Goal: Task Accomplishment & Management: Complete application form

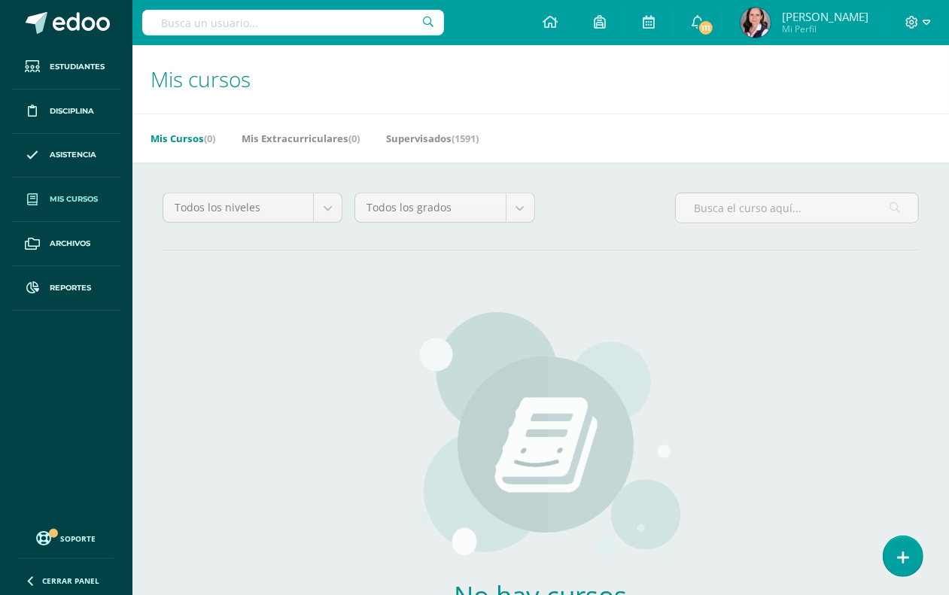
click at [167, 23] on input "text" at bounding box center [293, 23] width 302 height 26
type input "Estudios sociales tercero"
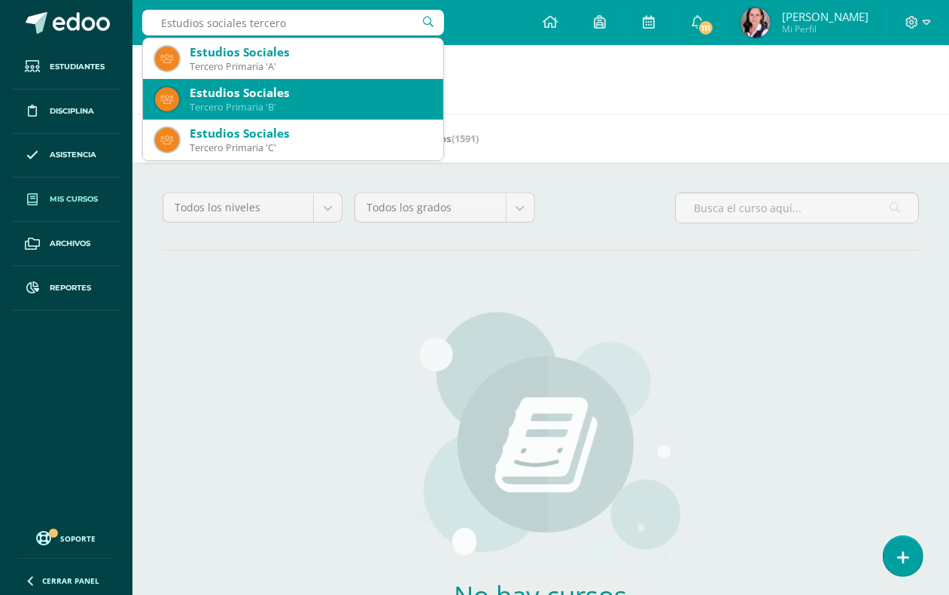
click at [330, 99] on div "Estudios Sociales" at bounding box center [311, 93] width 242 height 16
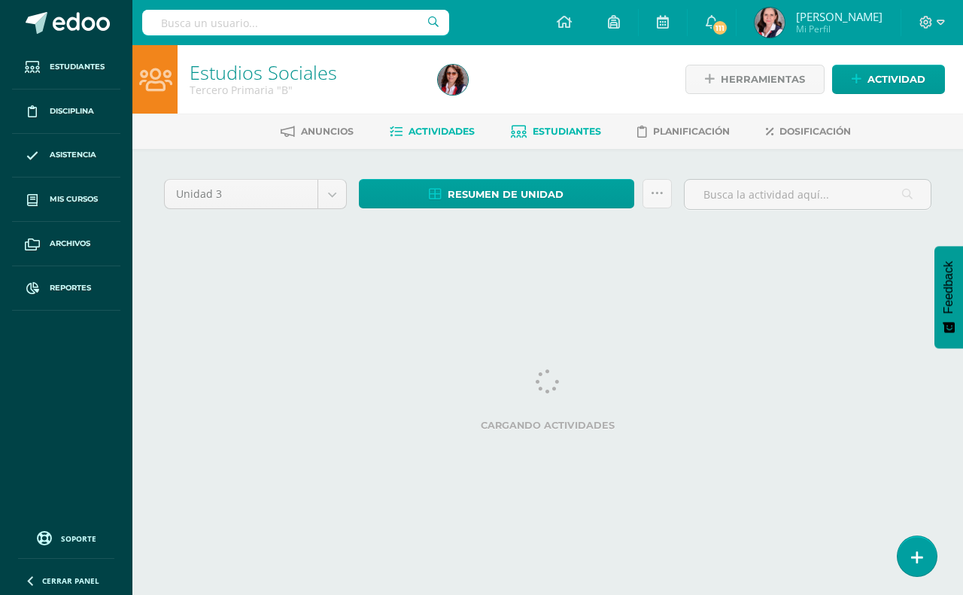
click at [580, 128] on span "Estudiantes" at bounding box center [567, 131] width 68 height 11
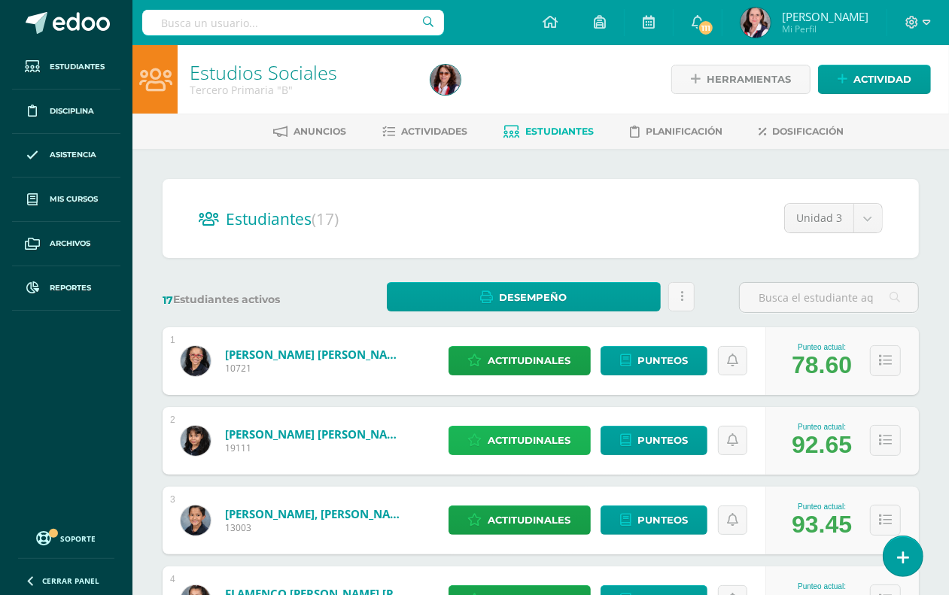
click at [524, 434] on span "Actitudinales" at bounding box center [530, 441] width 83 height 28
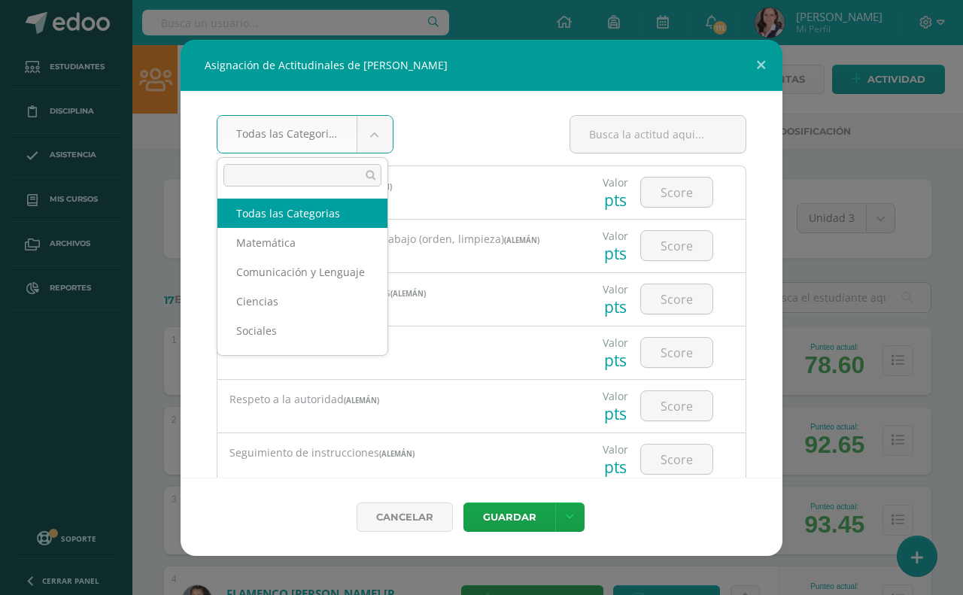
click at [374, 123] on body "Asignación de Actitudinales de Mariana Isabel Avila Velásquez Todas las Categor…" at bounding box center [481, 604] width 963 height 1208
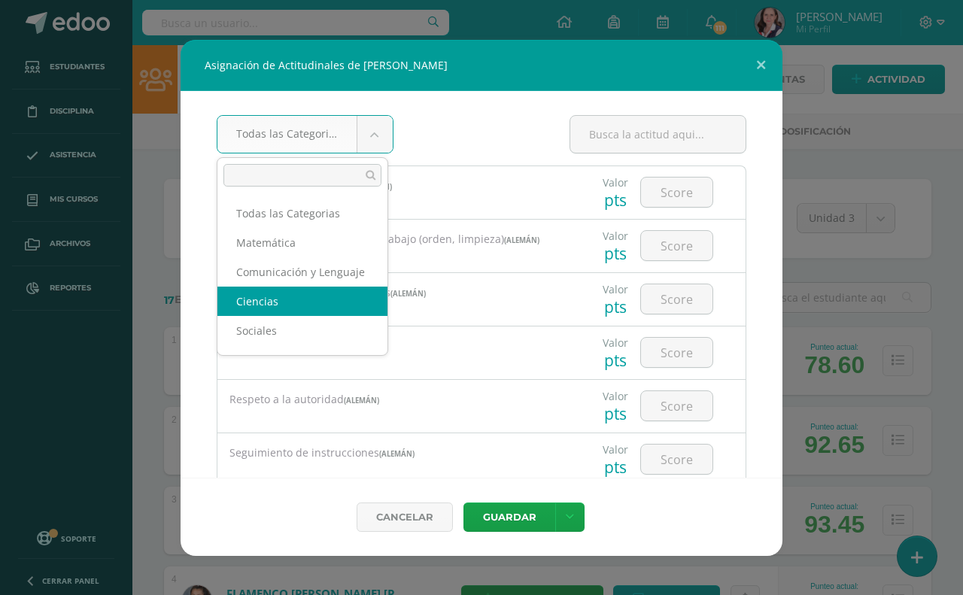
scroll to position [2, 0]
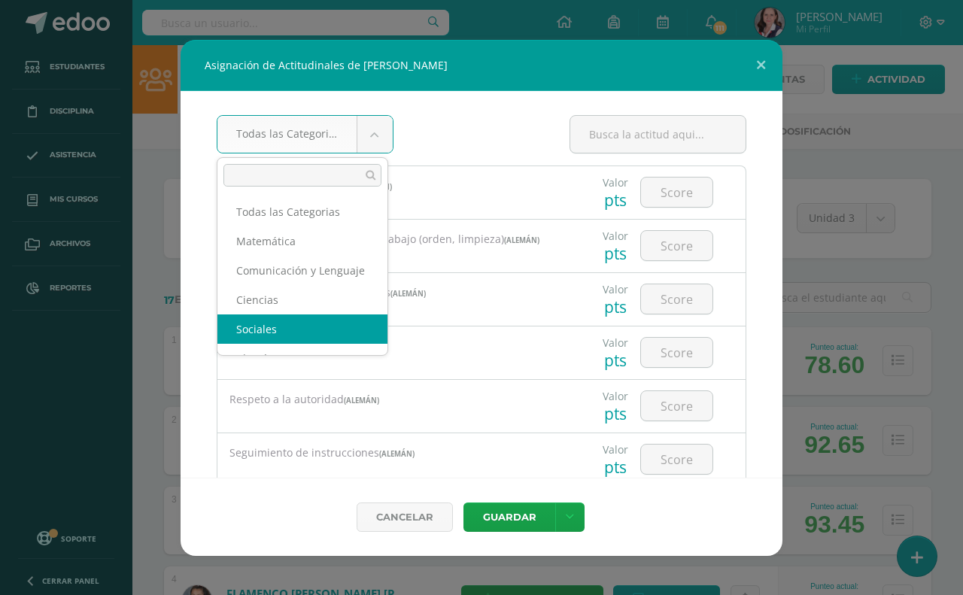
select select "31"
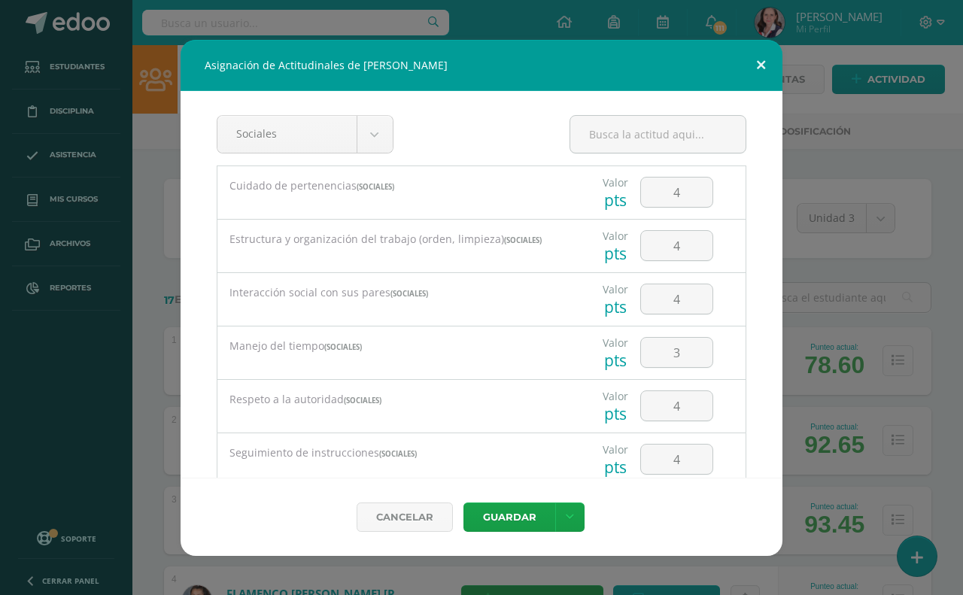
click at [758, 61] on button at bounding box center [761, 65] width 43 height 51
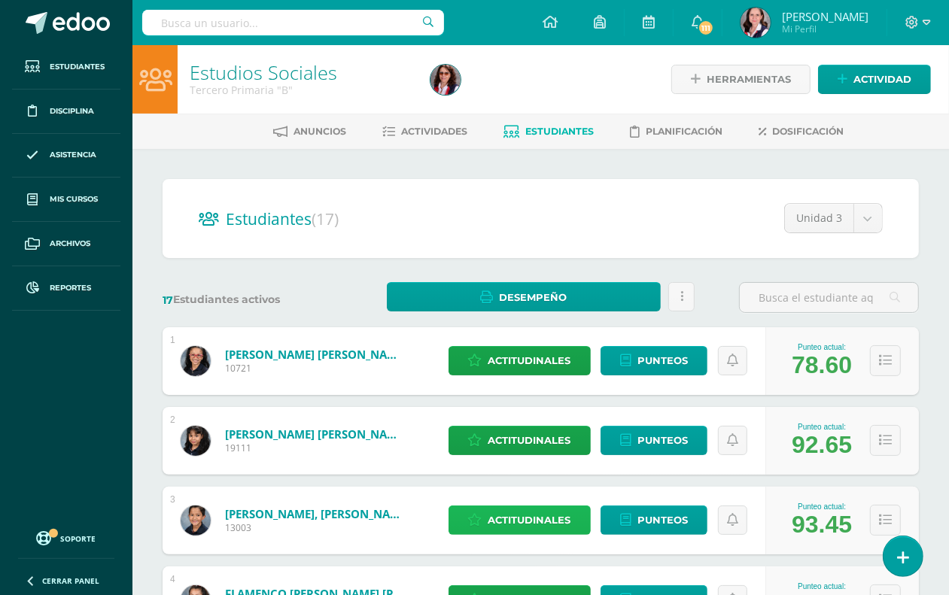
click at [529, 525] on span "Actitudinales" at bounding box center [530, 521] width 83 height 28
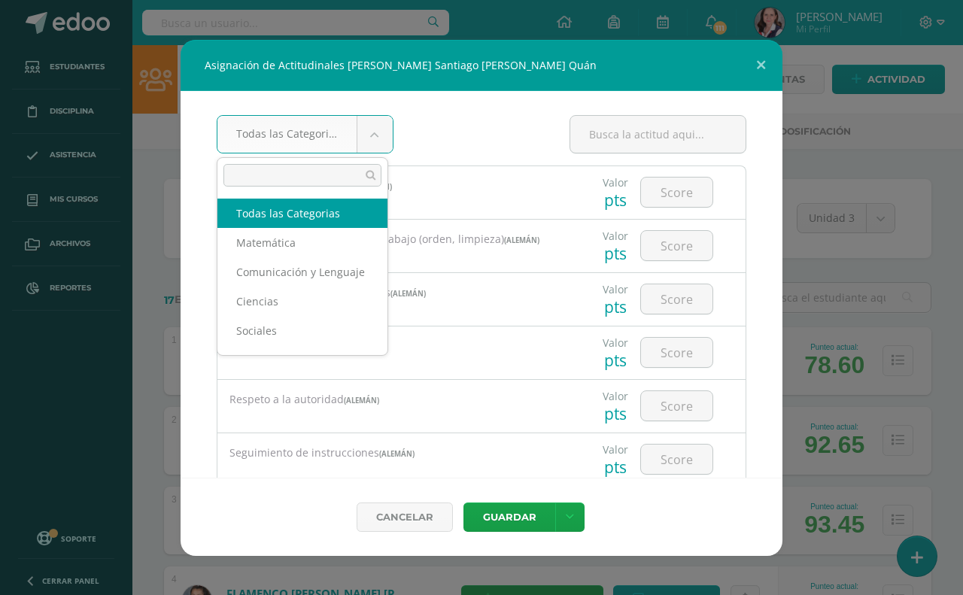
click at [365, 132] on body "Asignación de Actitudinales de Gianni Santiago Donis Quán Todas las Categorias …" at bounding box center [481, 604] width 963 height 1208
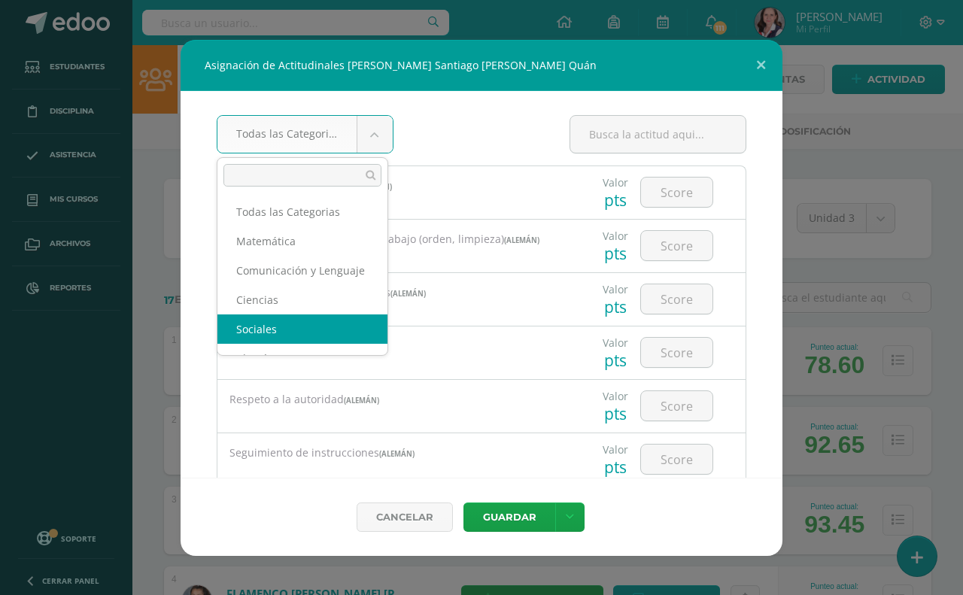
select select "31"
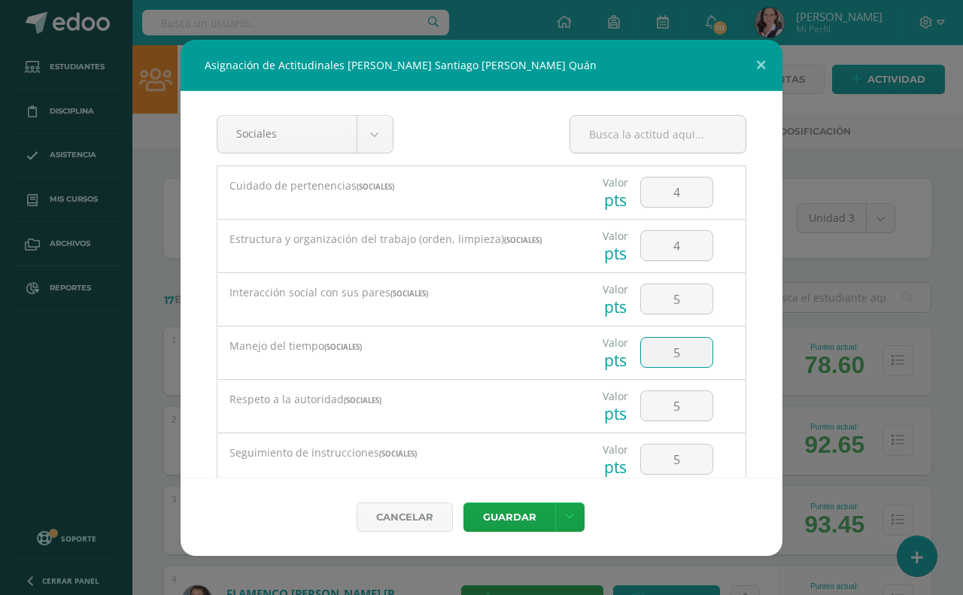
click at [668, 355] on input "5" at bounding box center [677, 352] width 72 height 29
type input "2"
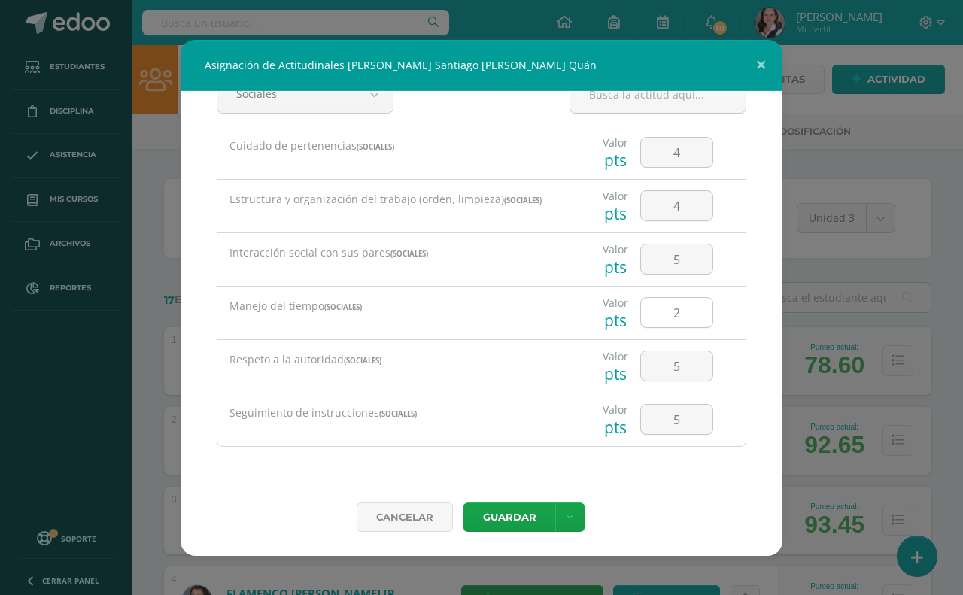
scroll to position [49, 0]
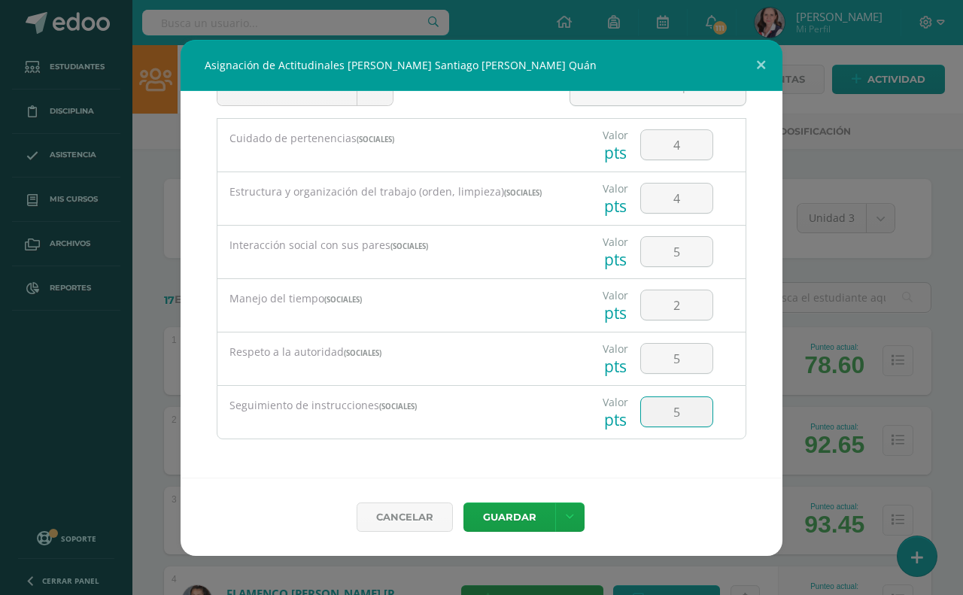
click at [668, 409] on input "5" at bounding box center [677, 411] width 72 height 29
type input "3"
click at [671, 309] on input "2" at bounding box center [677, 305] width 72 height 29
type input "3"
click at [516, 525] on button "Guardar" at bounding box center [510, 517] width 92 height 29
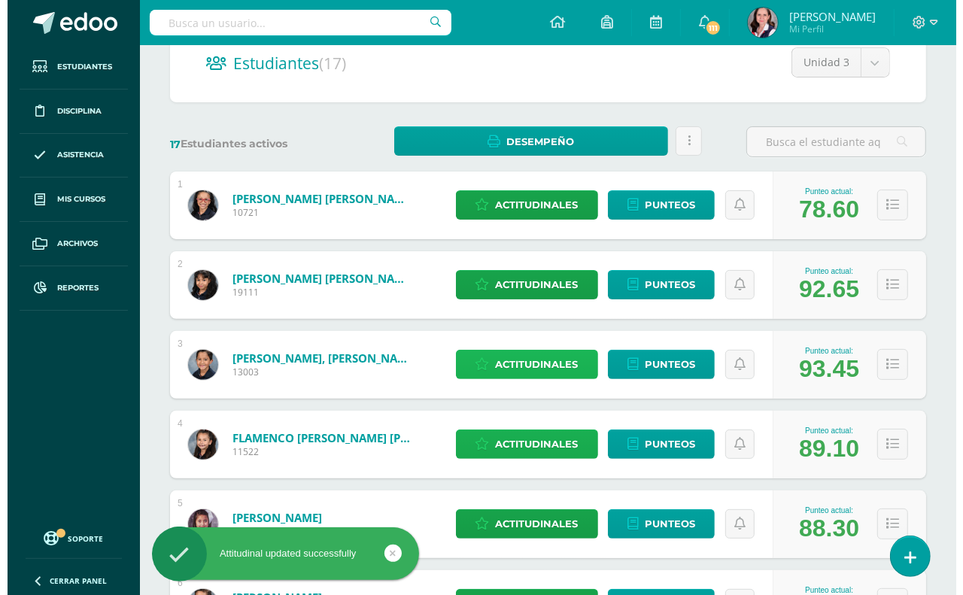
scroll to position [188, 0]
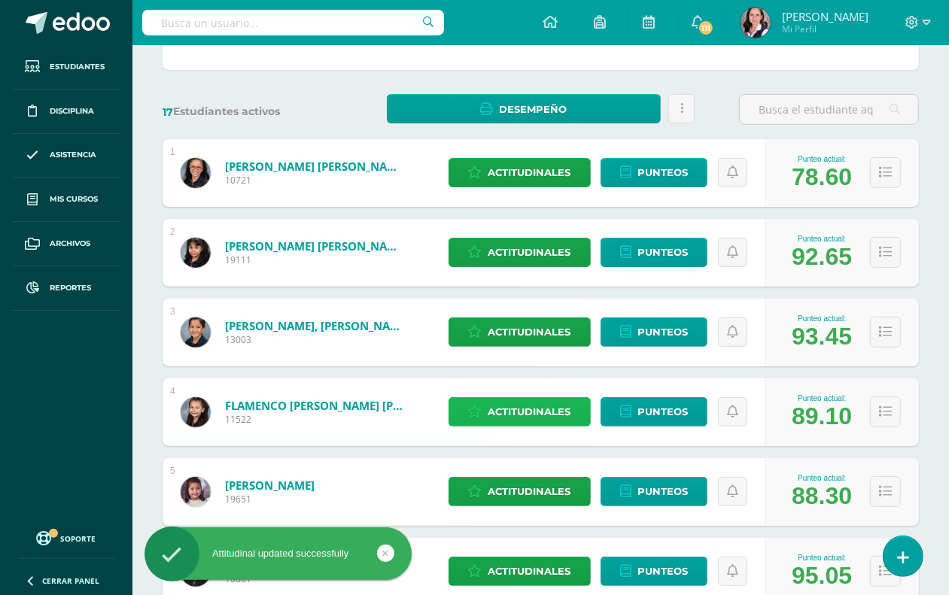
click at [493, 414] on span "Actitudinales" at bounding box center [530, 412] width 83 height 28
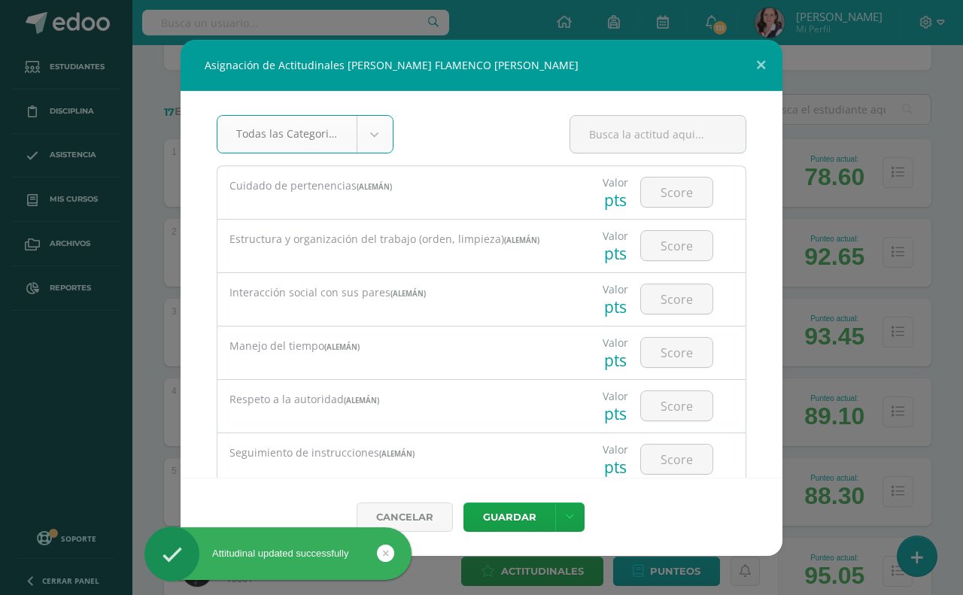
click at [367, 136] on body "Asignación de Actitudinales de ISABELLA VALENTINA FLAMENCO OLGUIN Todas las Cat…" at bounding box center [481, 416] width 963 height 1208
click at [380, 139] on body "Asignación de Actitudinales de ISABELLA VALENTINA FLAMENCO OLGUIN Todas las Cat…" at bounding box center [481, 416] width 963 height 1208
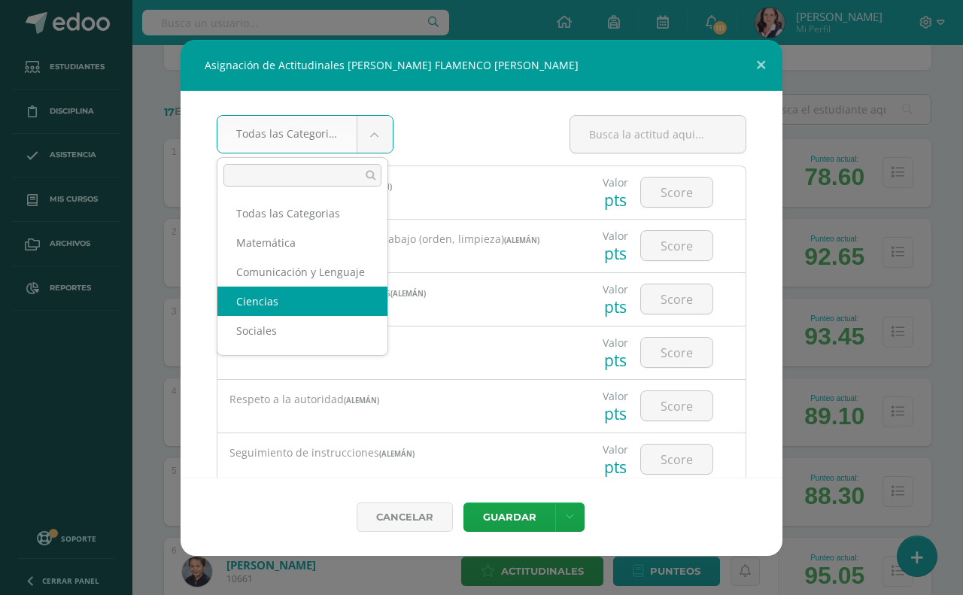
scroll to position [2, 0]
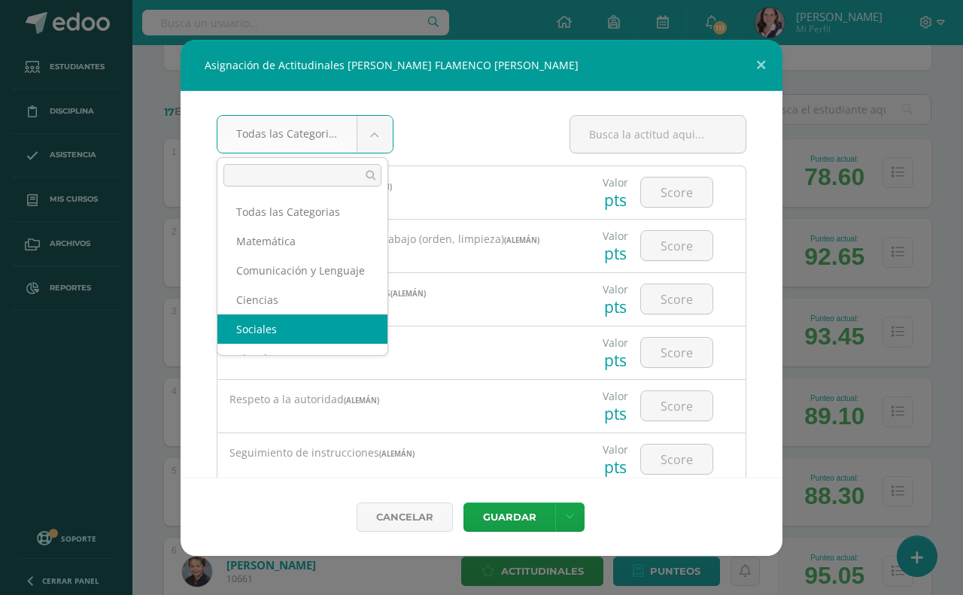
select select "31"
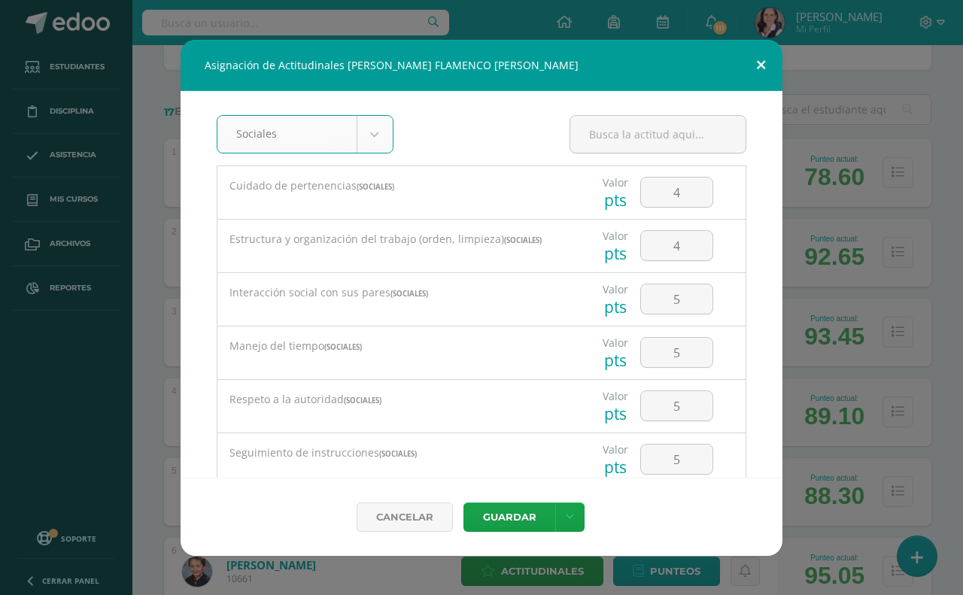
click at [758, 64] on button at bounding box center [761, 65] width 43 height 51
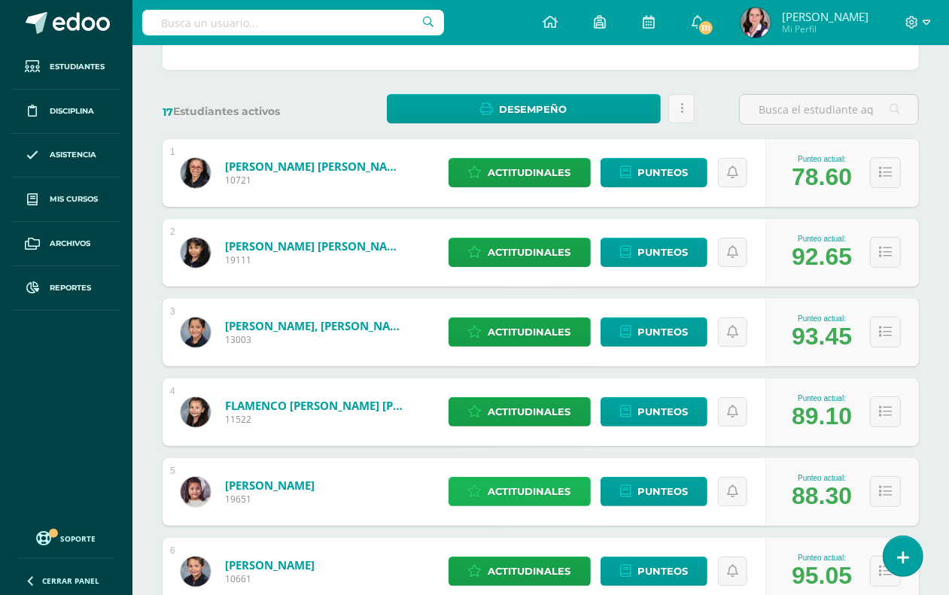
click at [569, 493] on span "Actitudinales" at bounding box center [530, 492] width 83 height 28
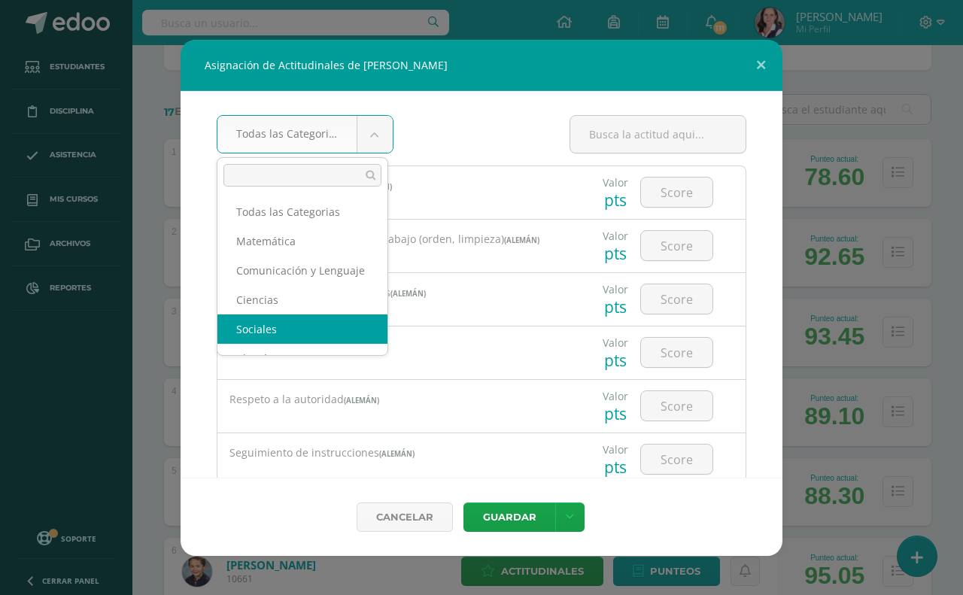
select select "31"
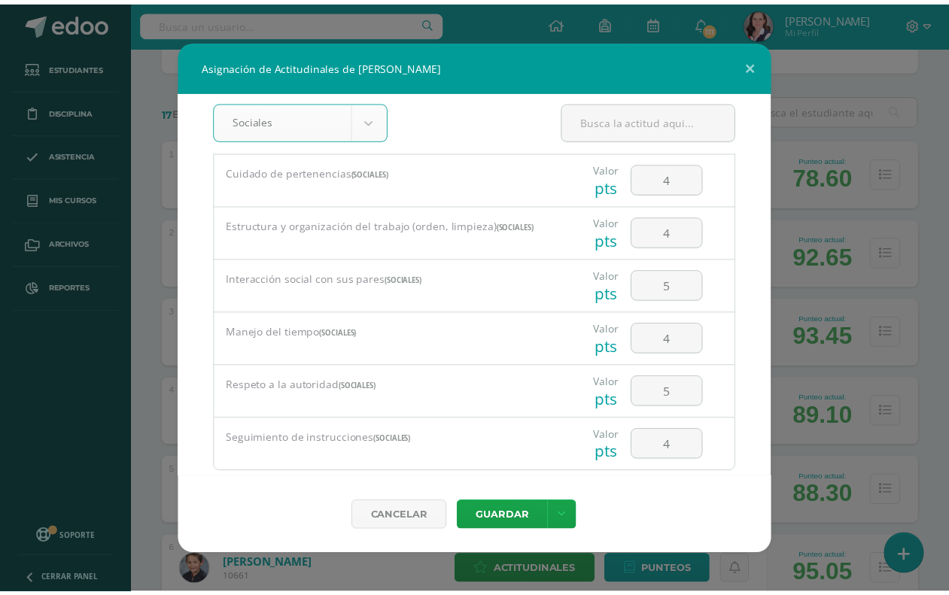
scroll to position [0, 0]
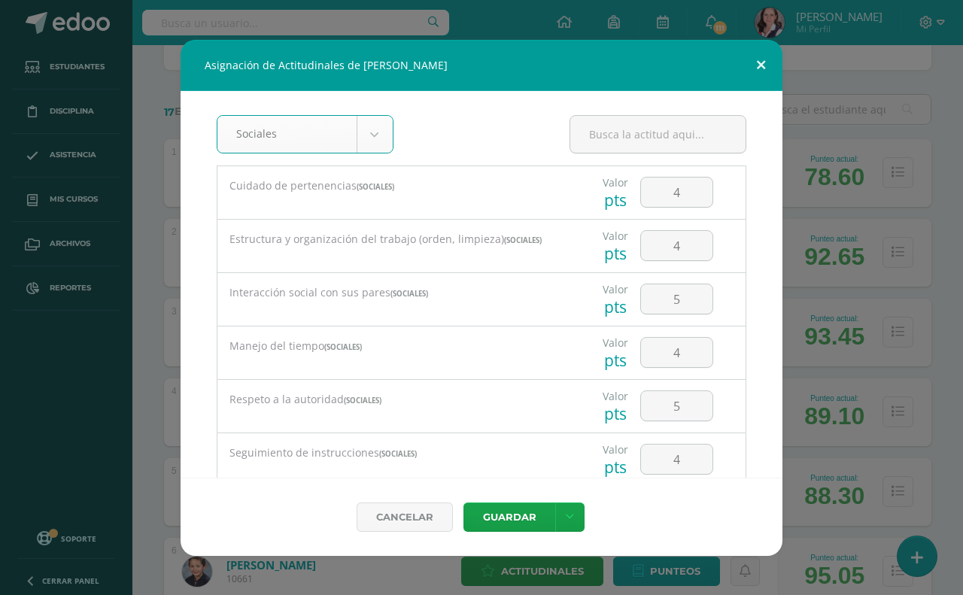
click at [754, 60] on button at bounding box center [761, 65] width 43 height 51
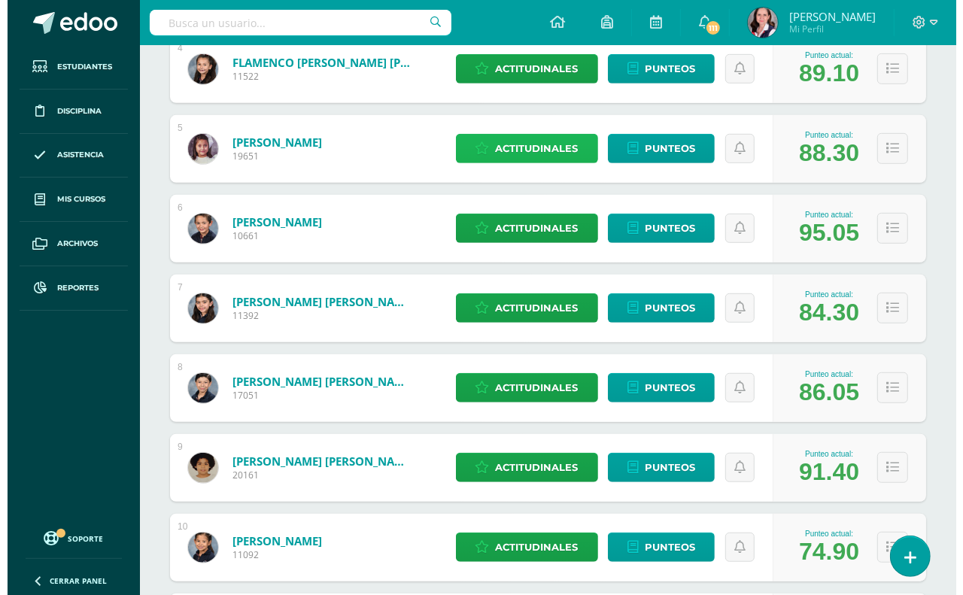
scroll to position [565, 0]
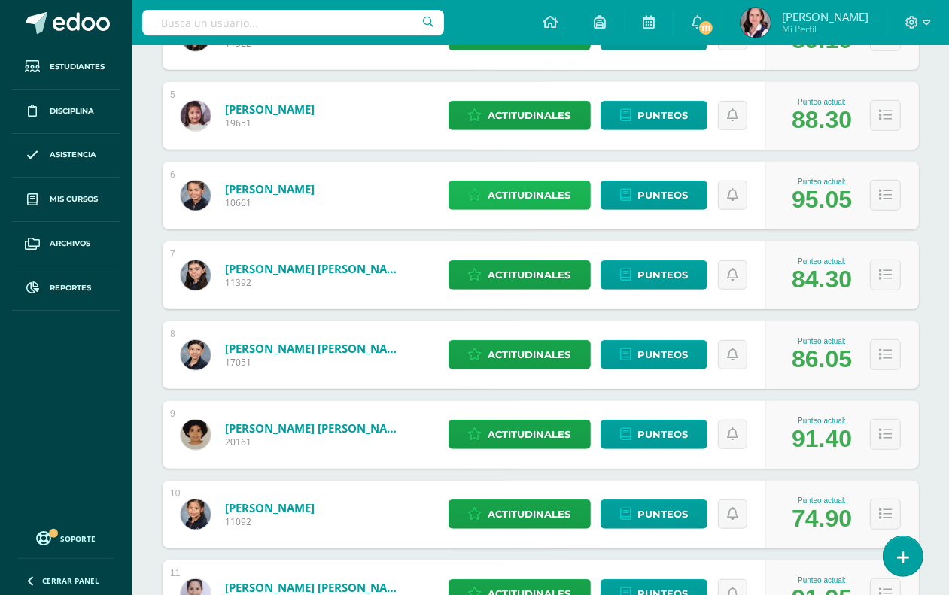
click at [563, 189] on span "Actitudinales" at bounding box center [530, 195] width 83 height 28
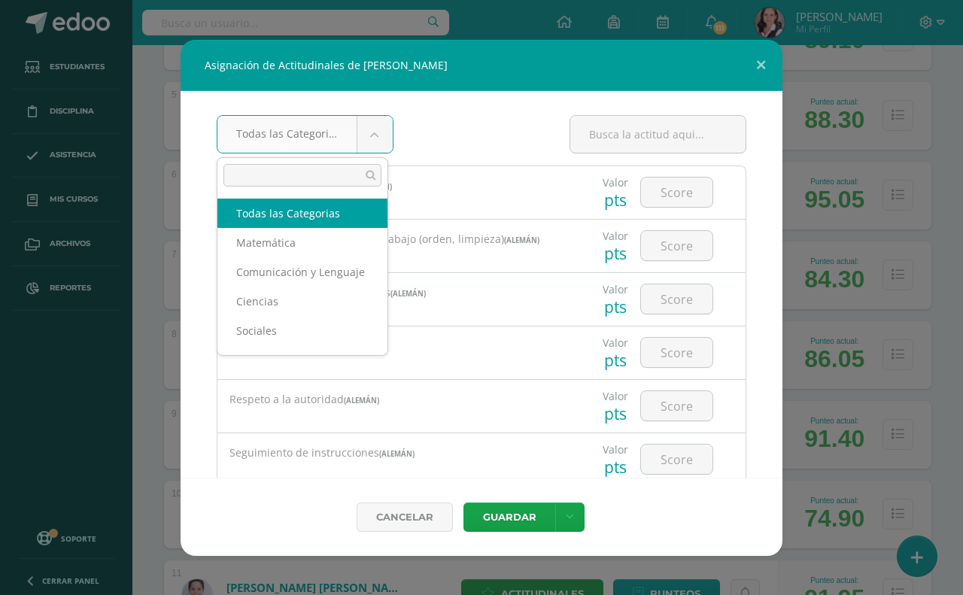
click at [373, 128] on body "Asignación de Actitudinales de Joaquín Florido Galindo Todas las Categorias Tod…" at bounding box center [481, 321] width 963 height 1772
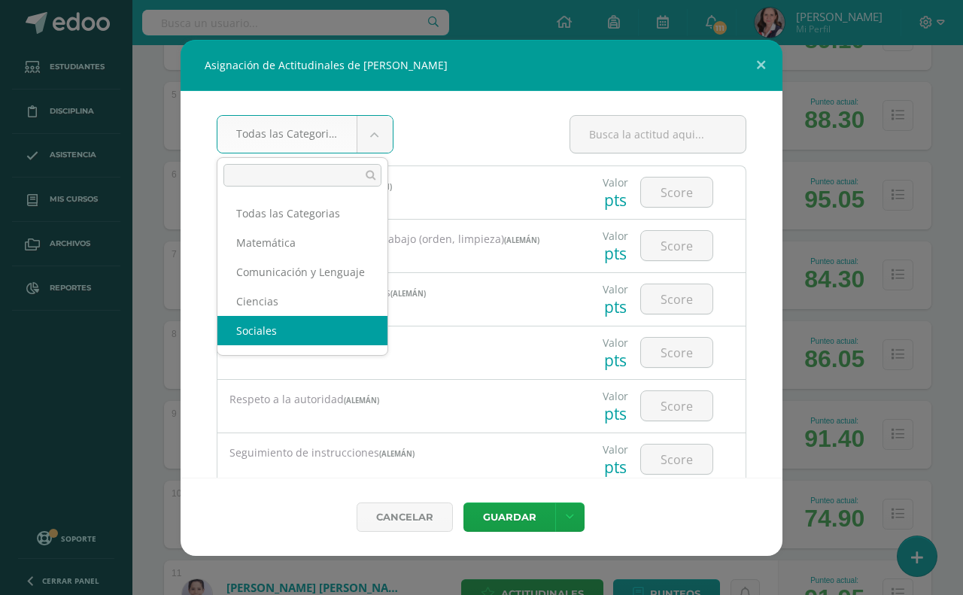
scroll to position [2, 0]
select select "31"
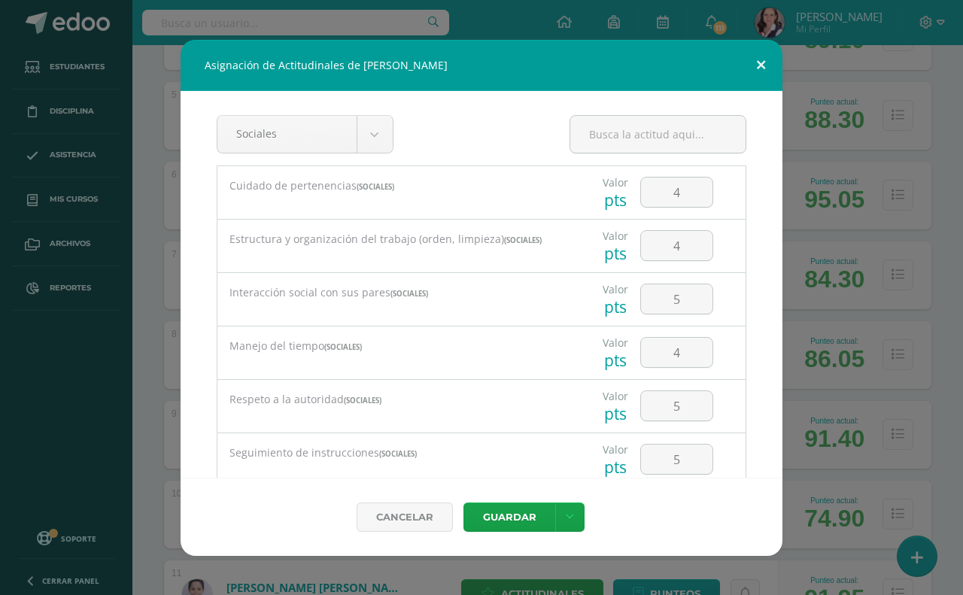
click at [751, 65] on button at bounding box center [761, 65] width 43 height 51
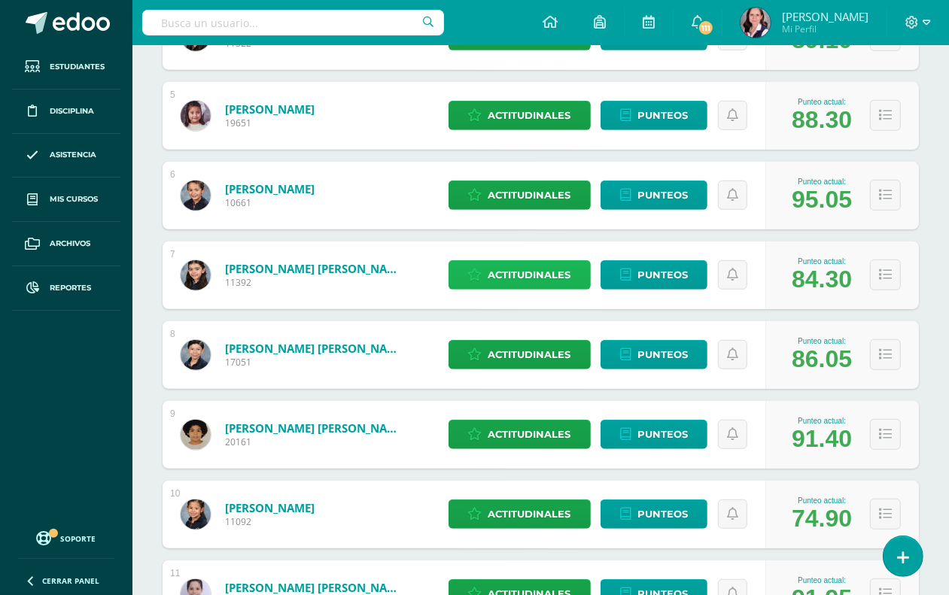
click at [538, 276] on span "Actitudinales" at bounding box center [530, 275] width 83 height 28
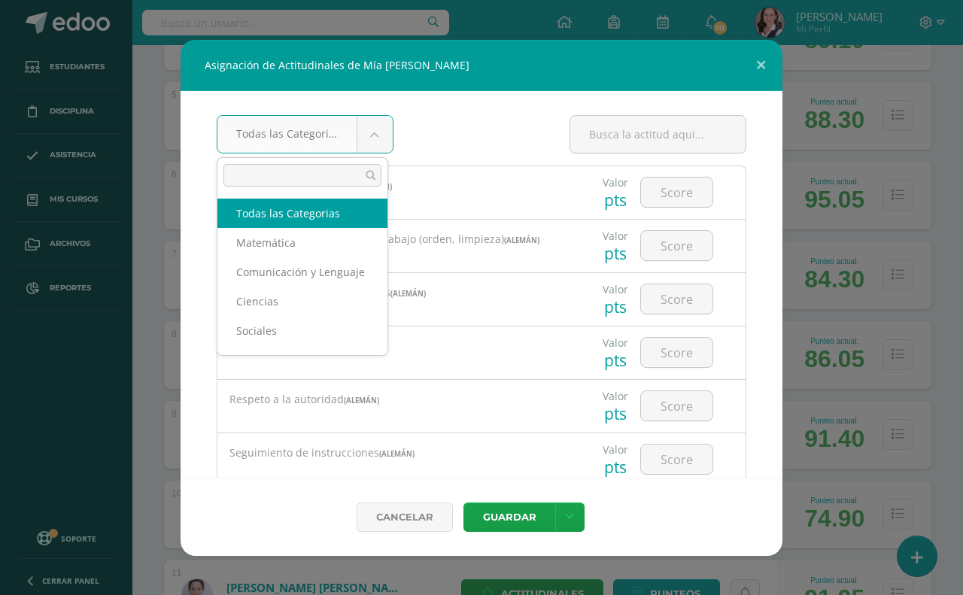
click at [381, 130] on body "Asignación de Actitudinales de Mía Camila Franco Herrera Todas las Categorias T…" at bounding box center [481, 321] width 963 height 1772
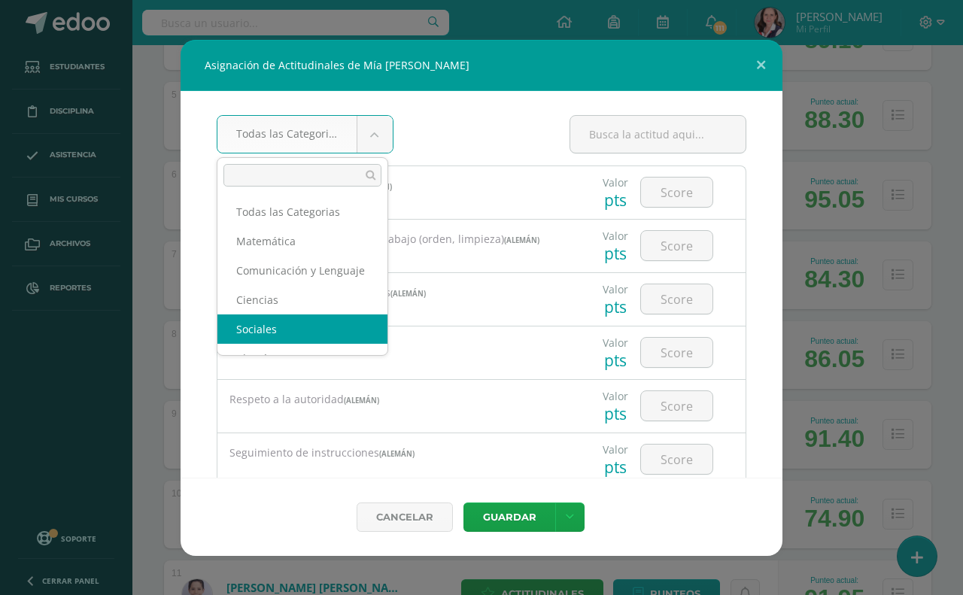
select select "31"
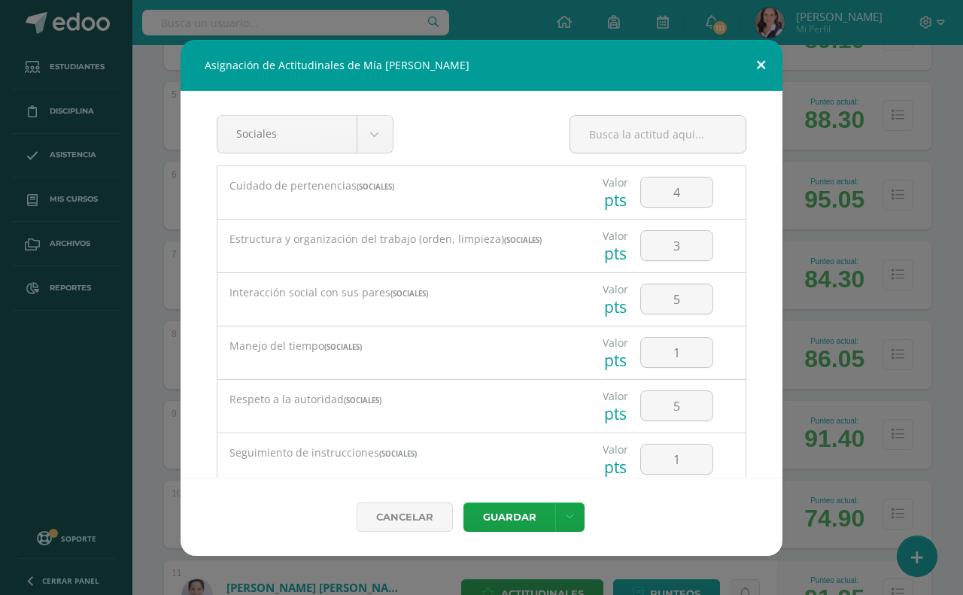
click at [762, 62] on button at bounding box center [761, 65] width 43 height 51
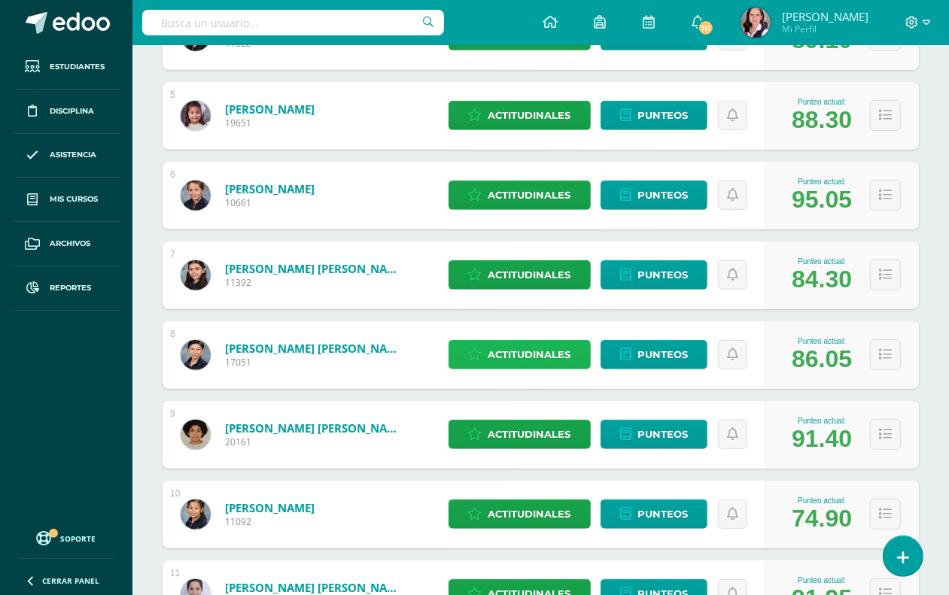
click at [524, 352] on span "Actitudinales" at bounding box center [530, 355] width 83 height 28
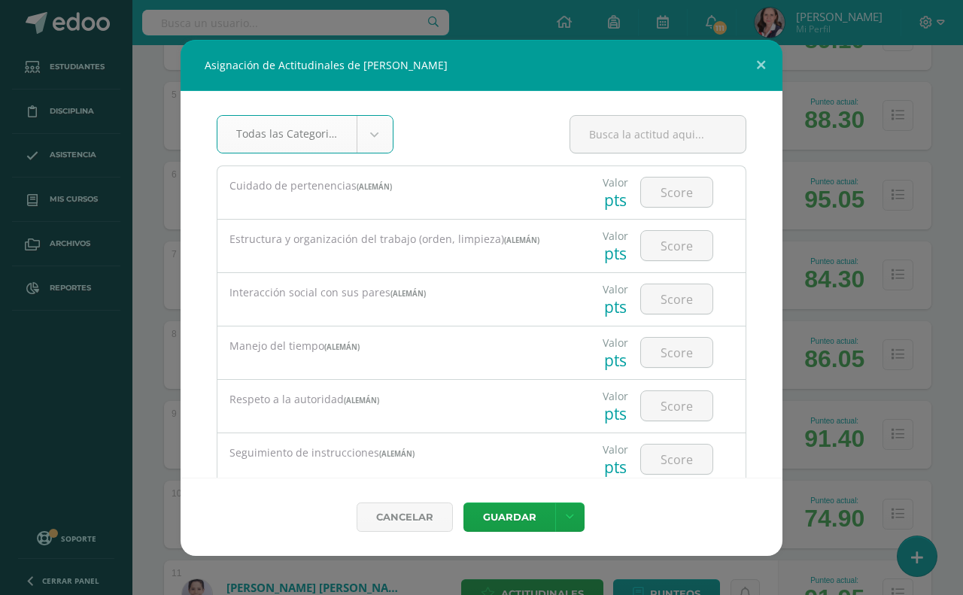
click at [374, 140] on body "Asignación de Actitudinales de Derek Josué Gálvez Girón Todas las Categorias To…" at bounding box center [481, 321] width 963 height 1772
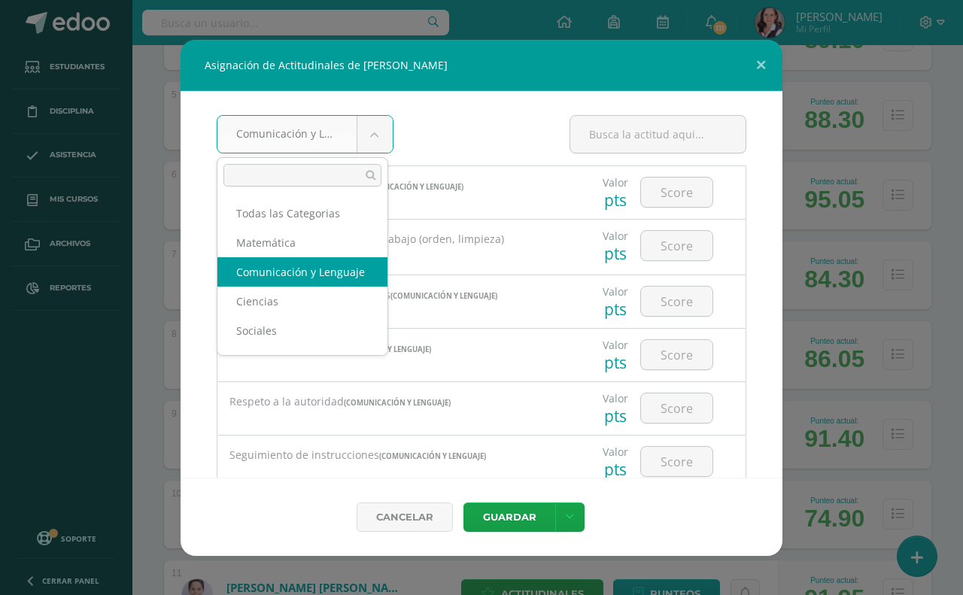
click at [374, 148] on body "Asignación de Actitudinales de Derek Josué Gálvez Girón Comunicación y Lenguaje…" at bounding box center [481, 321] width 963 height 1772
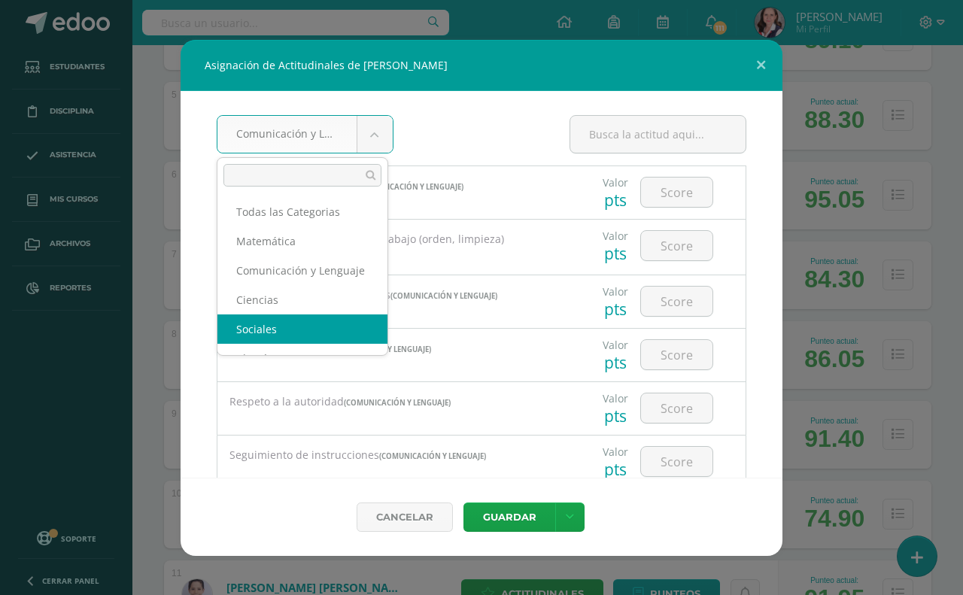
select select "31"
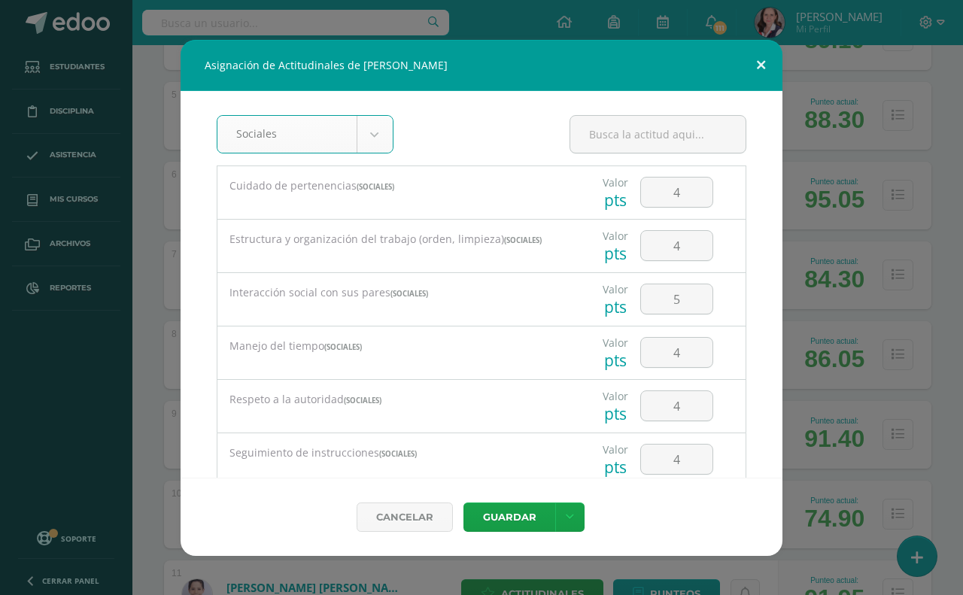
click at [753, 62] on button at bounding box center [761, 65] width 43 height 51
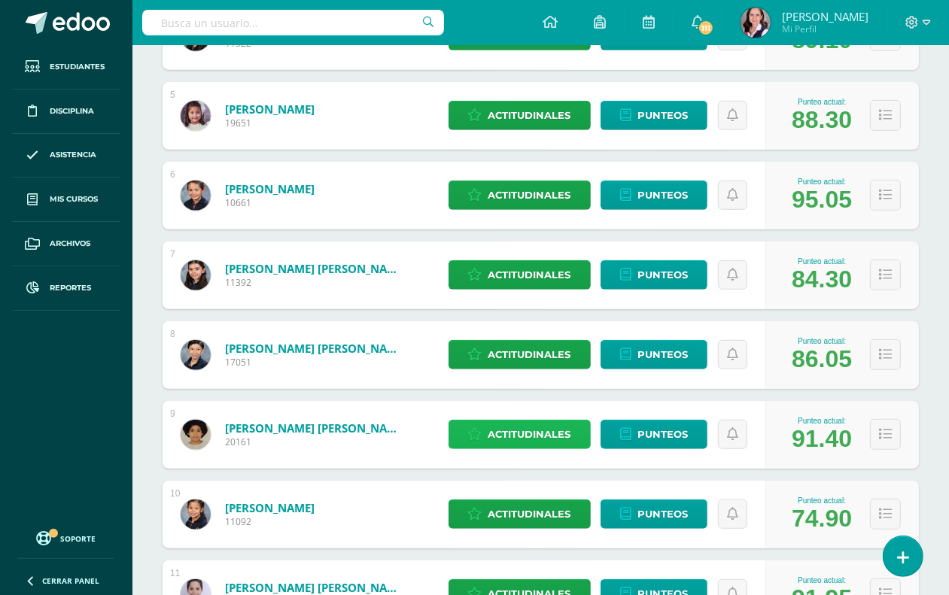
click at [537, 434] on span "Actitudinales" at bounding box center [530, 435] width 83 height 28
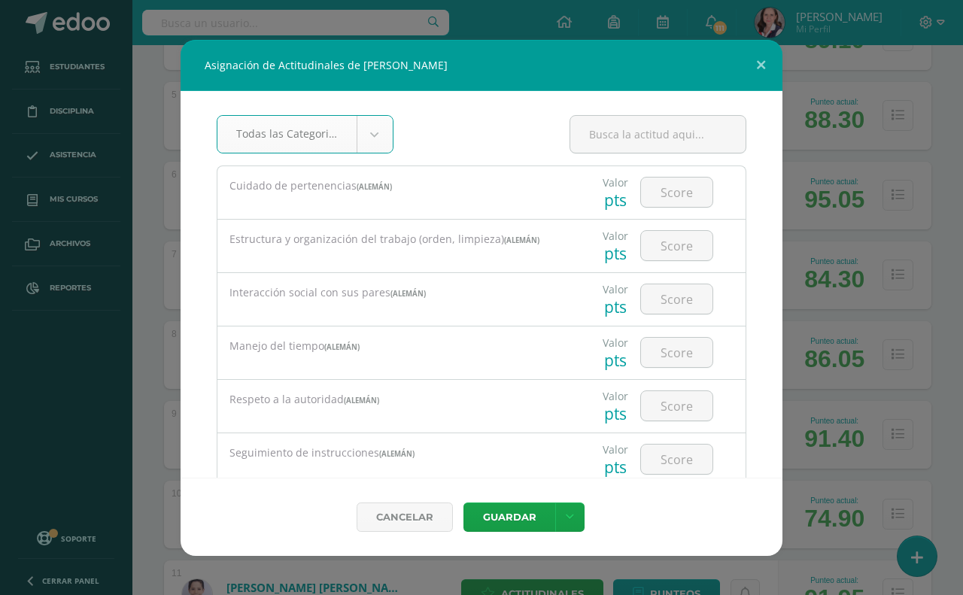
click at [369, 132] on body "Asignación de Actitudinales de Julio José Gamero Martinez Todas las Categorias …" at bounding box center [481, 321] width 963 height 1772
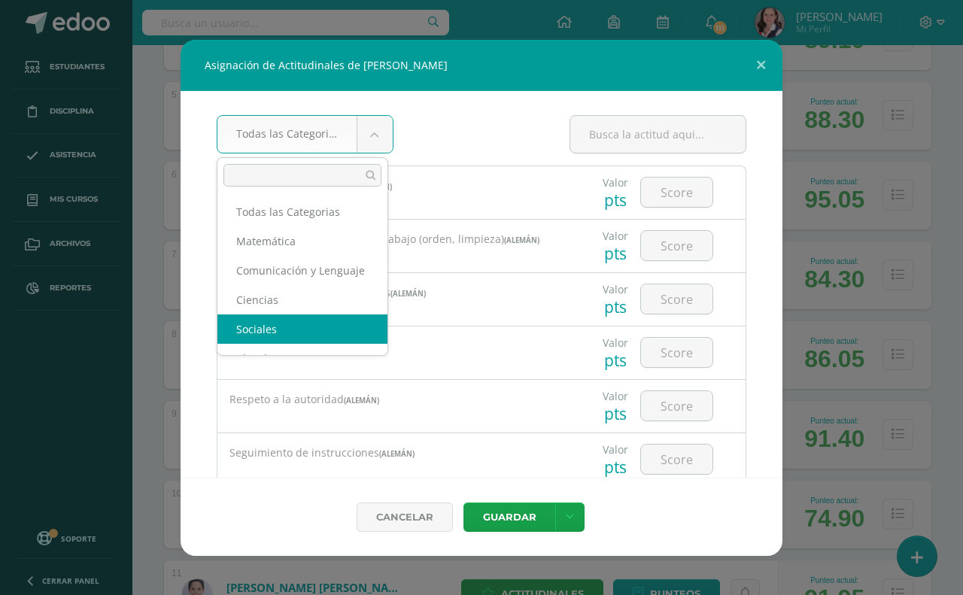
select select "31"
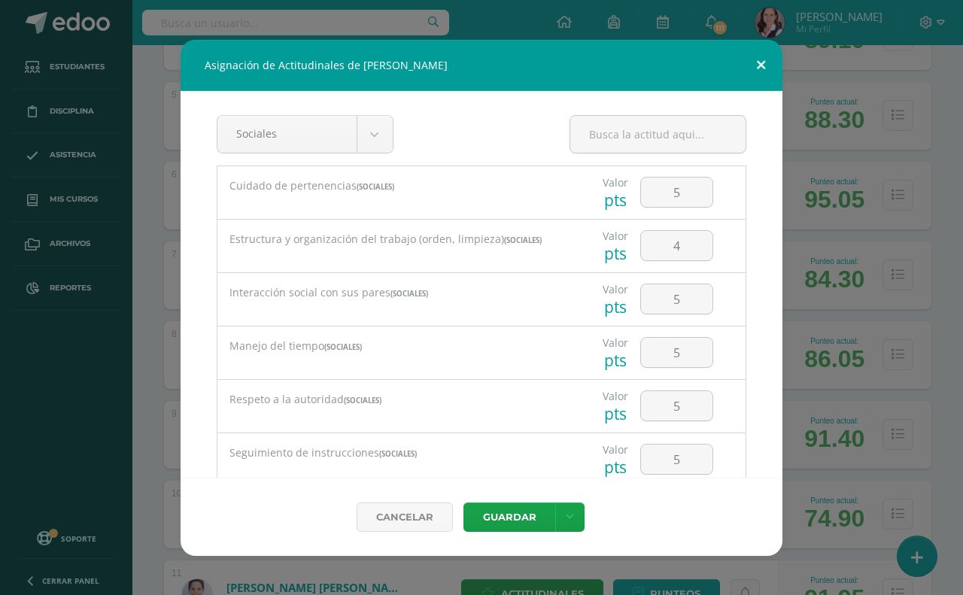
click at [753, 62] on button at bounding box center [761, 65] width 43 height 51
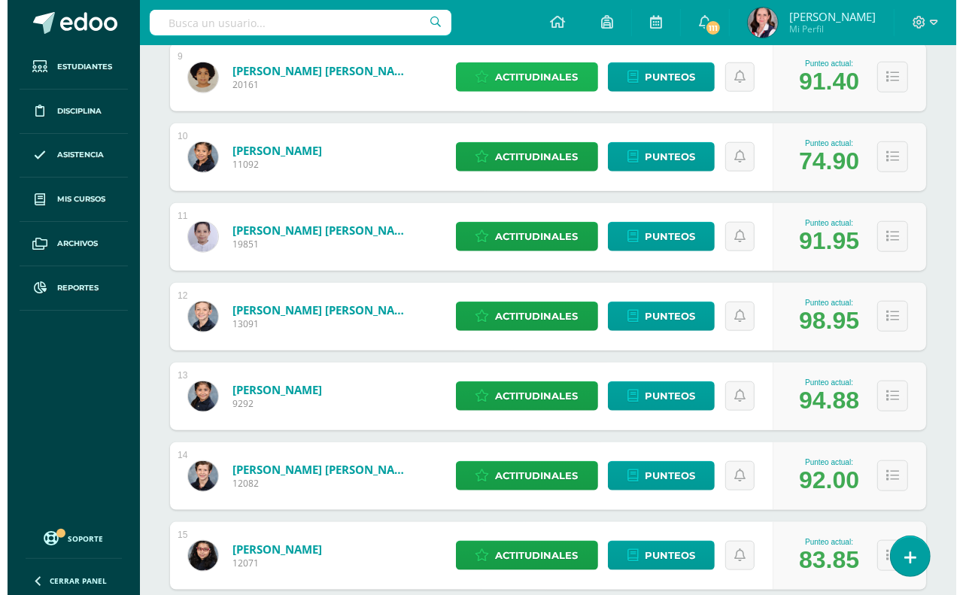
scroll to position [941, 0]
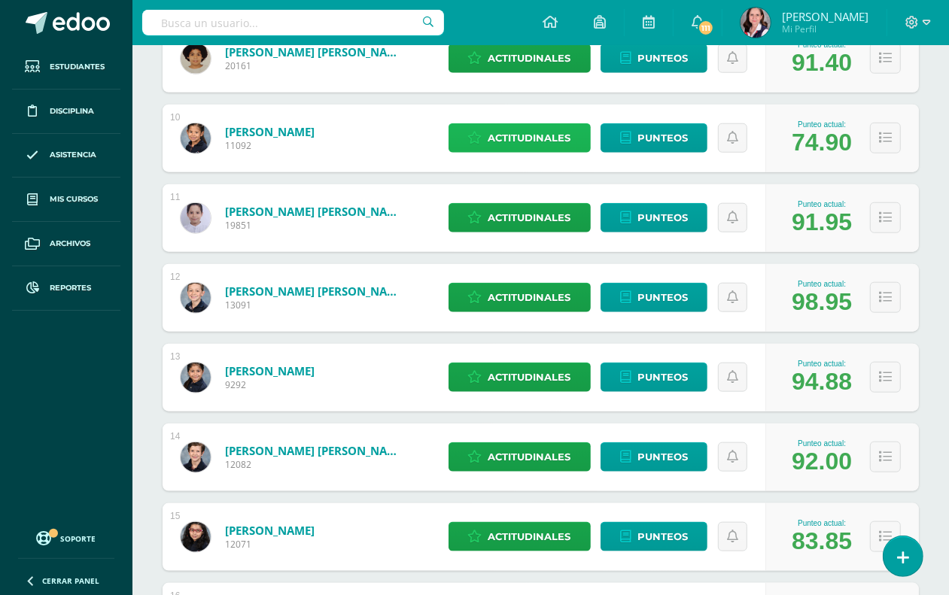
click at [510, 138] on span "Actitudinales" at bounding box center [530, 138] width 83 height 28
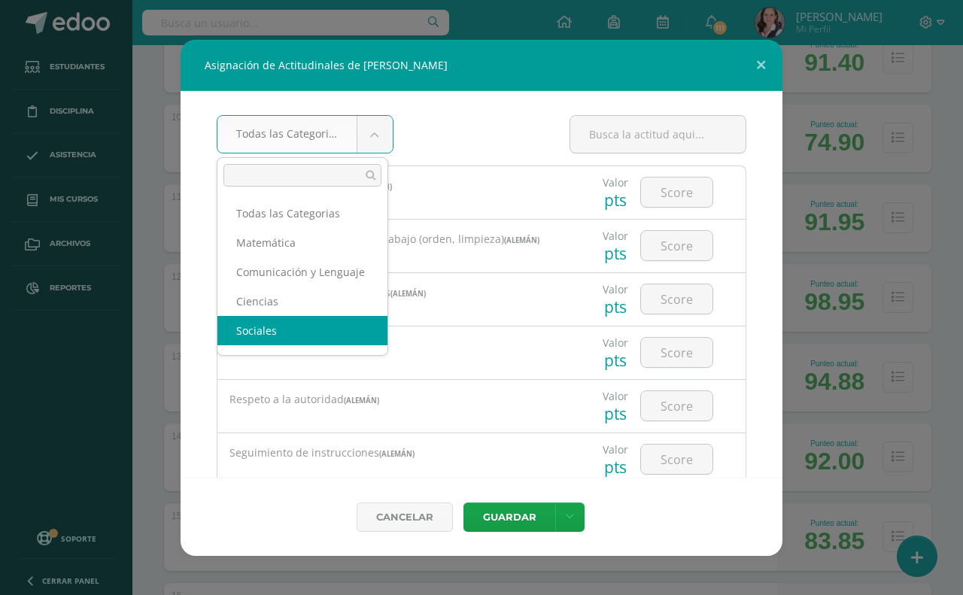
scroll to position [2, 0]
select select "31"
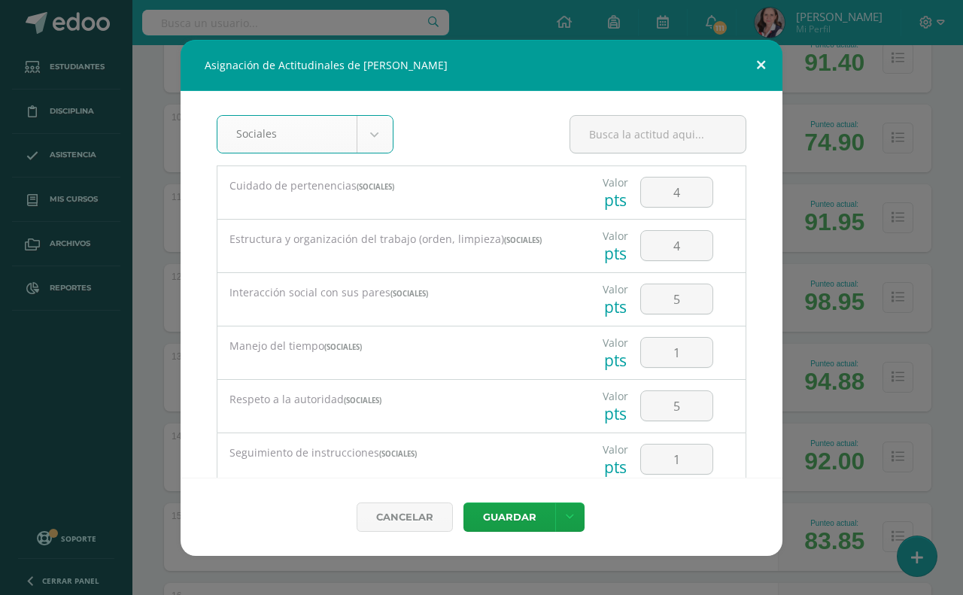
click at [762, 65] on button at bounding box center [761, 65] width 43 height 51
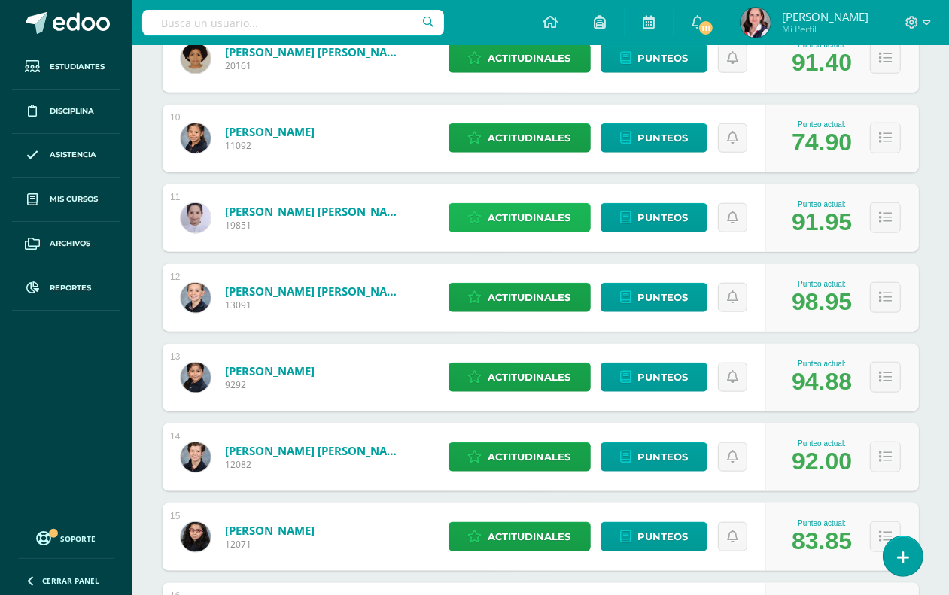
click at [505, 218] on span "Actitudinales" at bounding box center [530, 218] width 83 height 28
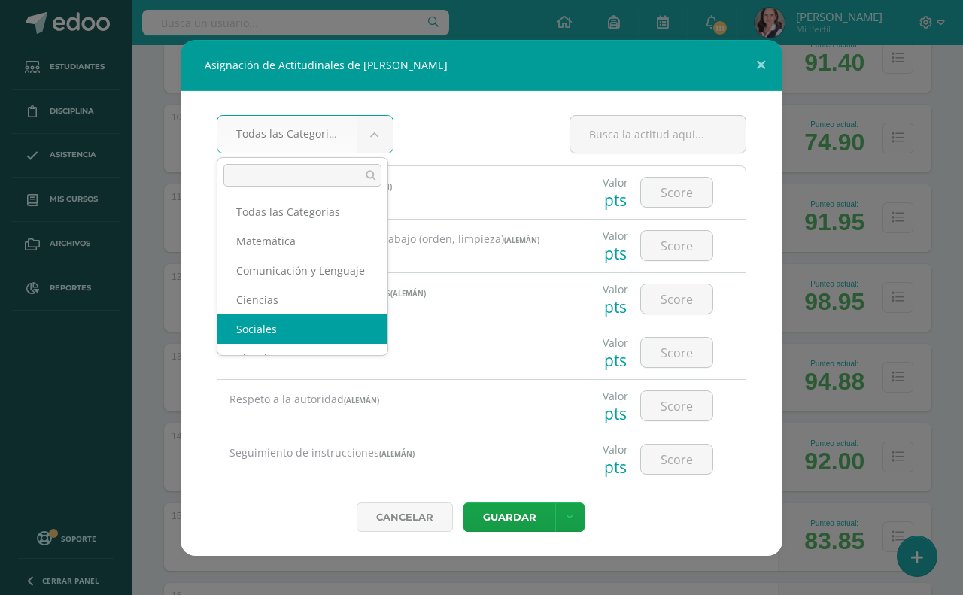
select select "31"
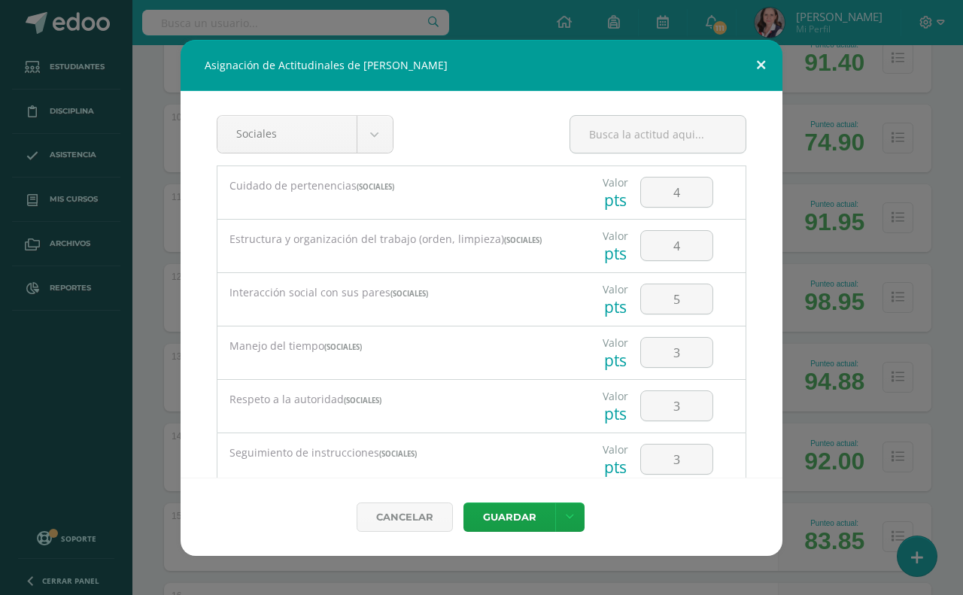
click at [766, 62] on button at bounding box center [761, 65] width 43 height 51
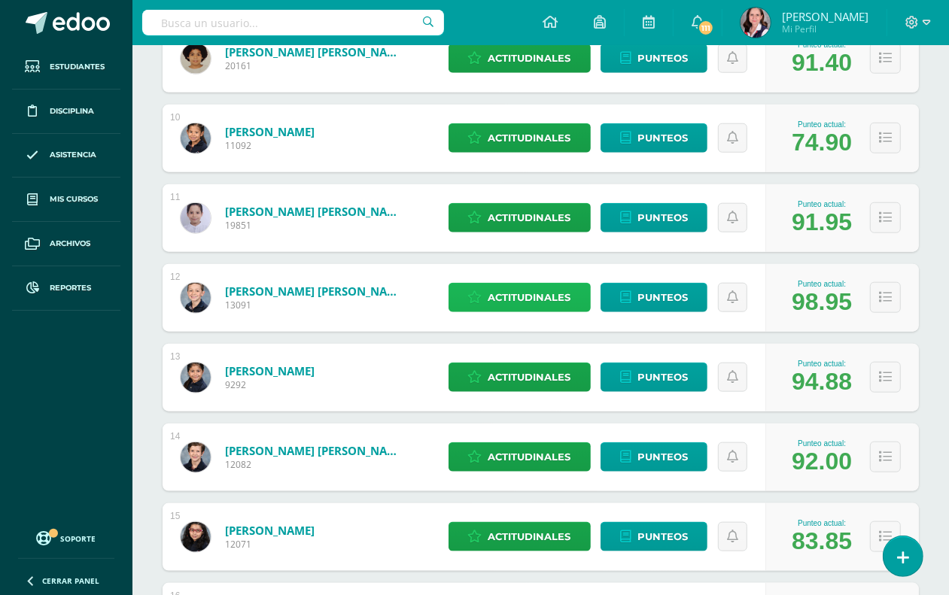
click at [528, 302] on span "Actitudinales" at bounding box center [530, 298] width 83 height 28
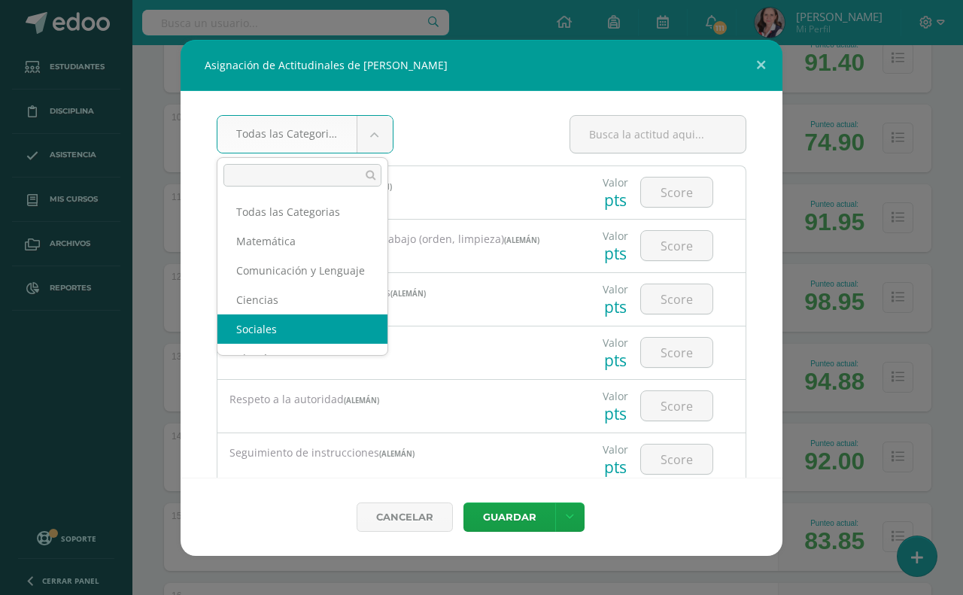
select select "31"
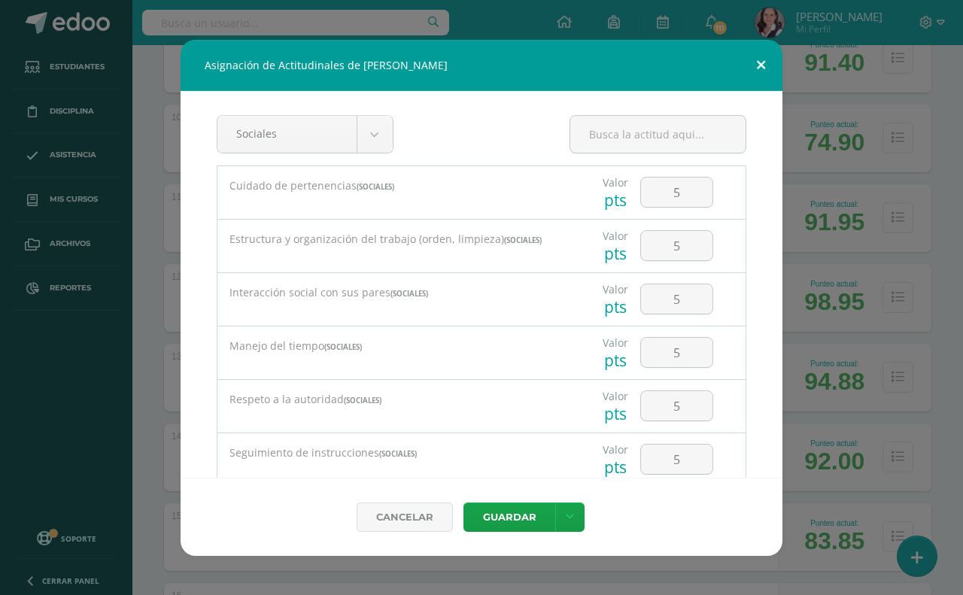
click at [762, 57] on button at bounding box center [761, 65] width 43 height 51
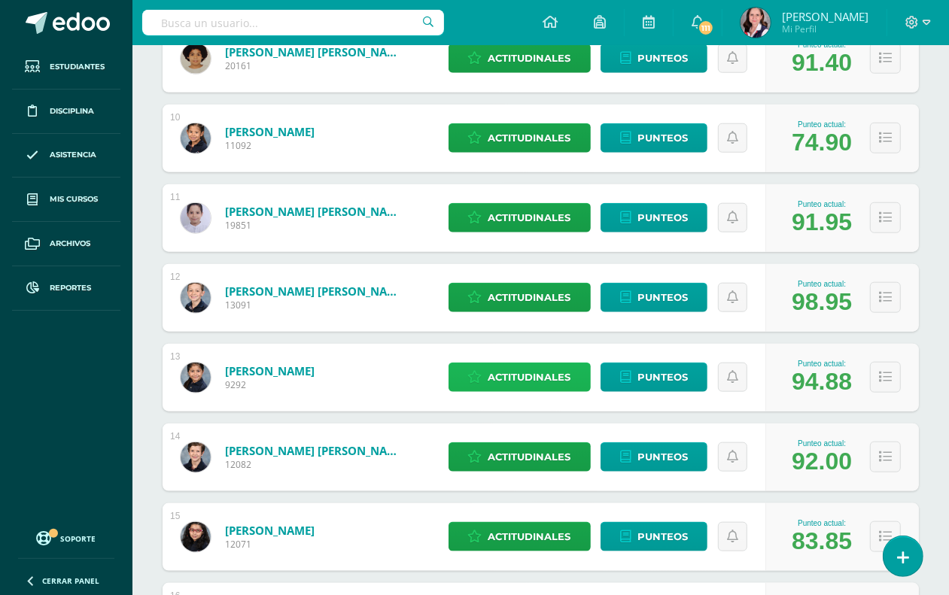
click at [555, 370] on span "Actitudinales" at bounding box center [530, 378] width 83 height 28
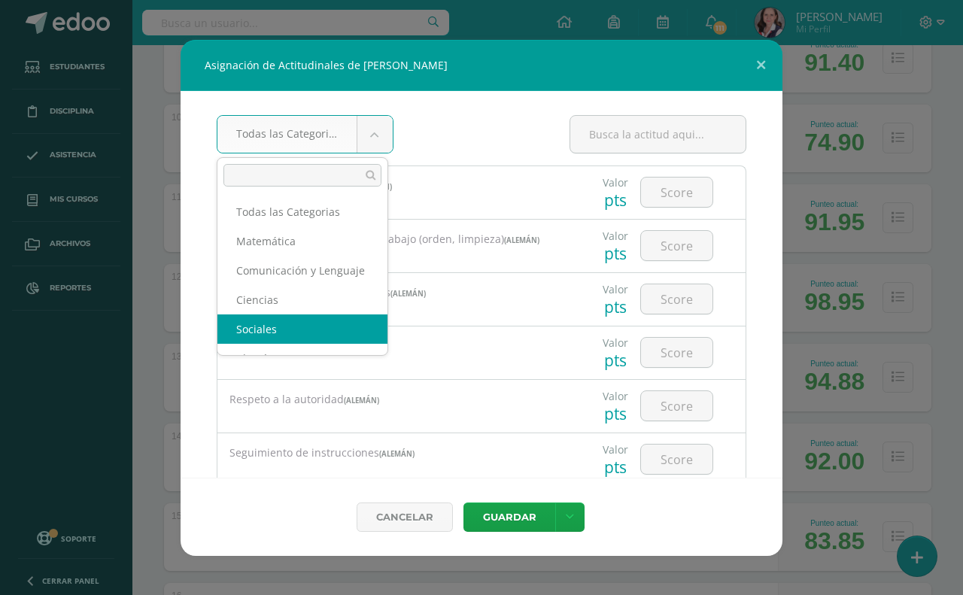
select select "31"
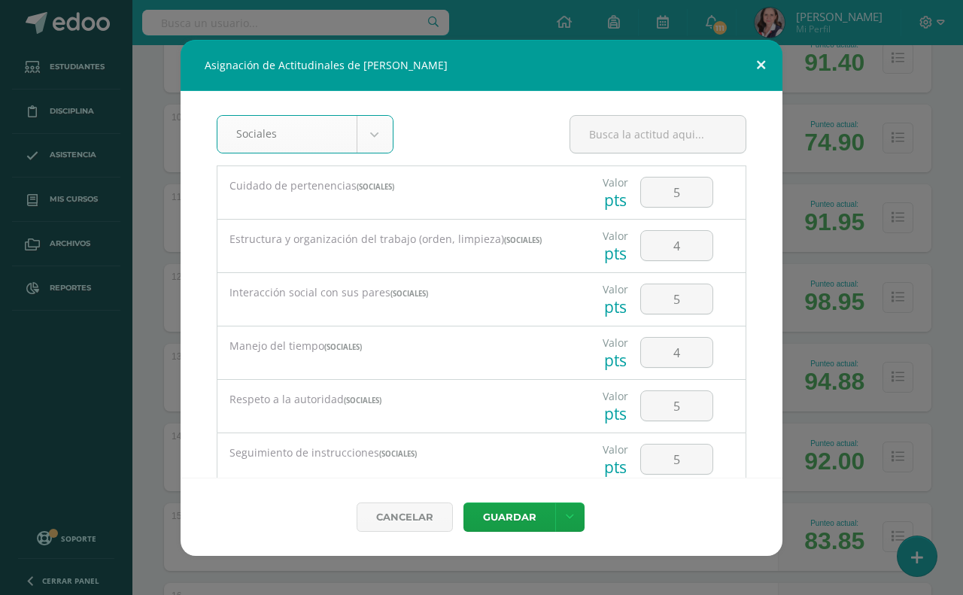
click at [756, 62] on button at bounding box center [761, 65] width 43 height 51
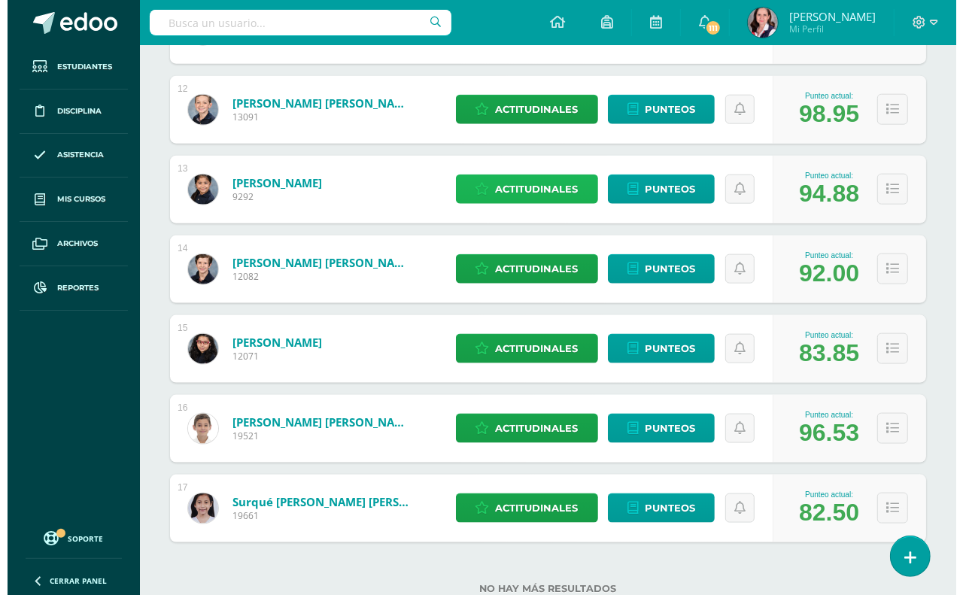
scroll to position [1176, 0]
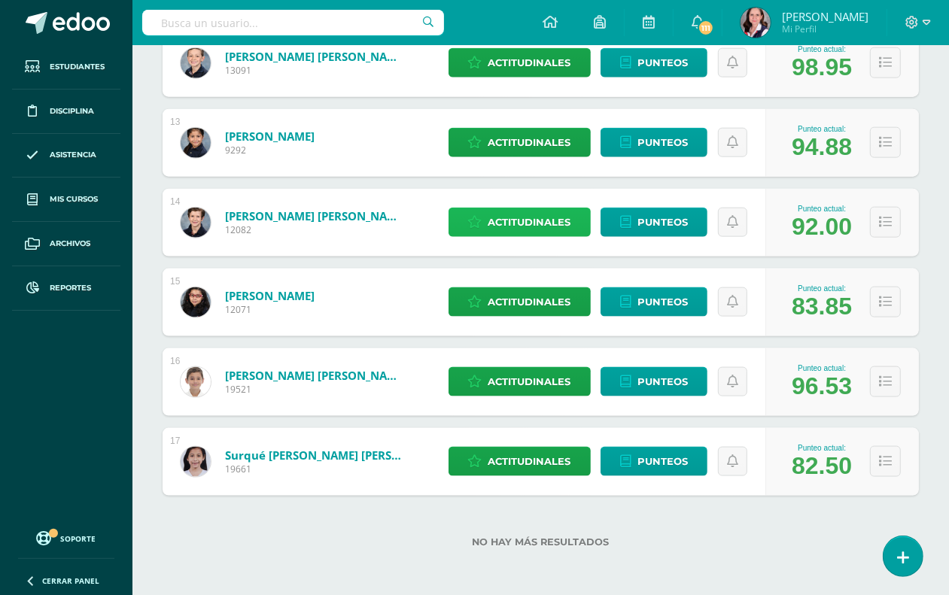
click at [533, 219] on span "Actitudinales" at bounding box center [530, 222] width 83 height 28
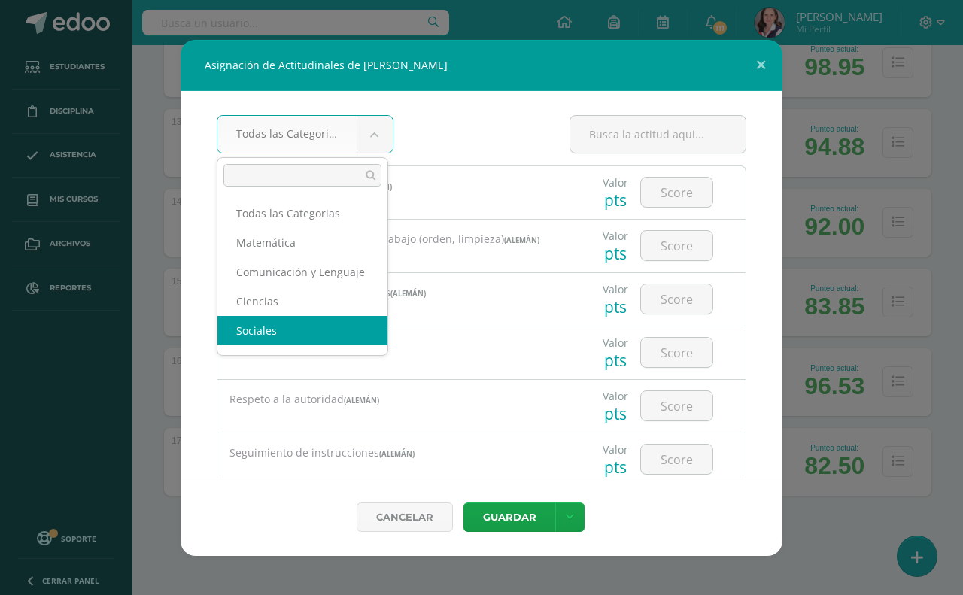
scroll to position [2, 0]
select select "31"
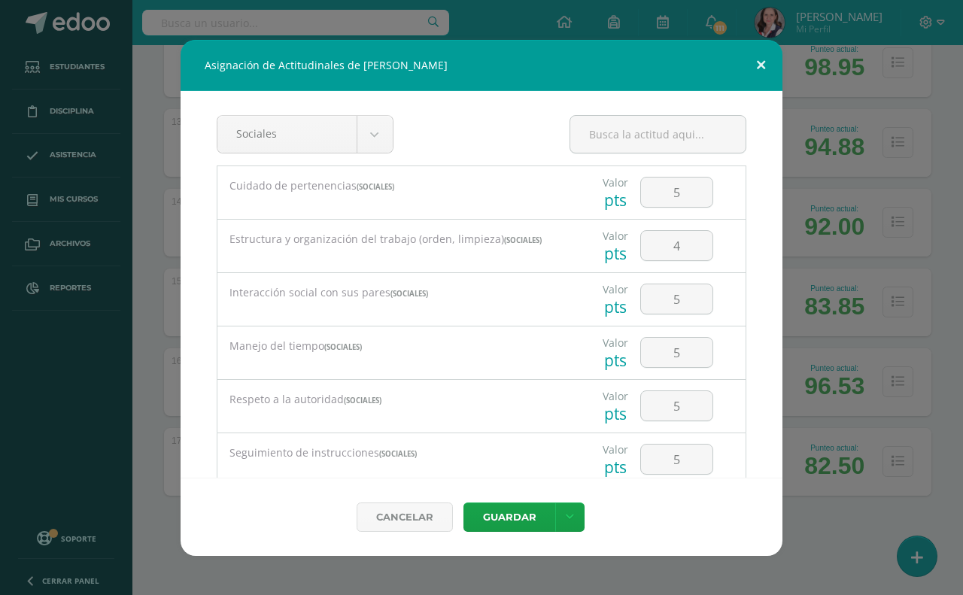
click at [768, 62] on button at bounding box center [761, 65] width 43 height 51
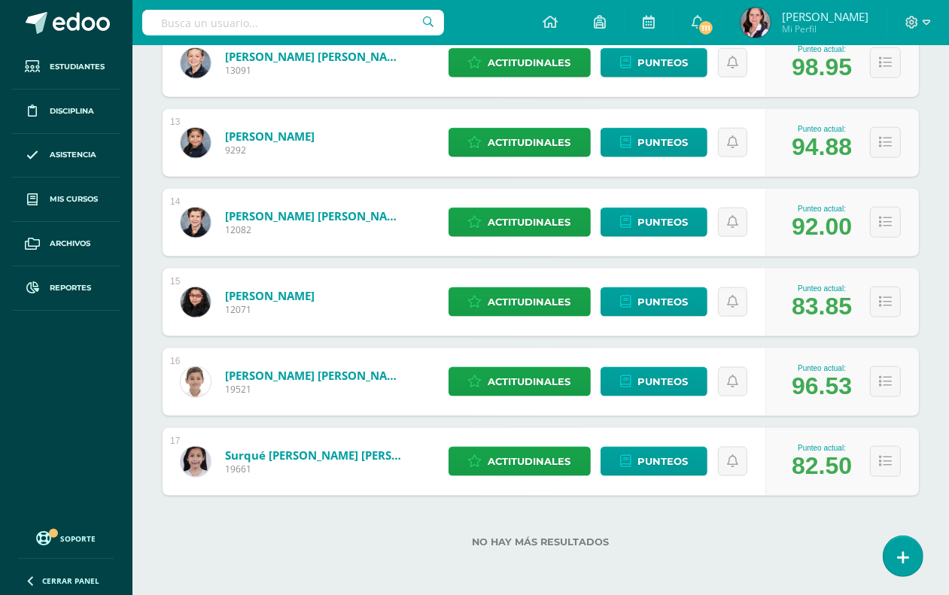
click at [513, 321] on div "Actitudinales Punteos" at bounding box center [603, 303] width 325 height 68
click at [501, 294] on span "Actitudinales" at bounding box center [530, 302] width 83 height 28
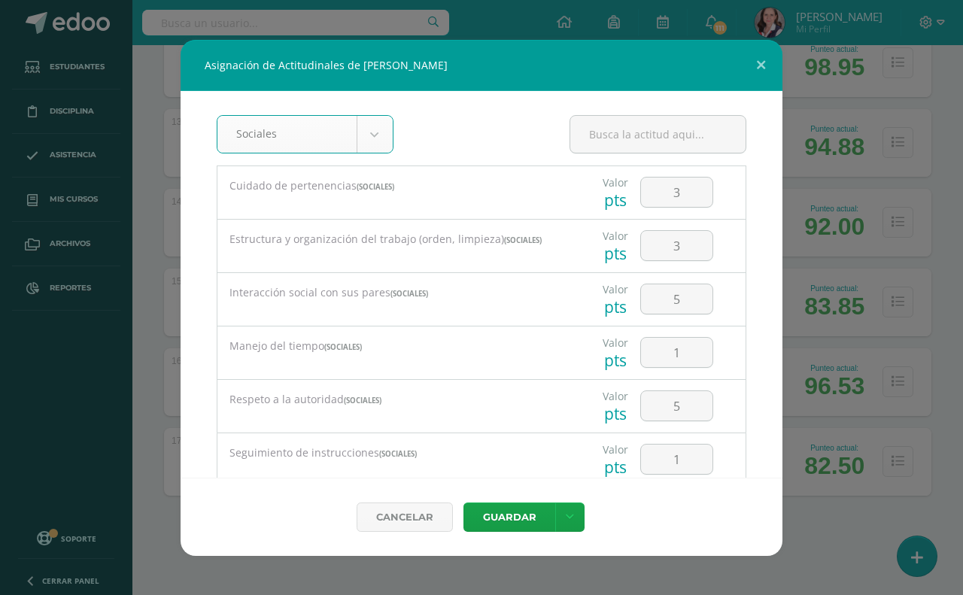
select select "31"
click at [765, 61] on button at bounding box center [761, 65] width 43 height 51
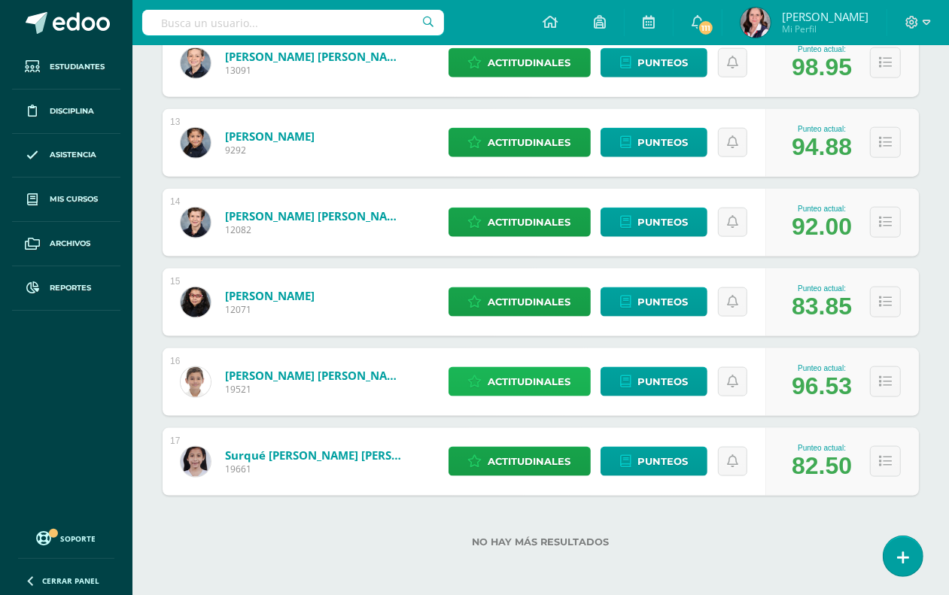
click at [538, 384] on span "Actitudinales" at bounding box center [530, 382] width 83 height 28
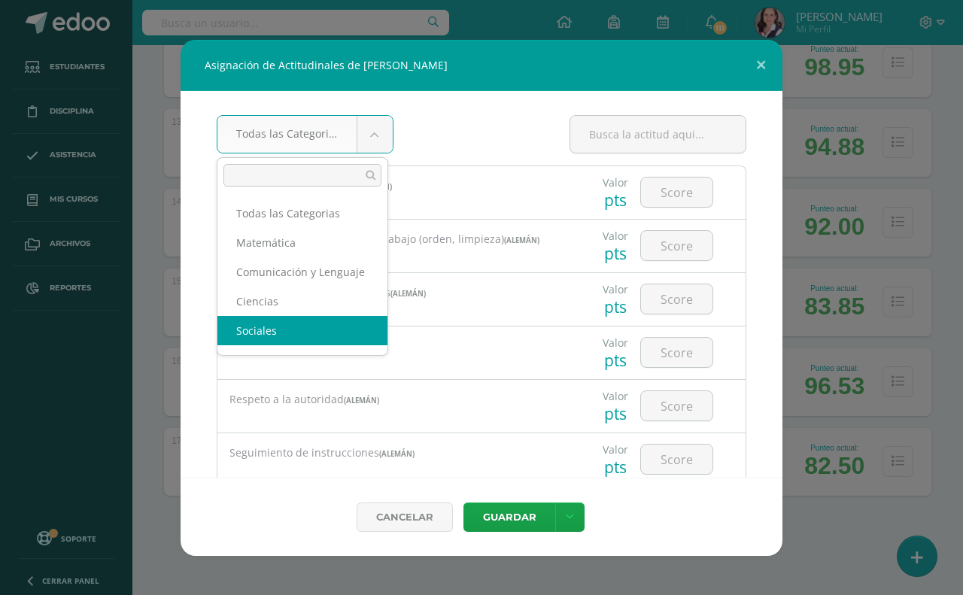
scroll to position [2, 0]
select select "31"
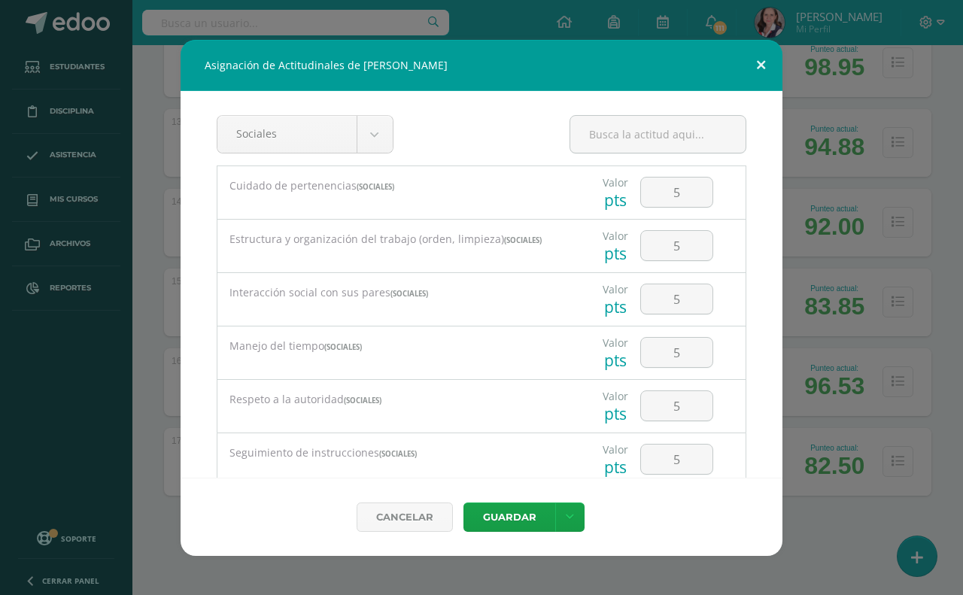
click at [762, 58] on button at bounding box center [761, 65] width 43 height 51
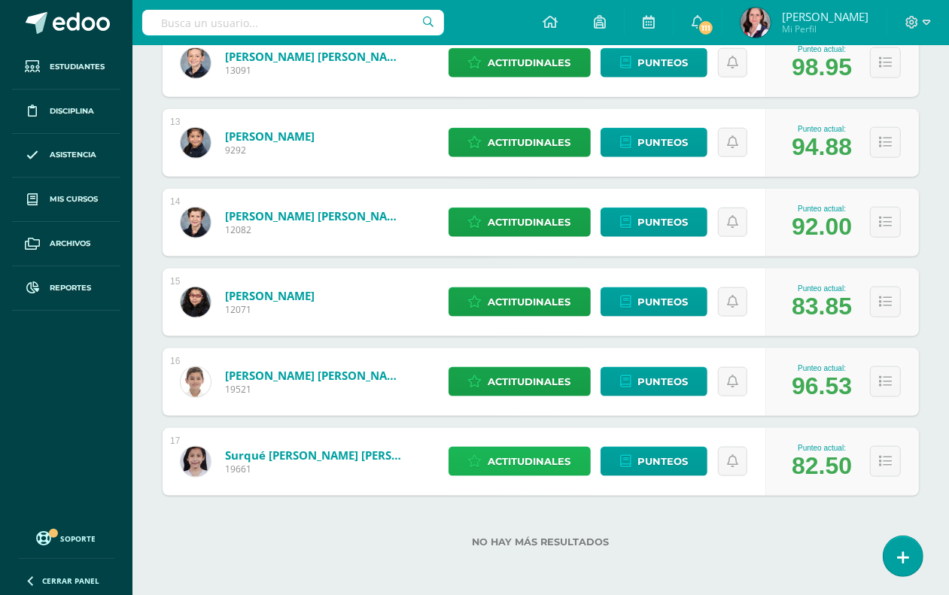
click at [520, 461] on span "Actitudinales" at bounding box center [530, 462] width 83 height 28
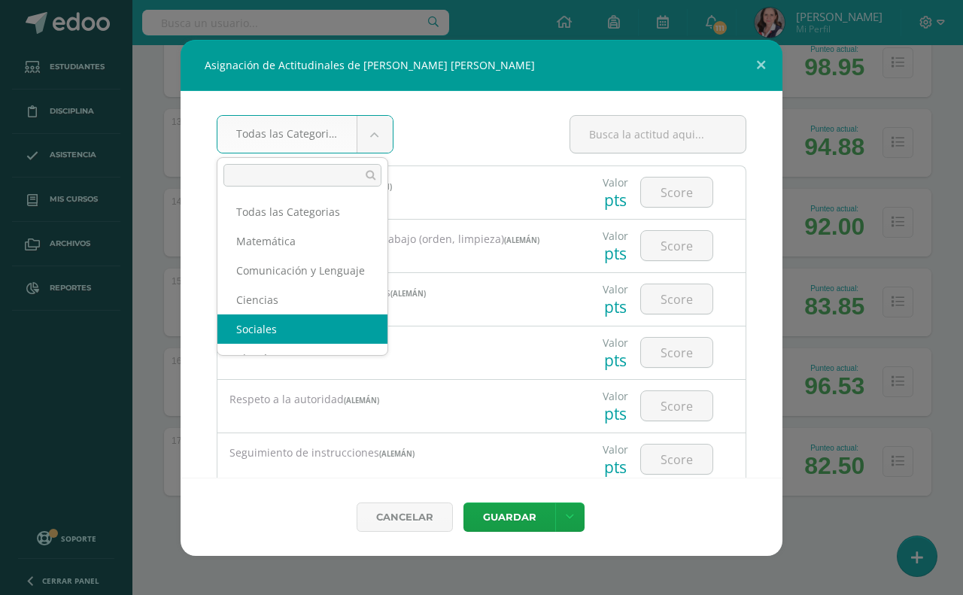
select select "31"
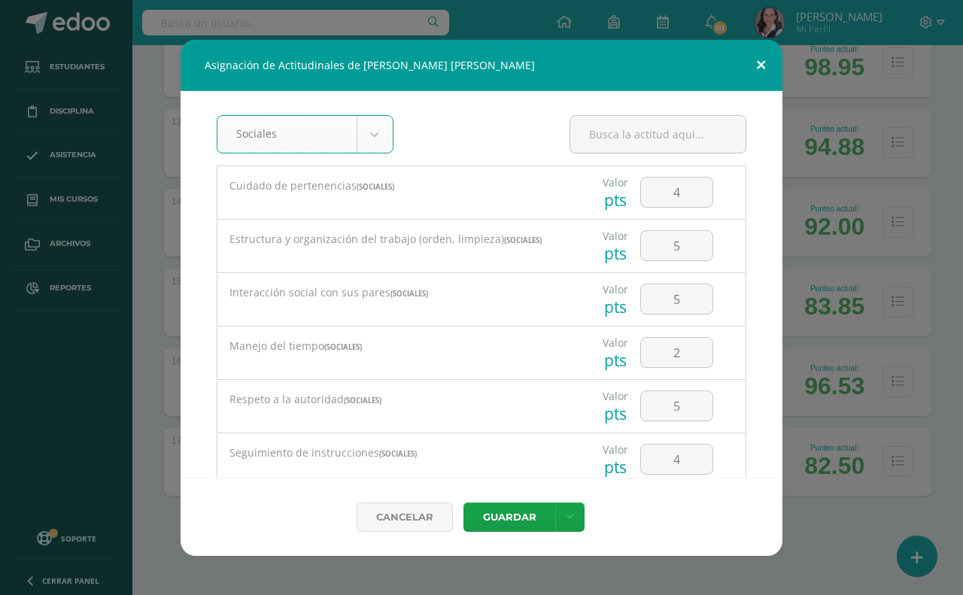
click at [764, 65] on button at bounding box center [761, 65] width 43 height 51
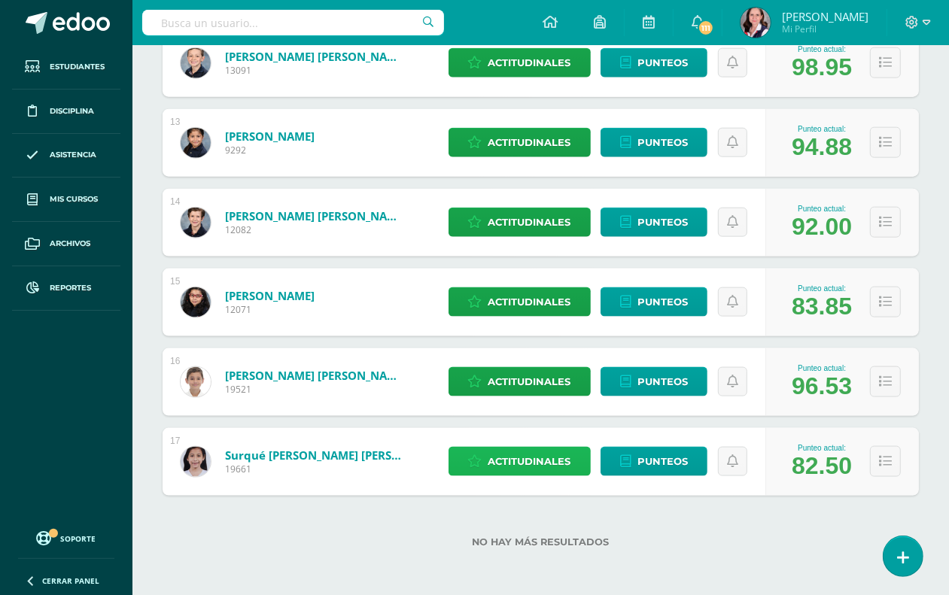
scroll to position [705, 0]
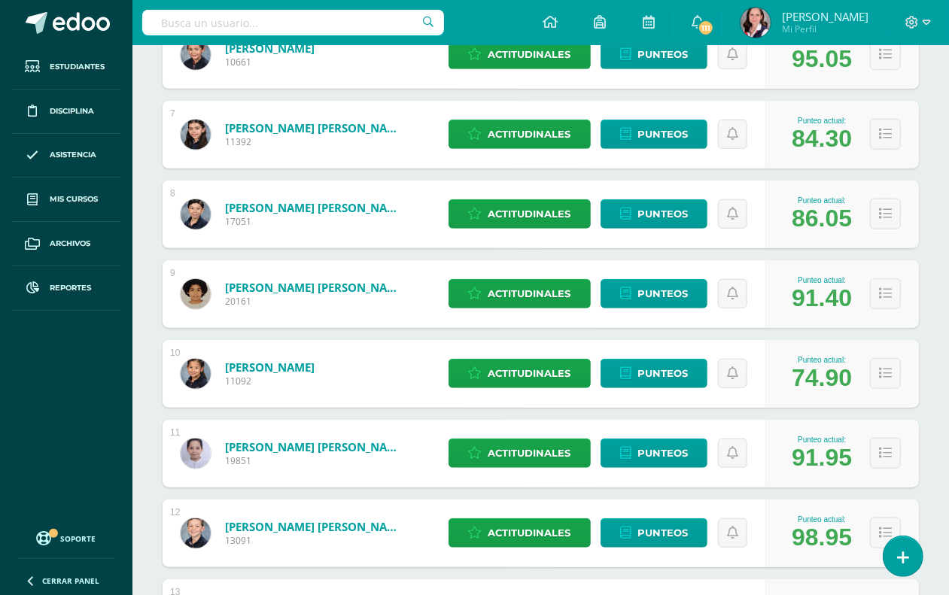
click at [216, 27] on input "text" at bounding box center [293, 23] width 302 height 26
type input "estudios sociales tercero"
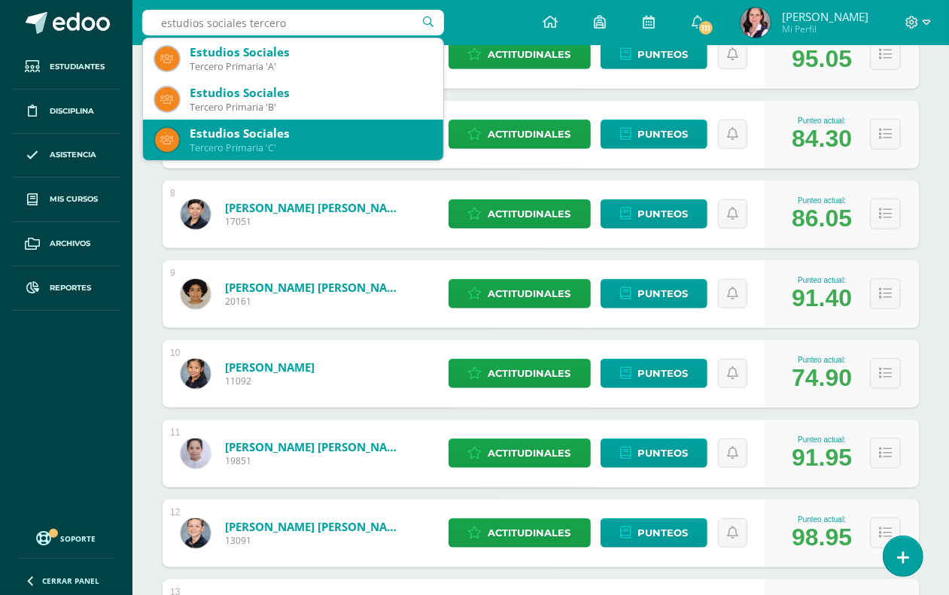
click at [287, 141] on div "Estudios Sociales" at bounding box center [311, 134] width 242 height 16
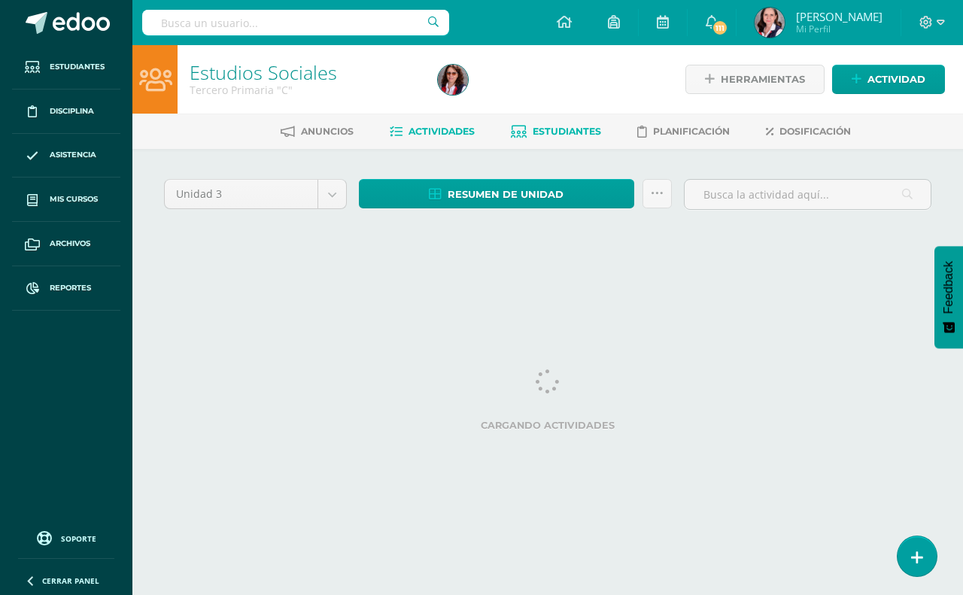
click at [549, 128] on span "Estudiantes" at bounding box center [567, 131] width 68 height 11
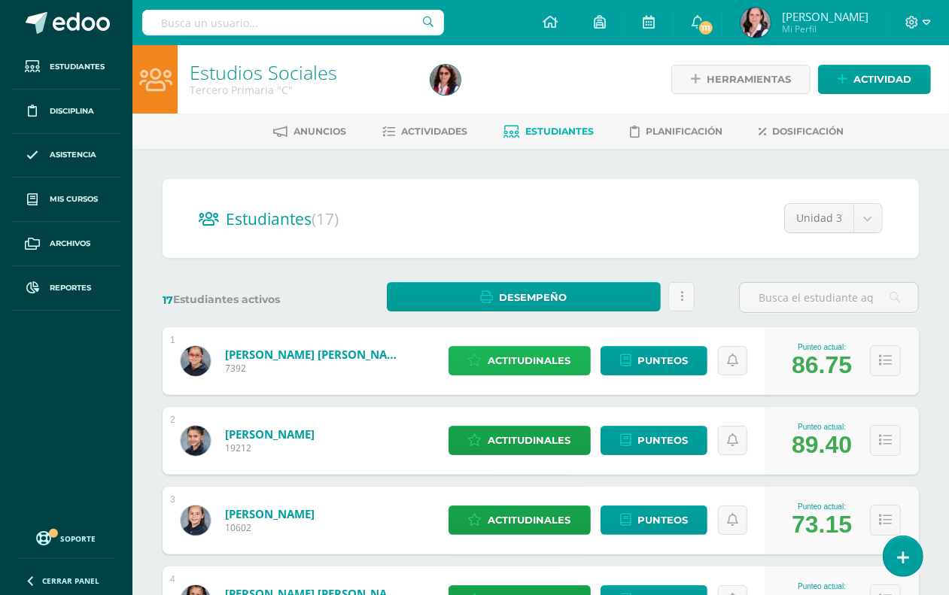
click at [510, 361] on span "Actitudinales" at bounding box center [530, 361] width 83 height 28
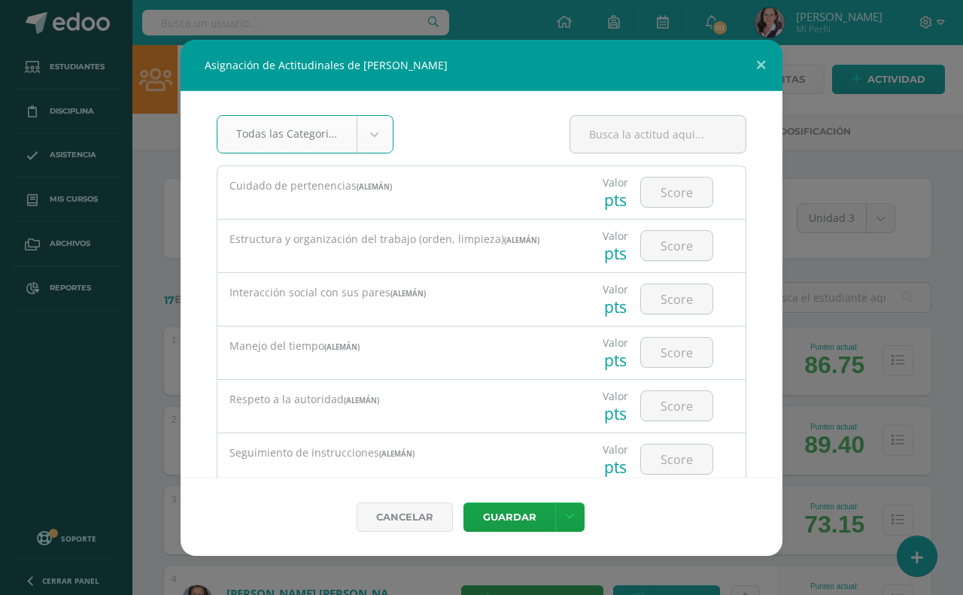
click at [375, 136] on body "Asignación de Actitudinales de Valentina María Archila Taracena Todas las Categ…" at bounding box center [481, 604] width 963 height 1208
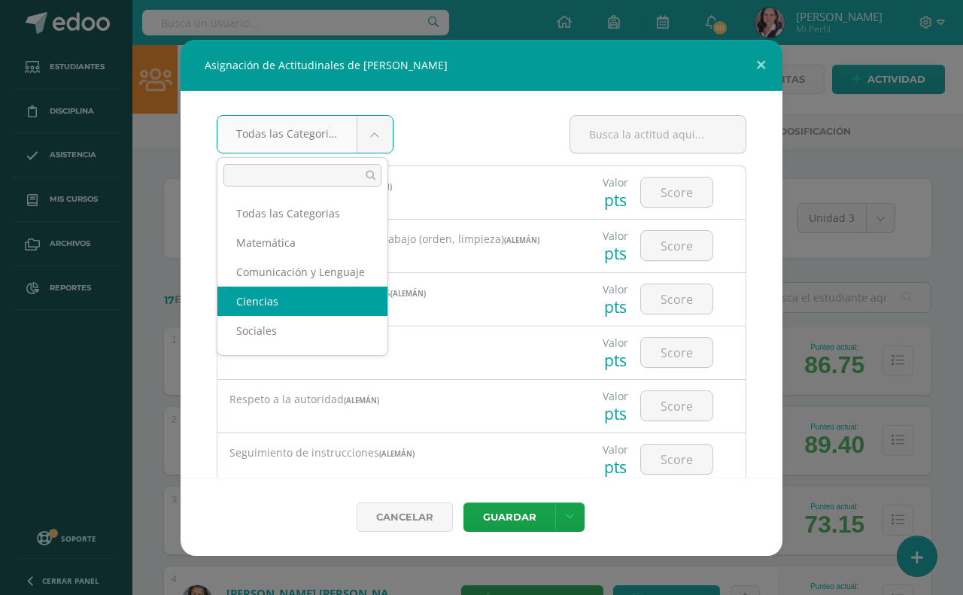
scroll to position [2, 0]
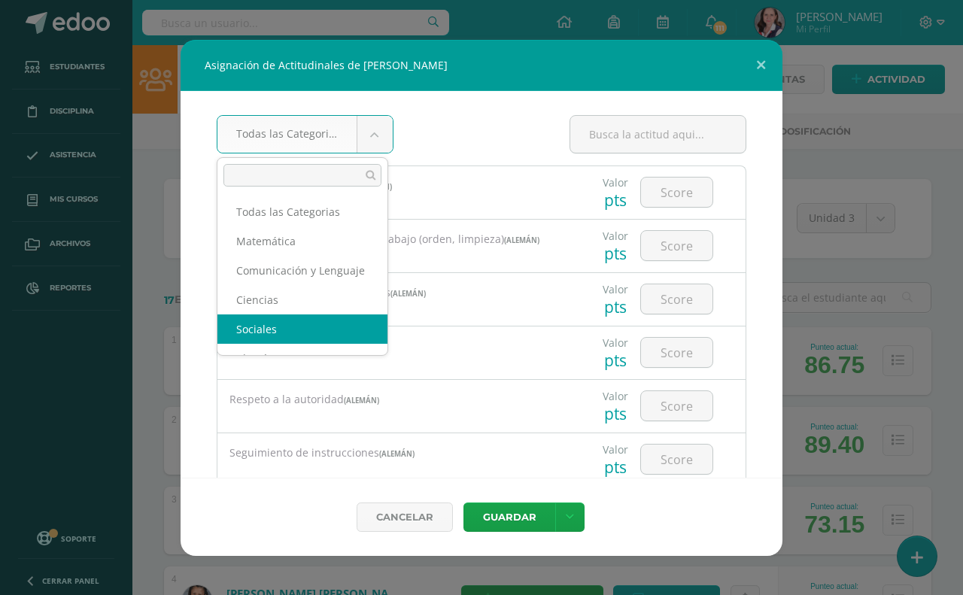
select select "31"
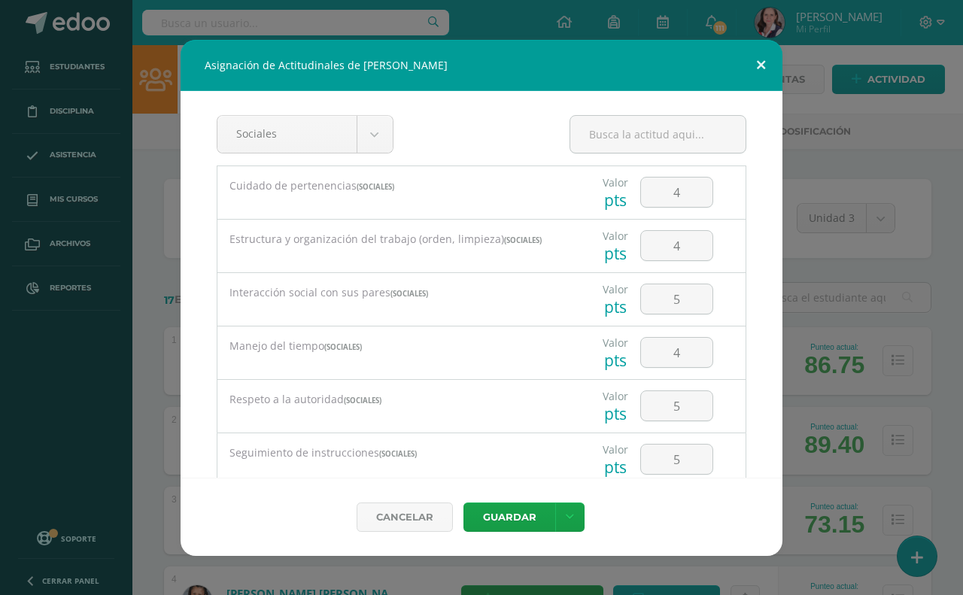
click at [765, 62] on button at bounding box center [761, 65] width 43 height 51
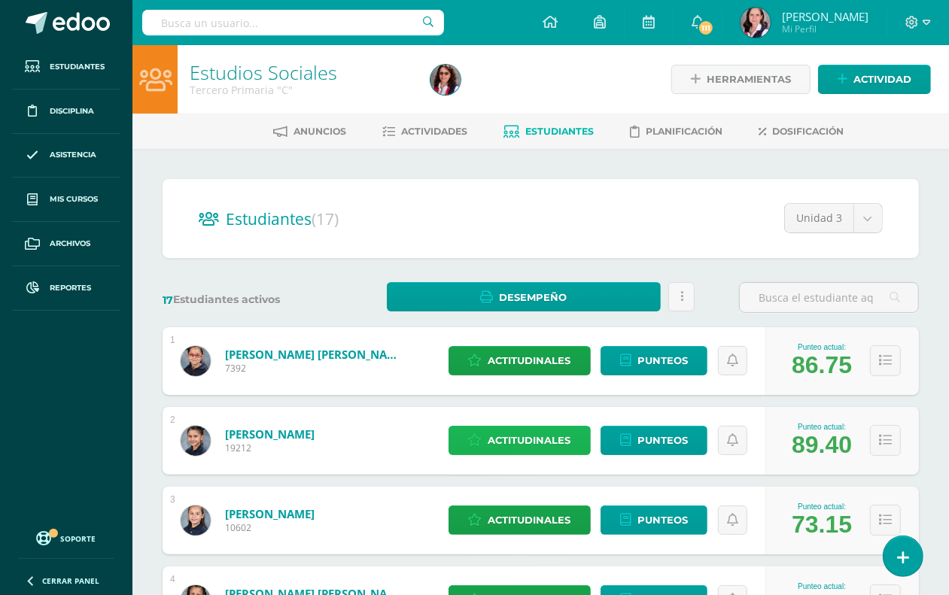
click at [552, 437] on span "Actitudinales" at bounding box center [530, 441] width 83 height 28
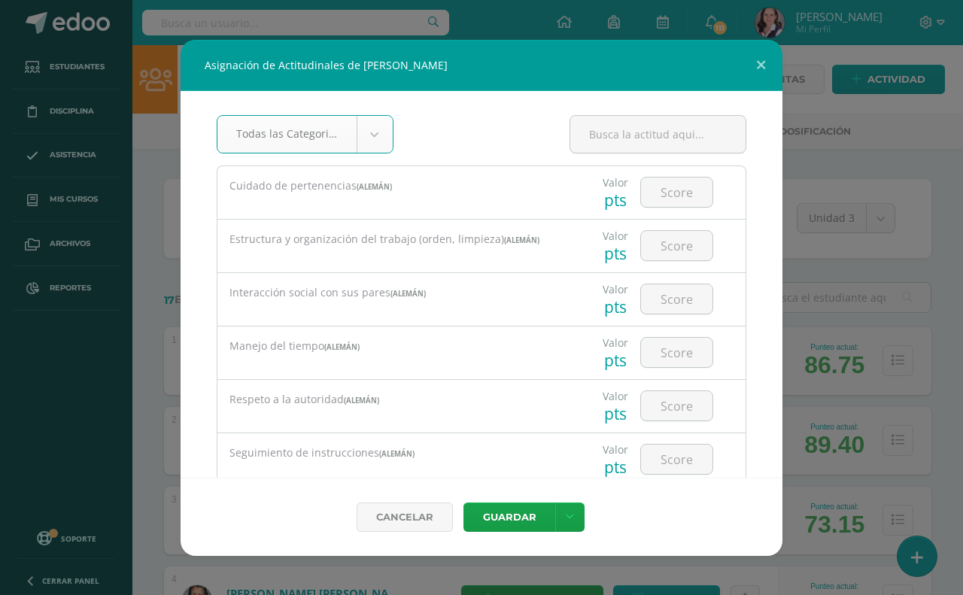
click at [364, 135] on body "Asignación de Actitudinales de Valentina Argueta Nájera Todas las Categorias To…" at bounding box center [481, 604] width 963 height 1208
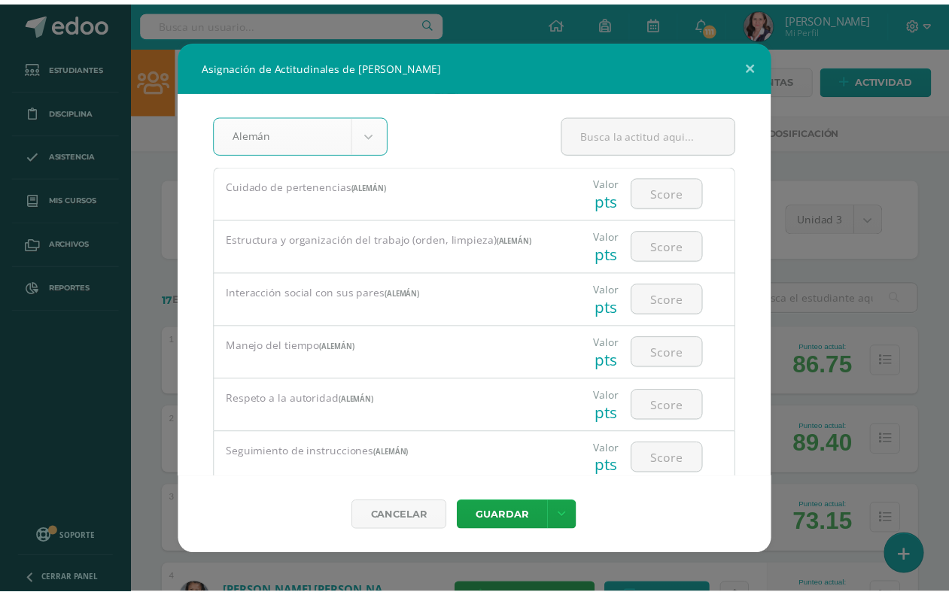
scroll to position [31, 0]
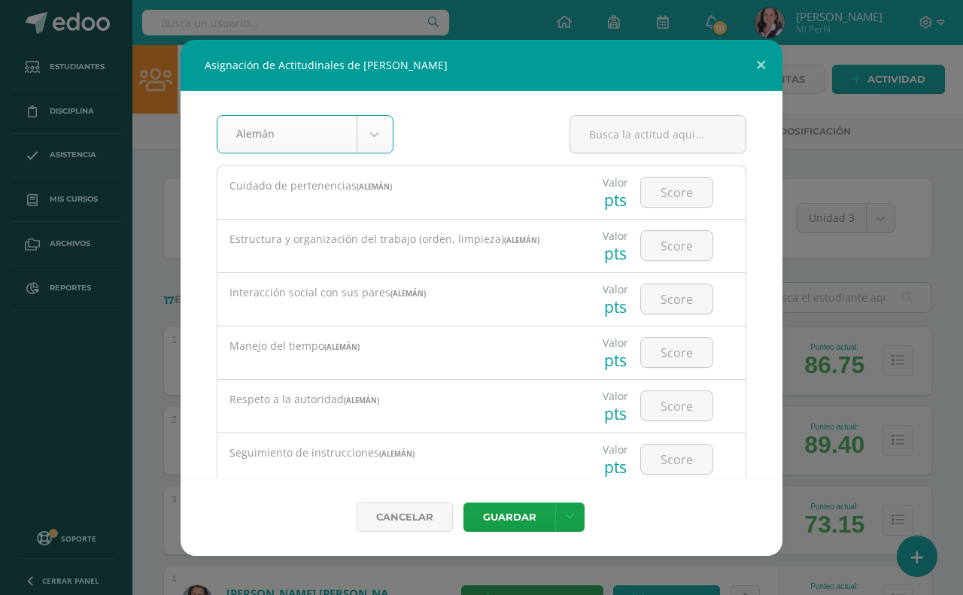
click at [378, 134] on body "Asignación de Actitudinales de Valentina Argueta Nájera Alemán Todas las Catego…" at bounding box center [481, 604] width 963 height 1208
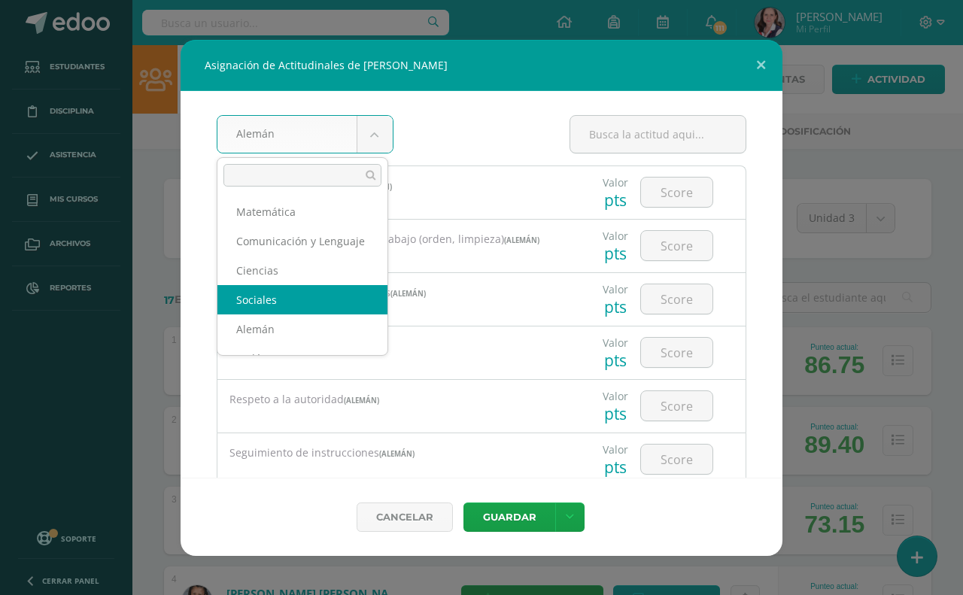
select select "31"
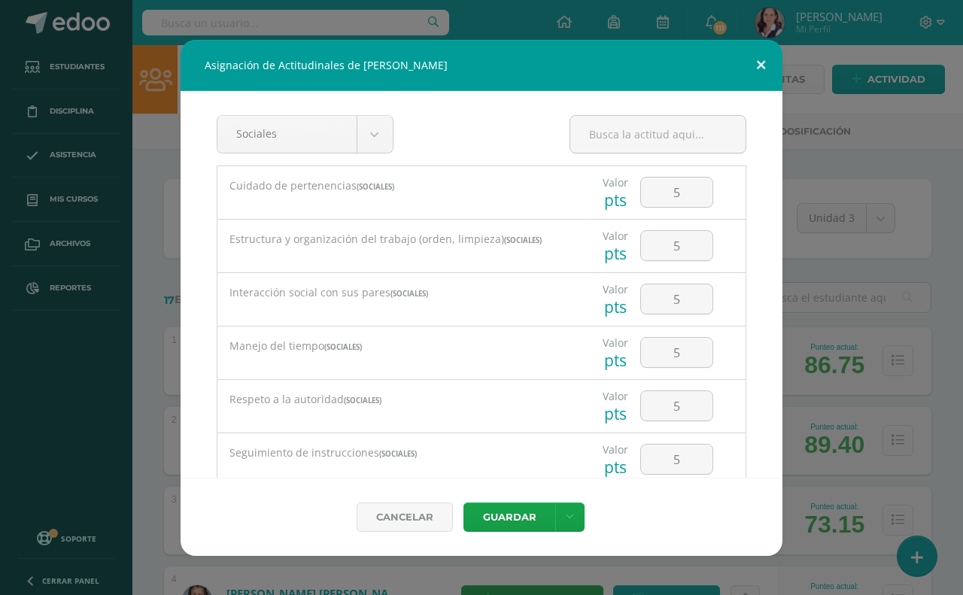
click at [765, 61] on button at bounding box center [761, 65] width 43 height 51
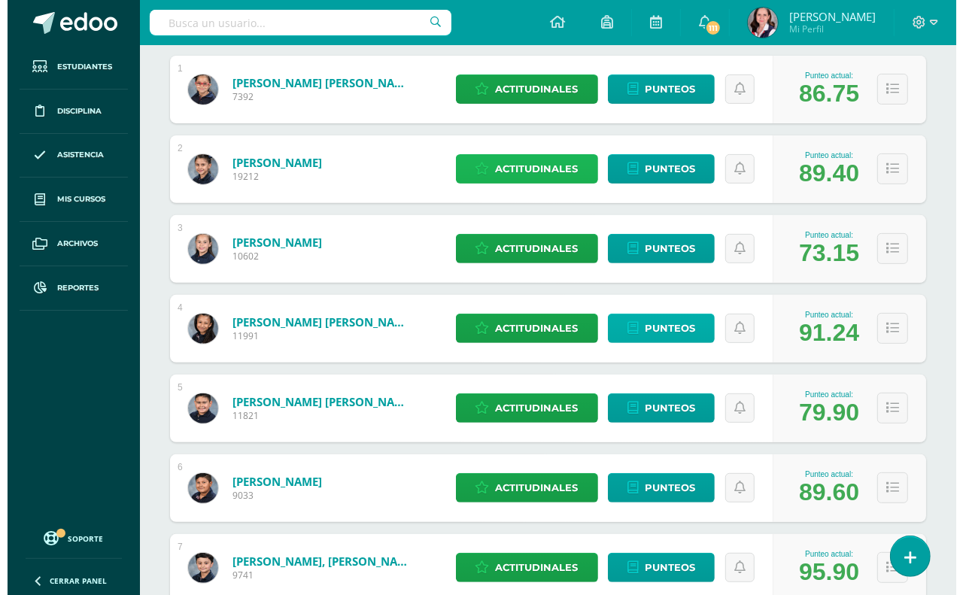
scroll to position [282, 0]
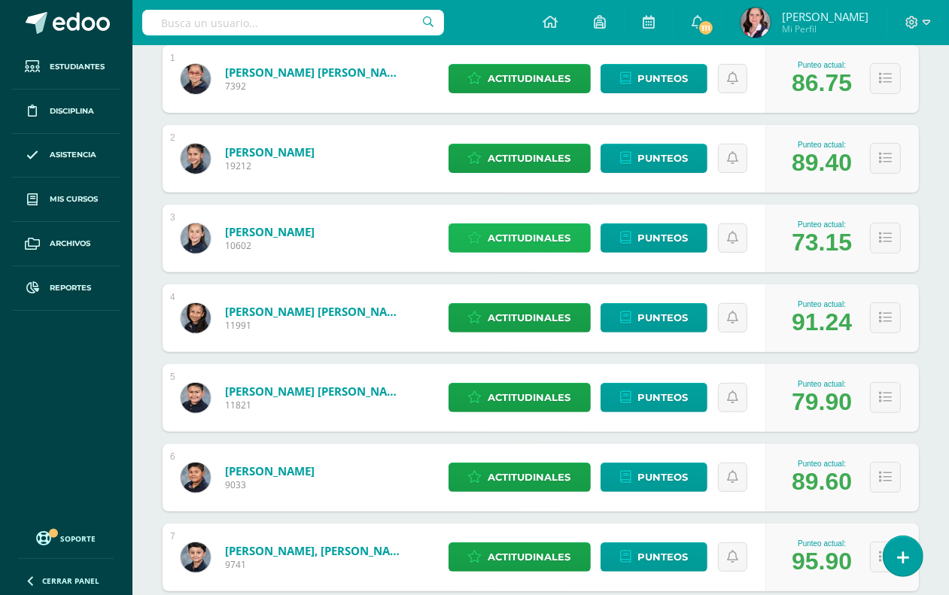
click at [501, 237] on span "Actitudinales" at bounding box center [530, 238] width 83 height 28
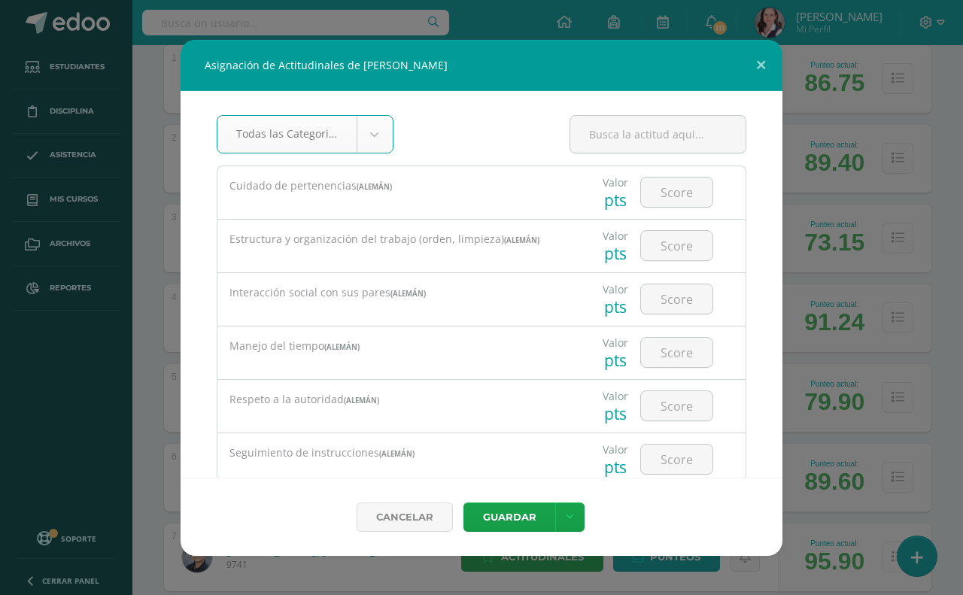
click at [377, 137] on body "Asignación de Actitudinales de Caterina Asquerino Ioli Todas las Categorias Tod…" at bounding box center [481, 322] width 963 height 1208
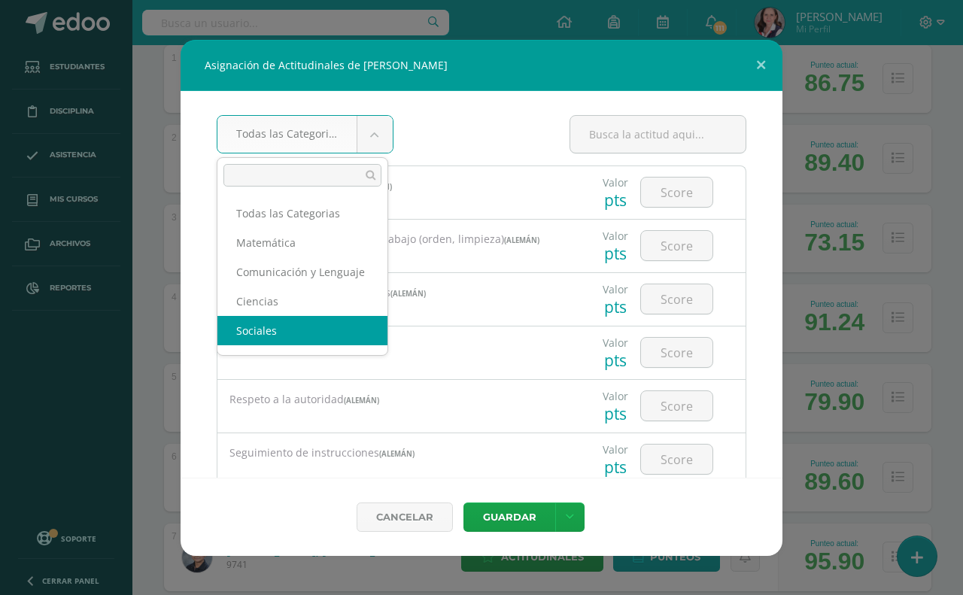
scroll to position [2, 0]
select select "31"
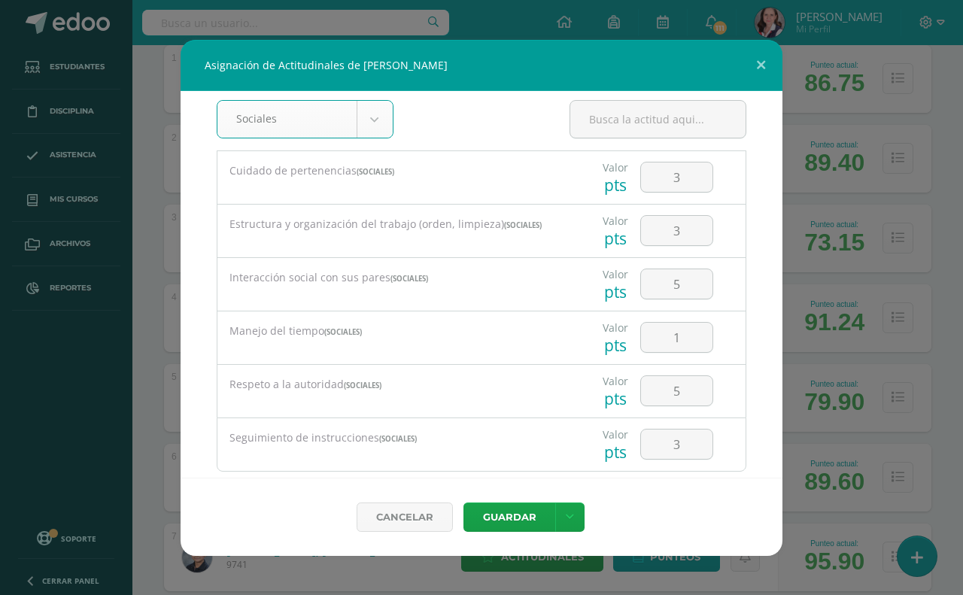
scroll to position [0, 0]
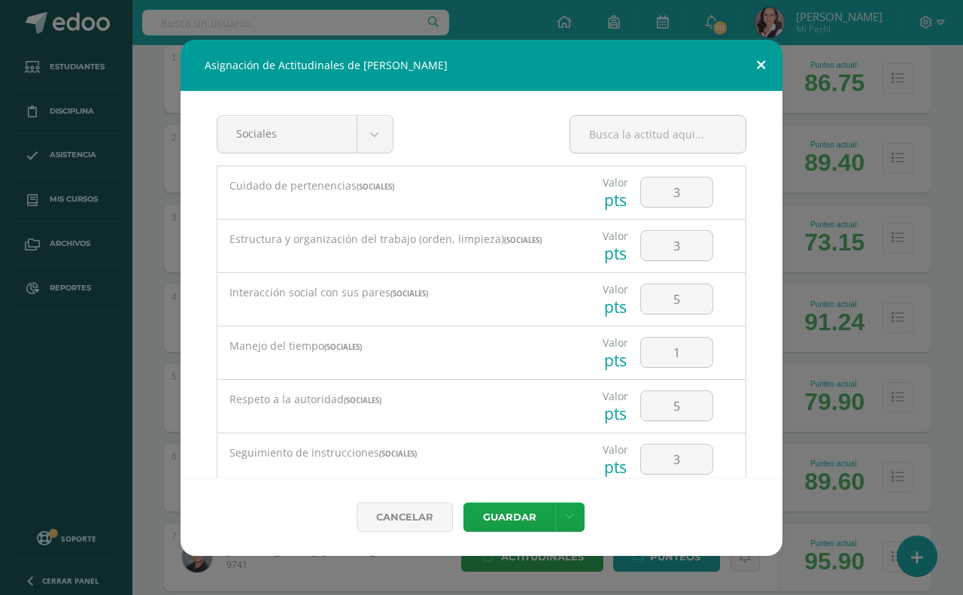
click at [760, 61] on button at bounding box center [761, 65] width 43 height 51
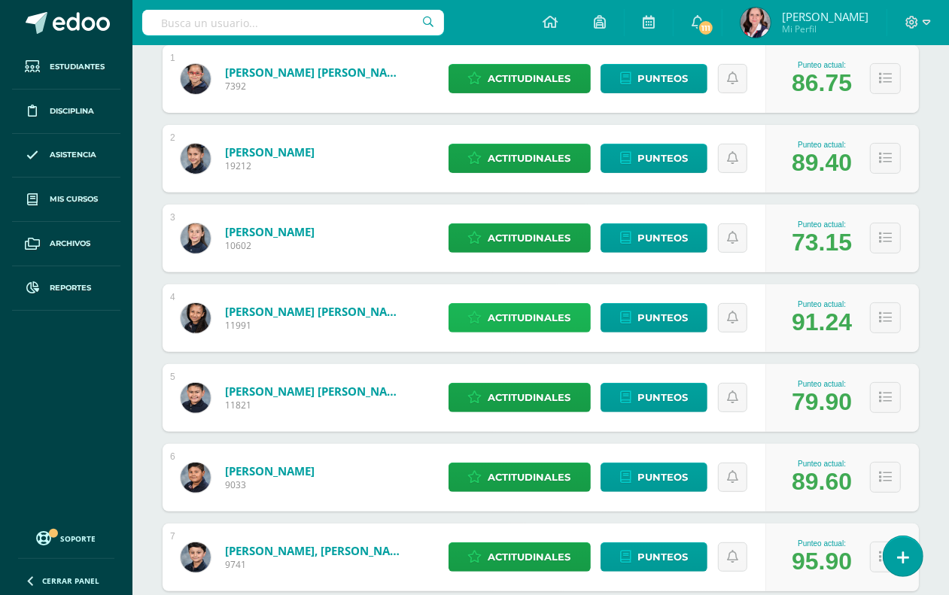
click at [498, 315] on span "Actitudinales" at bounding box center [530, 318] width 83 height 28
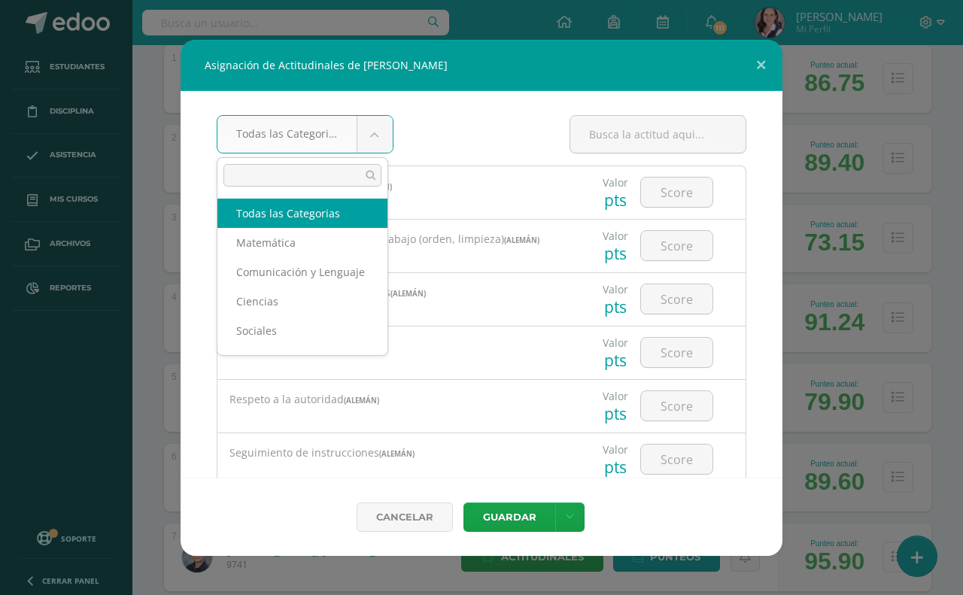
click at [375, 132] on body "Asignación de Actitudinales de María Valentina Bolaños Hernández Todas las Cate…" at bounding box center [481, 604] width 963 height 1772
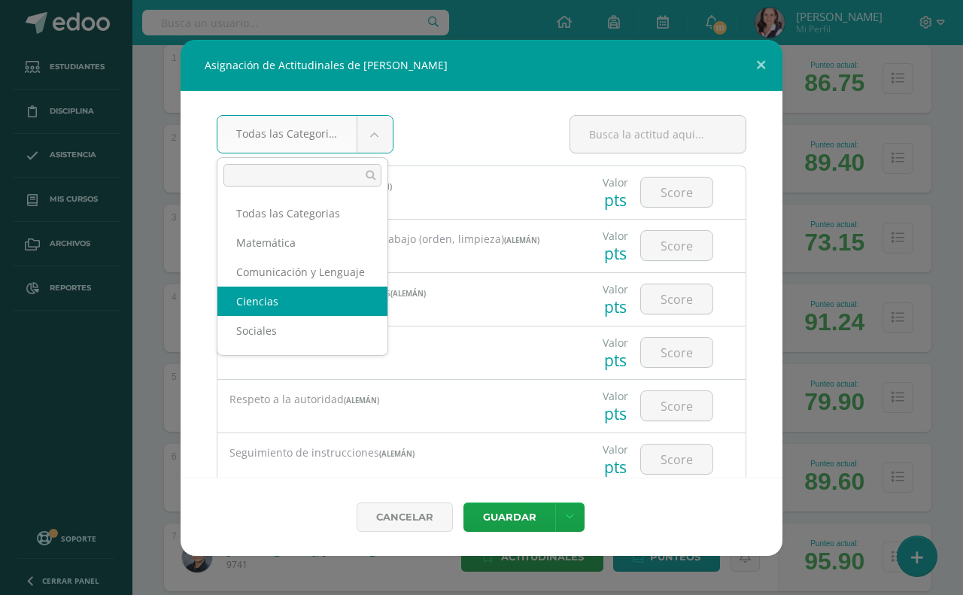
scroll to position [2, 0]
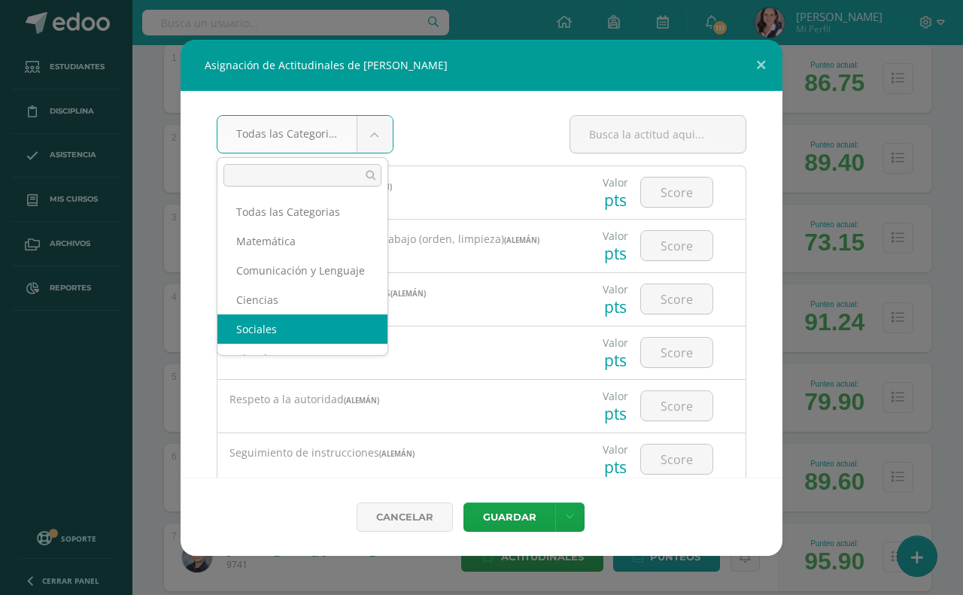
select select "31"
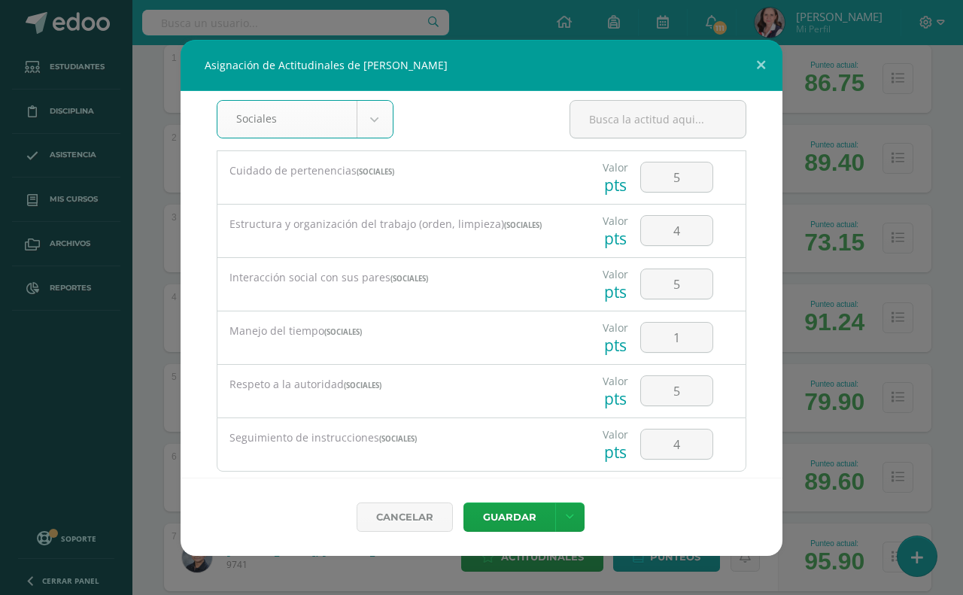
scroll to position [0, 0]
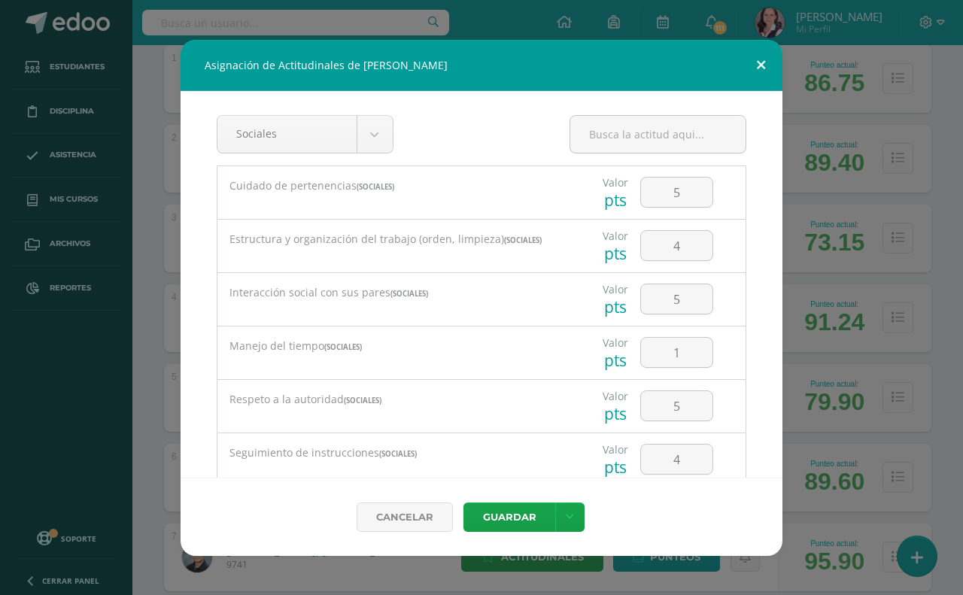
click at [764, 62] on button at bounding box center [761, 65] width 43 height 51
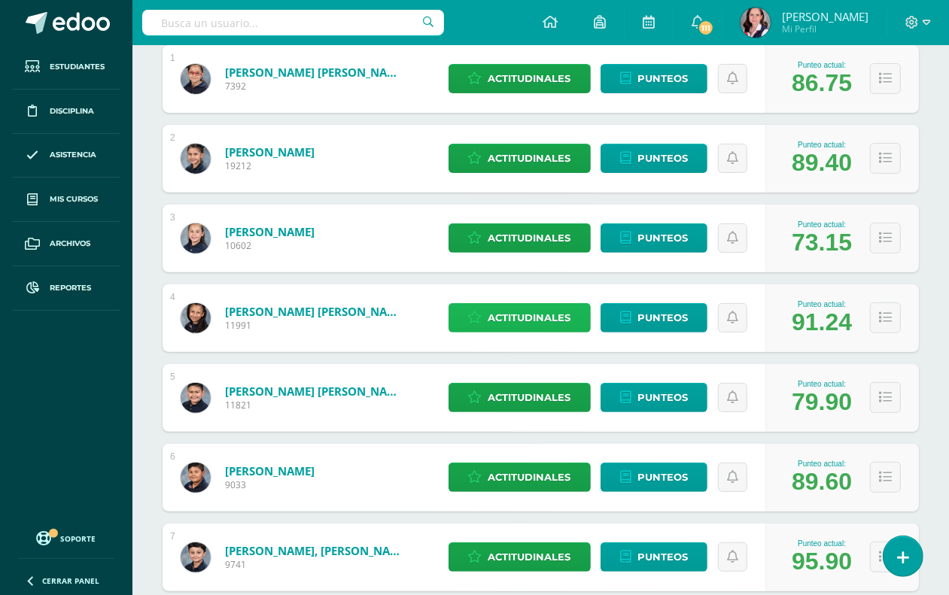
click at [553, 321] on span "Actitudinales" at bounding box center [530, 318] width 83 height 28
select select "31"
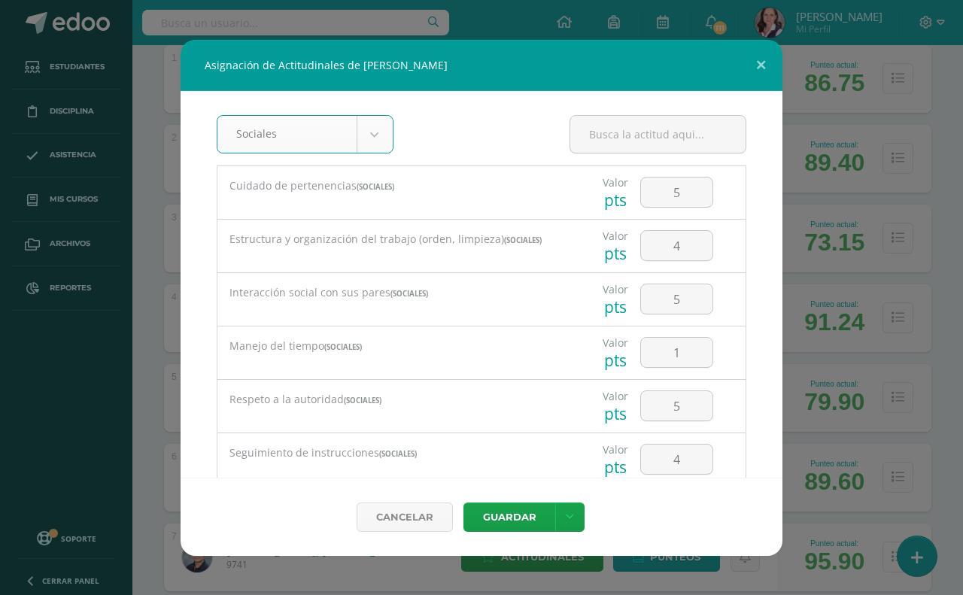
scroll to position [2, 0]
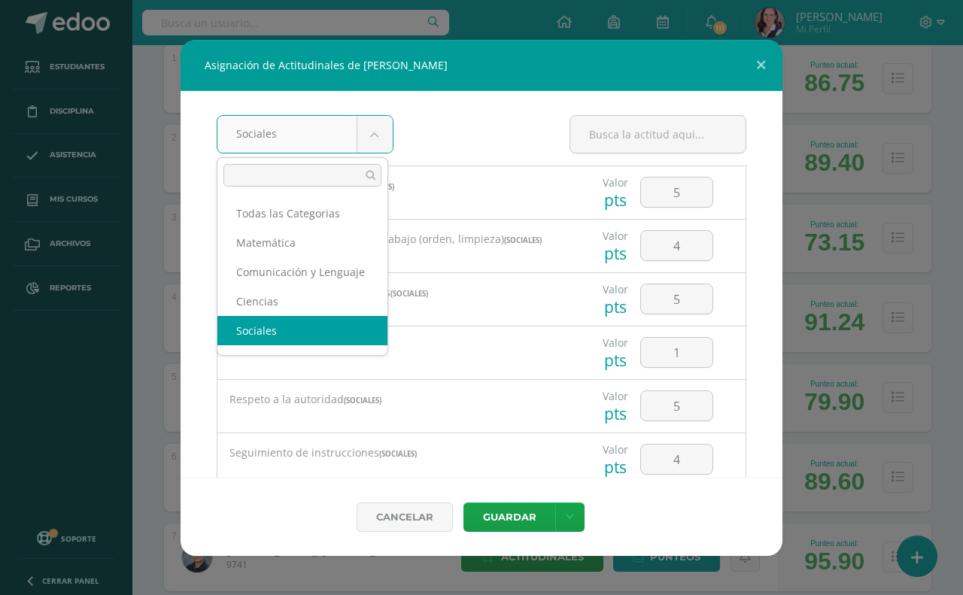
click at [370, 139] on body "Asignación de Actitudinales de María Valentina Bolaños Hernández Sociales Todas…" at bounding box center [481, 604] width 963 height 1772
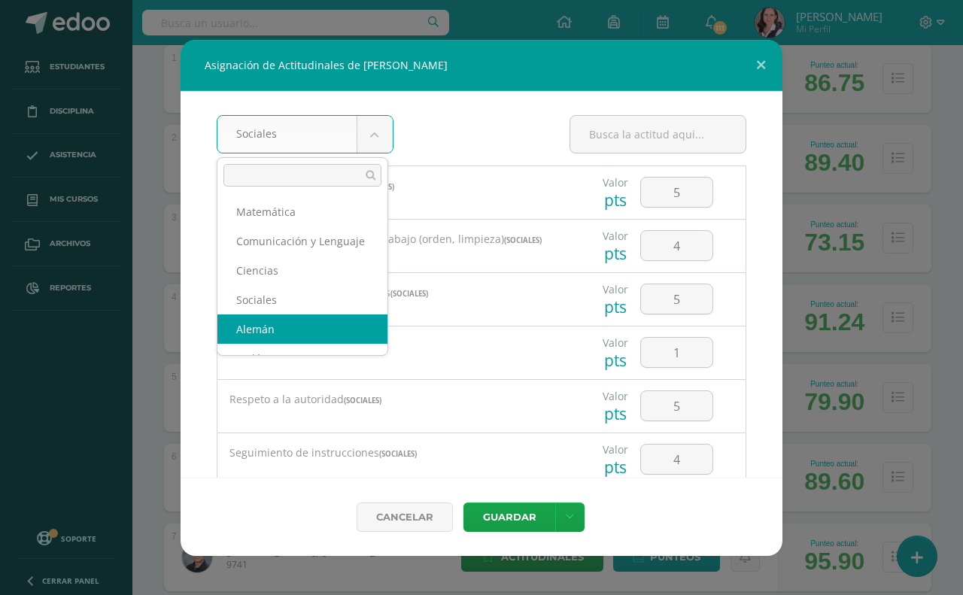
scroll to position [60, 0]
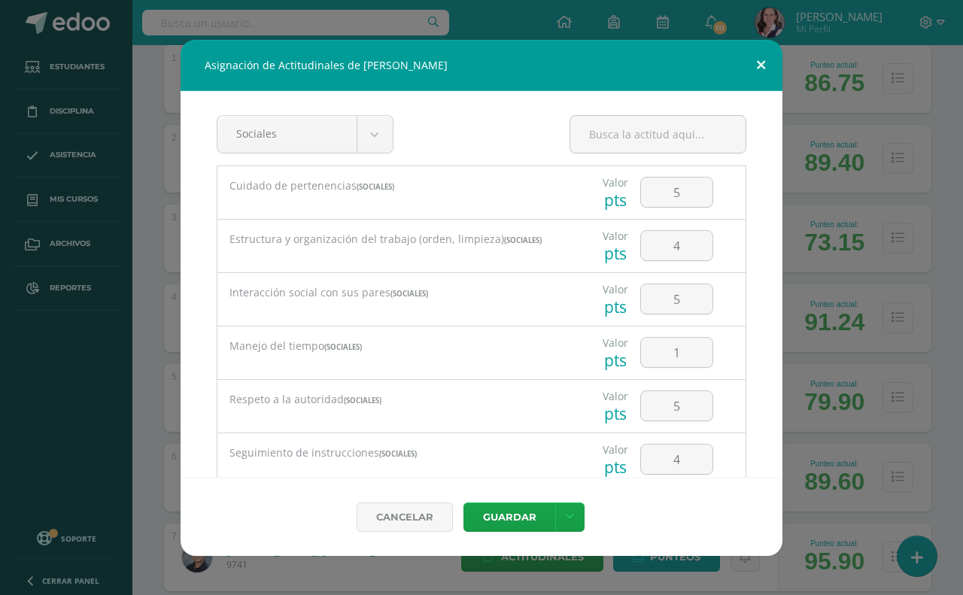
click at [762, 56] on button at bounding box center [761, 65] width 43 height 51
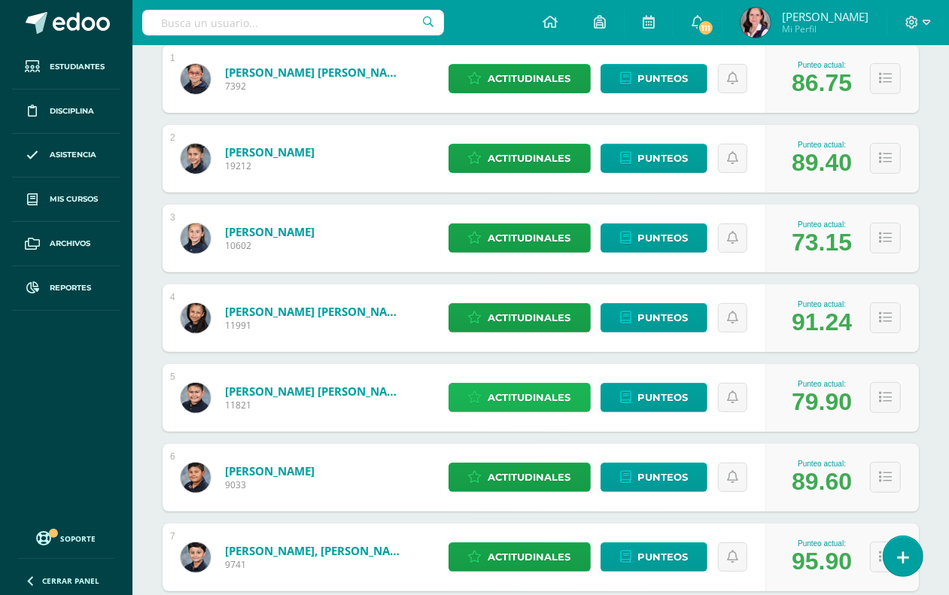
click at [522, 403] on span "Actitudinales" at bounding box center [530, 398] width 83 height 28
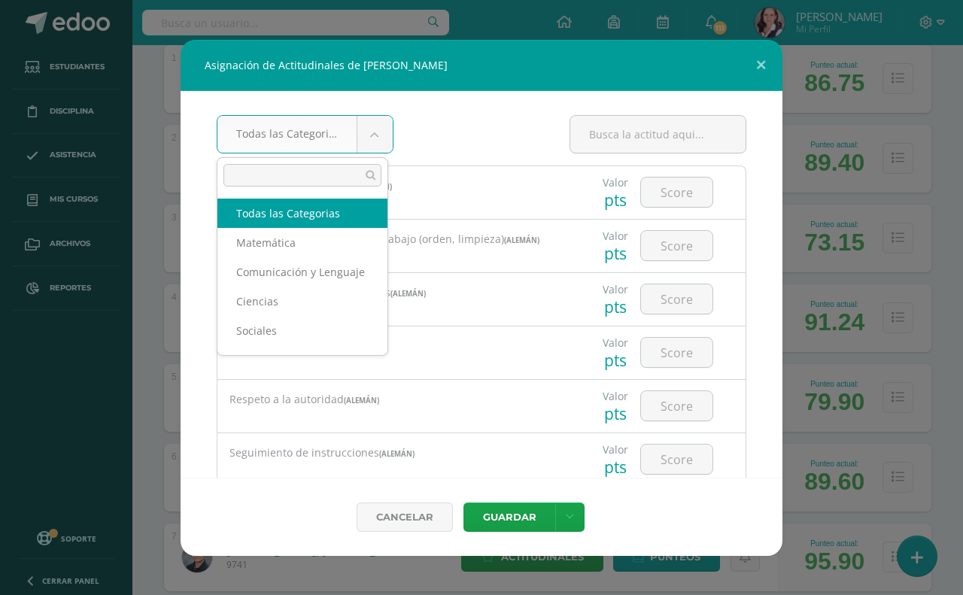
click at [370, 137] on body "Asignación de Actitudinales de Pablo Javier Chajón Cabrera Todas las Categorias…" at bounding box center [481, 604] width 963 height 1772
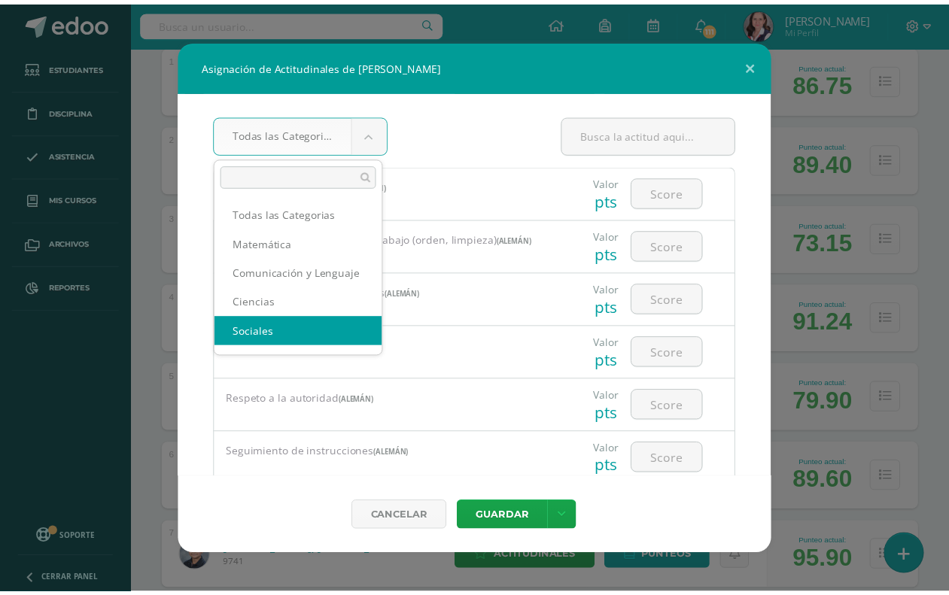
scroll to position [2, 0]
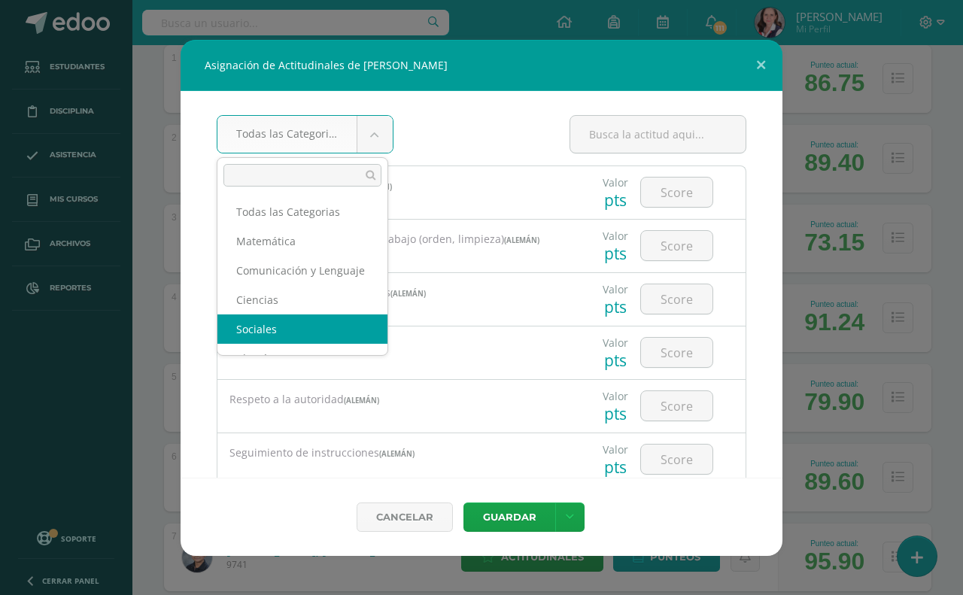
select select "31"
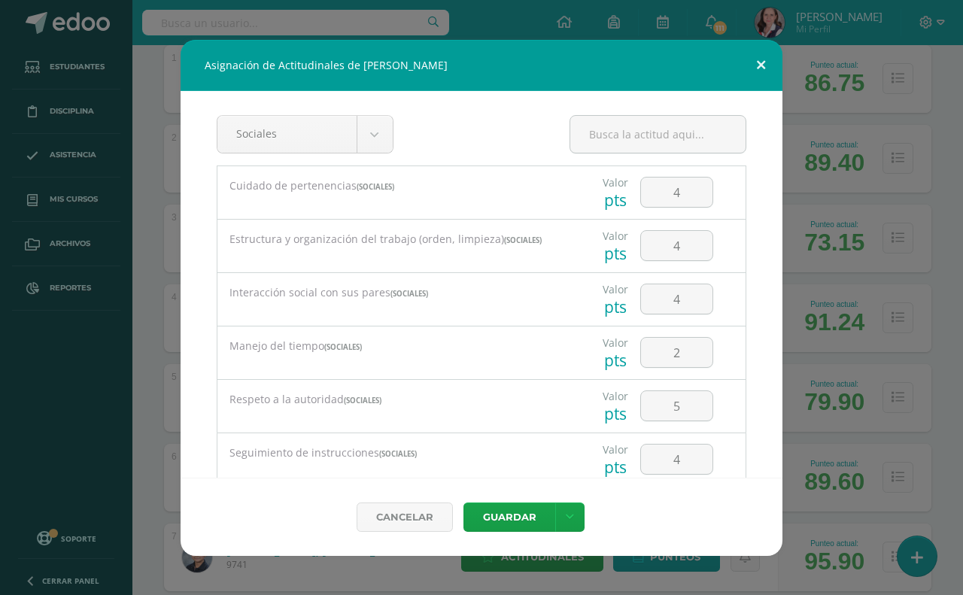
click at [765, 56] on button at bounding box center [761, 65] width 43 height 51
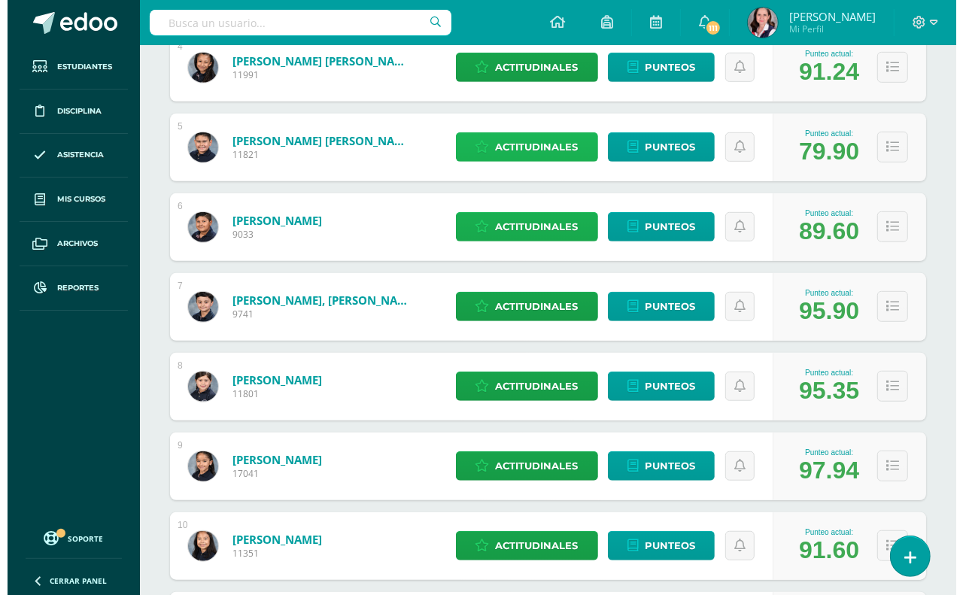
scroll to position [565, 0]
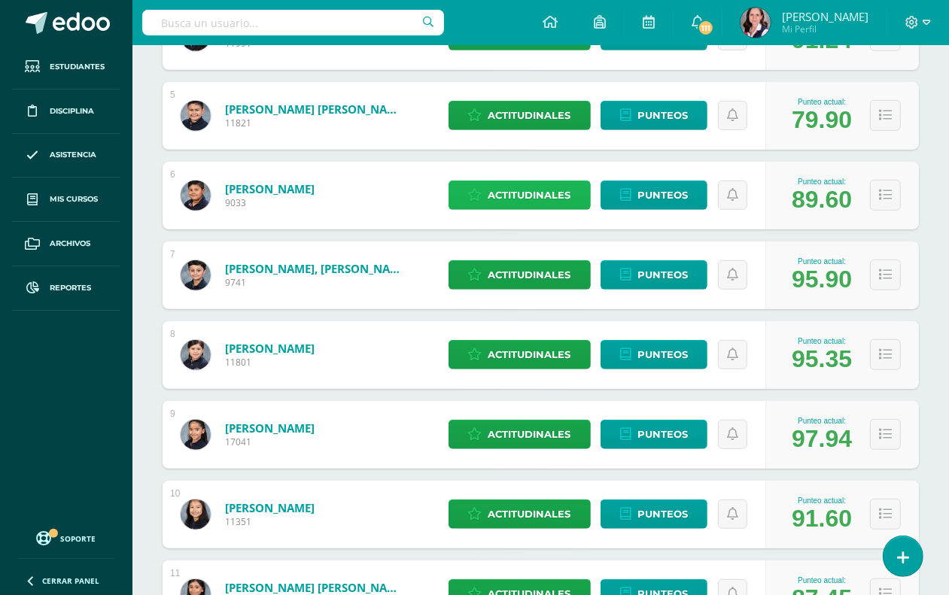
click at [528, 196] on span "Actitudinales" at bounding box center [530, 195] width 83 height 28
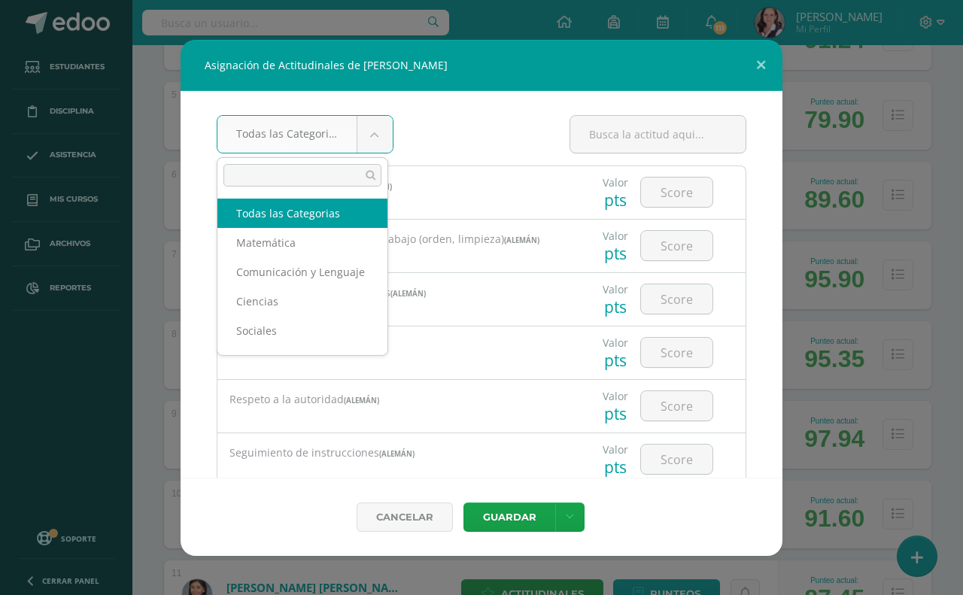
click at [374, 138] on body "Asignación de Actitudinales de Gabriel Cojulún Bracamonte Todas las Categorias …" at bounding box center [481, 321] width 963 height 1772
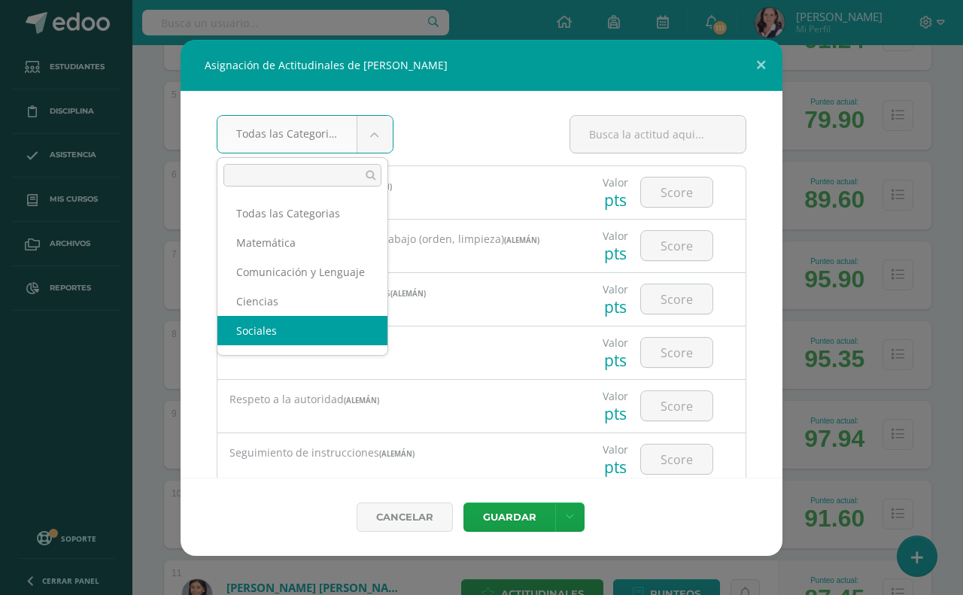
scroll to position [31, 0]
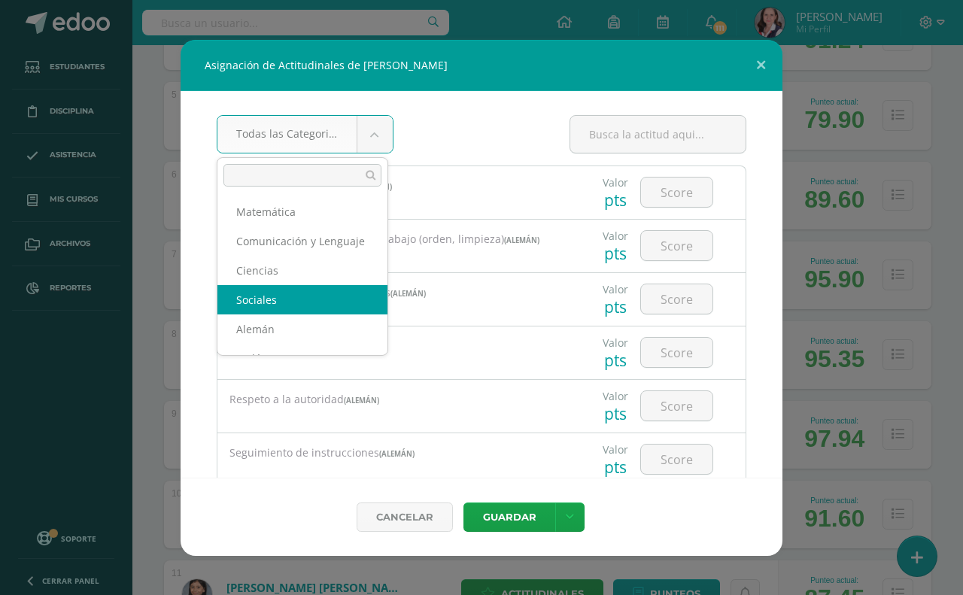
select select "31"
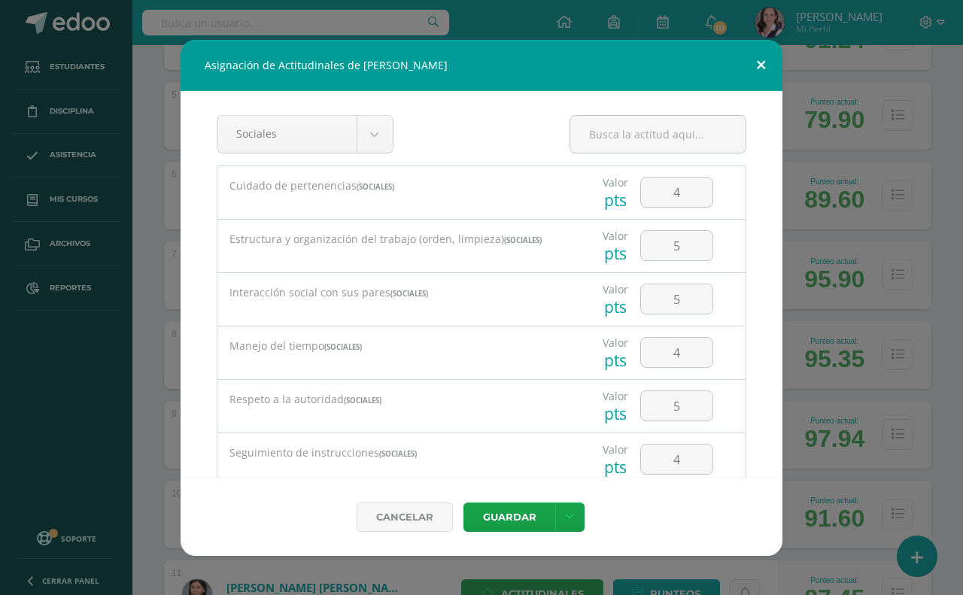
click at [756, 66] on button at bounding box center [761, 65] width 43 height 51
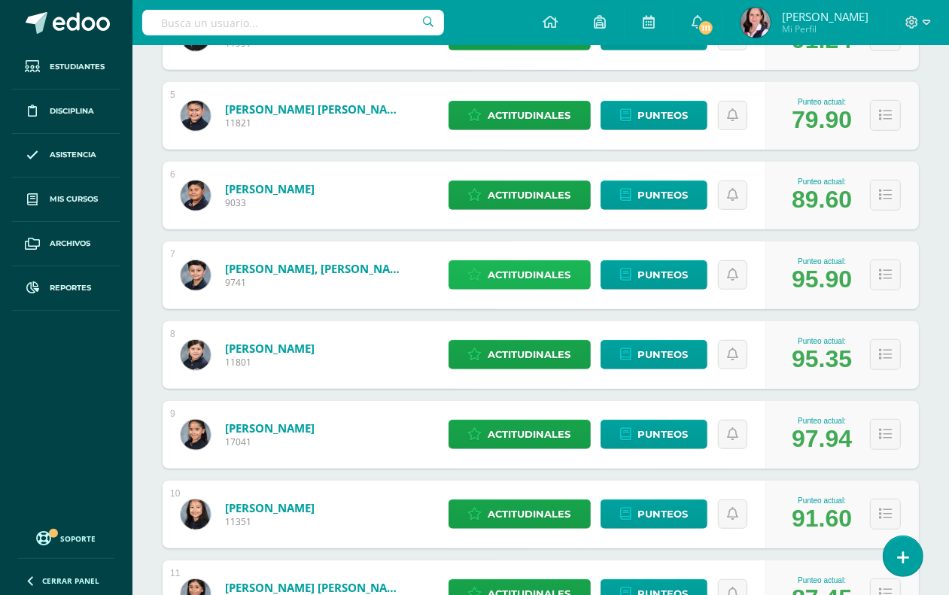
click at [555, 276] on span "Actitudinales" at bounding box center [530, 275] width 83 height 28
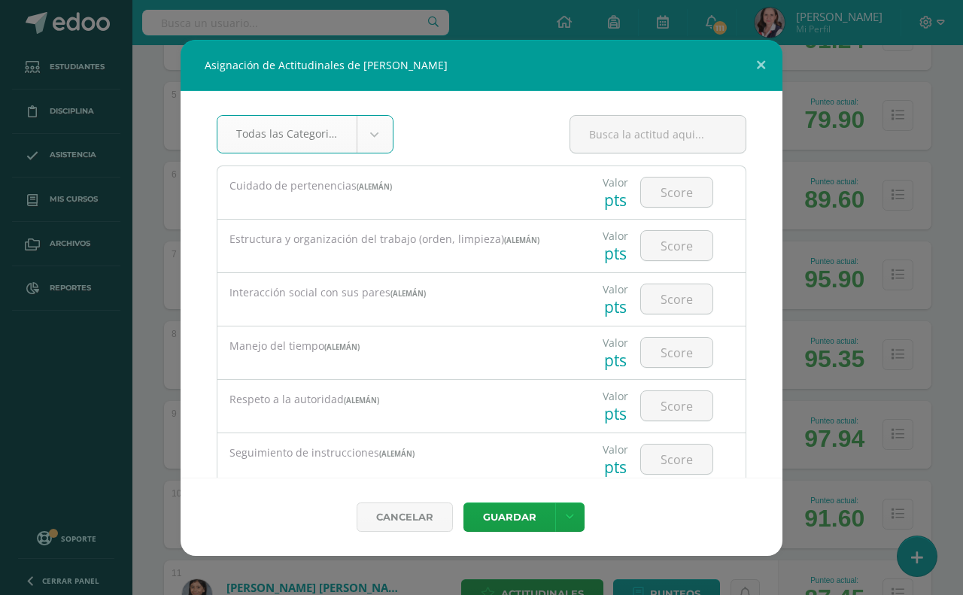
click at [378, 133] on body "Asignación de Actitudinales de Lucas Andrés Cornejo Diemecke Todas las Categori…" at bounding box center [481, 321] width 963 height 1772
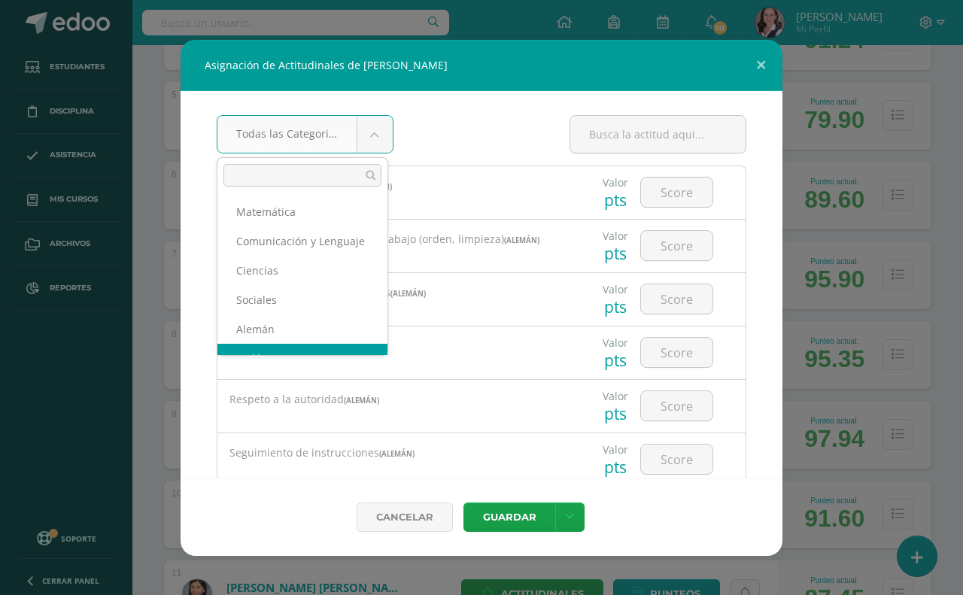
scroll to position [60, 0]
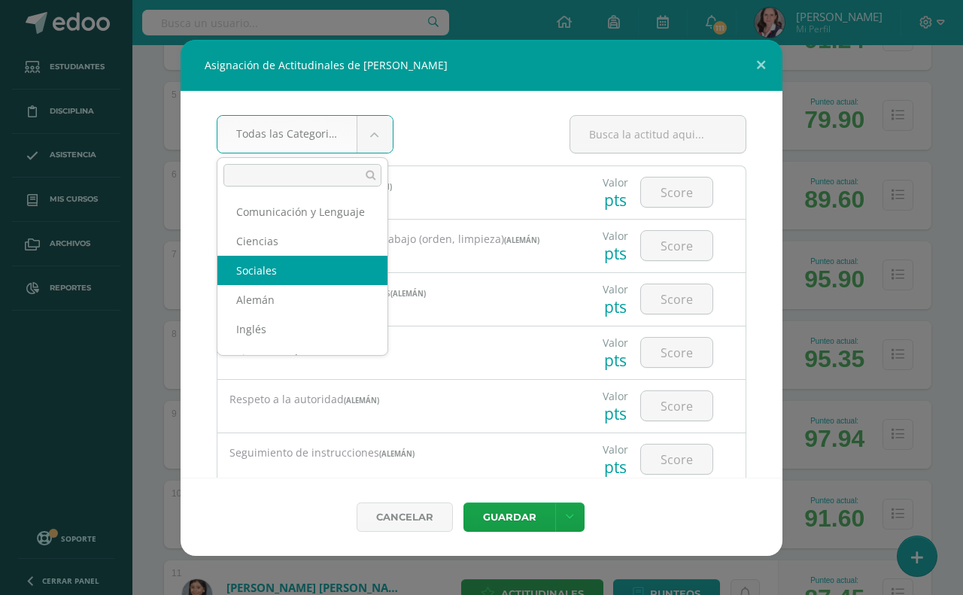
select select "31"
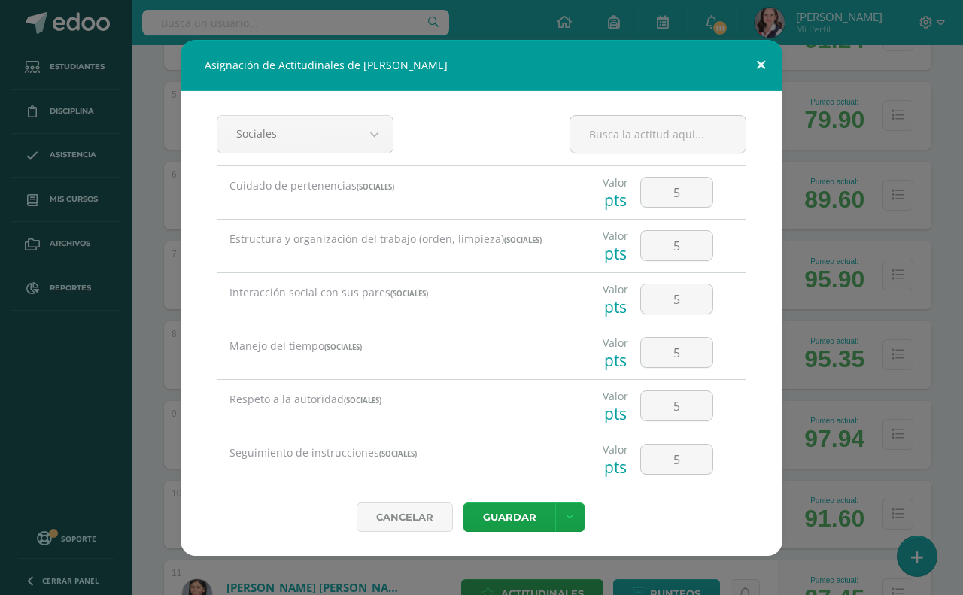
click at [757, 66] on button at bounding box center [761, 65] width 43 height 51
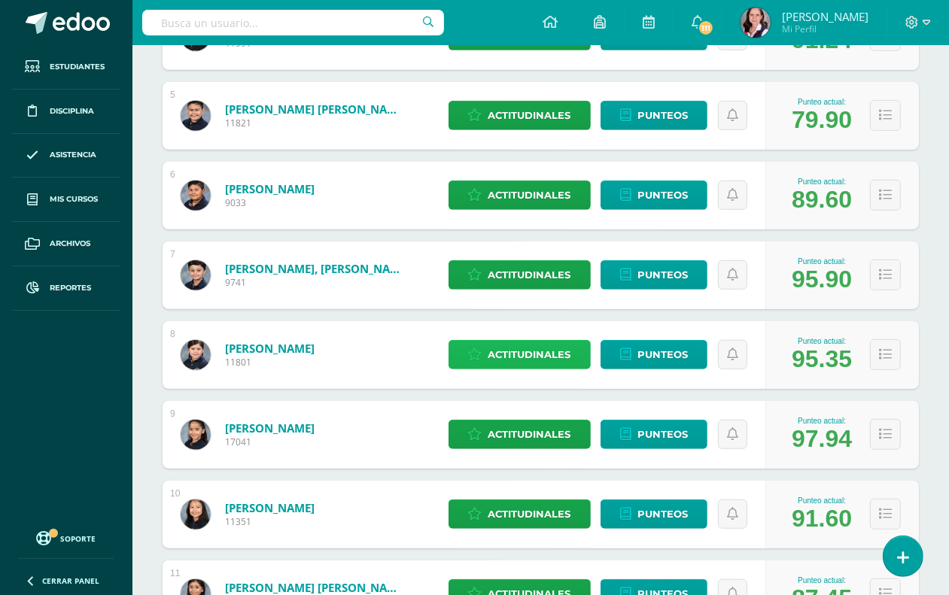
click at [519, 341] on span "Actitudinales" at bounding box center [530, 355] width 83 height 28
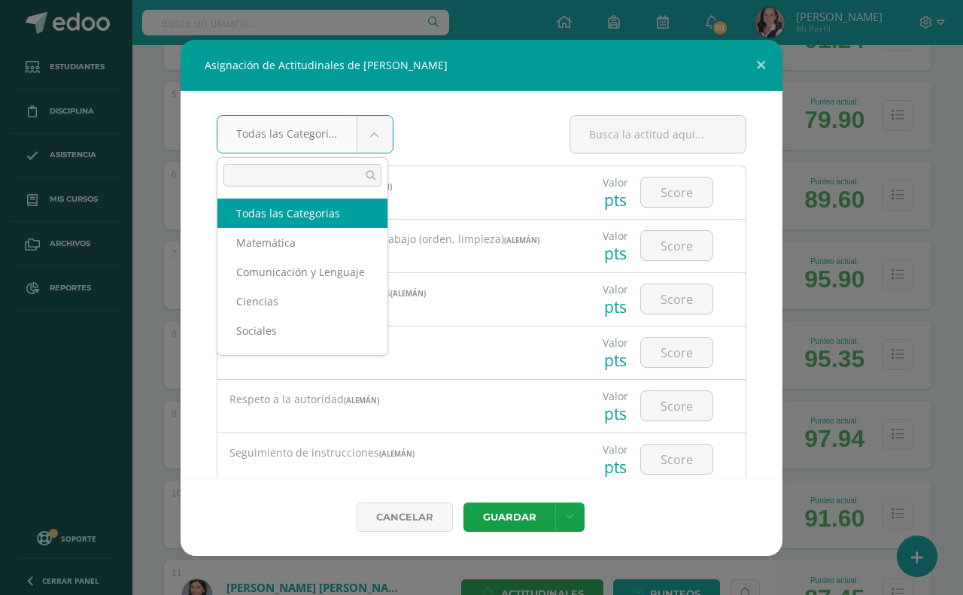
click at [386, 124] on body "Asignación de Actitudinales de Dafne Isabella Faggioly Joo Todas las Categorias…" at bounding box center [481, 321] width 963 height 1772
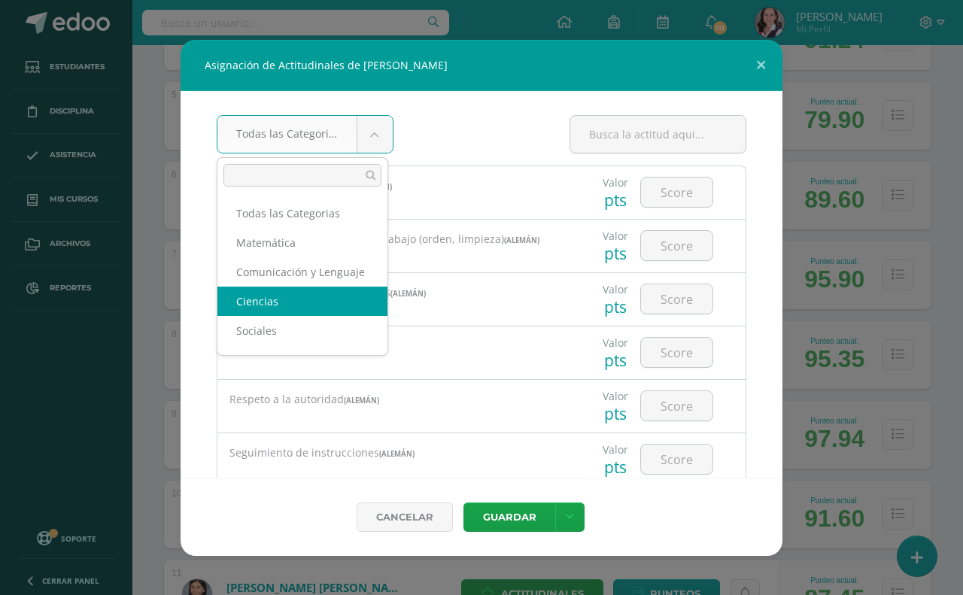
scroll to position [2, 0]
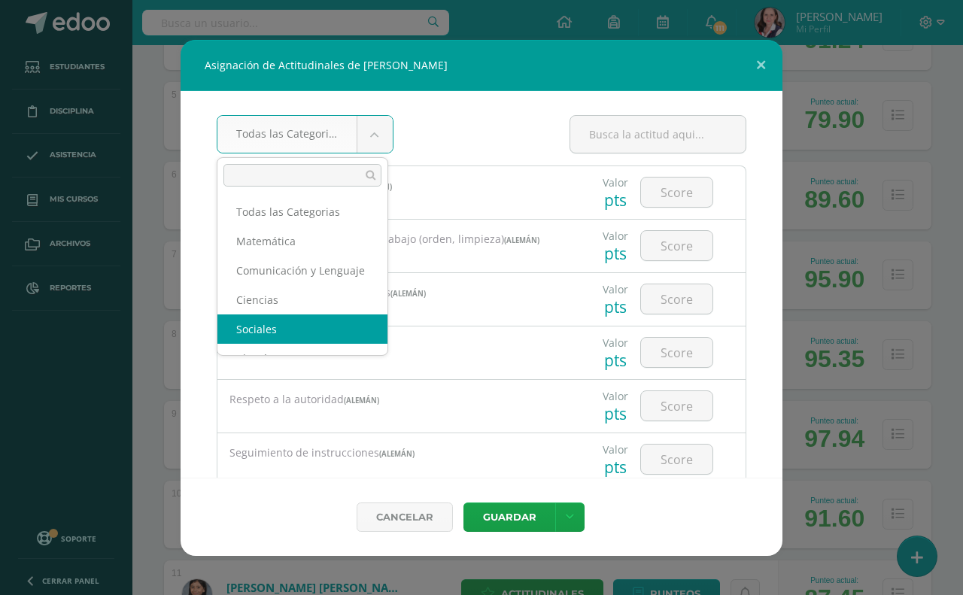
select select "31"
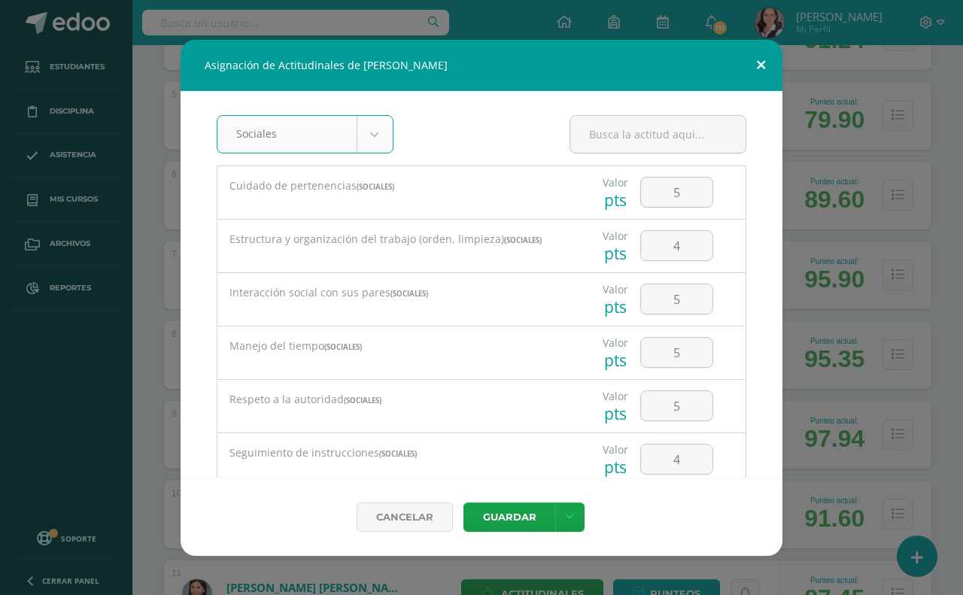
click at [760, 65] on button at bounding box center [761, 65] width 43 height 51
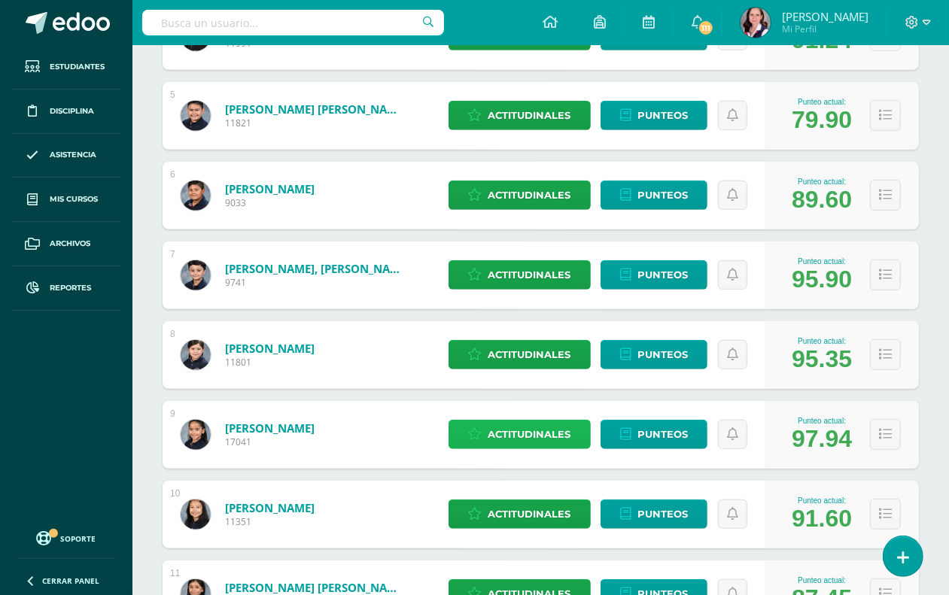
click at [524, 433] on span "Actitudinales" at bounding box center [530, 435] width 83 height 28
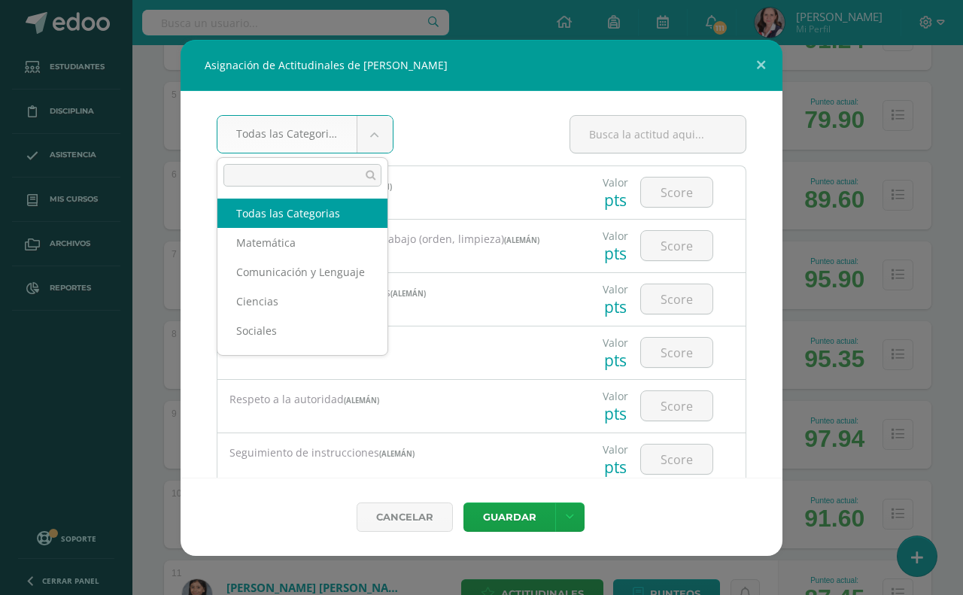
drag, startPoint x: 370, startPoint y: 134, endPoint x: 361, endPoint y: 162, distance: 29.3
click at [370, 134] on body "Asignación de Actitudinales de Lucía García Gongora Todas las Categorias Todas …" at bounding box center [481, 321] width 963 height 1772
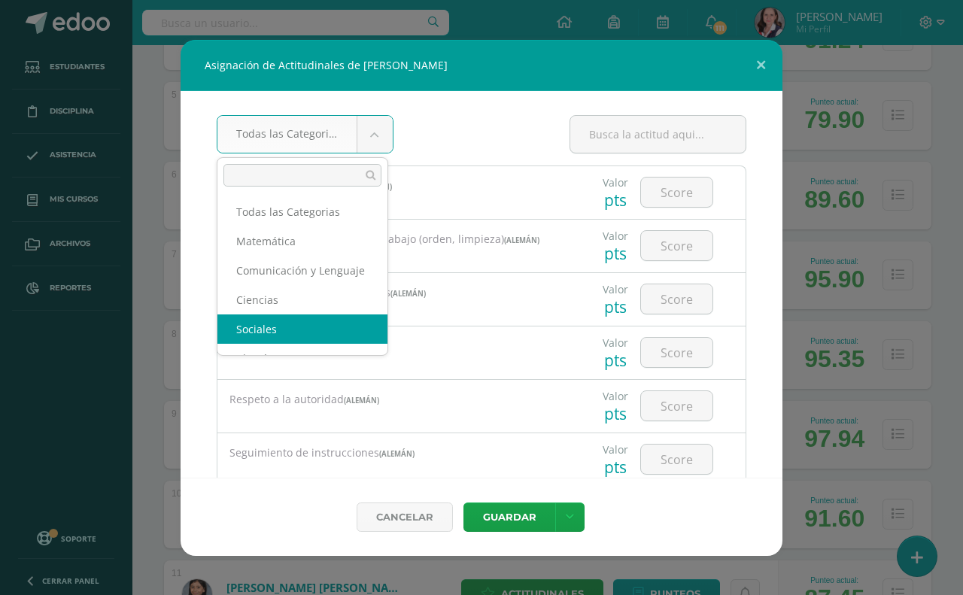
select select "31"
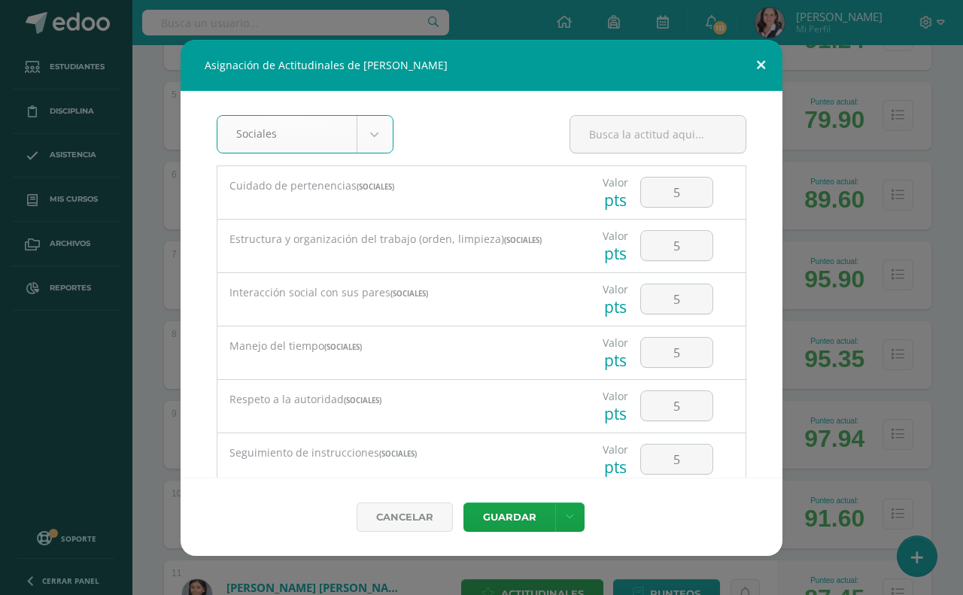
click at [764, 65] on button at bounding box center [761, 65] width 43 height 51
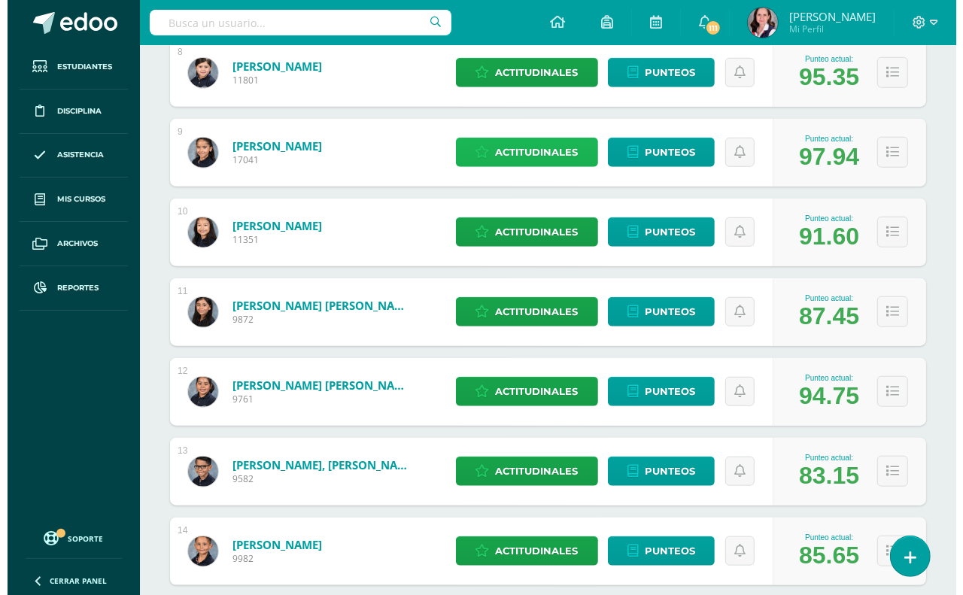
scroll to position [941, 0]
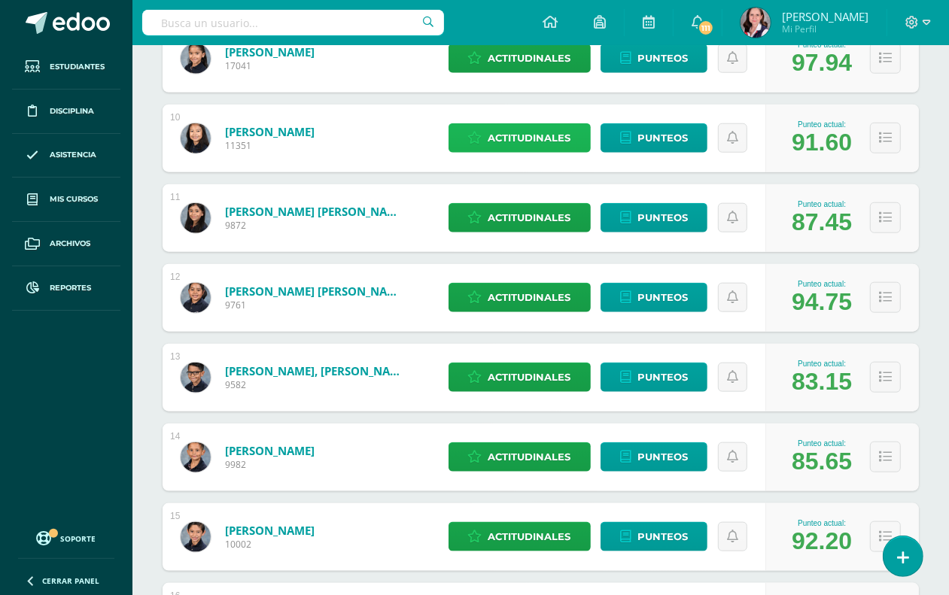
click at [527, 138] on span "Actitudinales" at bounding box center [530, 138] width 83 height 28
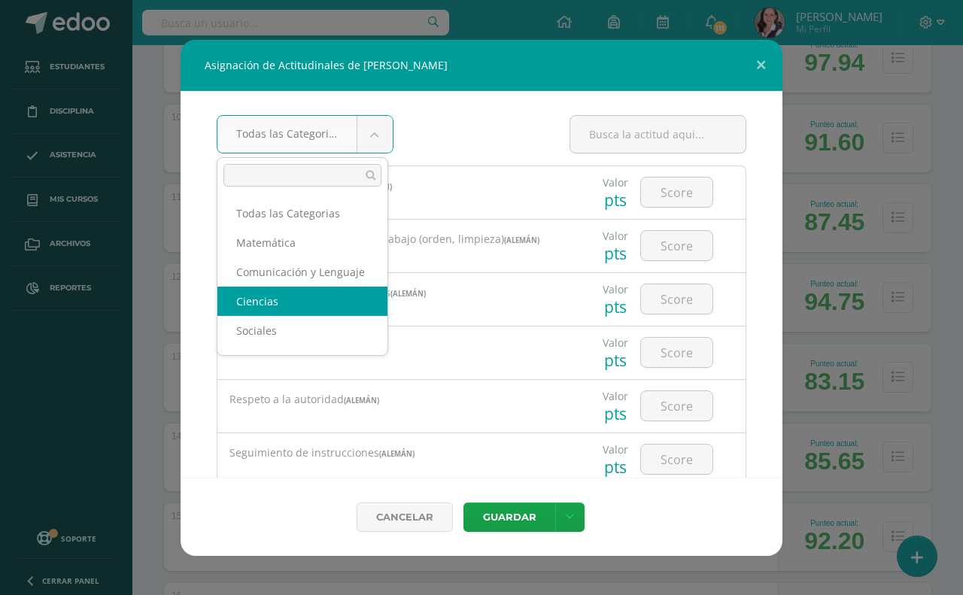
scroll to position [2, 0]
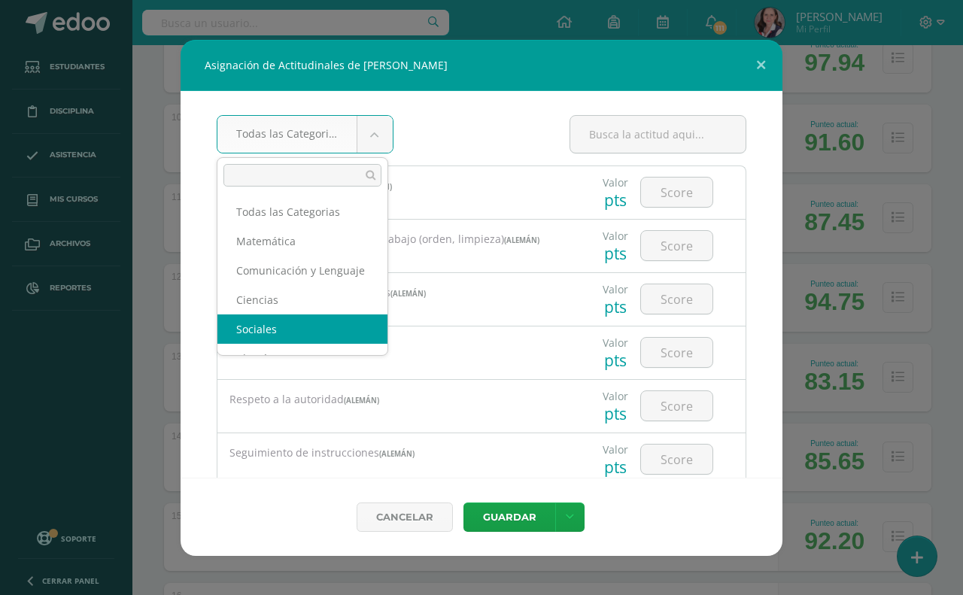
select select "31"
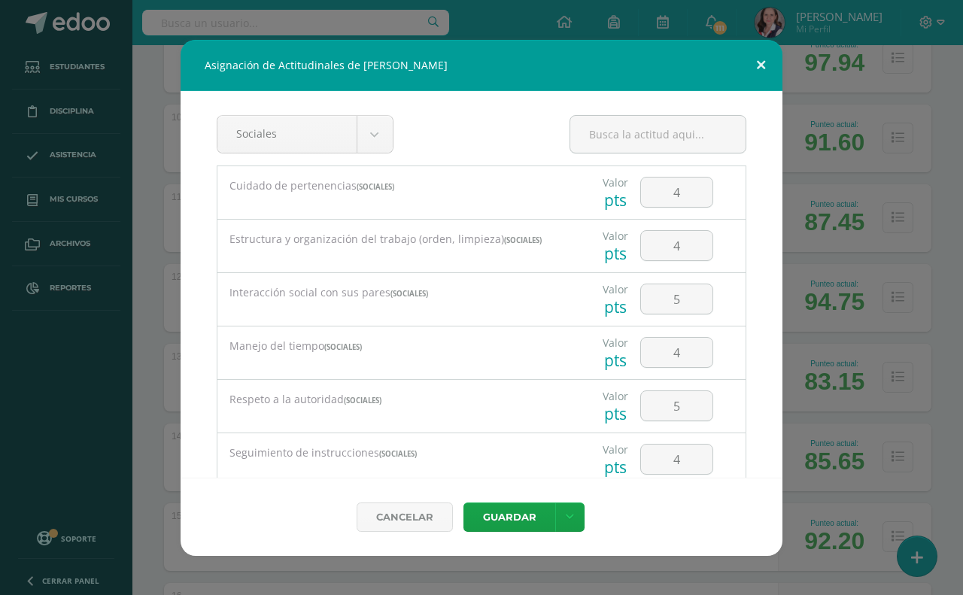
click at [758, 66] on button at bounding box center [761, 65] width 43 height 51
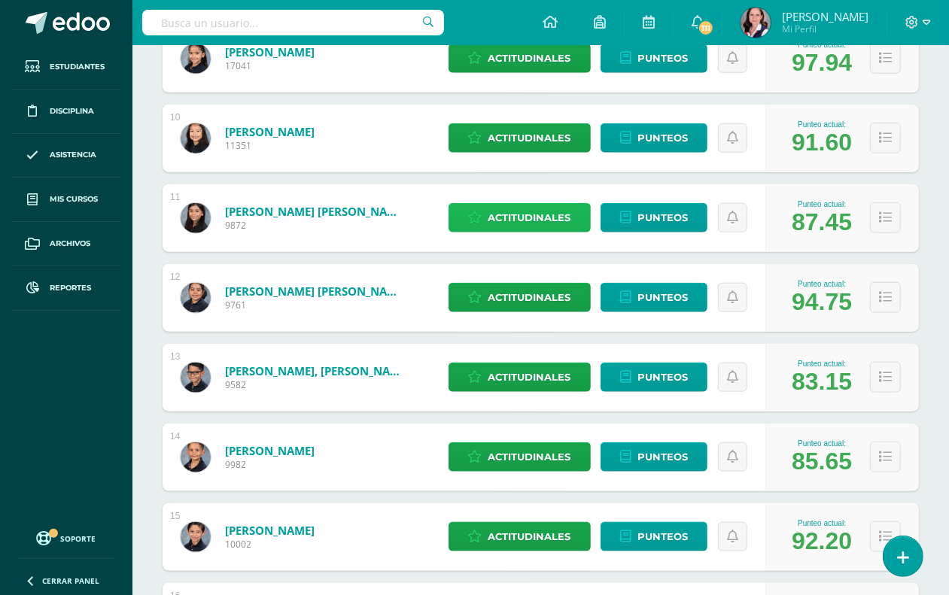
click at [505, 216] on span "Actitudinales" at bounding box center [530, 218] width 83 height 28
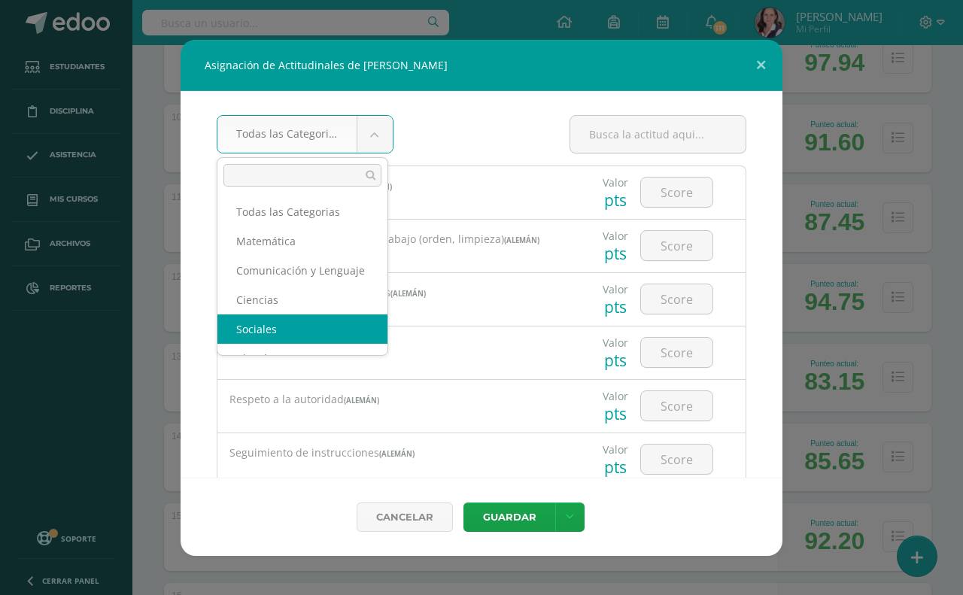
select select "31"
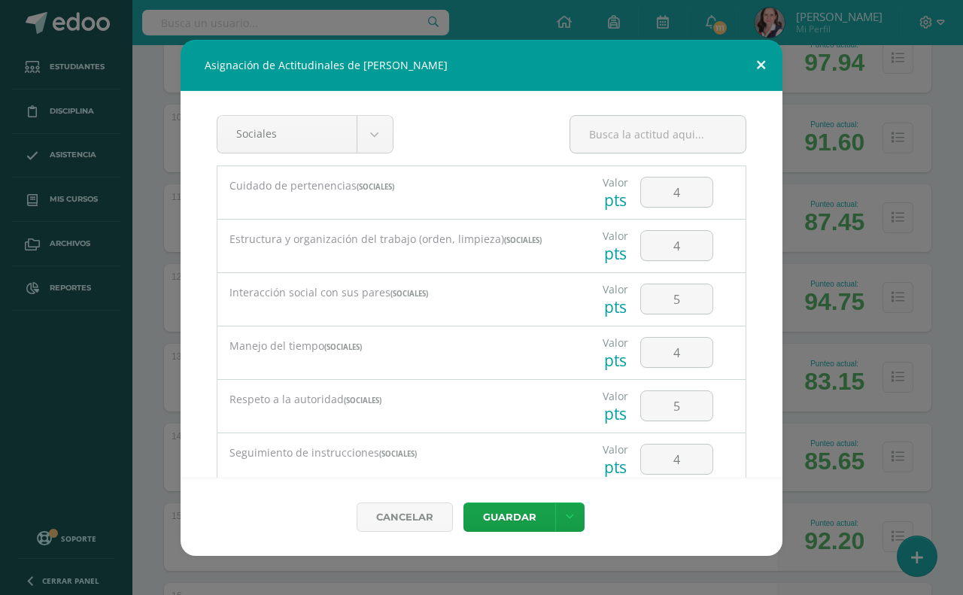
drag, startPoint x: 772, startPoint y: 58, endPoint x: 744, endPoint y: 58, distance: 27.8
click at [769, 58] on button at bounding box center [761, 65] width 43 height 51
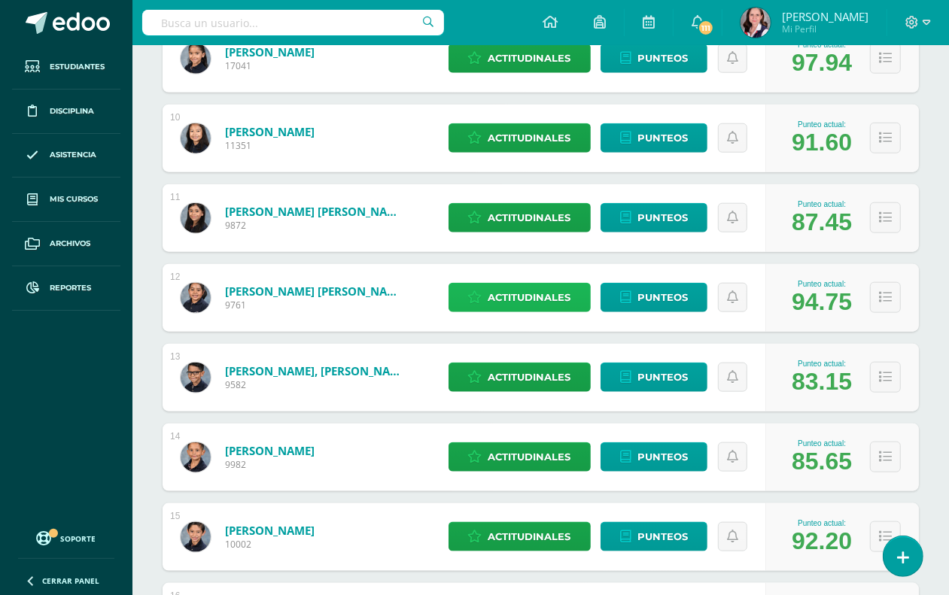
click at [539, 297] on span "Actitudinales" at bounding box center [530, 298] width 83 height 28
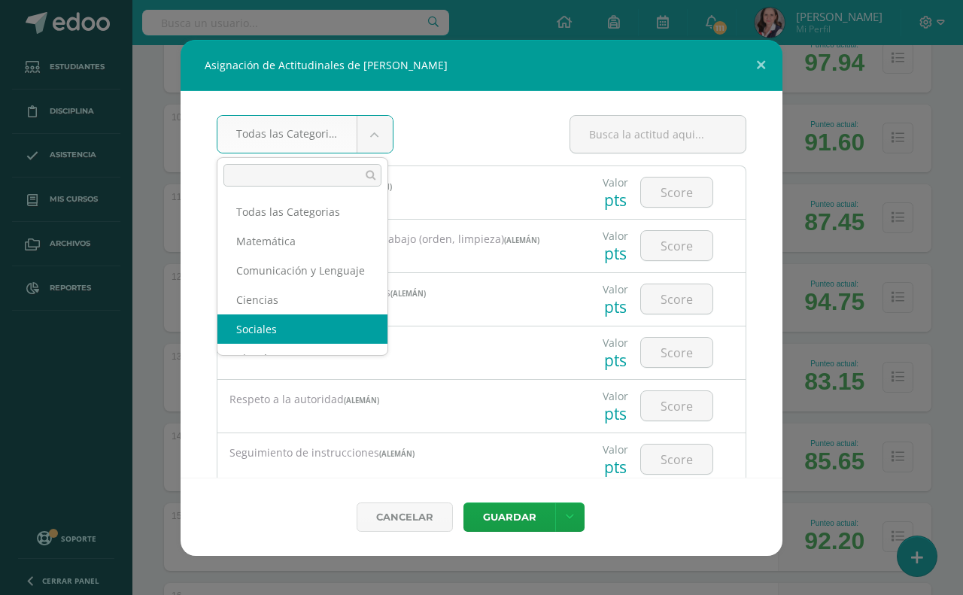
select select "31"
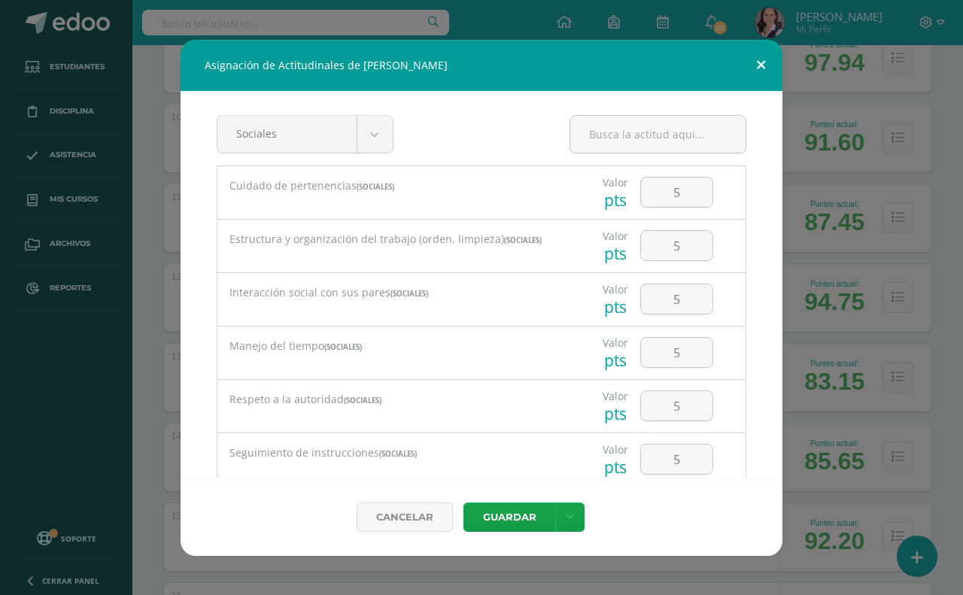
click at [769, 68] on button at bounding box center [761, 65] width 43 height 51
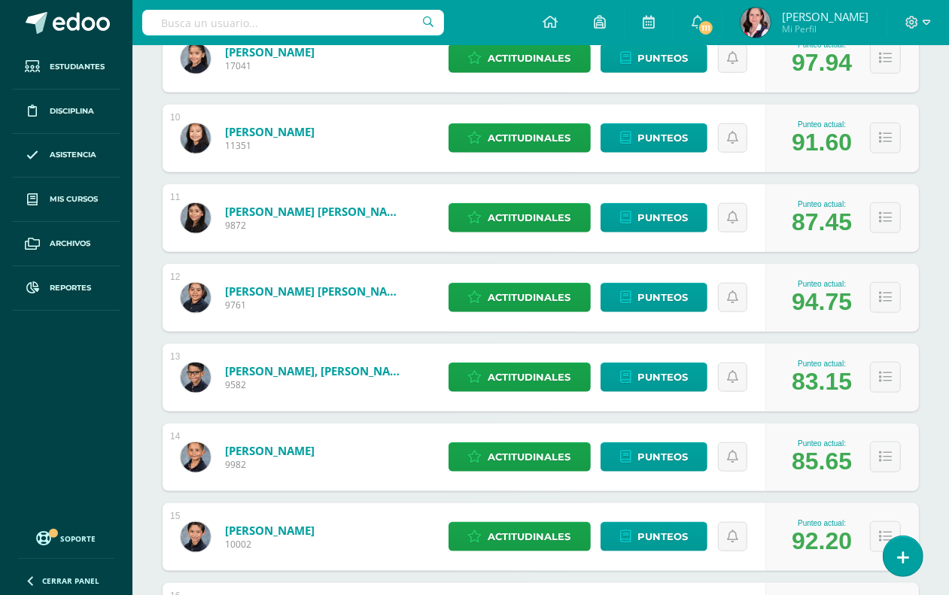
click at [536, 358] on div "Actitudinales Punteos" at bounding box center [603, 378] width 325 height 68
click at [533, 370] on span "Actitudinales" at bounding box center [530, 378] width 83 height 28
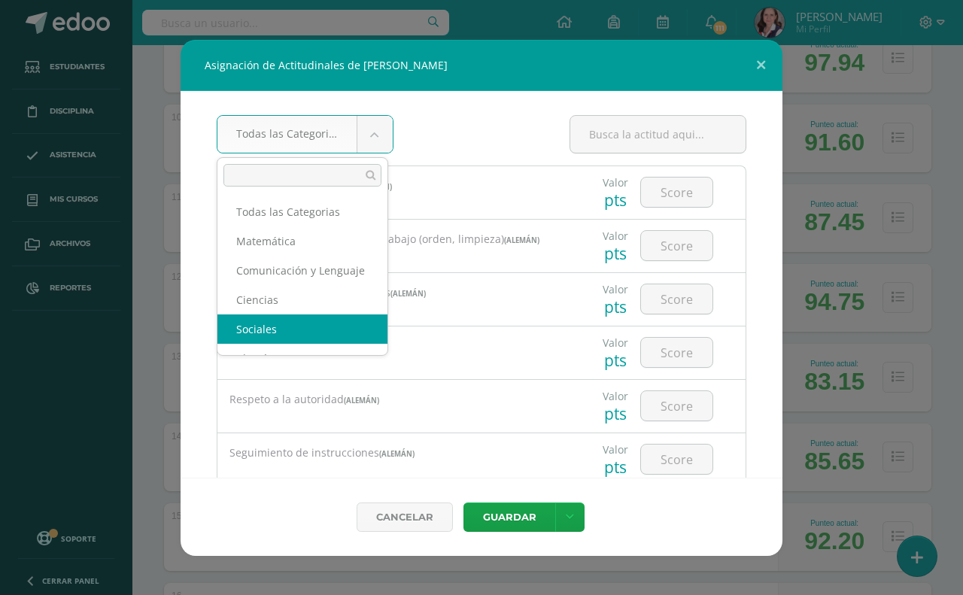
select select "31"
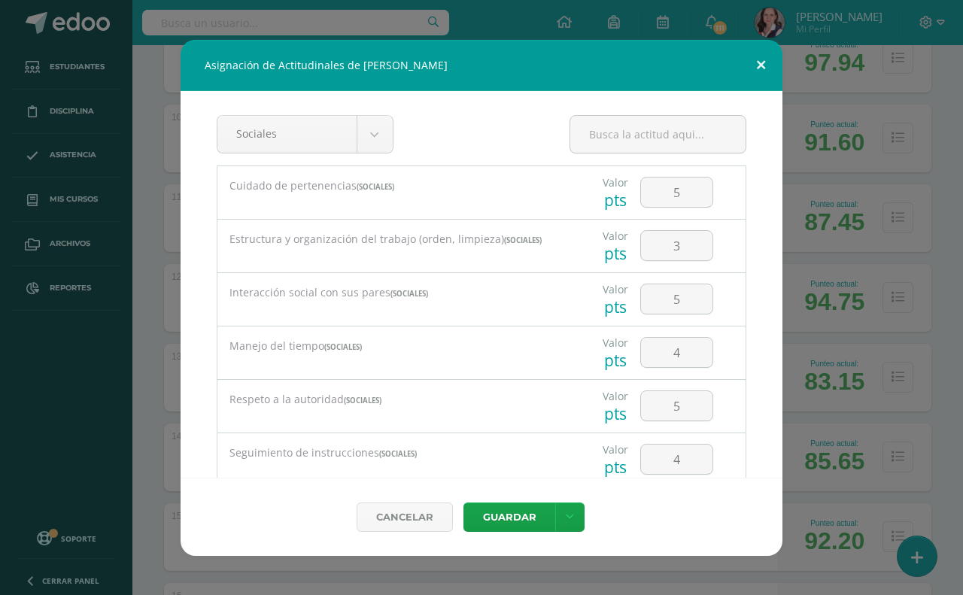
click at [762, 59] on button at bounding box center [761, 65] width 43 height 51
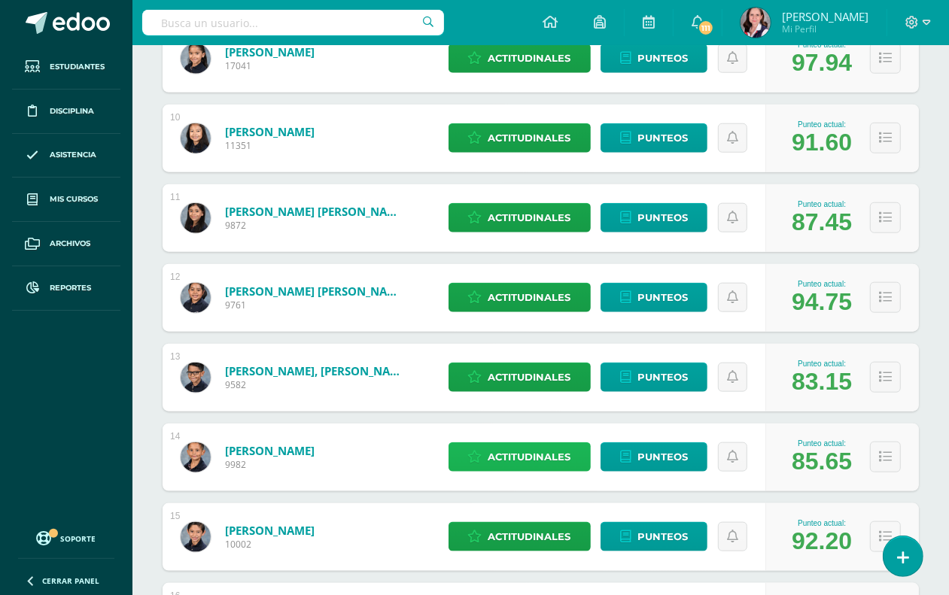
click at [539, 452] on span "Actitudinales" at bounding box center [530, 457] width 83 height 28
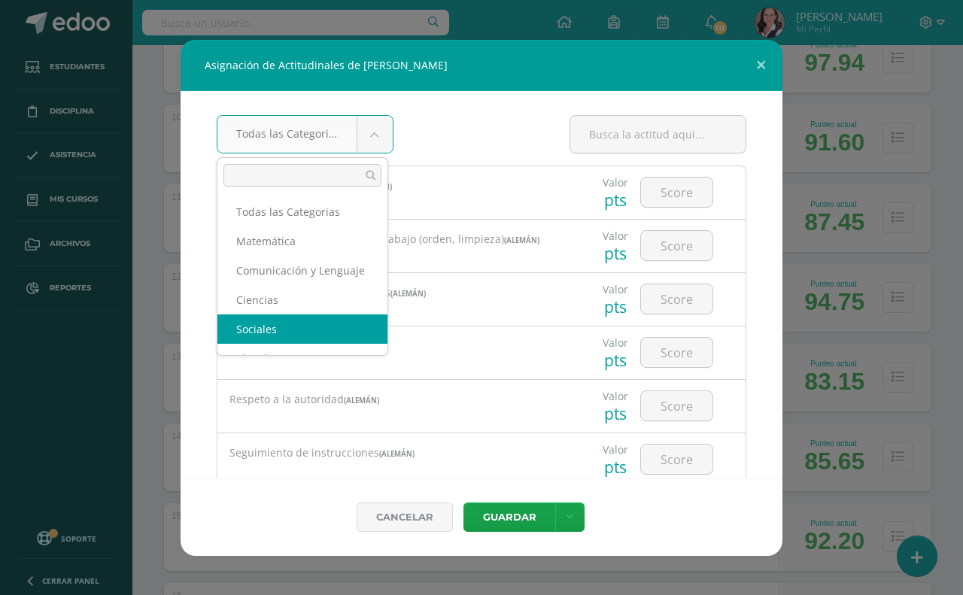
select select "31"
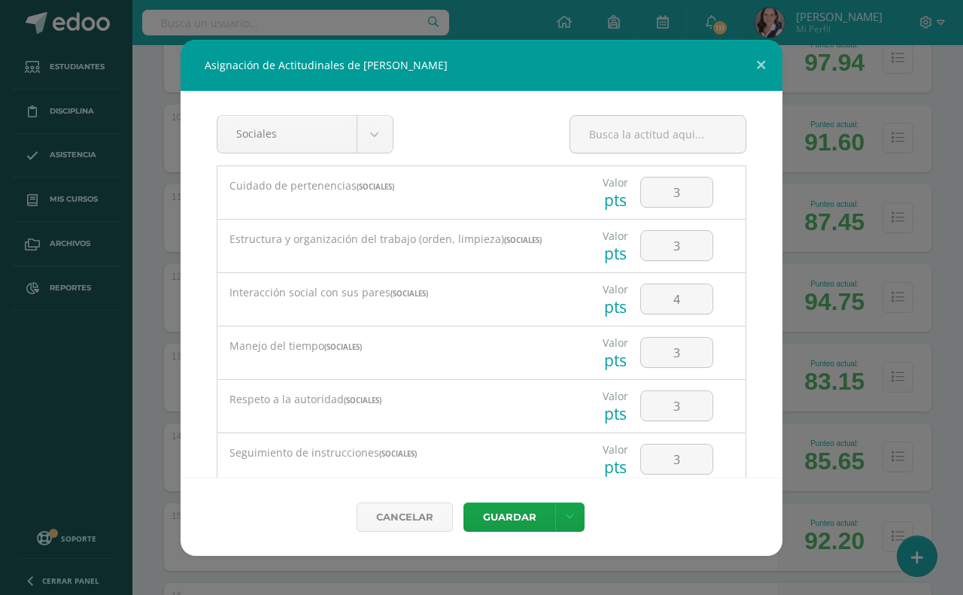
click at [363, 400] on span "(Sociales)" at bounding box center [363, 401] width 38 height 10
click at [765, 62] on button at bounding box center [761, 65] width 43 height 51
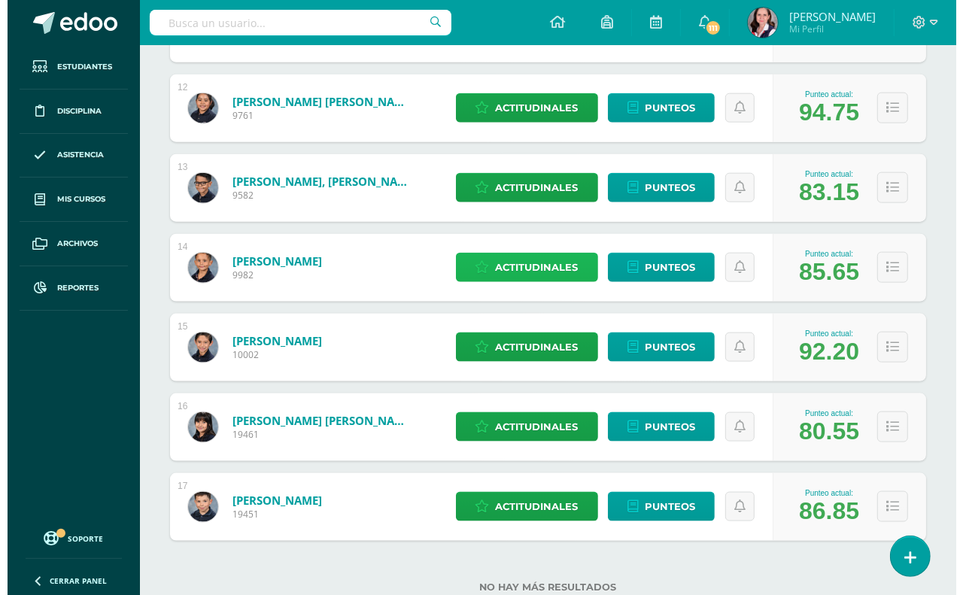
scroll to position [1176, 0]
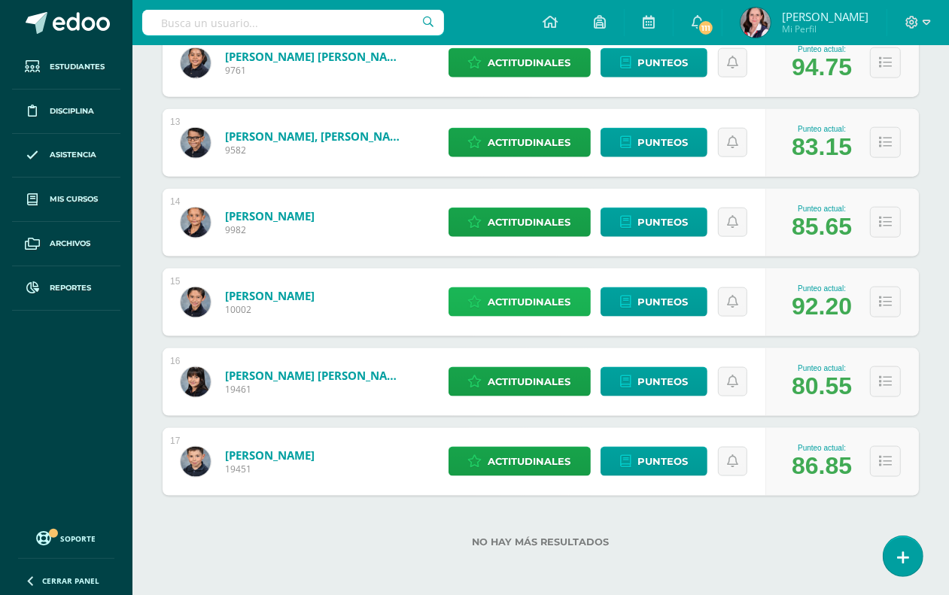
click at [540, 306] on span "Actitudinales" at bounding box center [530, 302] width 83 height 28
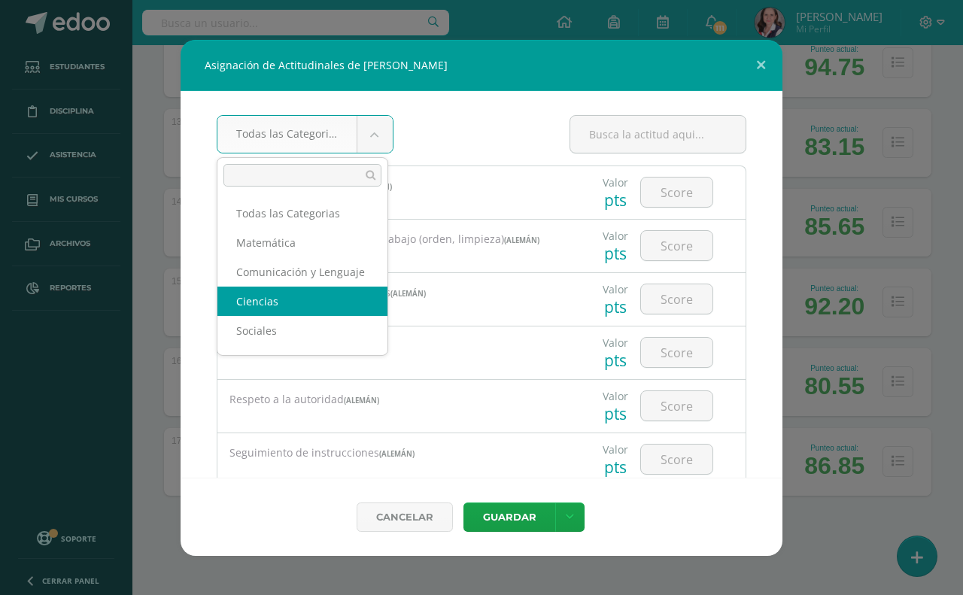
scroll to position [2, 0]
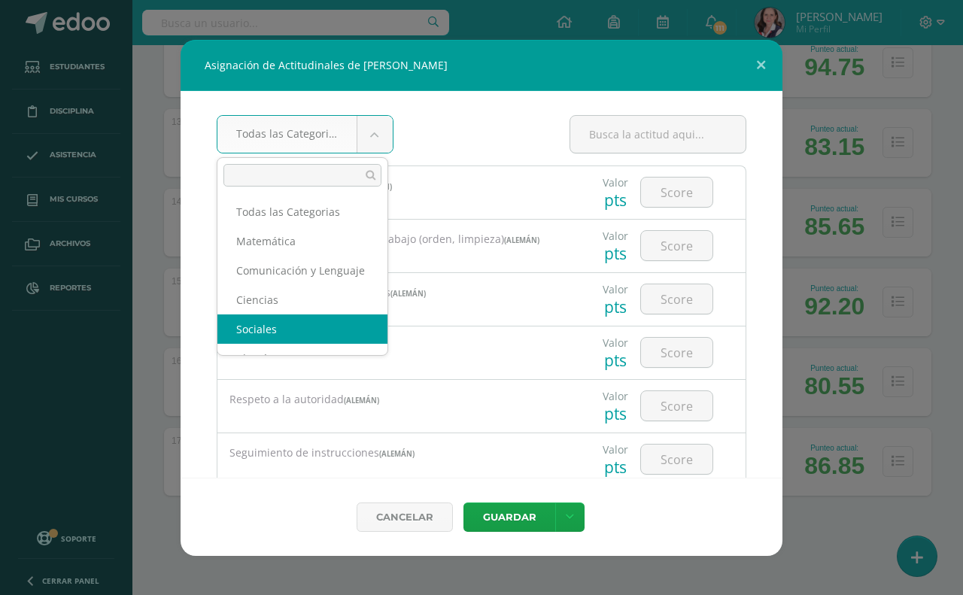
select select "31"
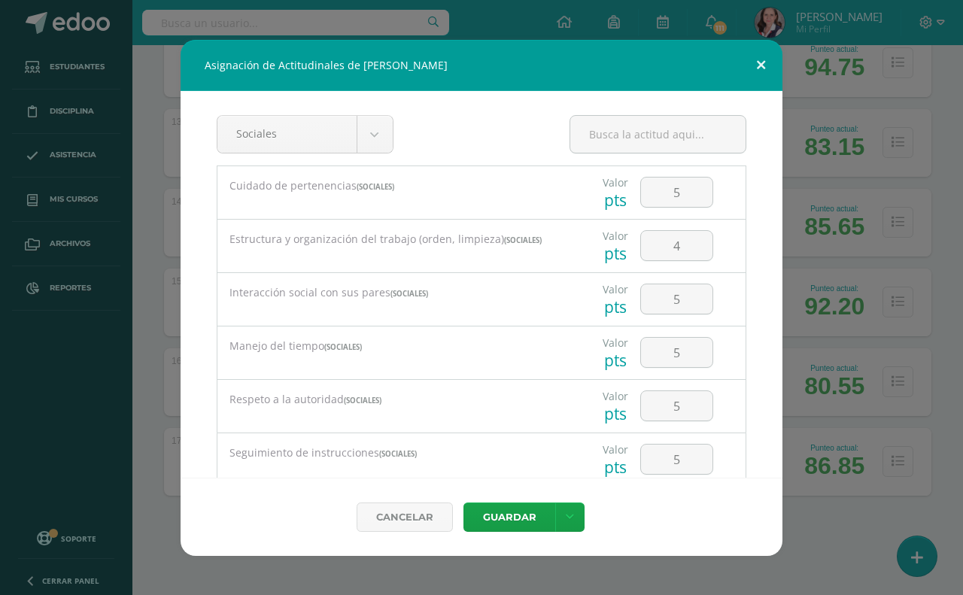
click at [766, 60] on button at bounding box center [761, 65] width 43 height 51
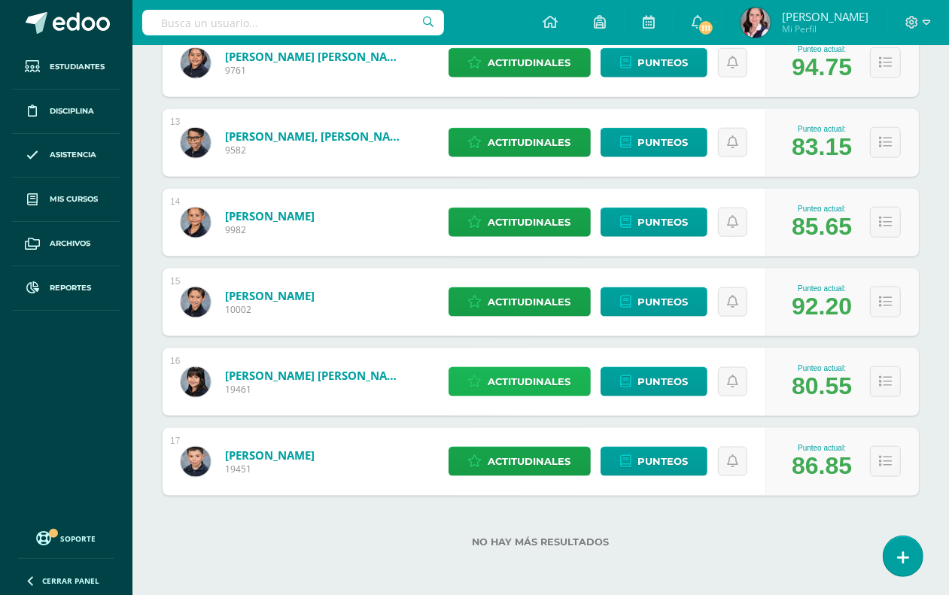
click at [546, 370] on span "Actitudinales" at bounding box center [530, 382] width 83 height 28
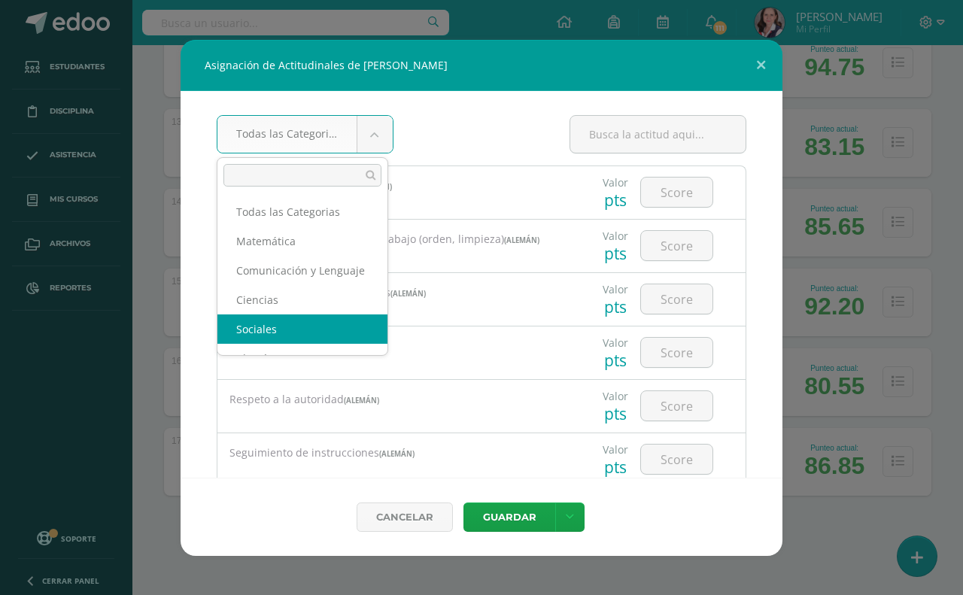
select select "31"
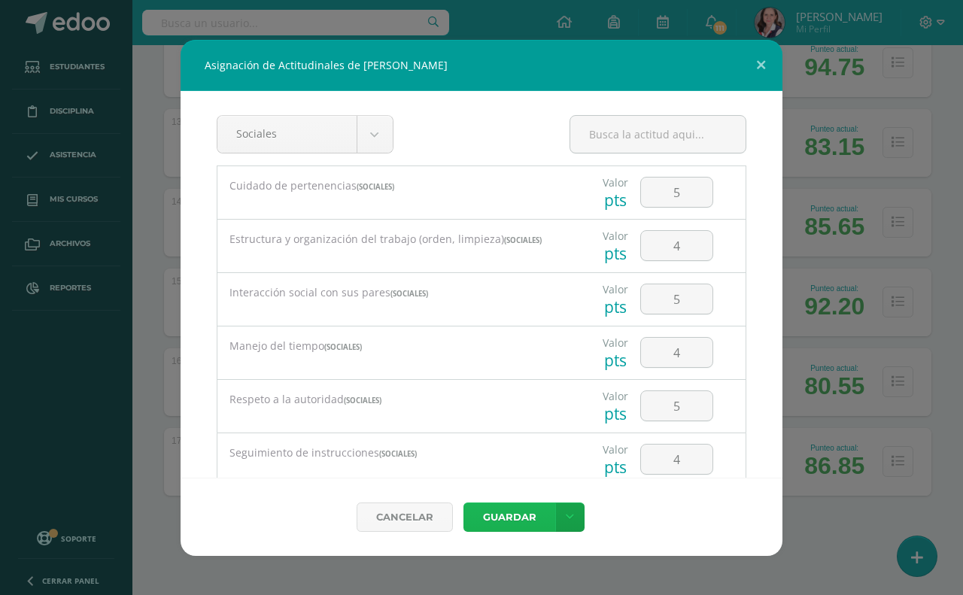
click at [504, 510] on button "Guardar" at bounding box center [510, 517] width 92 height 29
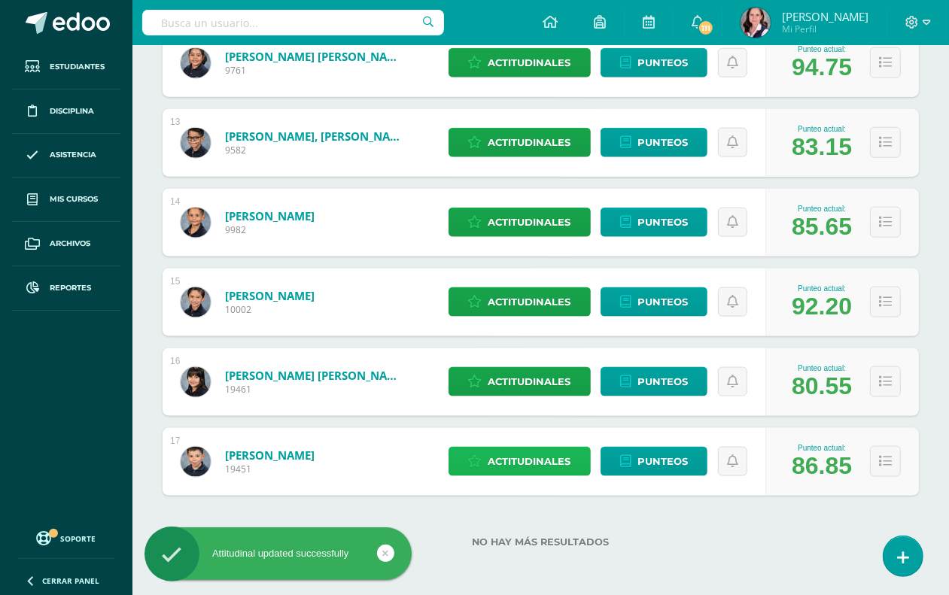
click at [518, 461] on span "Actitudinales" at bounding box center [530, 462] width 83 height 28
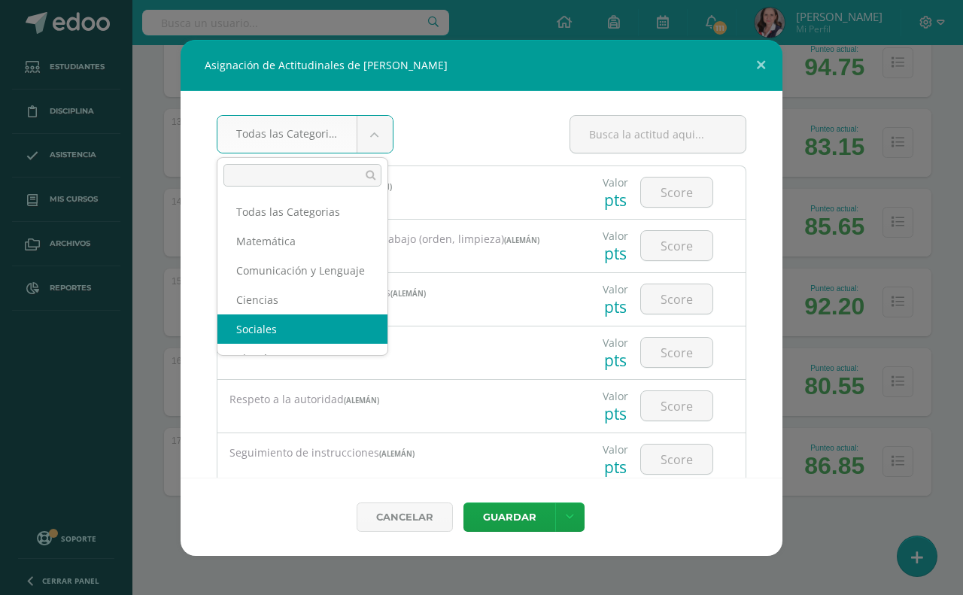
select select "31"
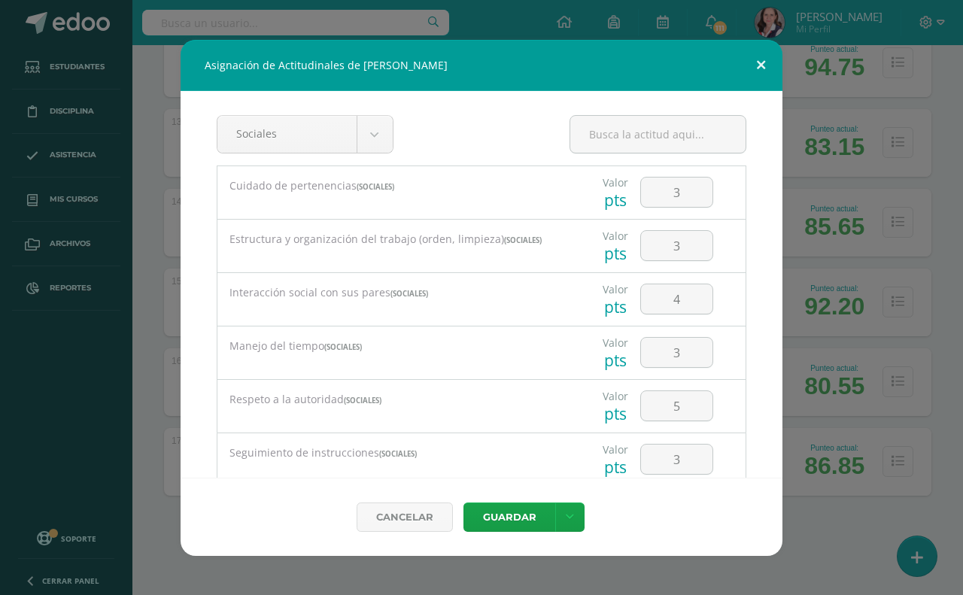
click at [757, 58] on button at bounding box center [761, 65] width 43 height 51
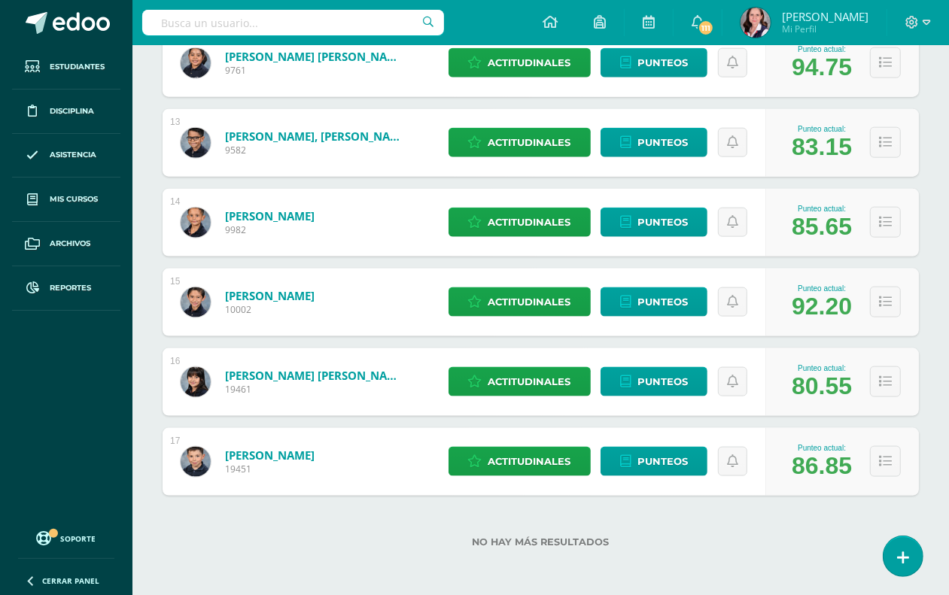
click at [160, 20] on input "text" at bounding box center [293, 23] width 302 height 26
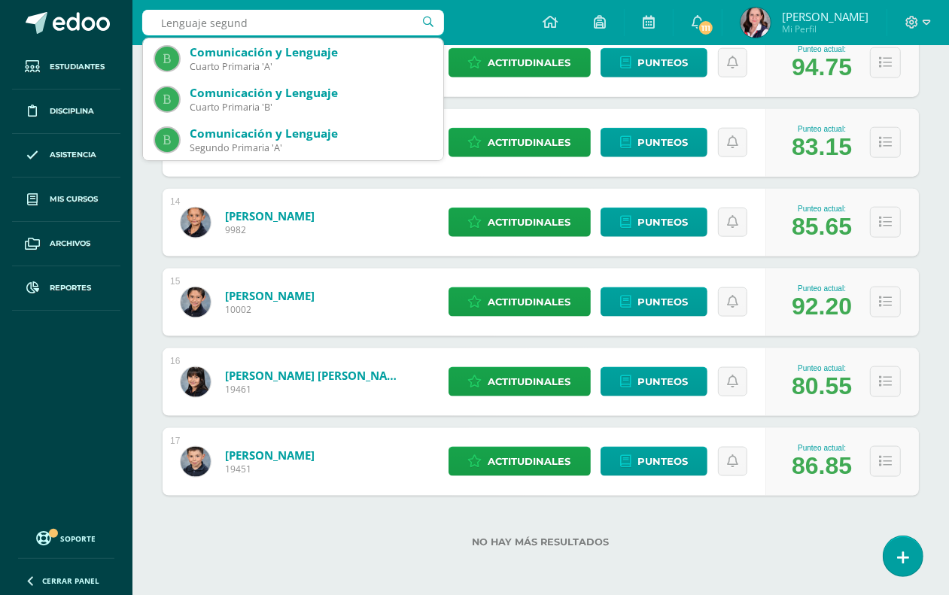
type input "Lenguaje segundo"
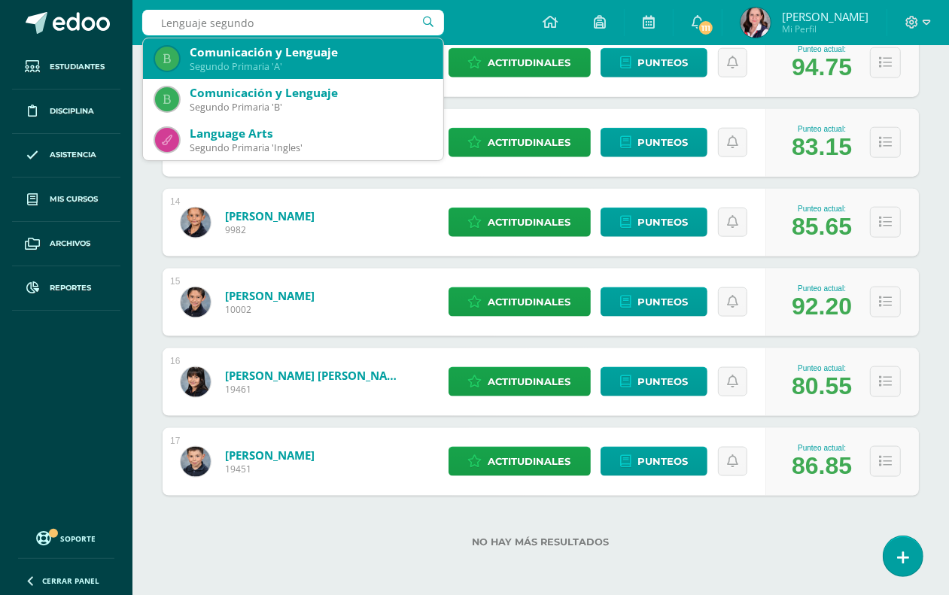
click at [269, 49] on div "Comunicación y Lenguaje" at bounding box center [311, 52] width 242 height 16
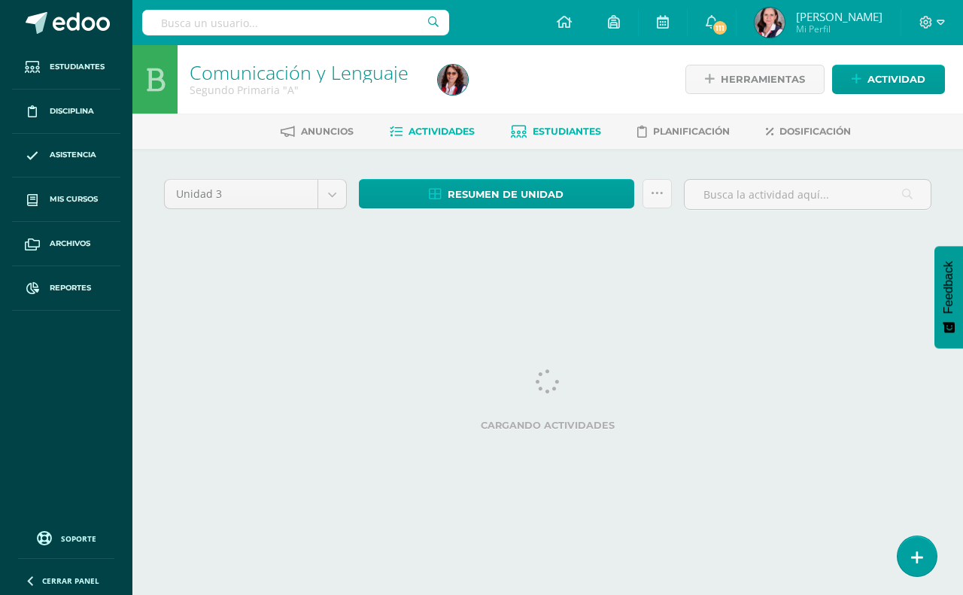
click at [558, 133] on span "Estudiantes" at bounding box center [567, 131] width 68 height 11
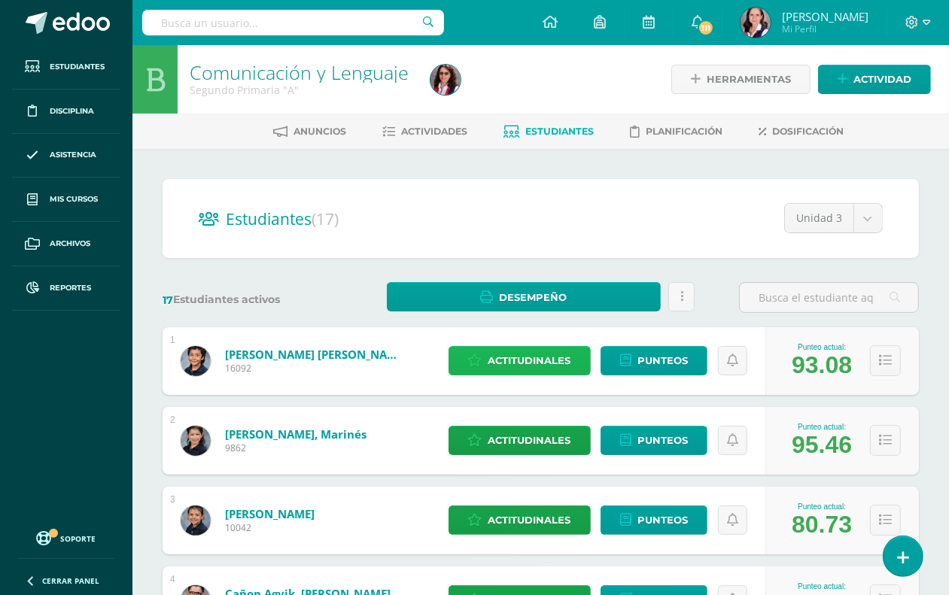
click at [517, 364] on span "Actitudinales" at bounding box center [530, 361] width 83 height 28
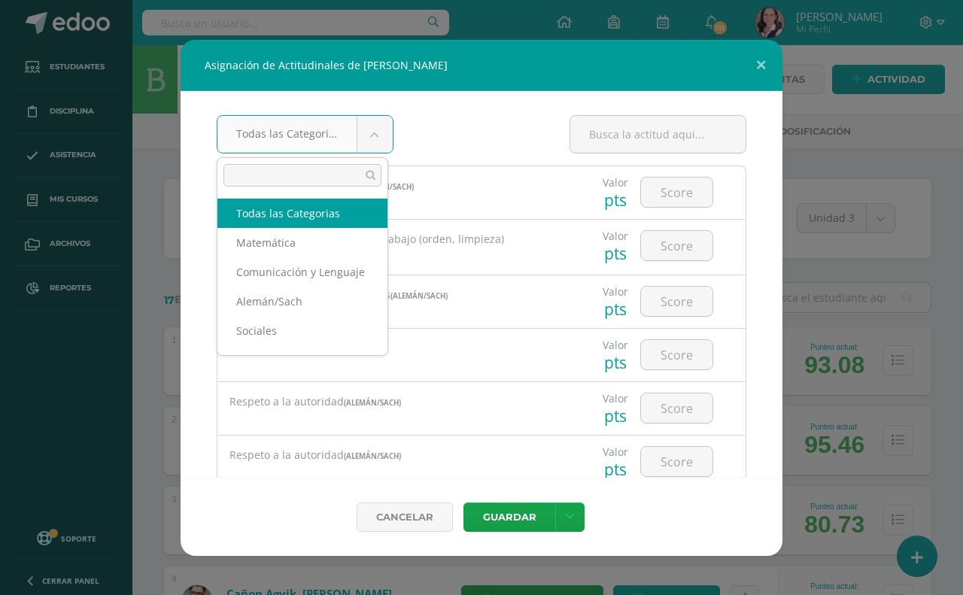
click at [377, 132] on body "Asignación de Actitudinales de [PERSON_NAME] Todas las Categorias Todas las Cat…" at bounding box center [481, 604] width 963 height 1208
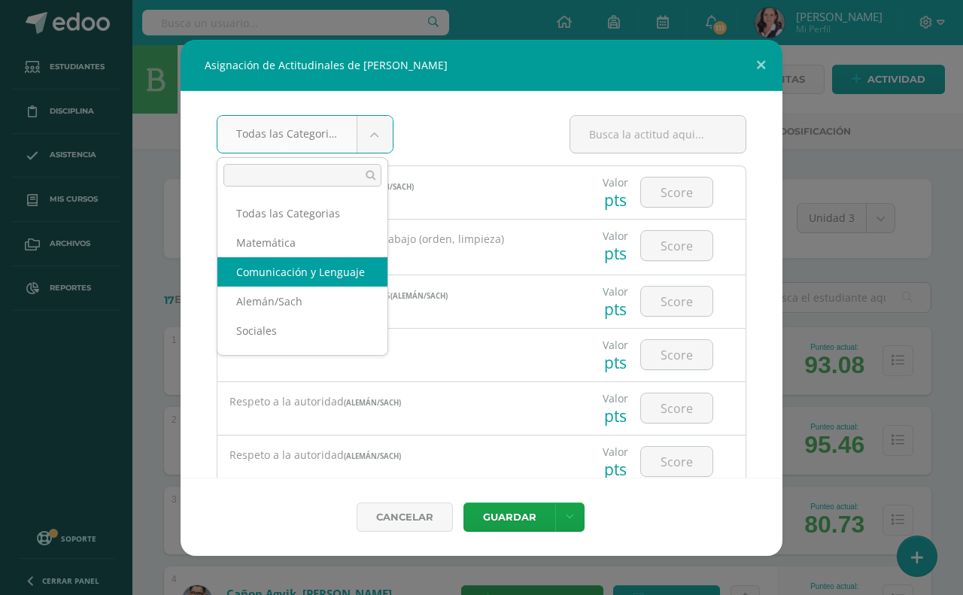
select select "24"
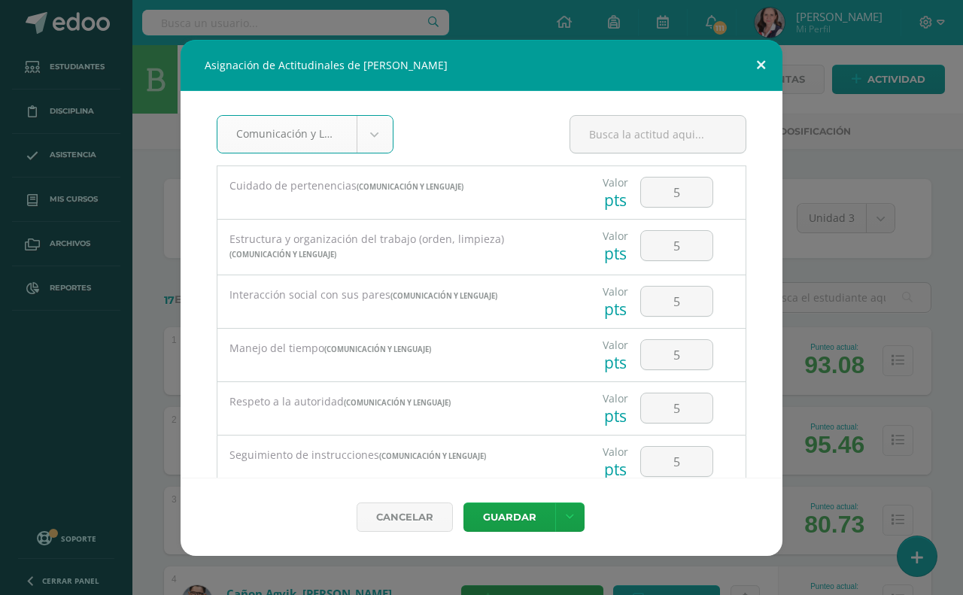
click at [765, 65] on button at bounding box center [761, 65] width 43 height 51
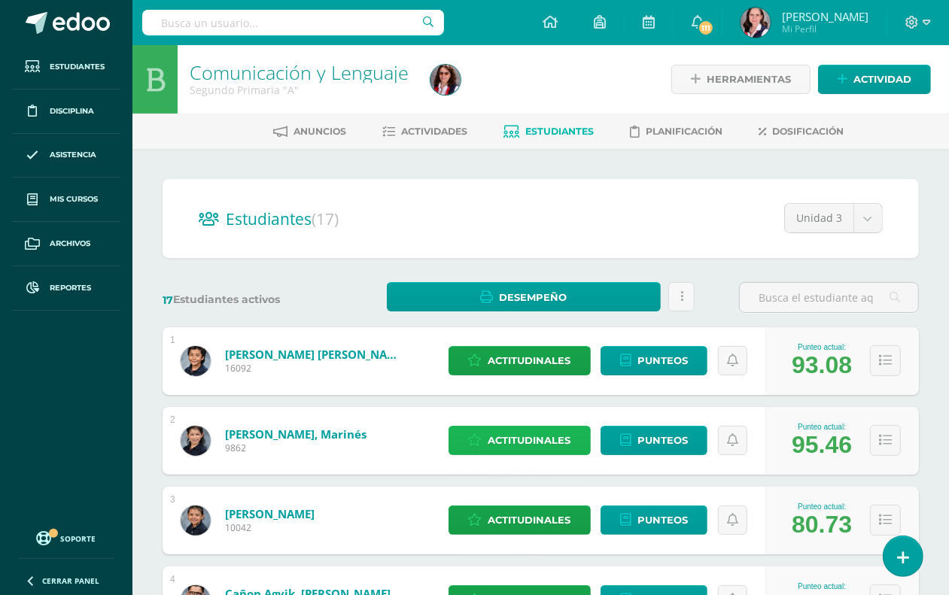
click at [539, 449] on span "Actitudinales" at bounding box center [530, 441] width 83 height 28
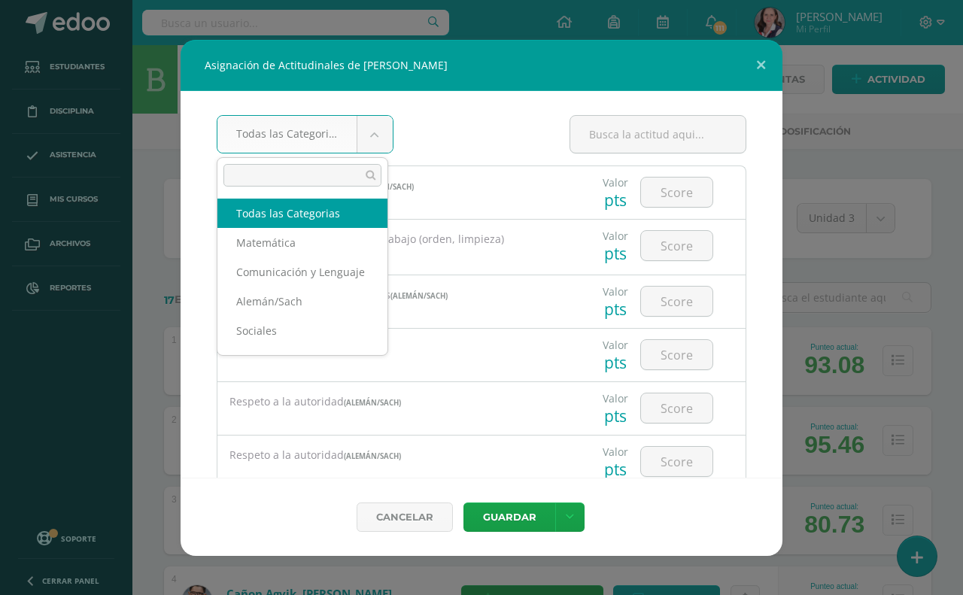
click at [376, 141] on body "Asignación de Actitudinales de Marinés Alvarado Rosales Todas las Categorias To…" at bounding box center [481, 604] width 963 height 1208
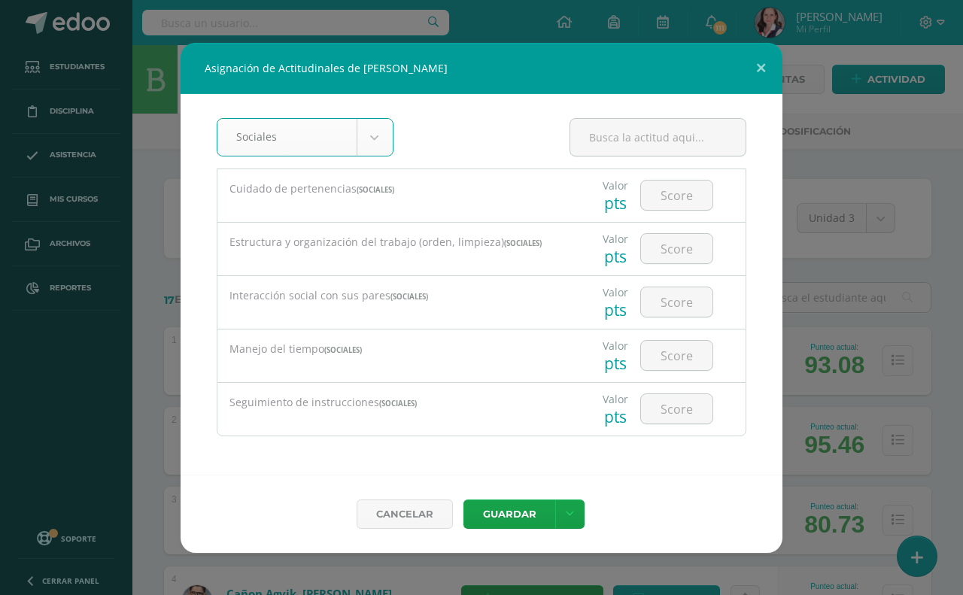
scroll to position [2, 0]
click at [367, 134] on body "Asignación de Actitudinales de [PERSON_NAME] Sociales Todas las Categorias Mate…" at bounding box center [481, 604] width 963 height 1208
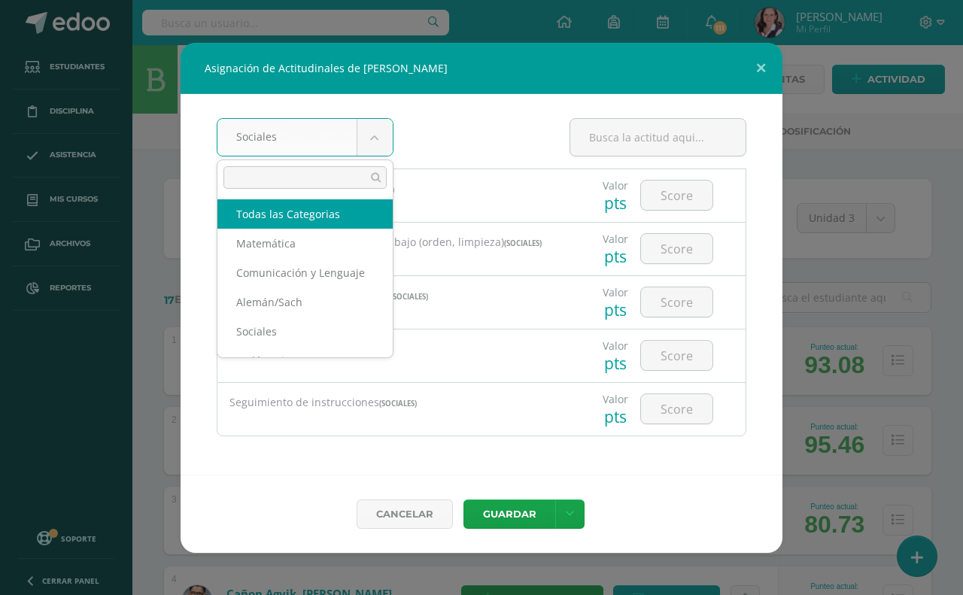
scroll to position [0, 0]
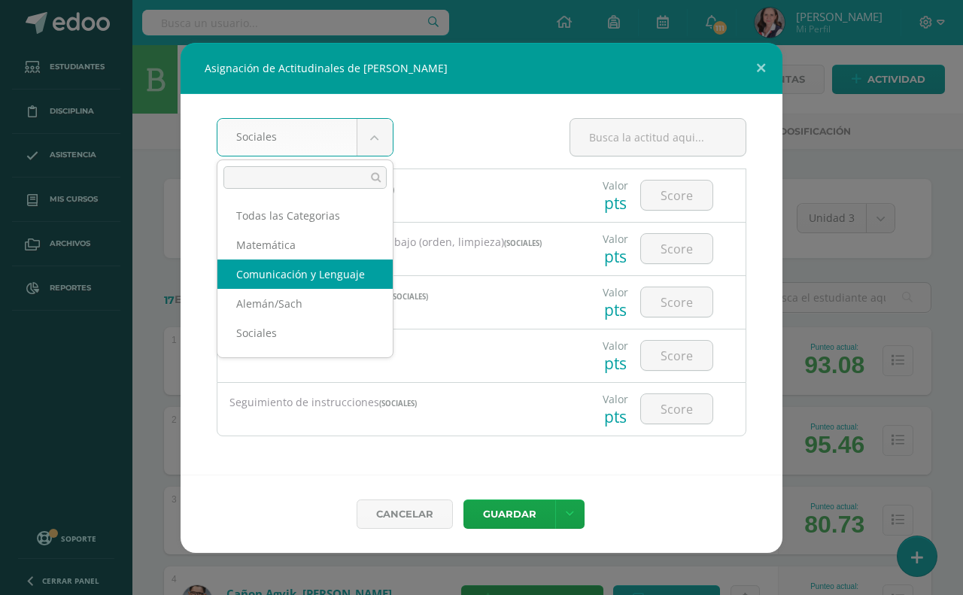
select select "24"
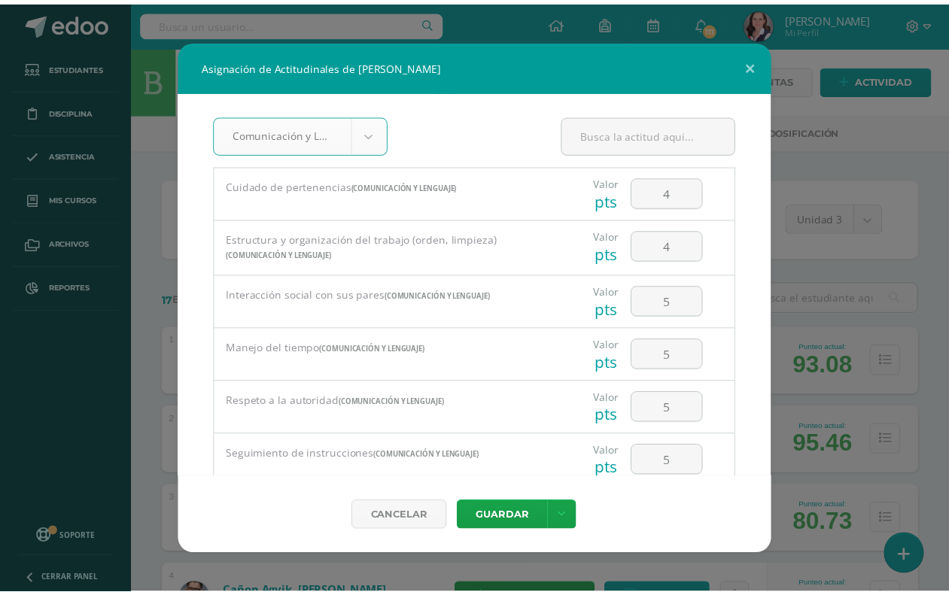
scroll to position [51, 0]
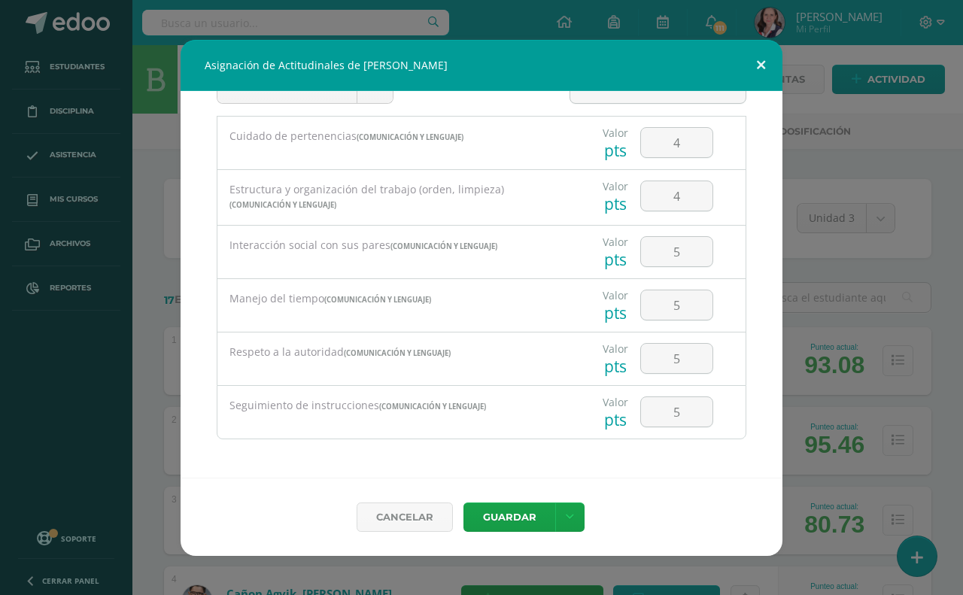
click at [762, 73] on button at bounding box center [761, 65] width 43 height 51
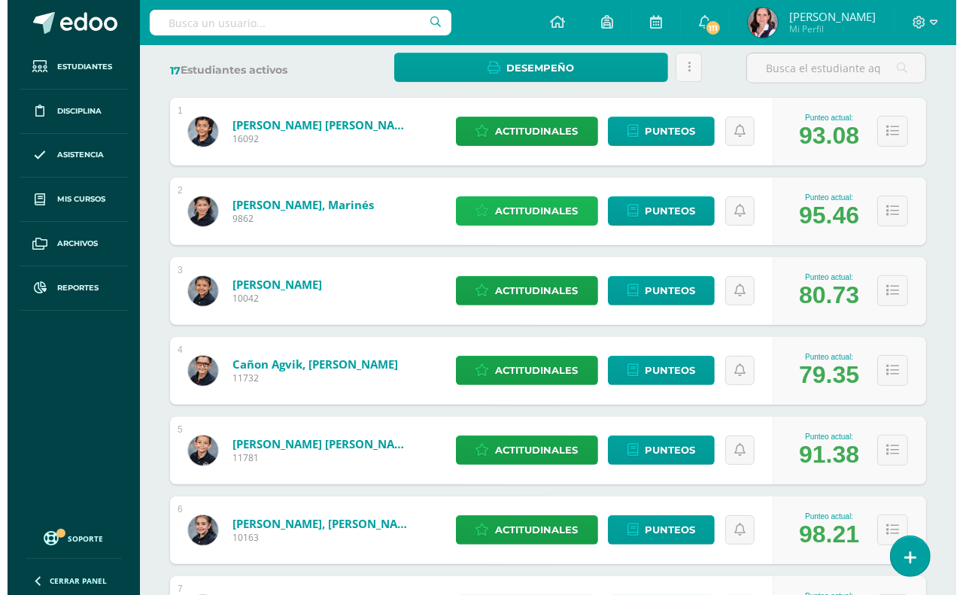
scroll to position [282, 0]
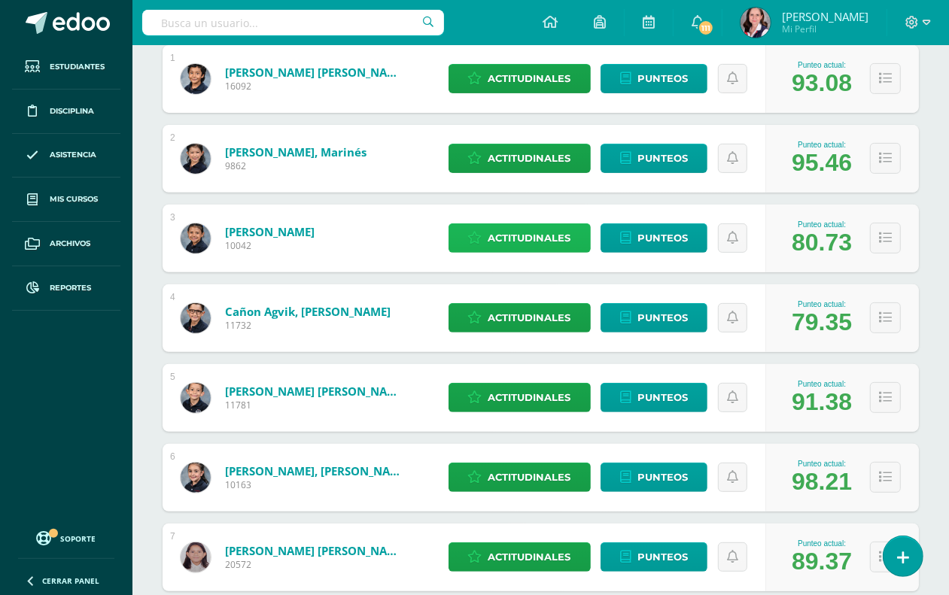
click at [549, 243] on span "Actitudinales" at bounding box center [530, 238] width 83 height 28
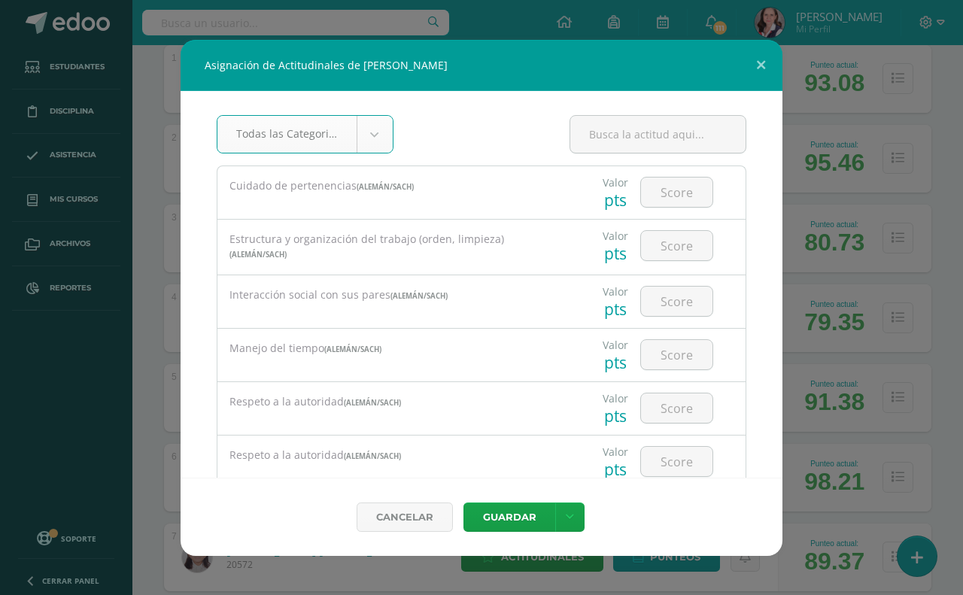
click at [370, 140] on body "Asignación de Actitudinales de Tatiana Calduch Guzmán Todas las Categorias Toda…" at bounding box center [481, 322] width 963 height 1208
click at [369, 137] on body "Asignación de Actitudinales de Tatiana Calduch Guzmán Todas las Categorias Toda…" at bounding box center [481, 322] width 963 height 1208
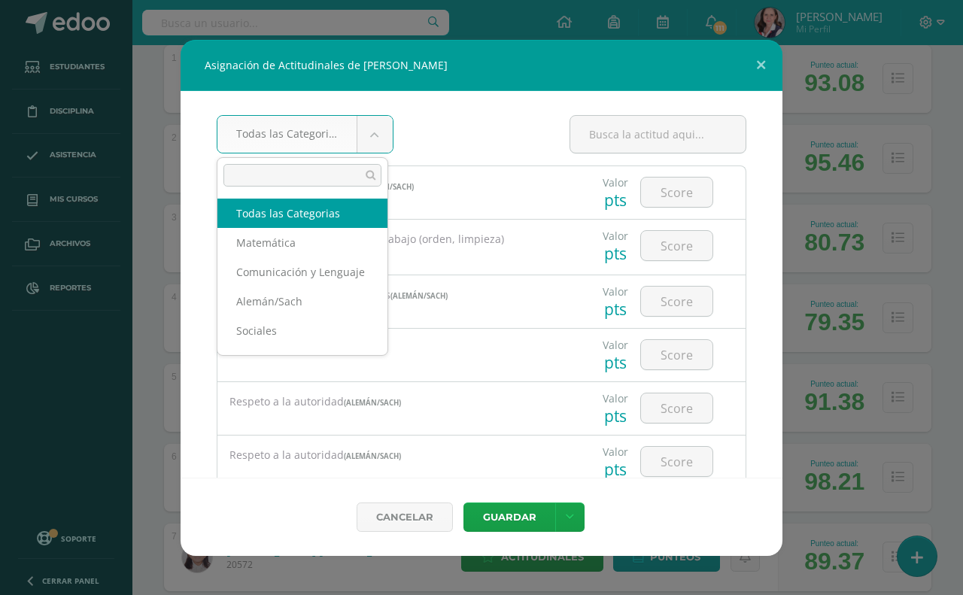
click at [369, 123] on body "Asignación de Actitudinales de Tatiana Calduch Guzmán Todas las Categorias Toda…" at bounding box center [481, 604] width 963 height 1772
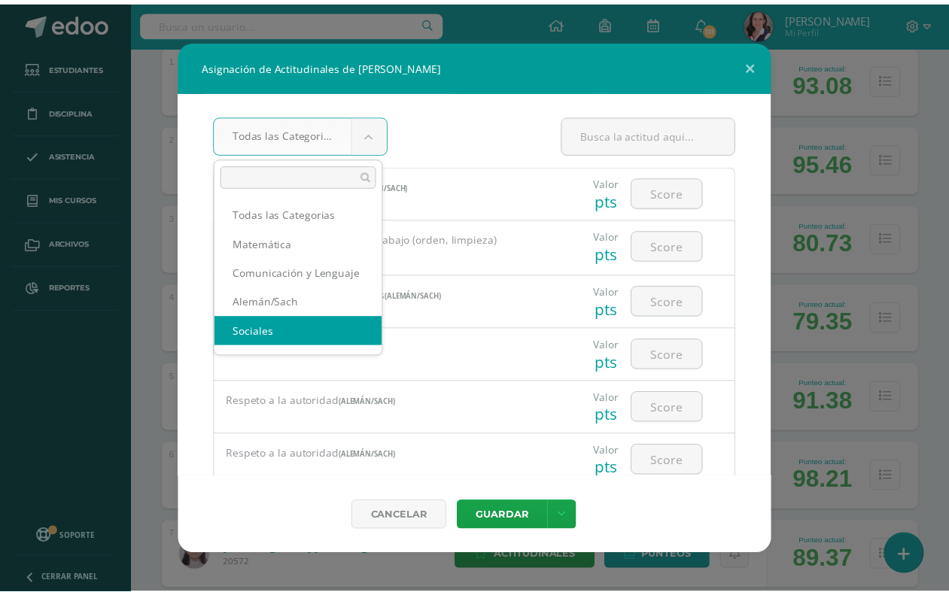
scroll to position [2, 0]
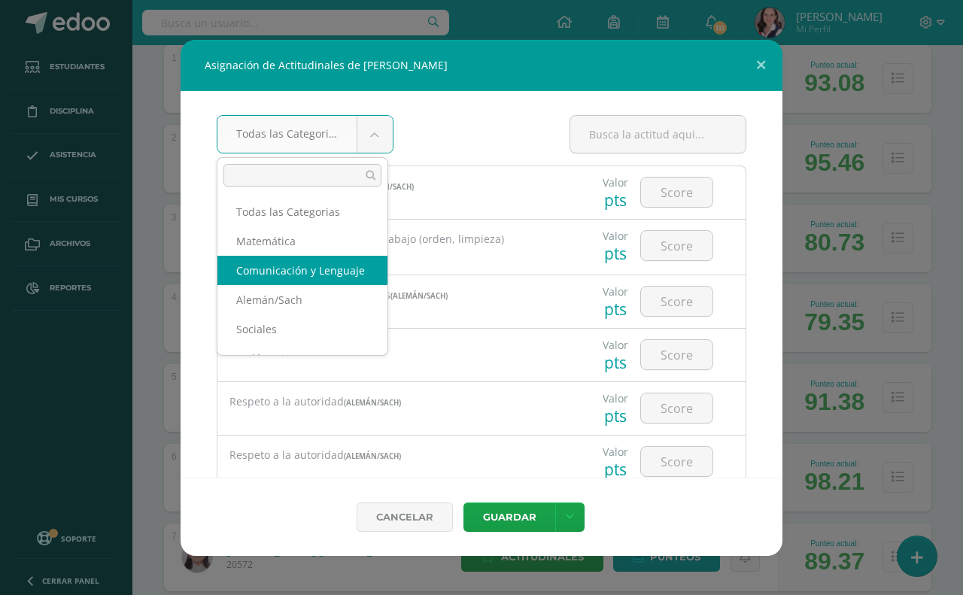
select select "24"
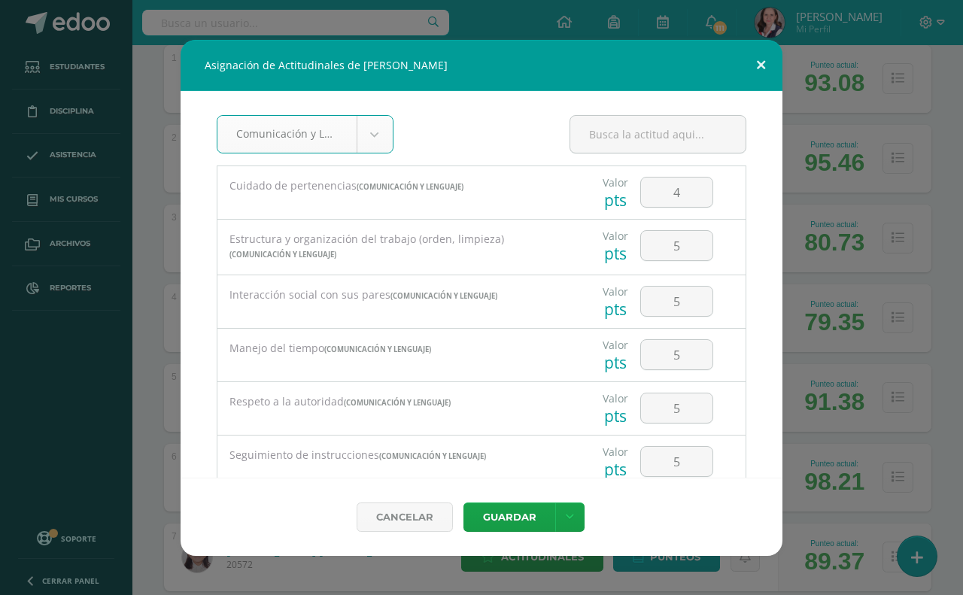
click at [764, 61] on button at bounding box center [761, 65] width 43 height 51
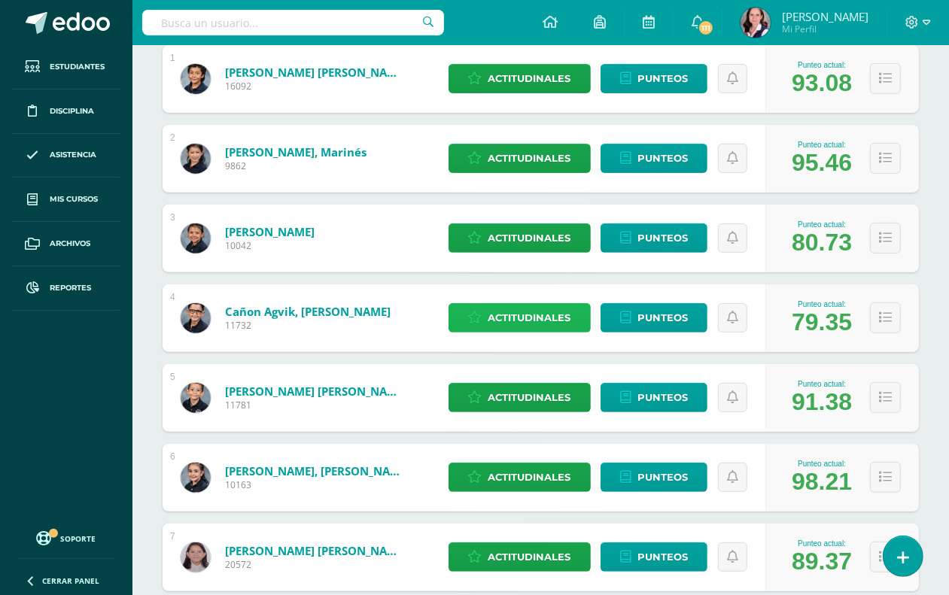
click at [552, 321] on span "Actitudinales" at bounding box center [530, 318] width 83 height 28
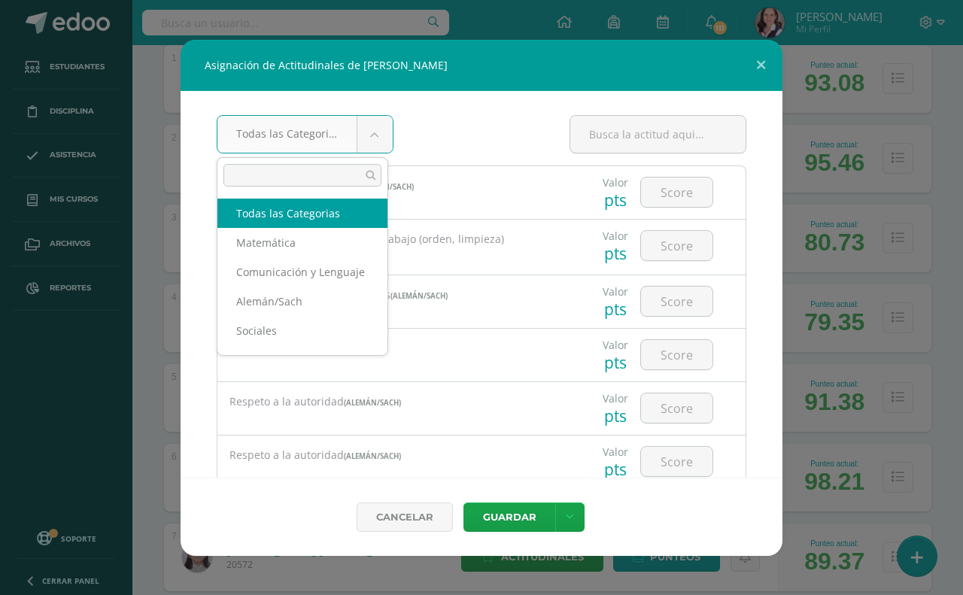
click at [363, 121] on body "Asignación de Actitudinales de Camilo Ignacio Cañon Agvik Todas las Categorias …" at bounding box center [481, 604] width 963 height 1772
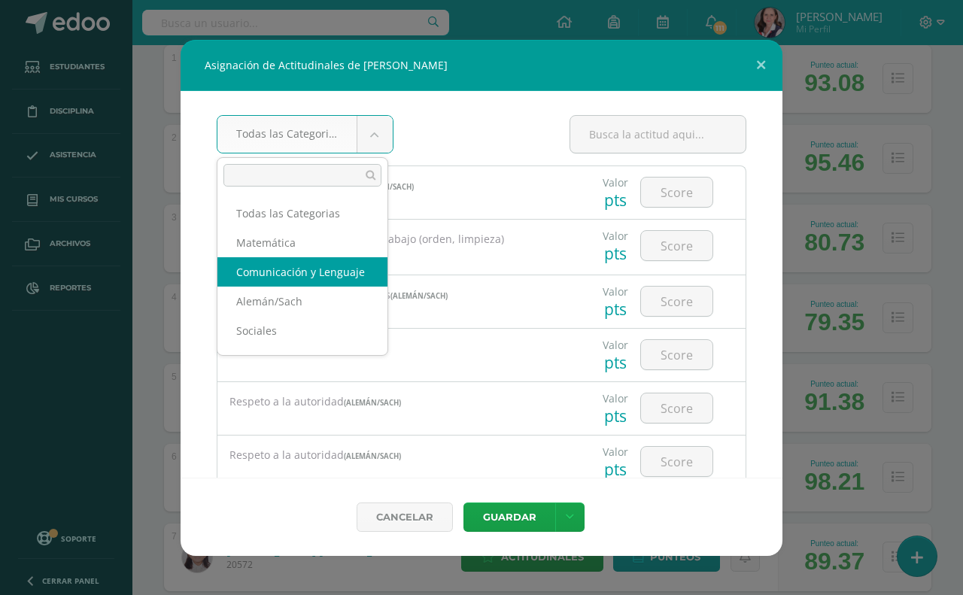
select select "24"
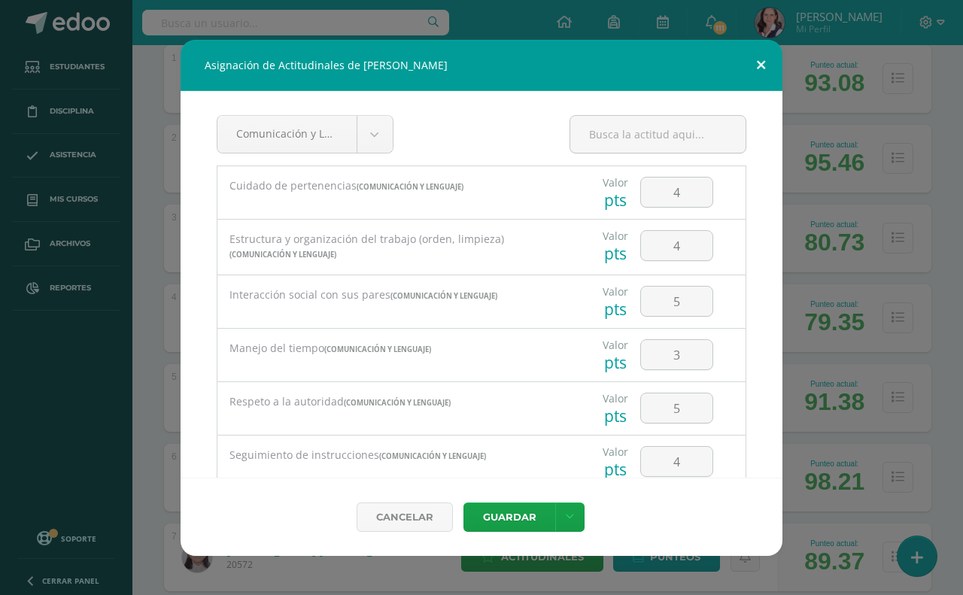
click at [759, 59] on button at bounding box center [761, 65] width 43 height 51
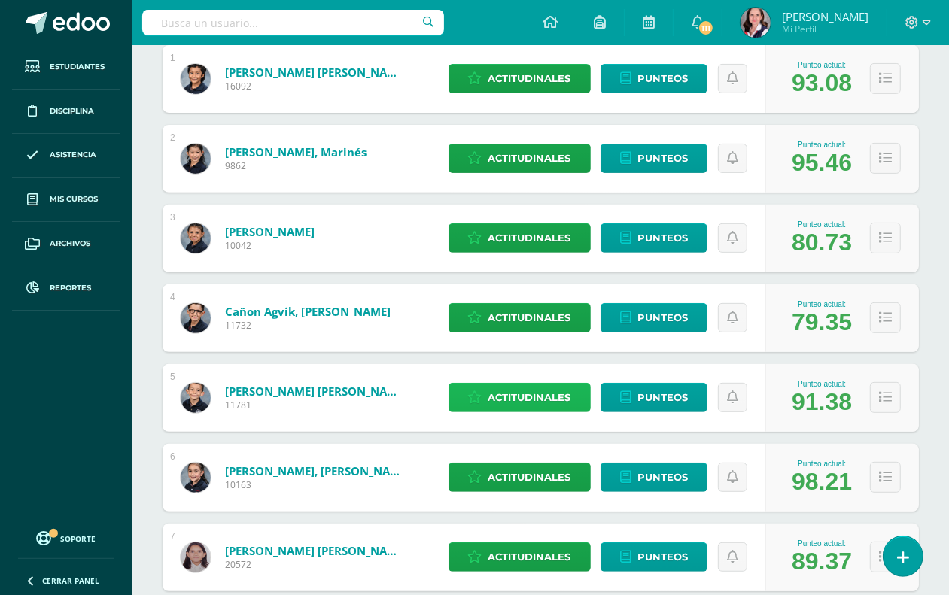
click at [532, 394] on span "Actitudinales" at bounding box center [530, 398] width 83 height 28
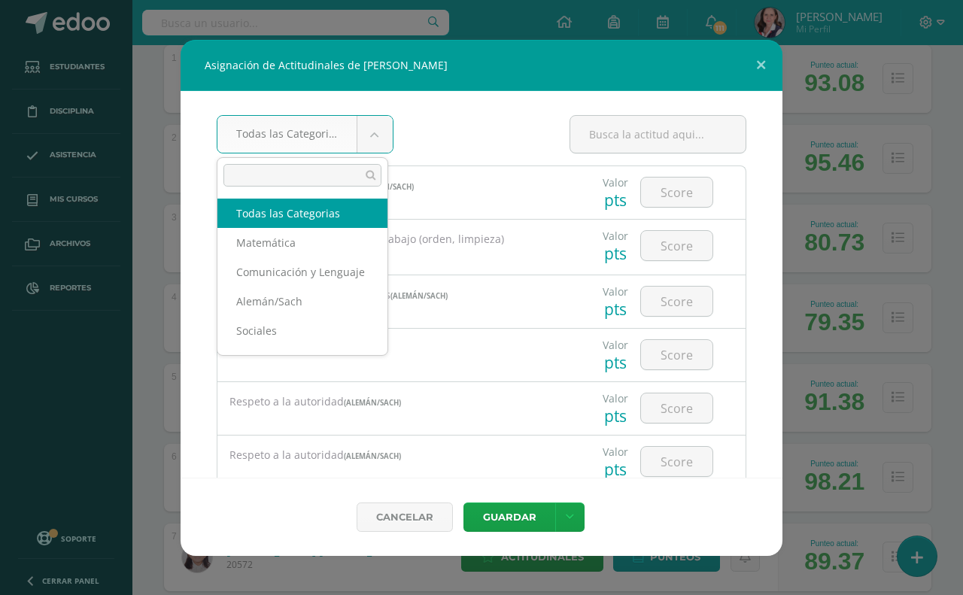
click at [374, 128] on body "Asignación de Actitudinales de Rocco Mathias Ciccone Sagastume Todas las Catego…" at bounding box center [481, 604] width 963 height 1772
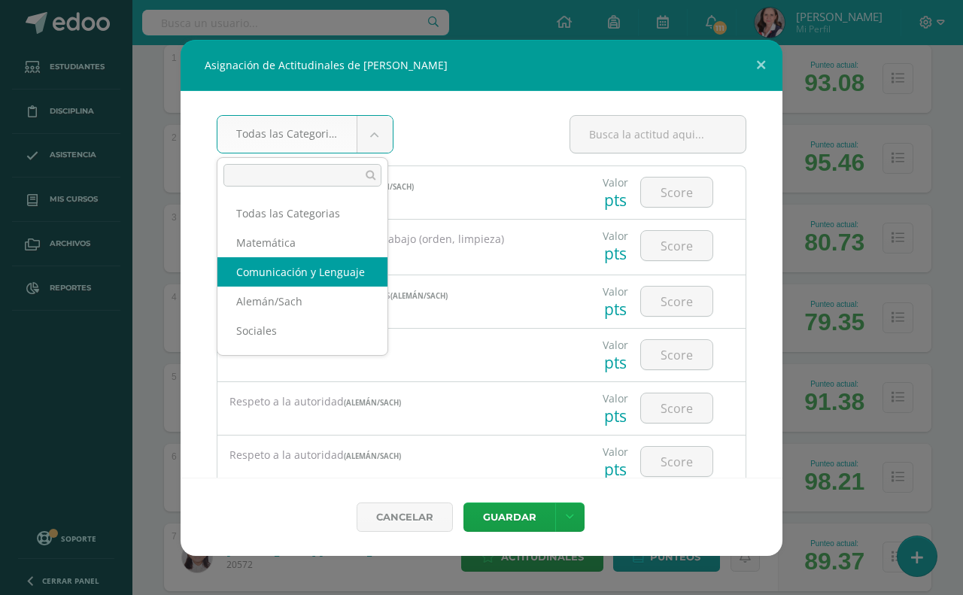
select select "24"
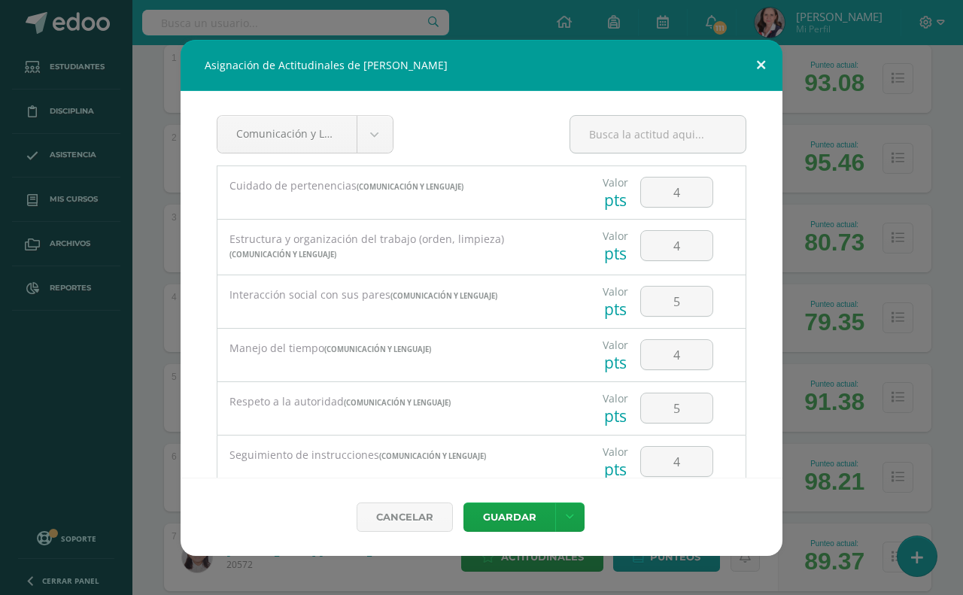
click at [765, 61] on button at bounding box center [761, 65] width 43 height 51
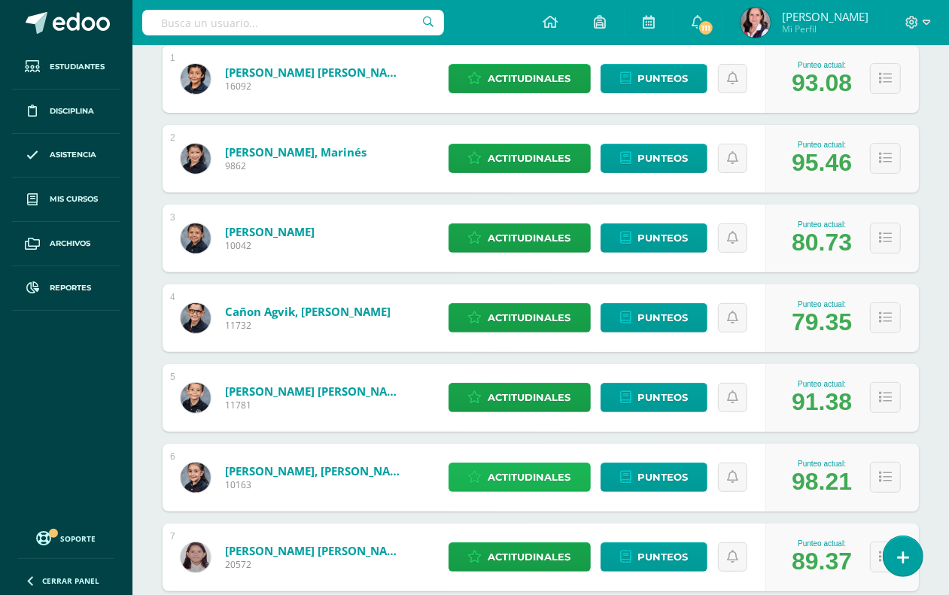
click at [513, 471] on span "Actitudinales" at bounding box center [530, 478] width 83 height 28
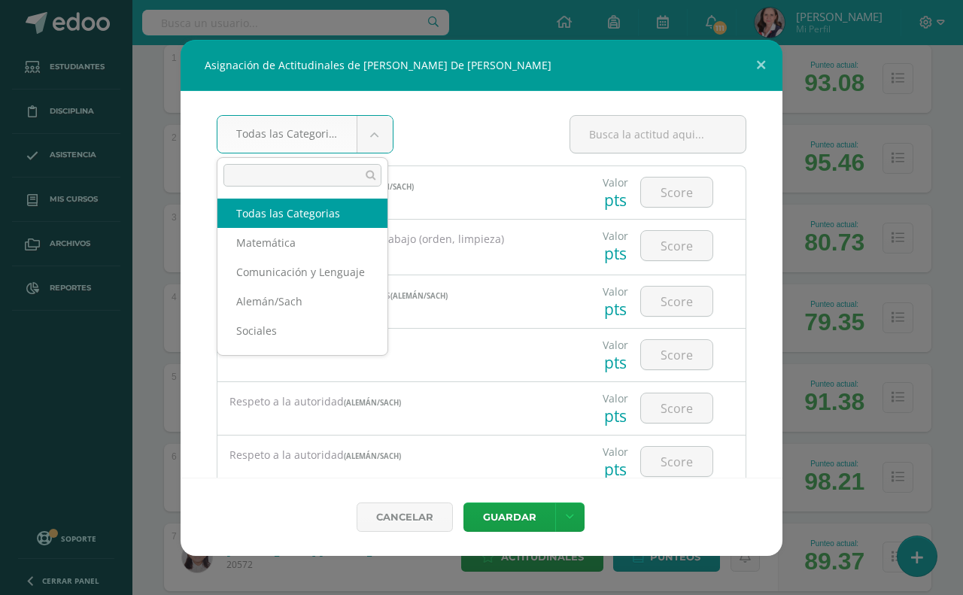
click at [370, 143] on body "Asignación de Actitudinales de Elisa NoemÍ De León Barrientos Todas las Categor…" at bounding box center [481, 604] width 963 height 1772
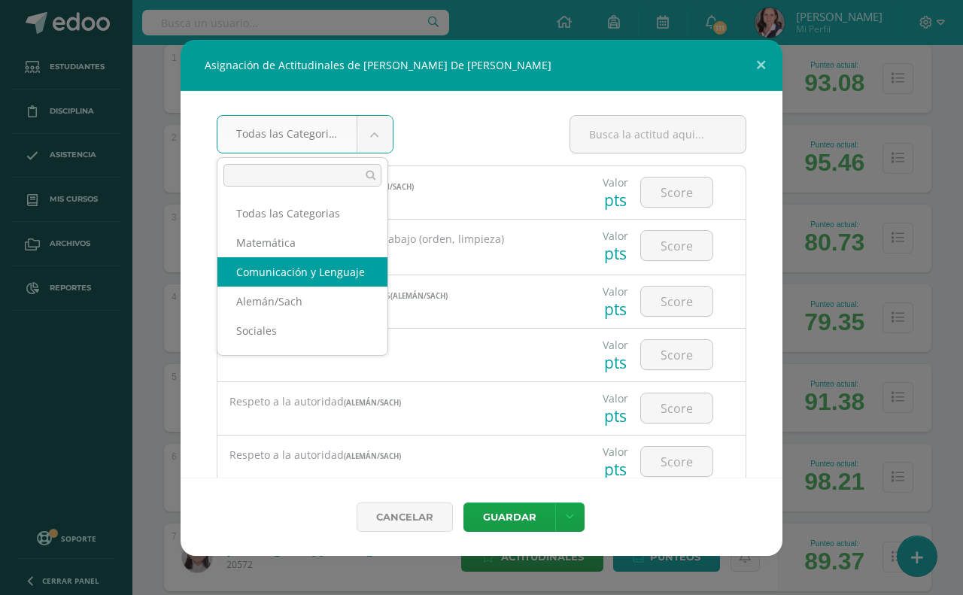
select select "24"
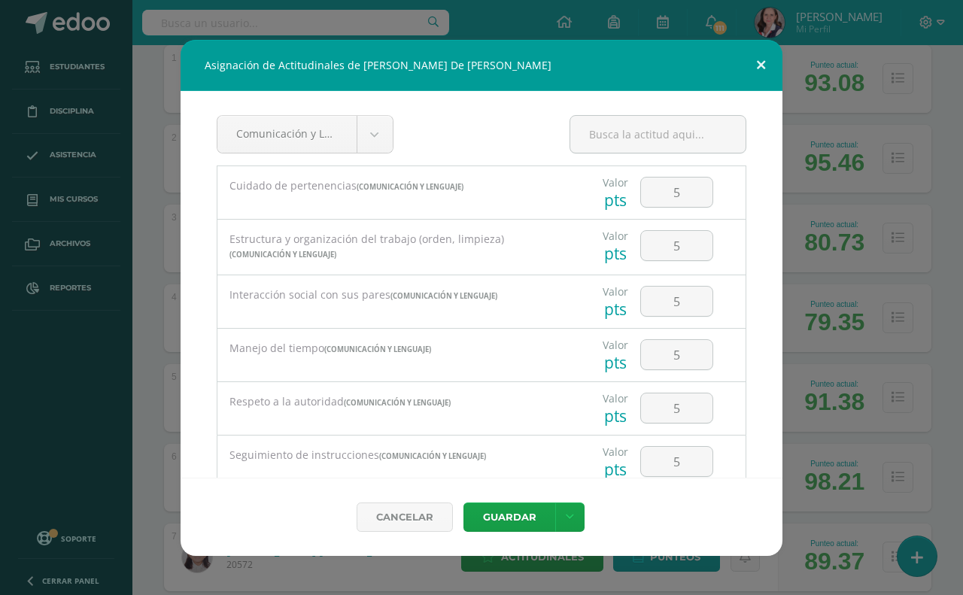
click at [766, 61] on button at bounding box center [761, 65] width 43 height 51
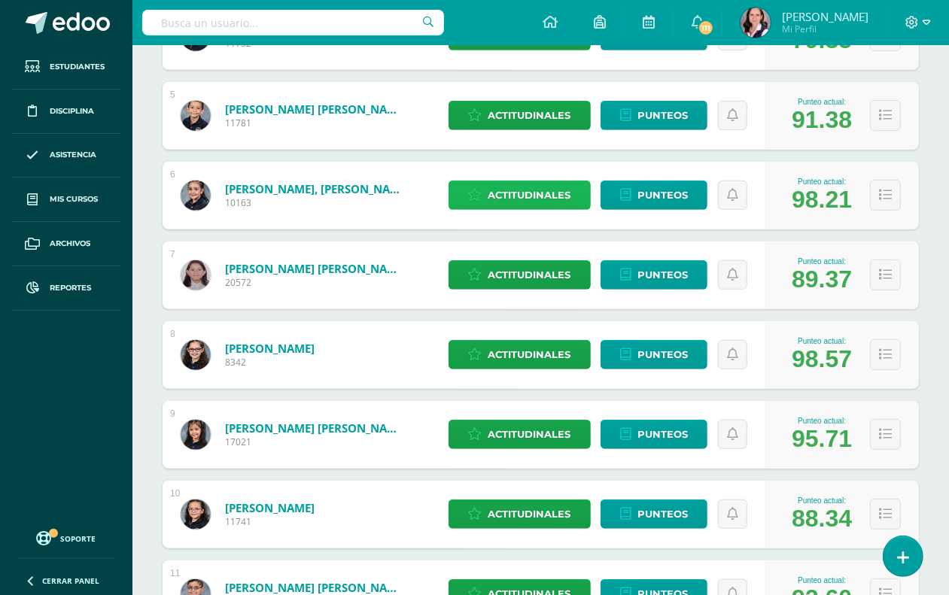
scroll to position [659, 0]
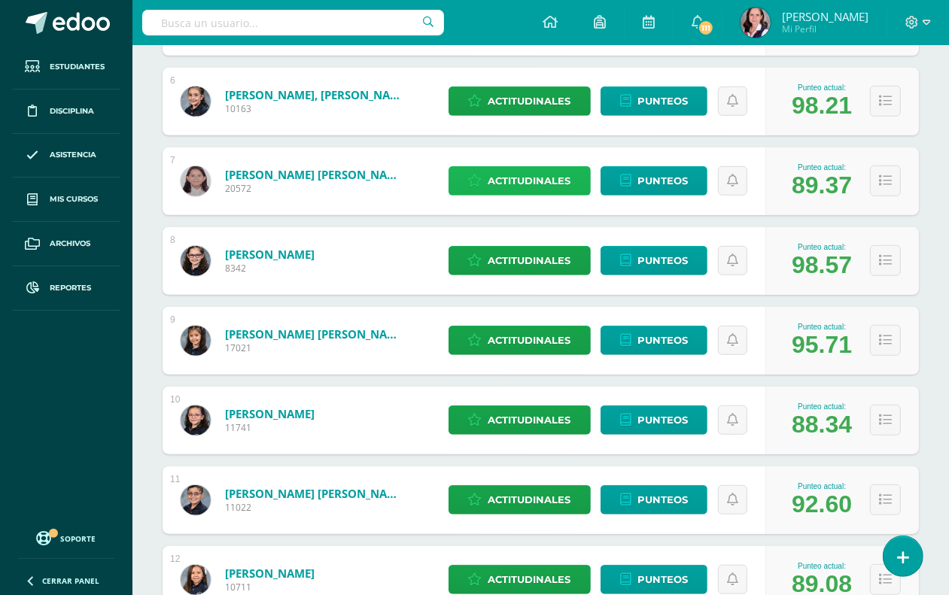
click at [546, 187] on span "Actitudinales" at bounding box center [530, 181] width 83 height 28
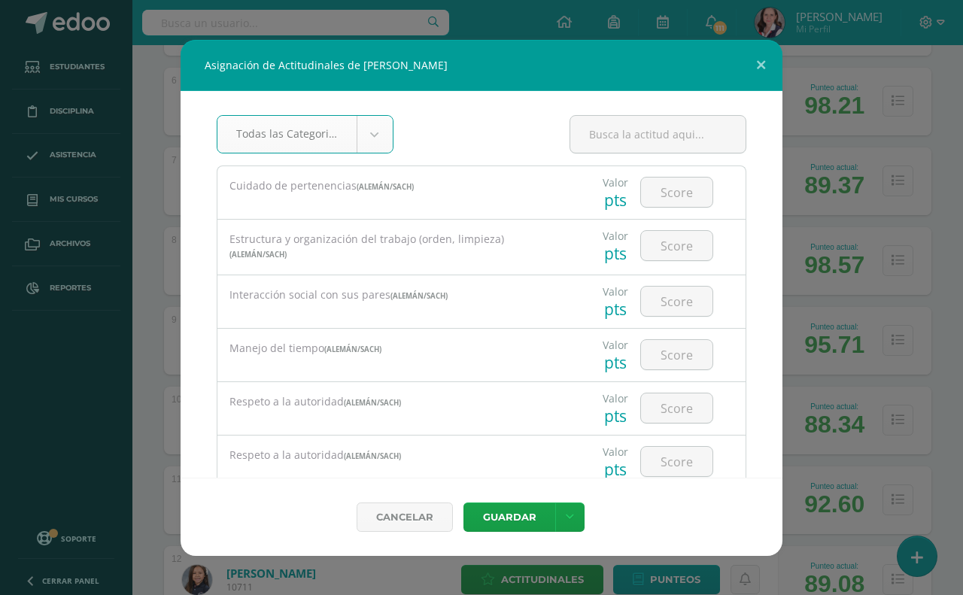
click at [359, 120] on body "Asignación de Actitudinales de Andrea Michelle Díaz Pinzón Todas las Categorias…" at bounding box center [481, 227] width 963 height 1772
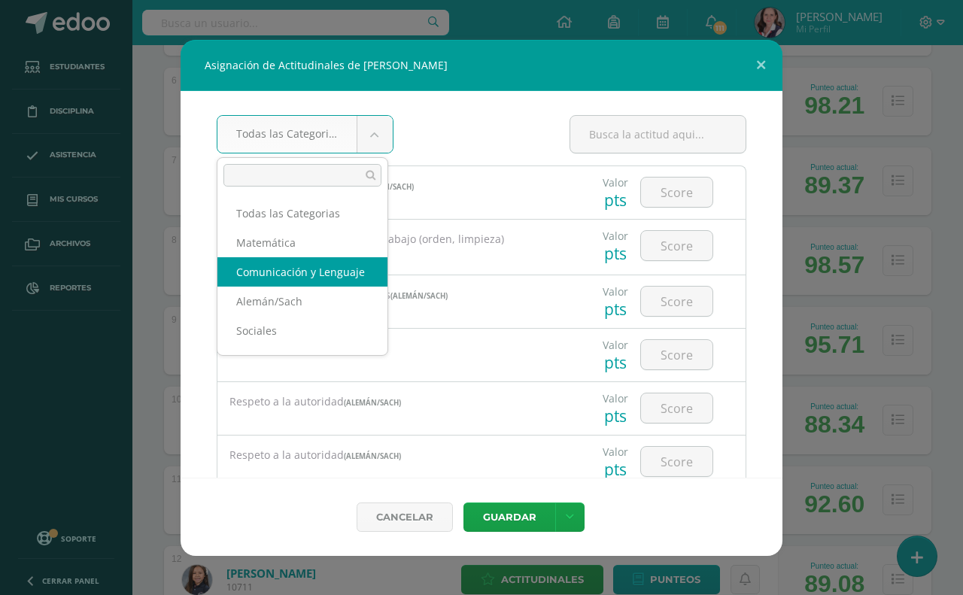
select select "24"
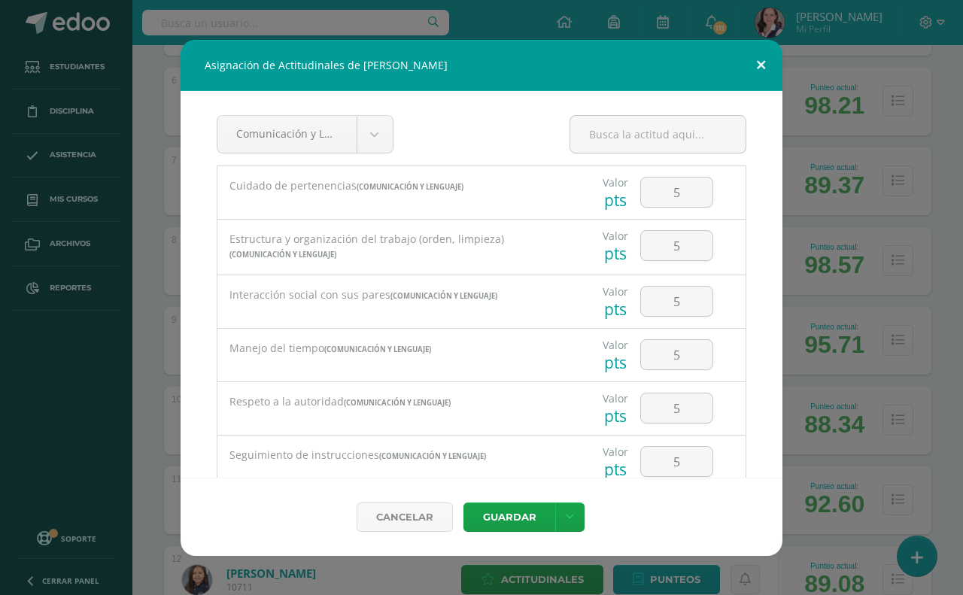
click at [764, 59] on button at bounding box center [761, 65] width 43 height 51
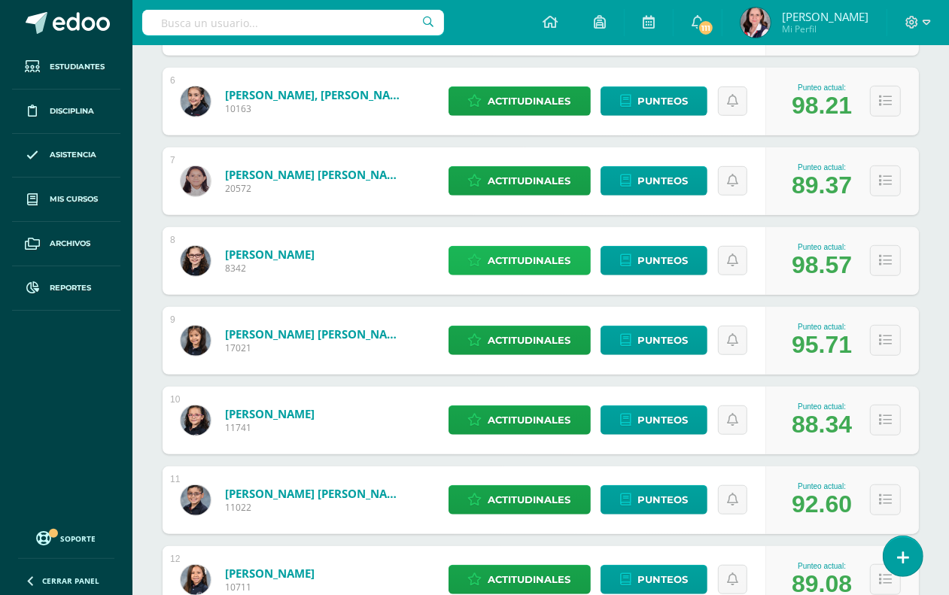
click at [529, 257] on span "Actitudinales" at bounding box center [530, 261] width 83 height 28
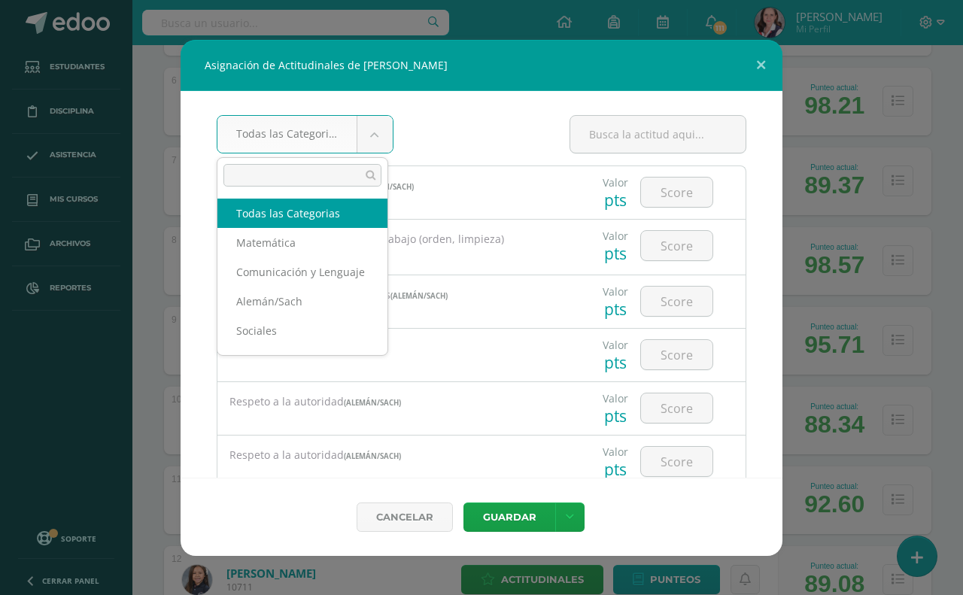
click at [371, 126] on body "Asignación de Actitudinales de Mariana Diéguez Thiel Todas las Categorias Todas…" at bounding box center [481, 227] width 963 height 1772
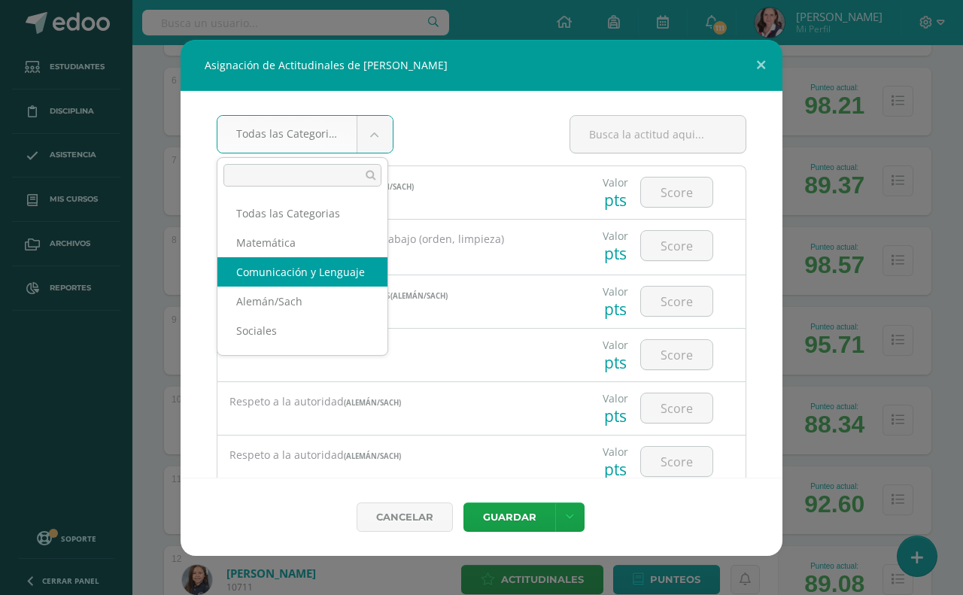
select select "24"
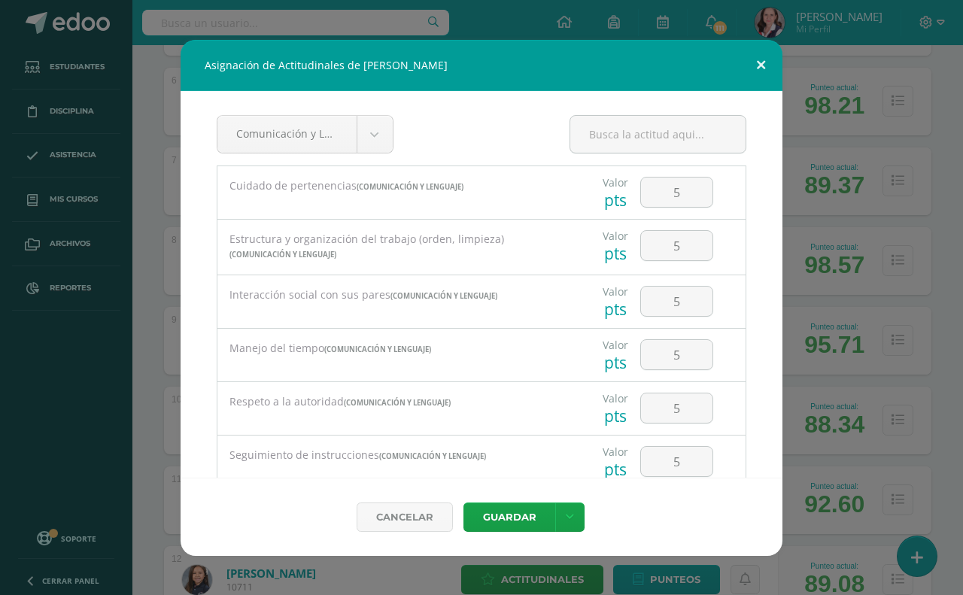
click at [764, 57] on button at bounding box center [761, 65] width 43 height 51
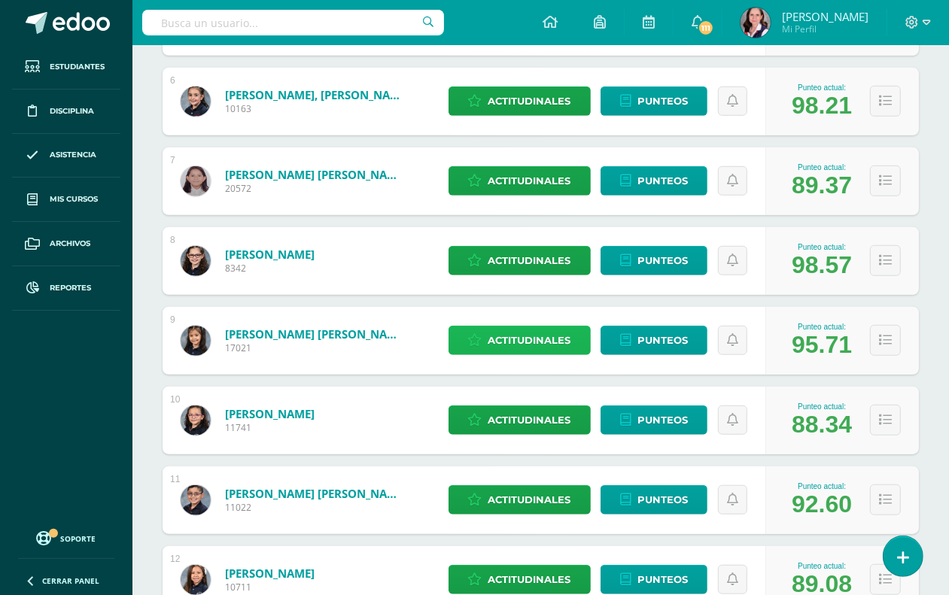
click at [562, 343] on span "Actitudinales" at bounding box center [530, 341] width 83 height 28
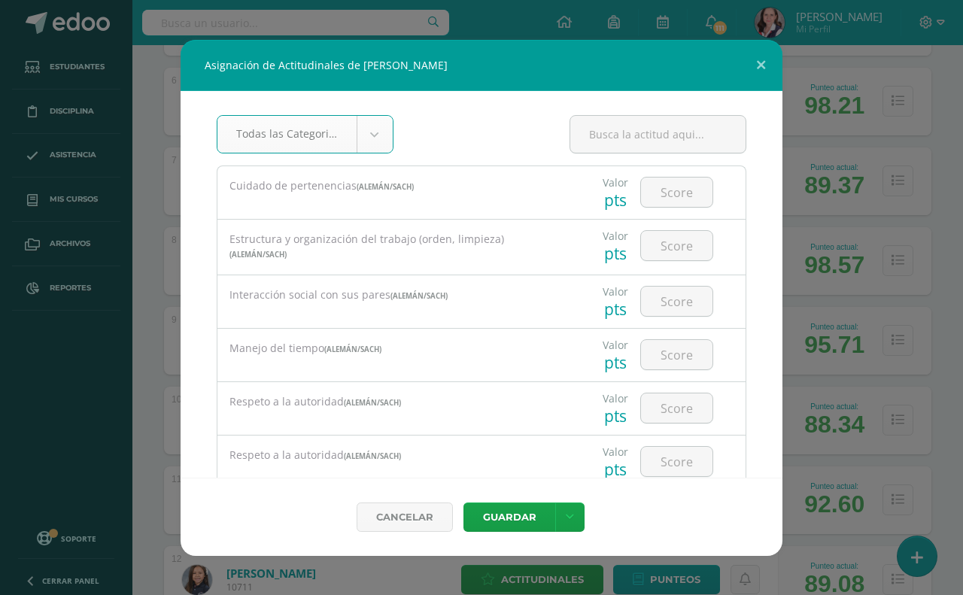
click at [371, 137] on body "Asignación de Actitudinales de Adriana Elizabeth Martínez Díaz Todas las Catego…" at bounding box center [481, 227] width 963 height 1772
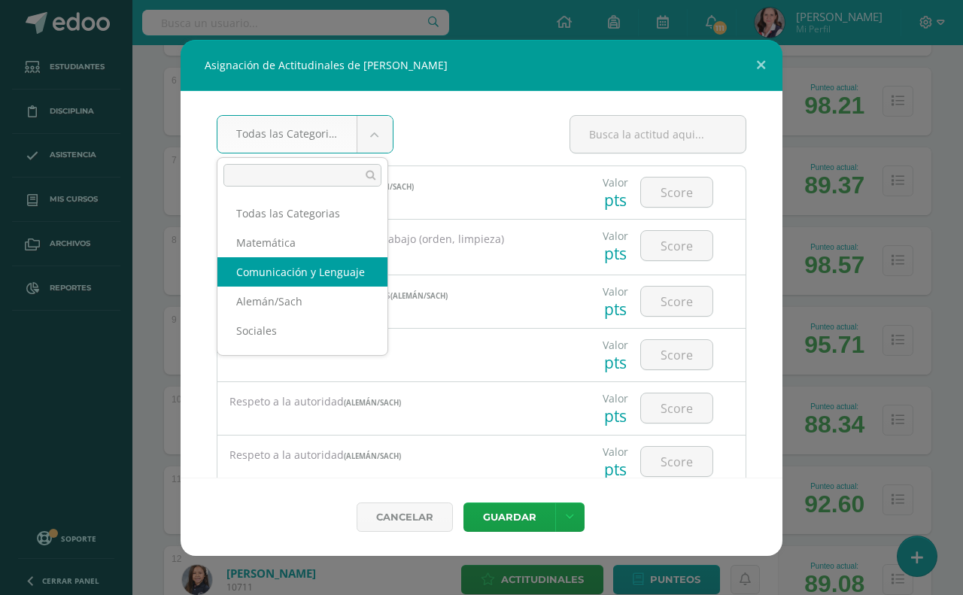
select select "24"
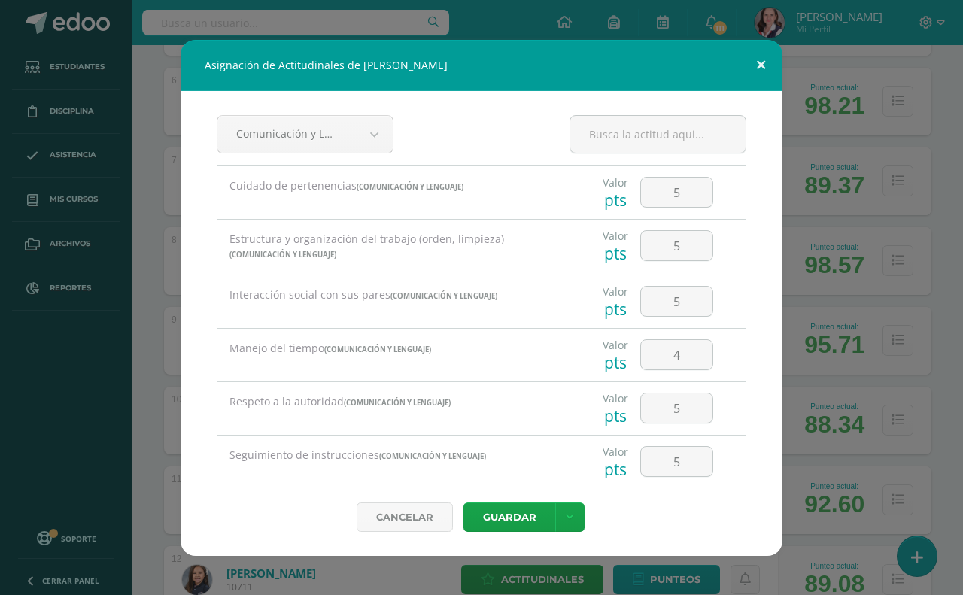
click at [747, 61] on button at bounding box center [761, 65] width 43 height 51
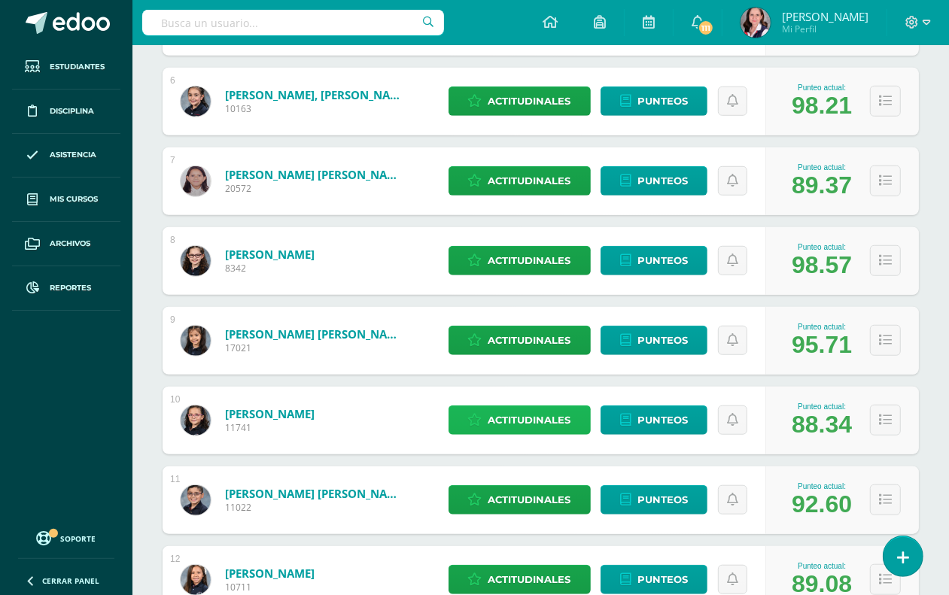
click at [540, 416] on span "Actitudinales" at bounding box center [530, 420] width 83 height 28
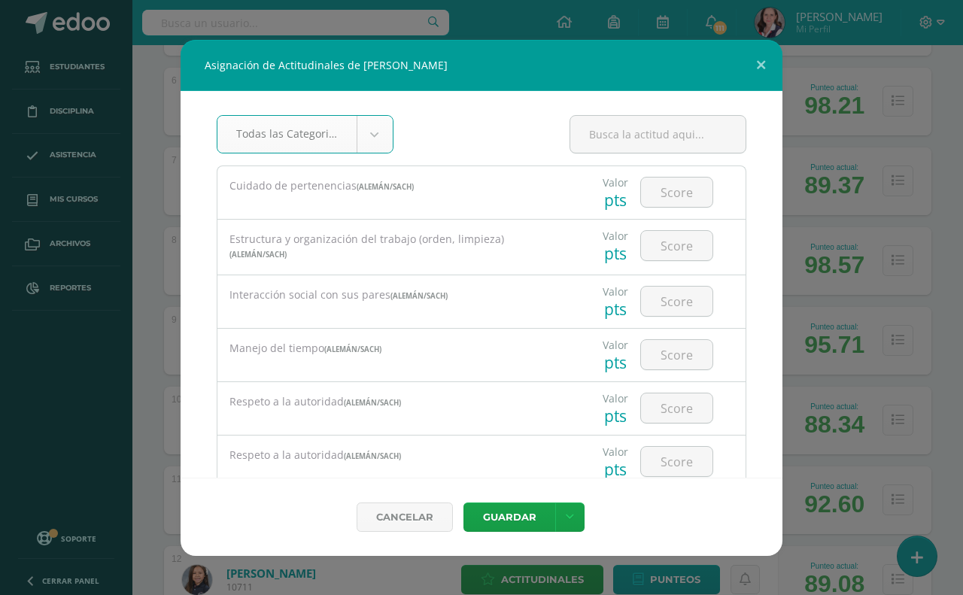
click at [373, 138] on body "Asignación de Actitudinales de Emma Monroy Martínez Todas las Categorias Todas …" at bounding box center [481, 227] width 963 height 1772
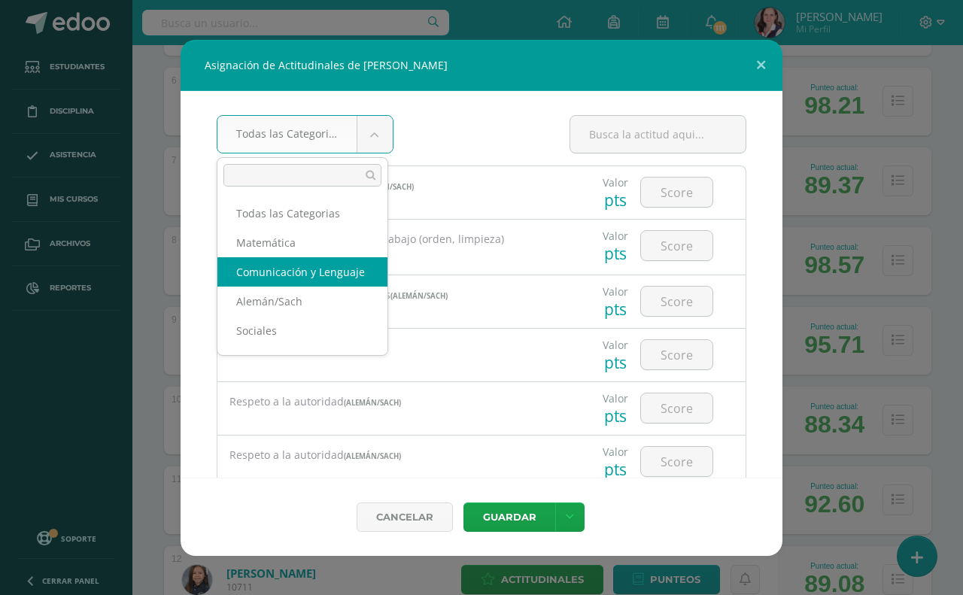
select select "24"
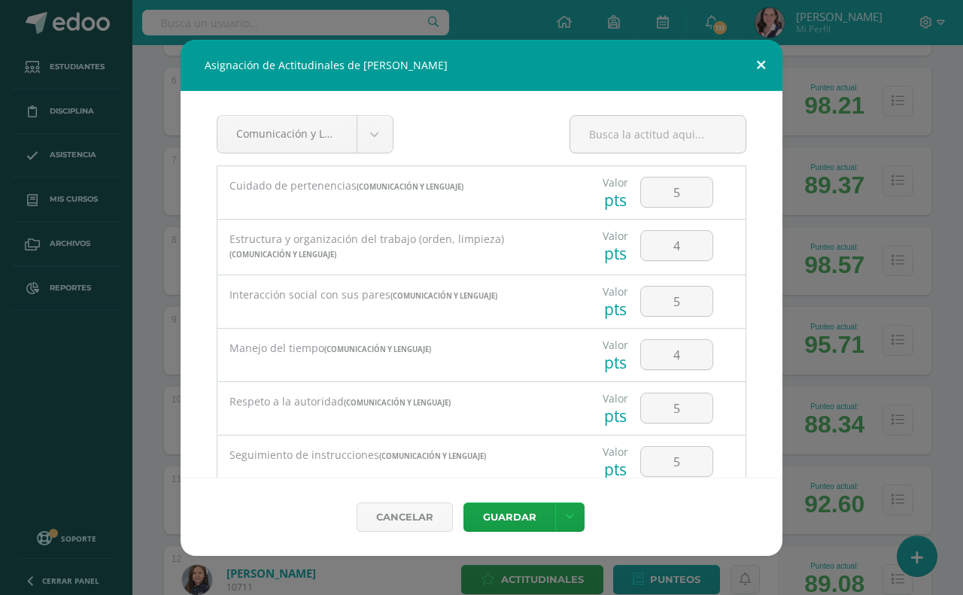
click at [761, 61] on button at bounding box center [761, 65] width 43 height 51
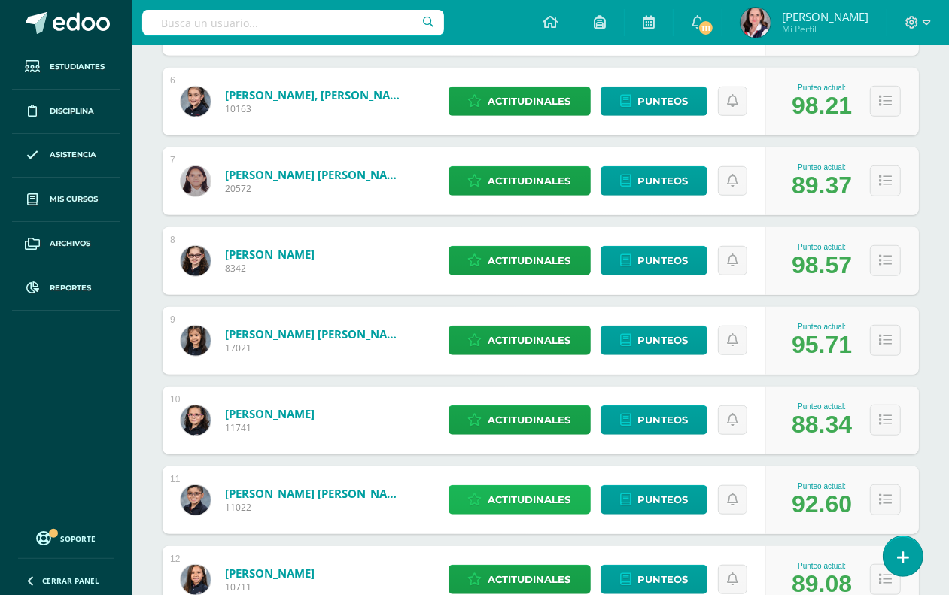
click at [531, 501] on span "Actitudinales" at bounding box center [530, 500] width 83 height 28
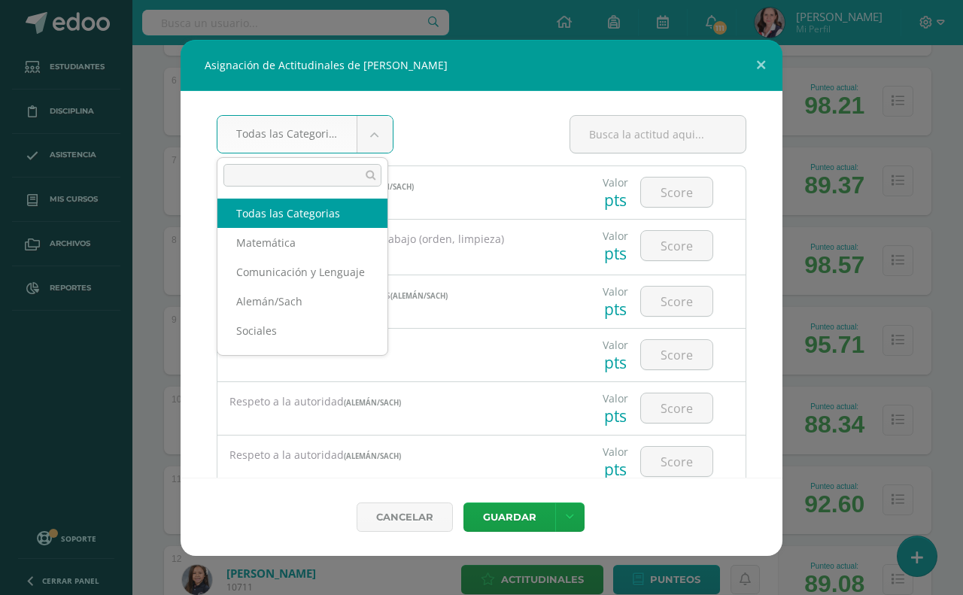
click at [373, 126] on body "Asignación de Actitudinales de César Emiliano Orellana Chinchilla Todas las Cat…" at bounding box center [481, 227] width 963 height 1772
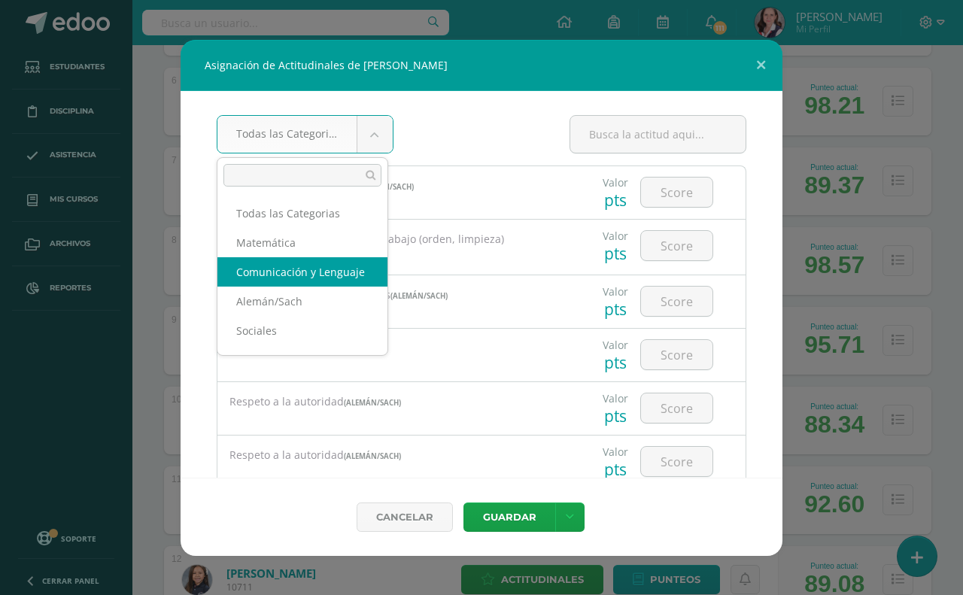
select select "24"
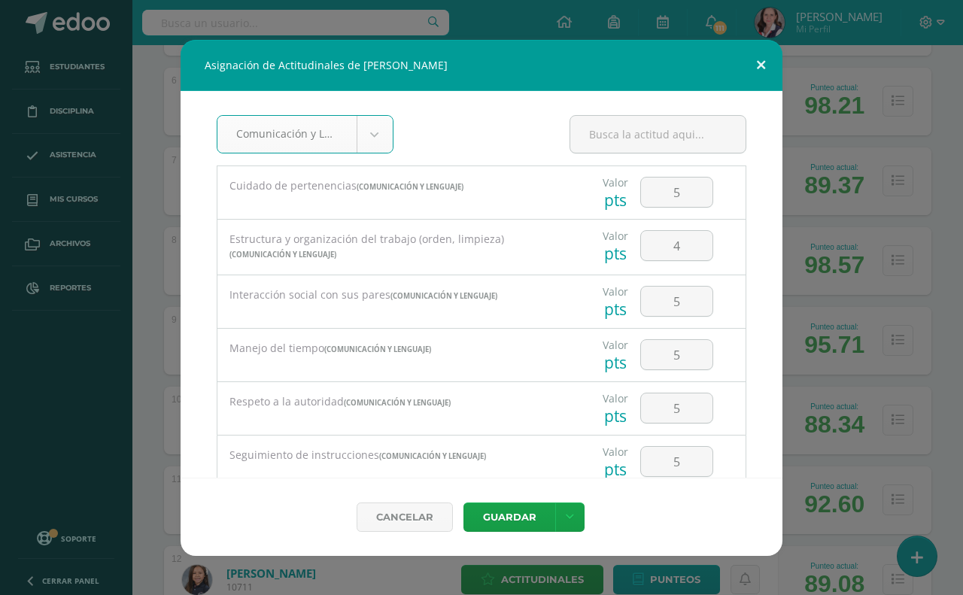
click at [760, 62] on button at bounding box center [761, 65] width 43 height 51
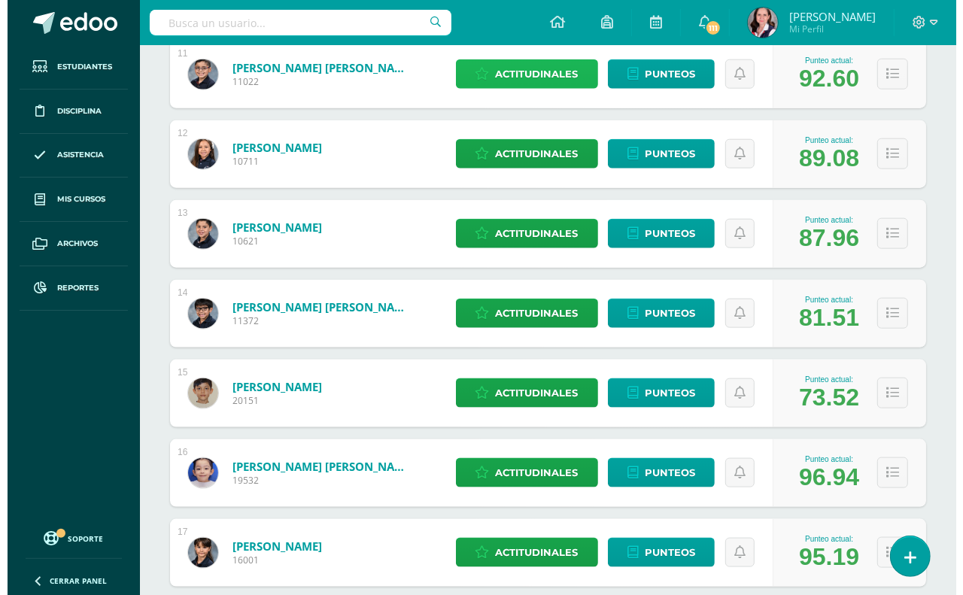
scroll to position [1129, 0]
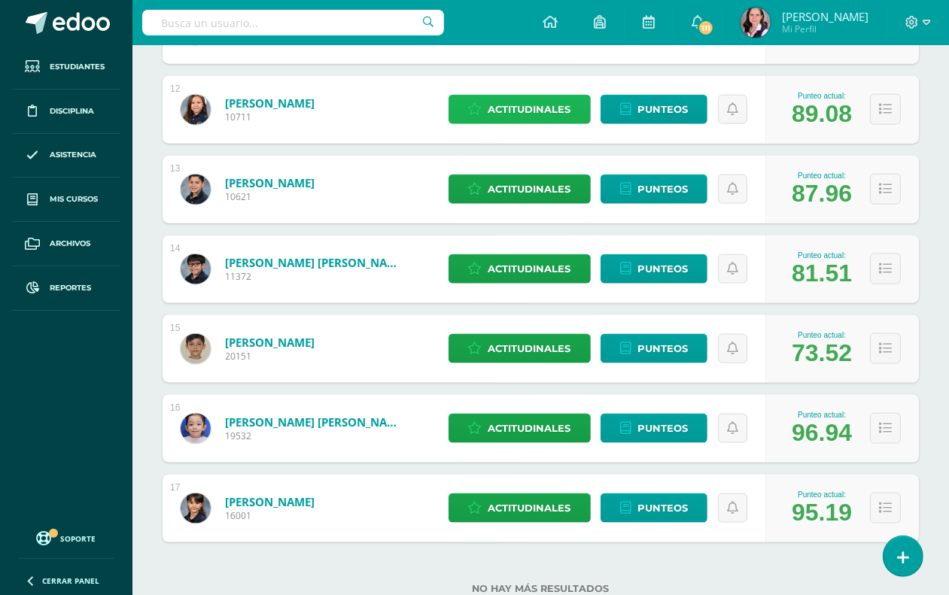
click at [525, 104] on span "Actitudinales" at bounding box center [530, 110] width 83 height 28
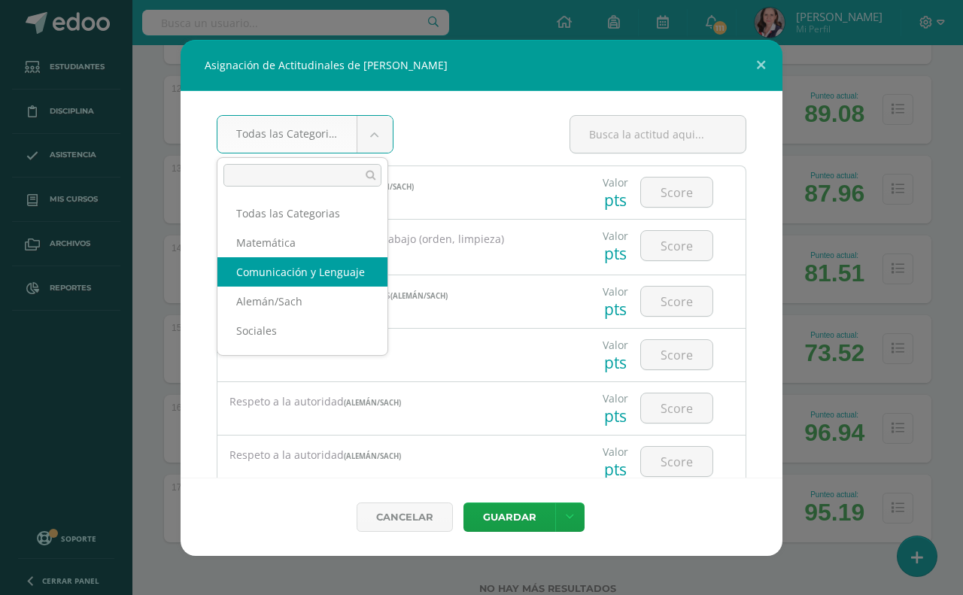
select select "24"
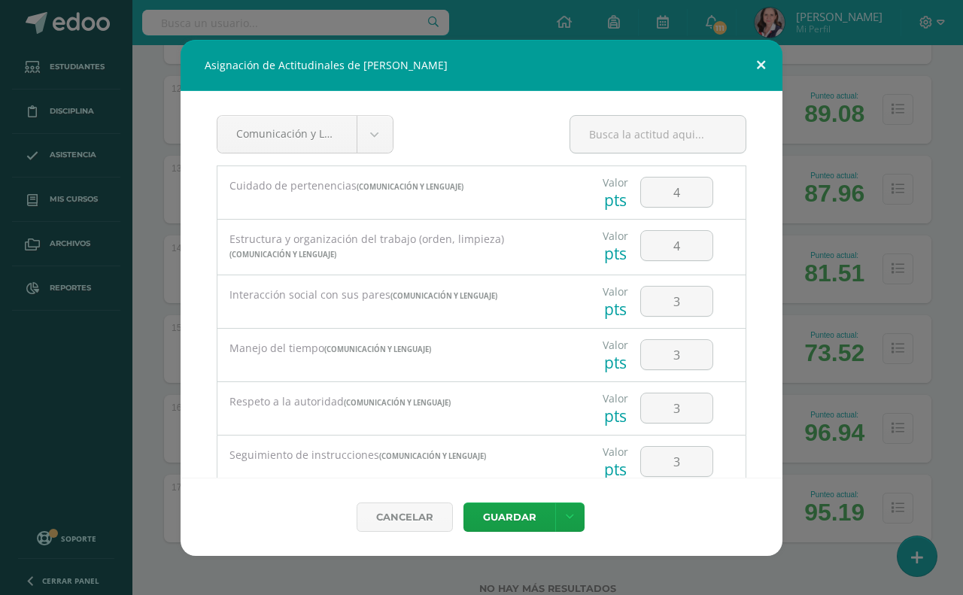
click at [766, 72] on button at bounding box center [761, 65] width 43 height 51
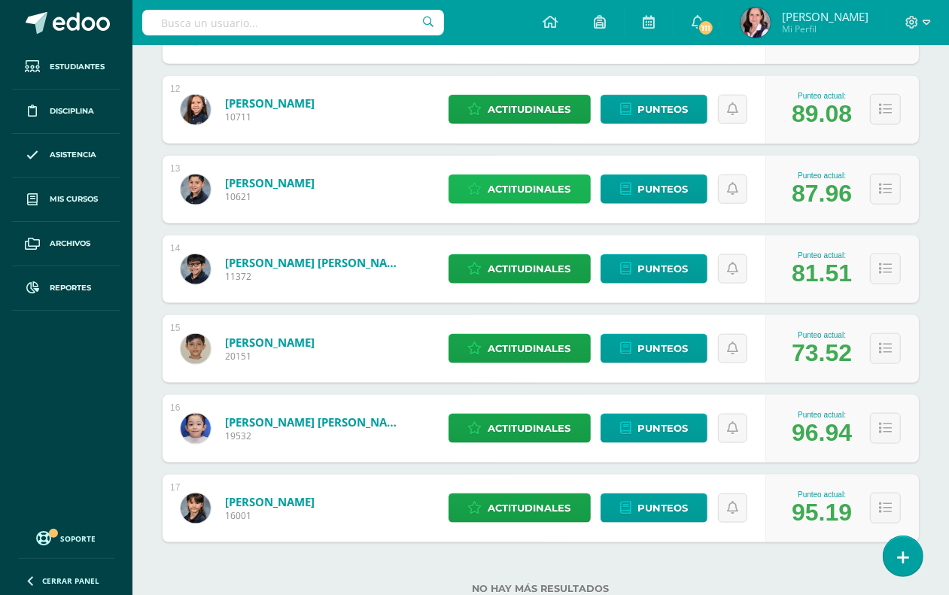
click at [540, 192] on span "Actitudinales" at bounding box center [530, 189] width 83 height 28
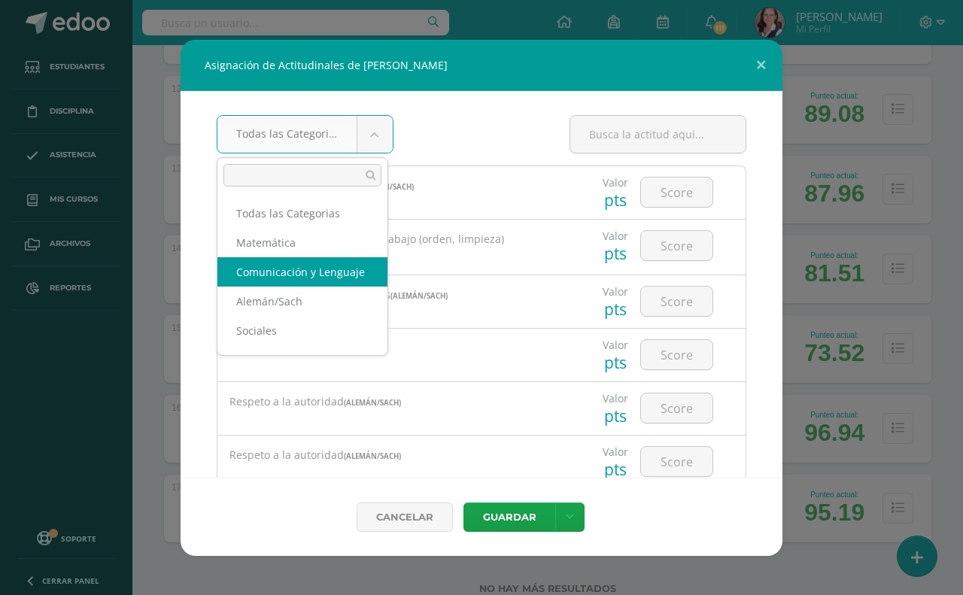
select select "24"
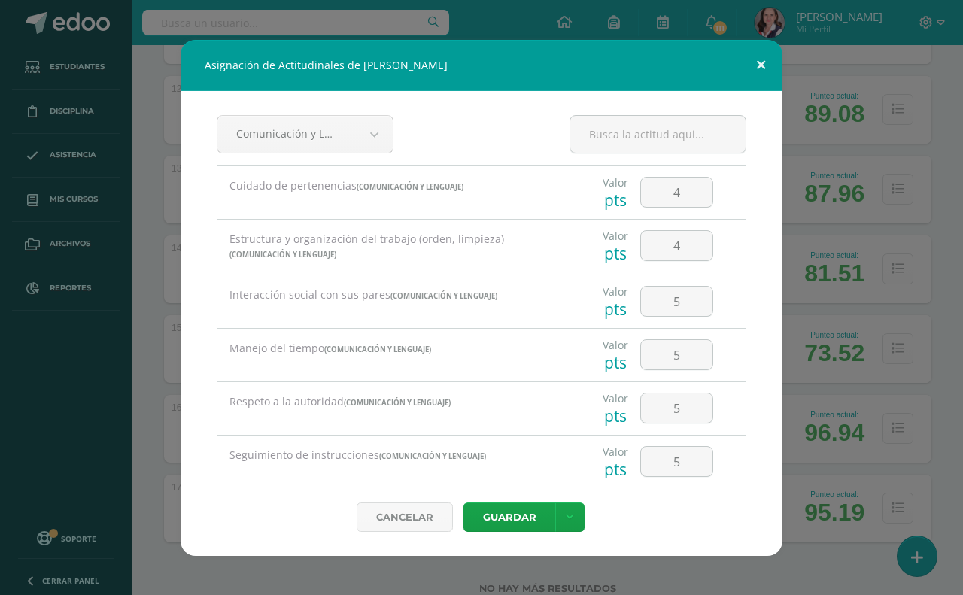
click at [756, 62] on button at bounding box center [761, 65] width 43 height 51
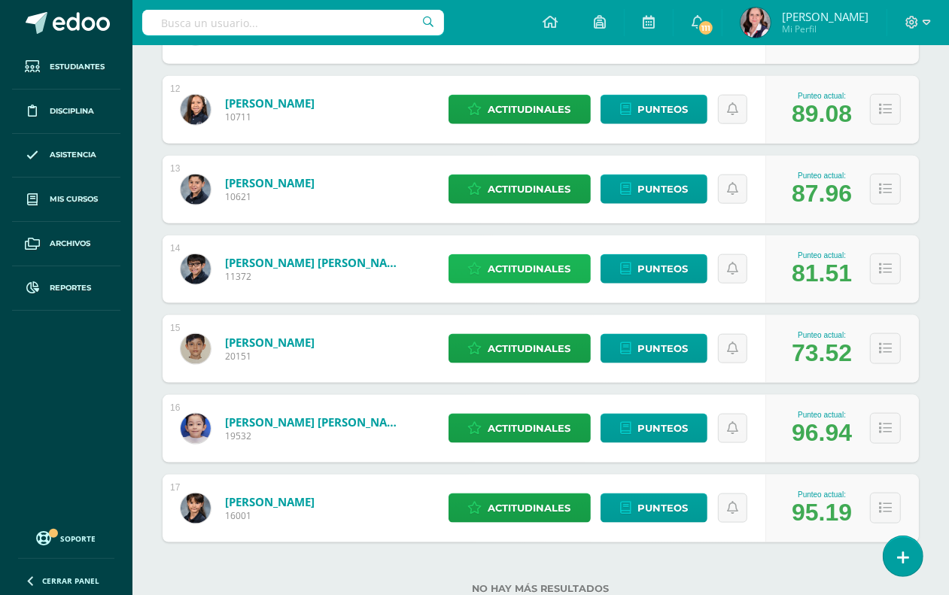
click at [508, 272] on span "Actitudinales" at bounding box center [530, 269] width 83 height 28
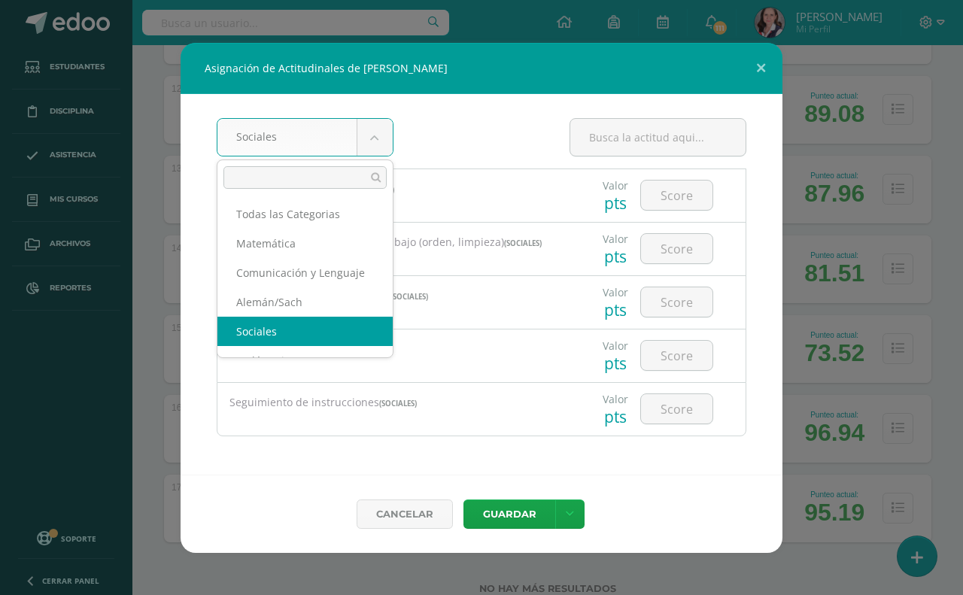
scroll to position [2, 0]
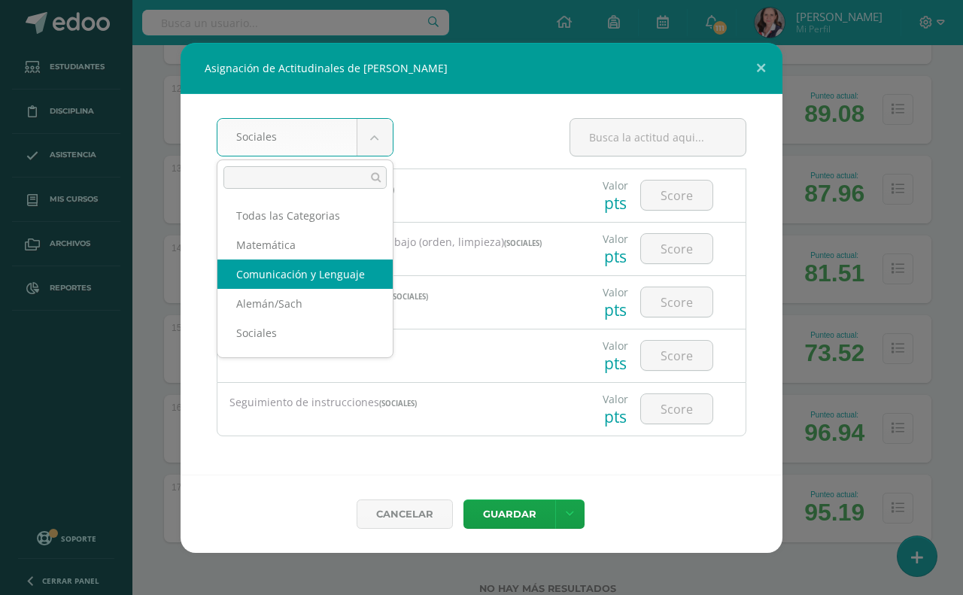
select select "24"
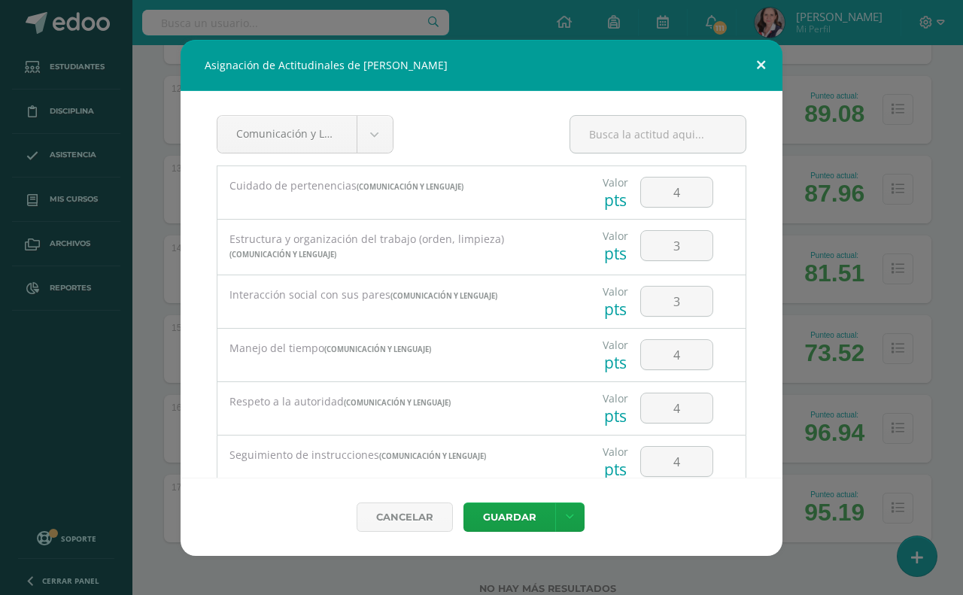
click at [765, 55] on button at bounding box center [761, 65] width 43 height 51
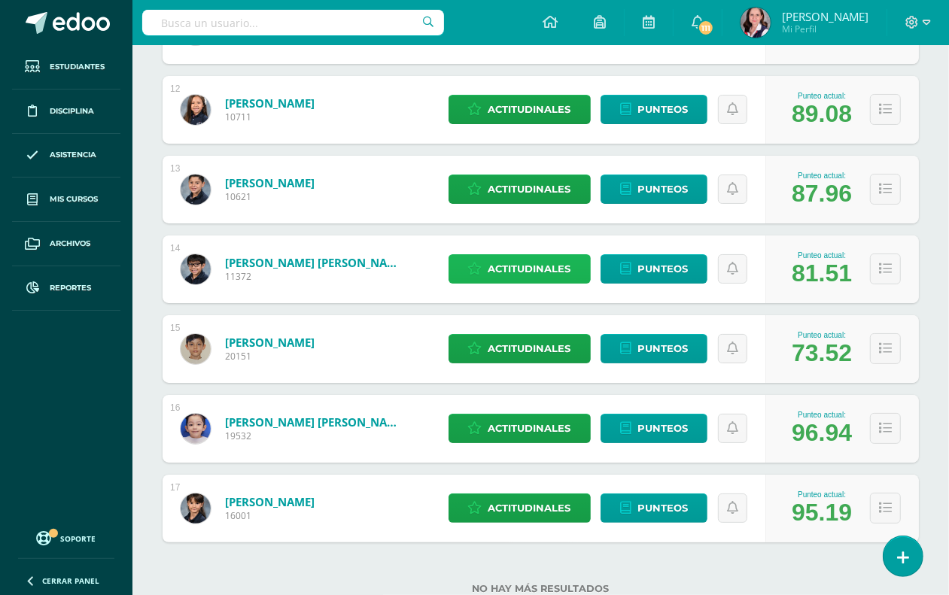
select select "24"
click at [521, 257] on span "Actitudinales" at bounding box center [530, 269] width 83 height 28
select select "24"
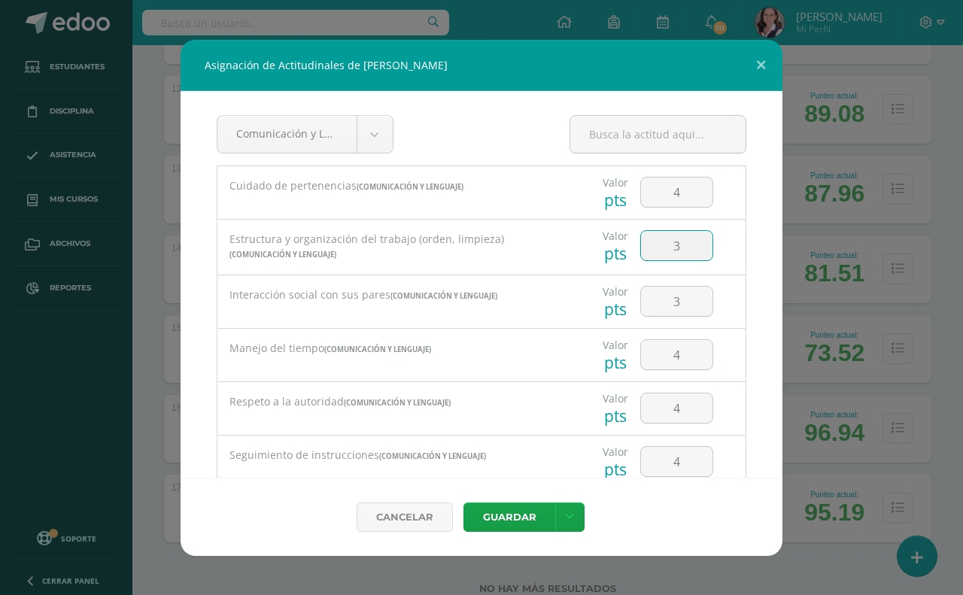
click at [668, 242] on input "3" at bounding box center [677, 245] width 72 height 29
type input "2"
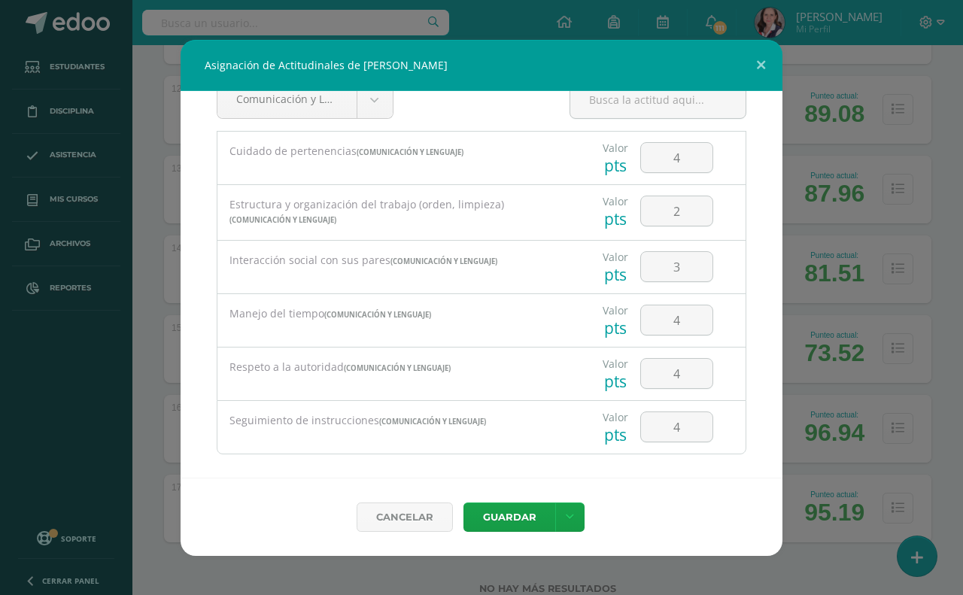
scroll to position [51, 0]
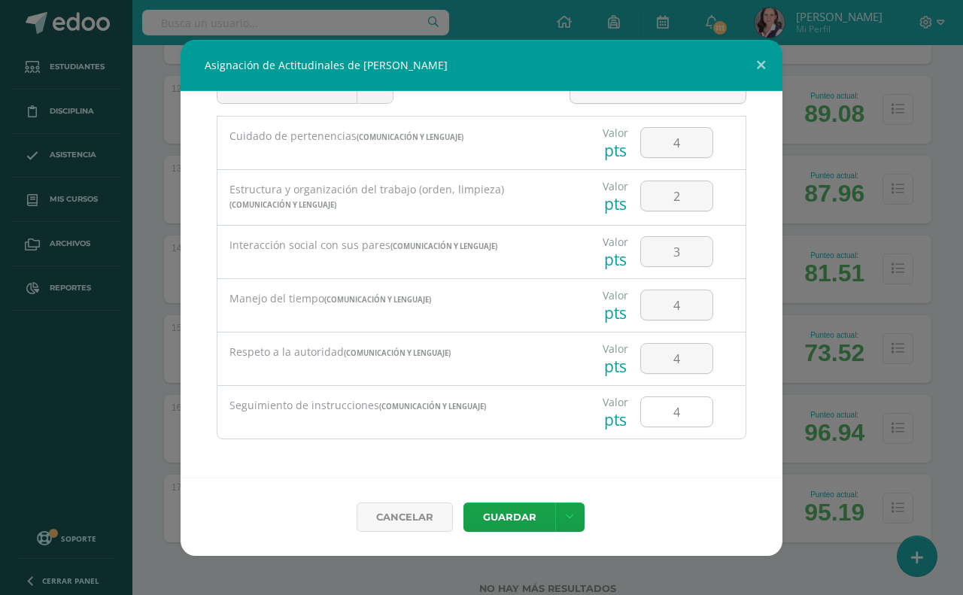
click at [668, 419] on input "4" at bounding box center [677, 411] width 72 height 29
type input "3"
click at [529, 518] on button "Guardar" at bounding box center [510, 517] width 92 height 29
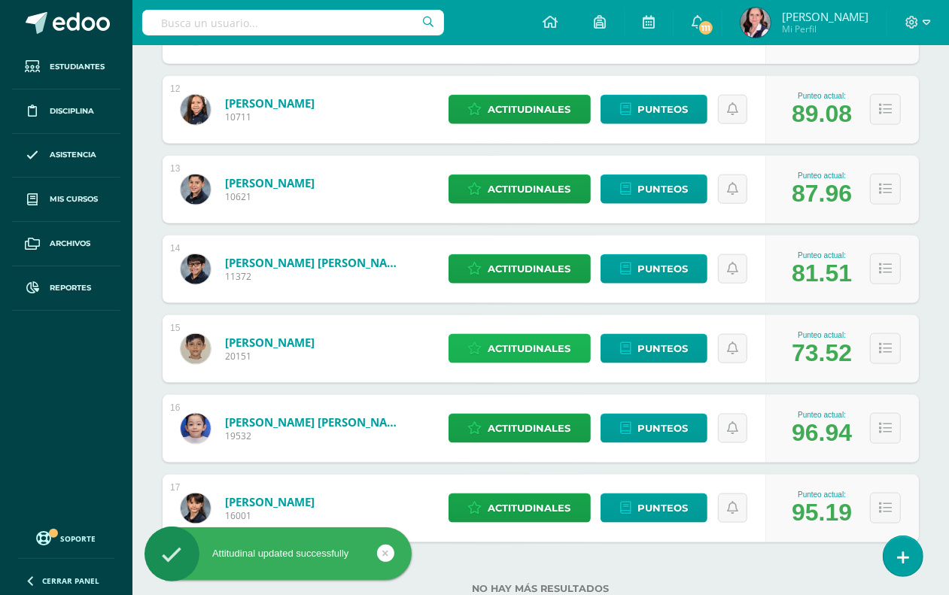
click at [529, 350] on span "Actitudinales" at bounding box center [530, 349] width 83 height 28
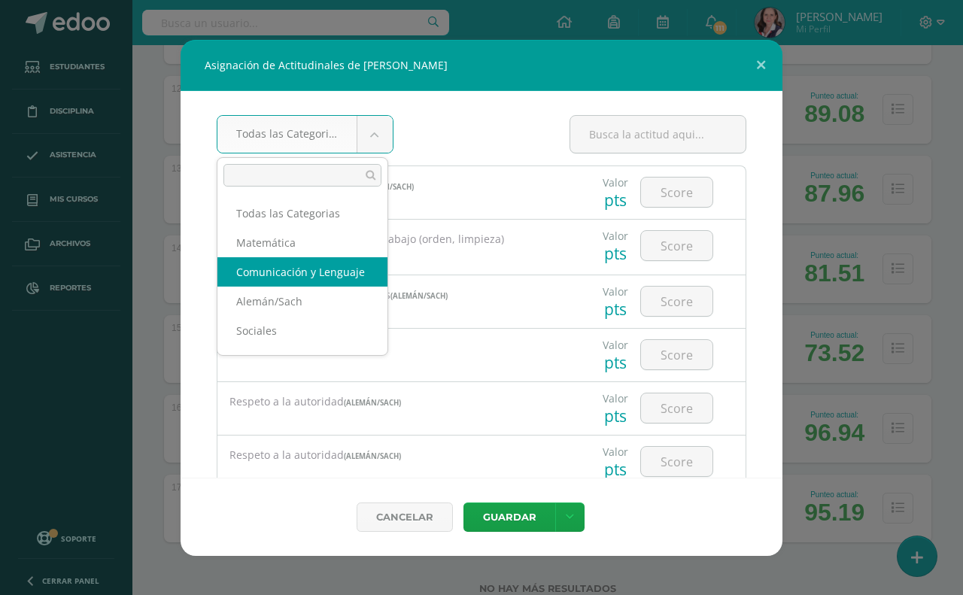
select select "24"
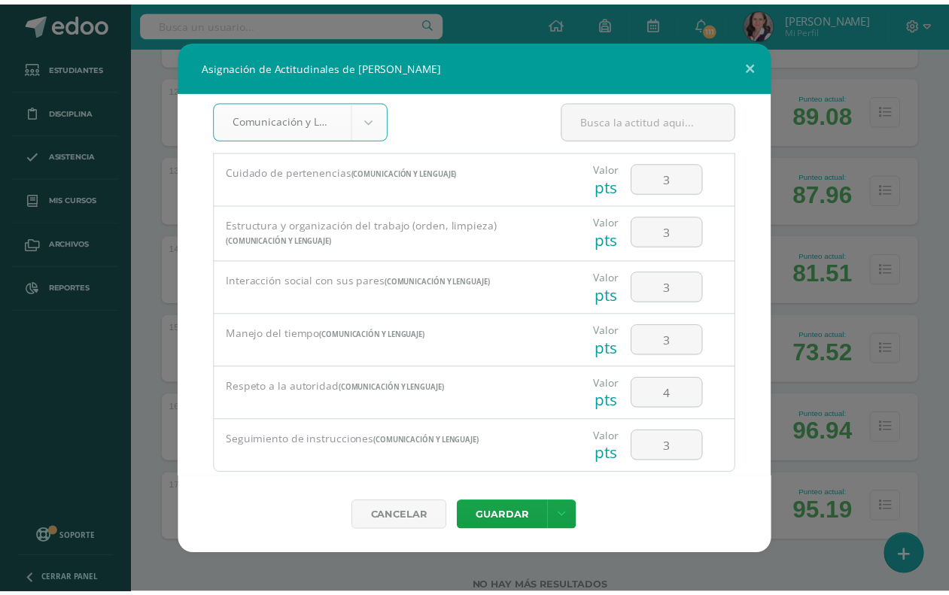
scroll to position [0, 0]
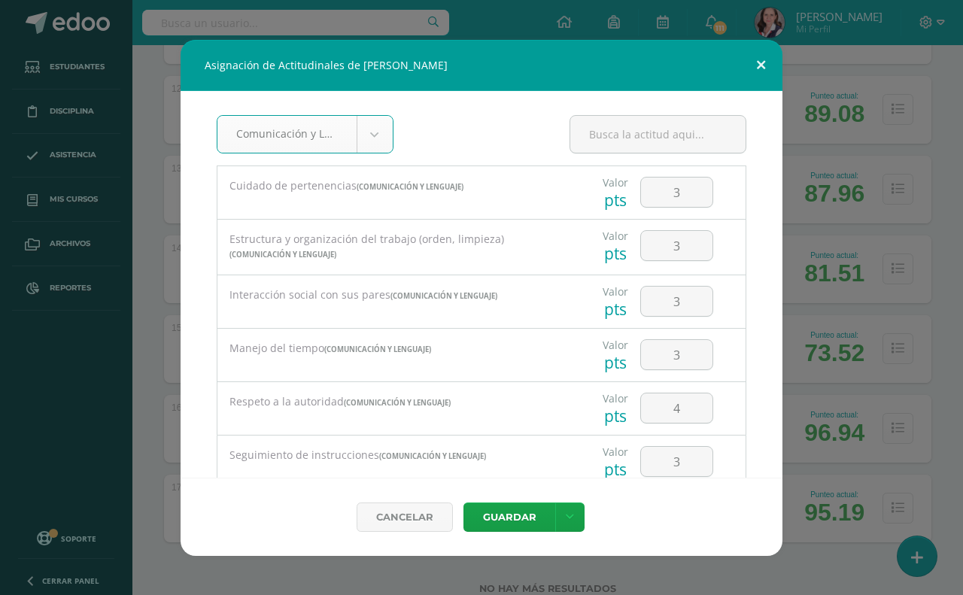
click at [768, 61] on button at bounding box center [761, 65] width 43 height 51
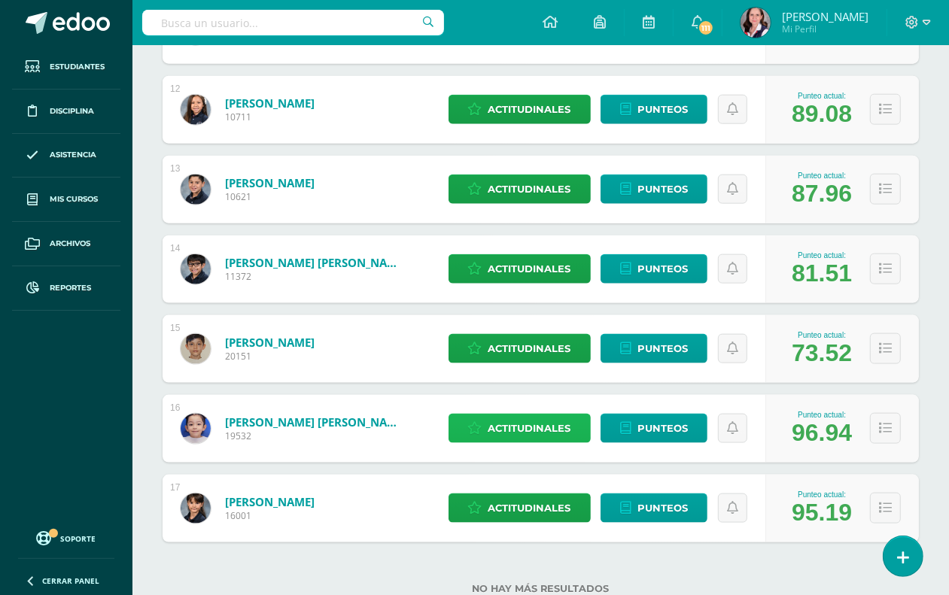
click at [562, 428] on span "Actitudinales" at bounding box center [530, 429] width 83 height 28
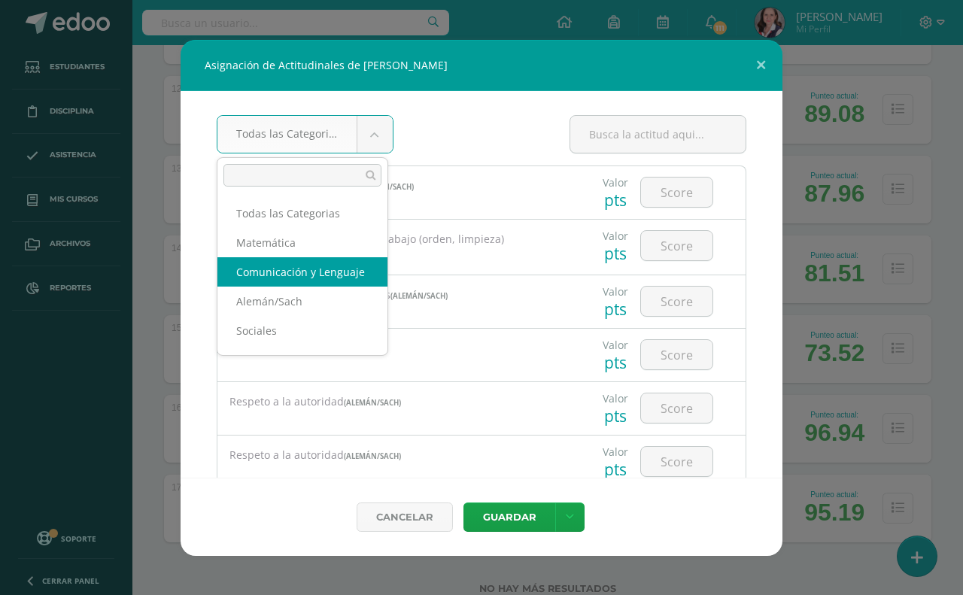
select select "24"
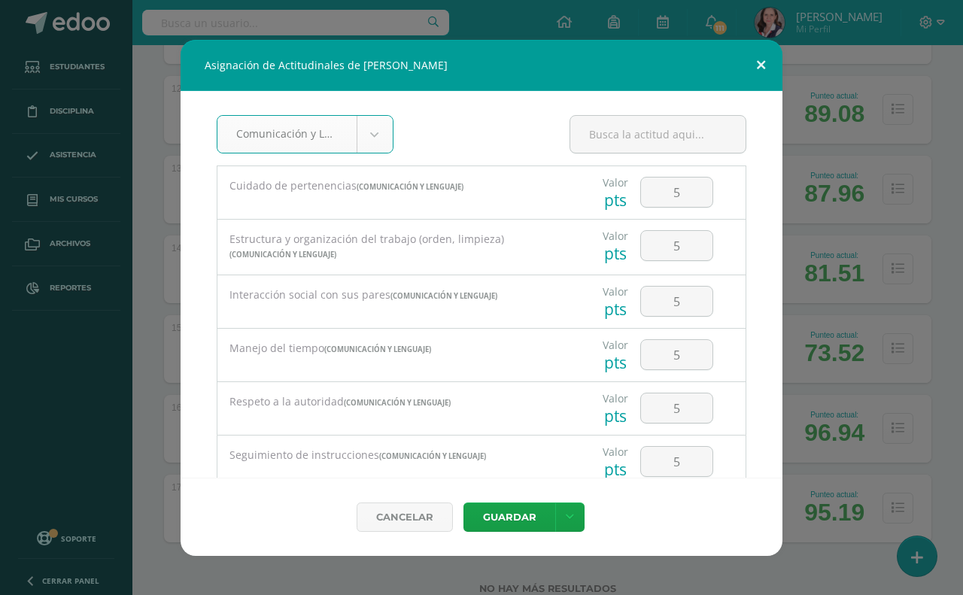
click at [759, 62] on button at bounding box center [761, 65] width 43 height 51
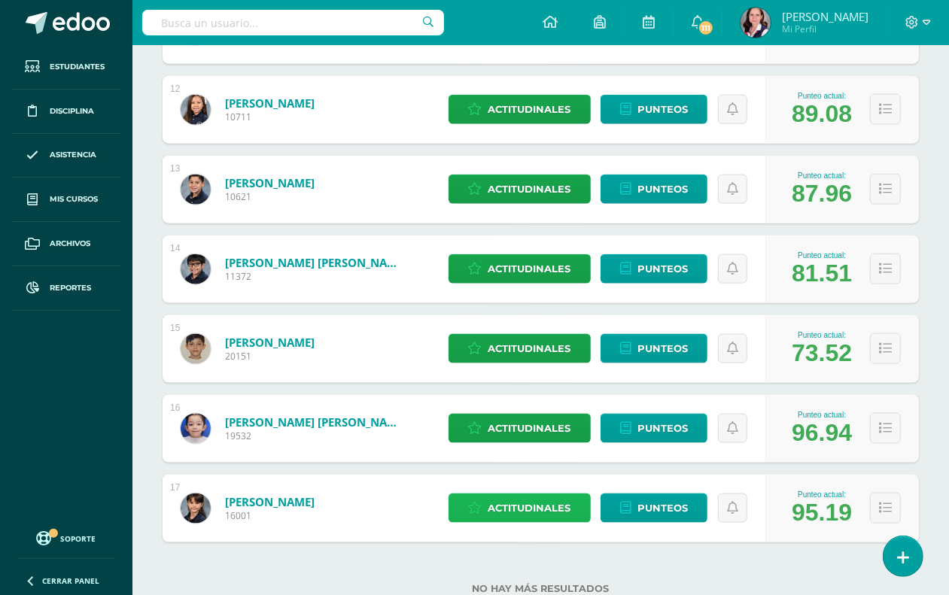
click at [523, 507] on span "Actitudinales" at bounding box center [530, 509] width 83 height 28
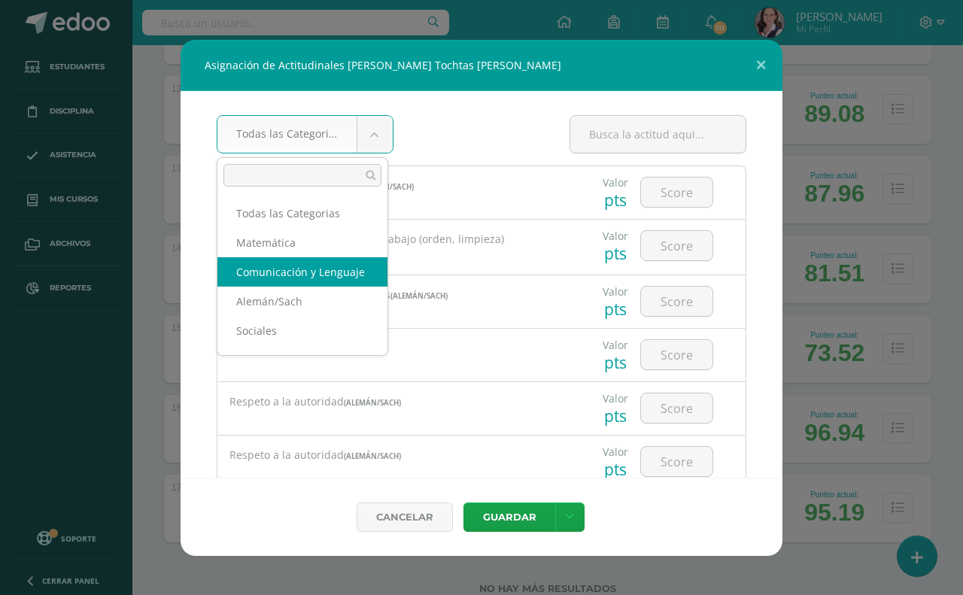
select select "24"
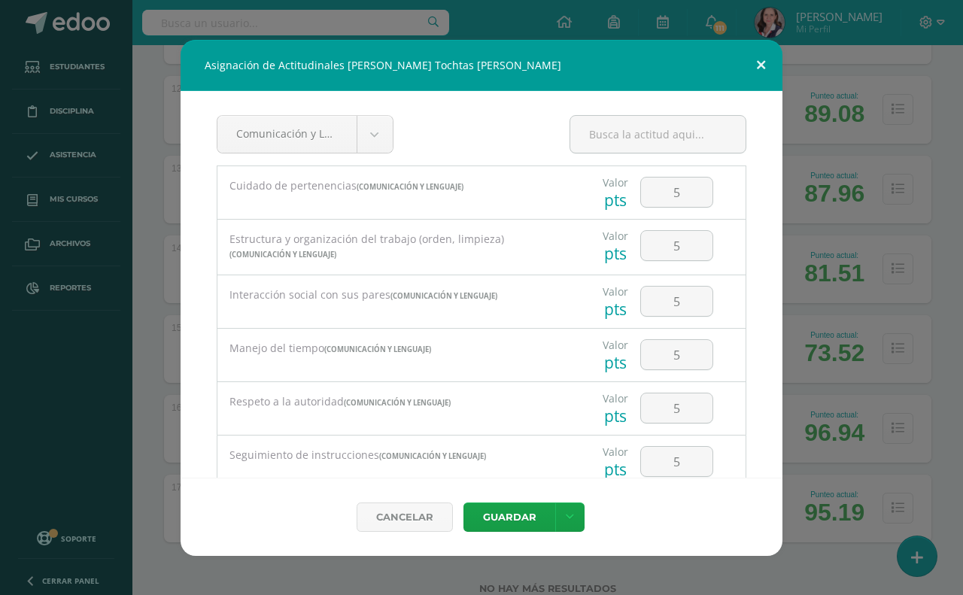
click at [754, 60] on button at bounding box center [761, 65] width 43 height 51
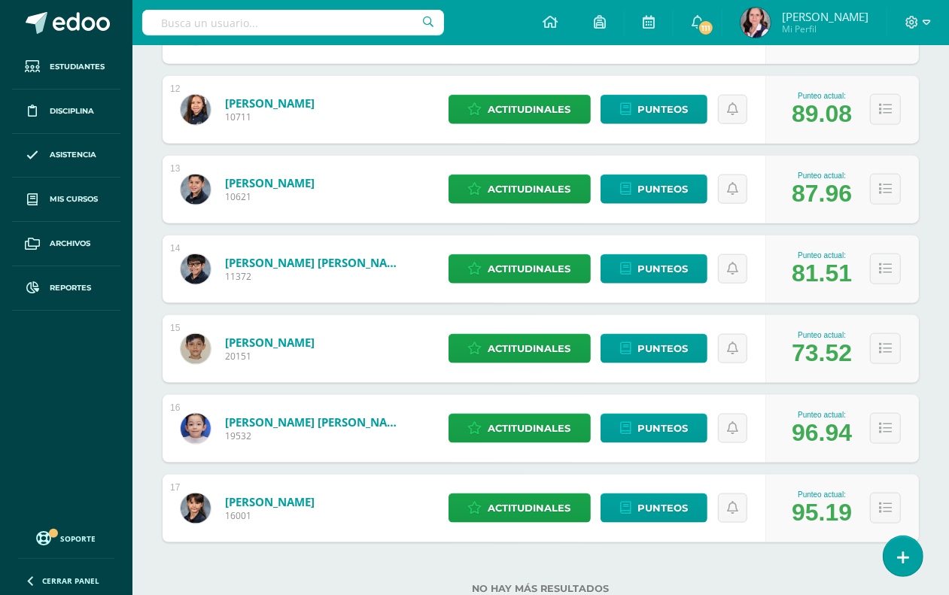
click at [211, 20] on input "text" at bounding box center [293, 23] width 302 height 26
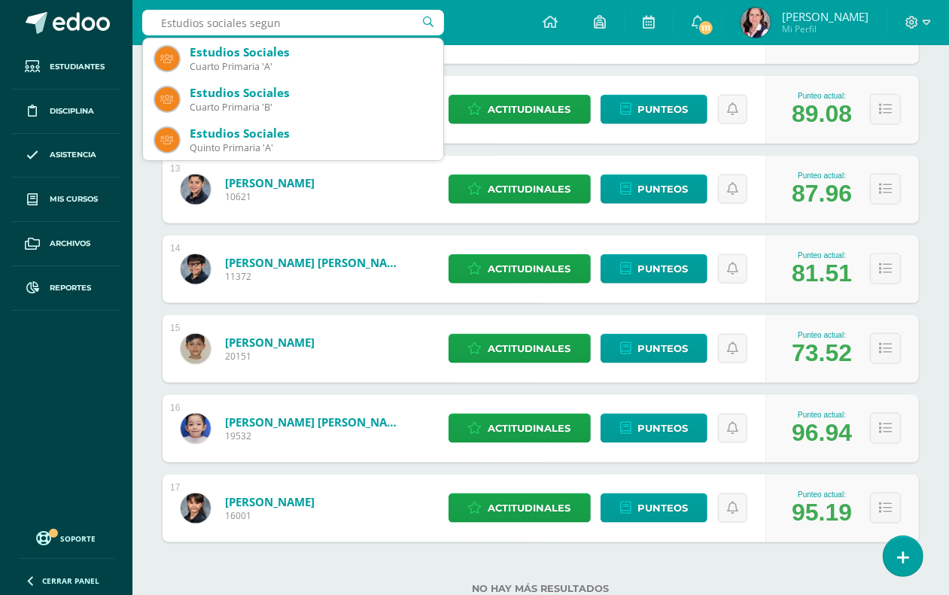
type input "Estudios sociales segund"
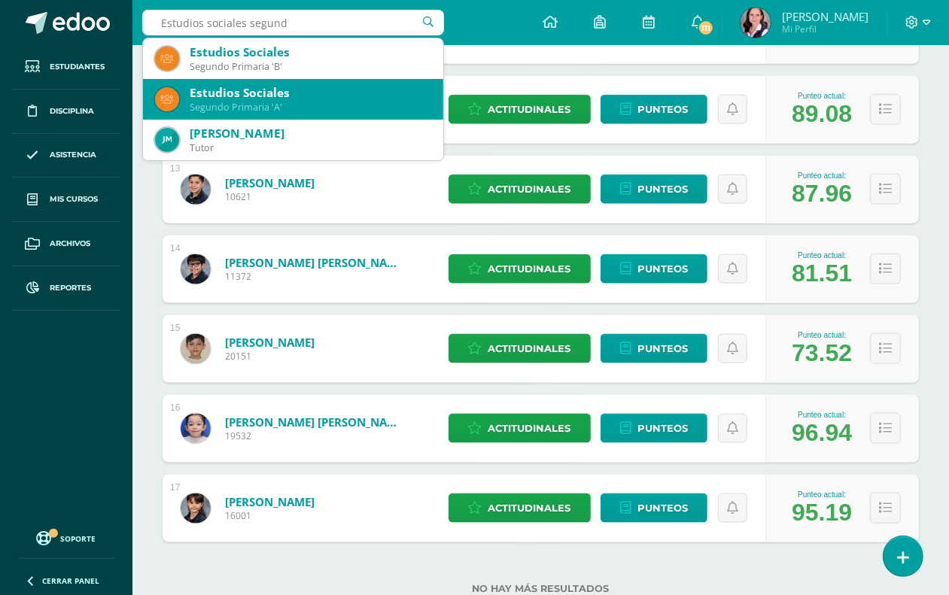
click at [241, 93] on div "Estudios Sociales" at bounding box center [311, 93] width 242 height 16
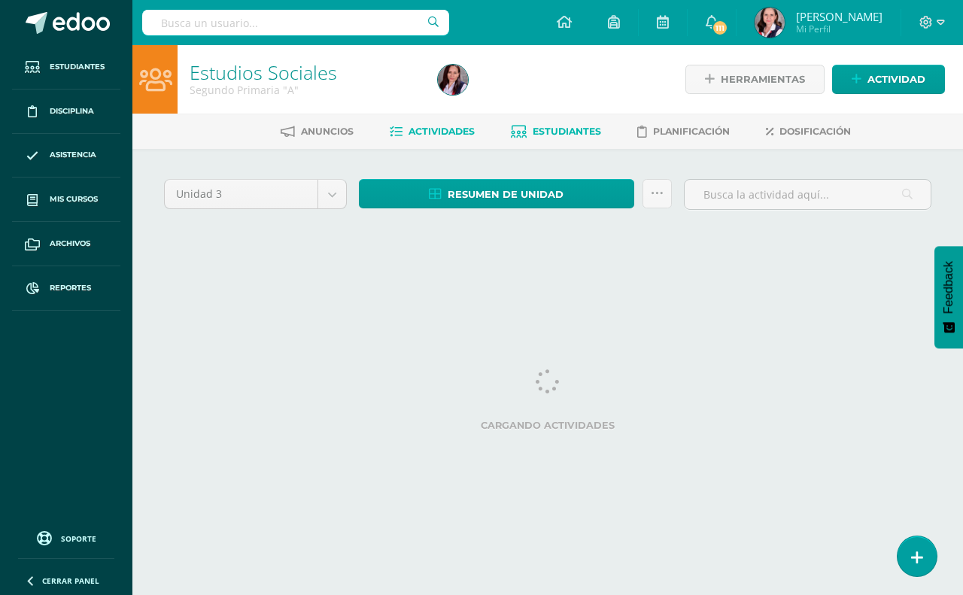
click at [571, 130] on span "Estudiantes" at bounding box center [567, 131] width 68 height 11
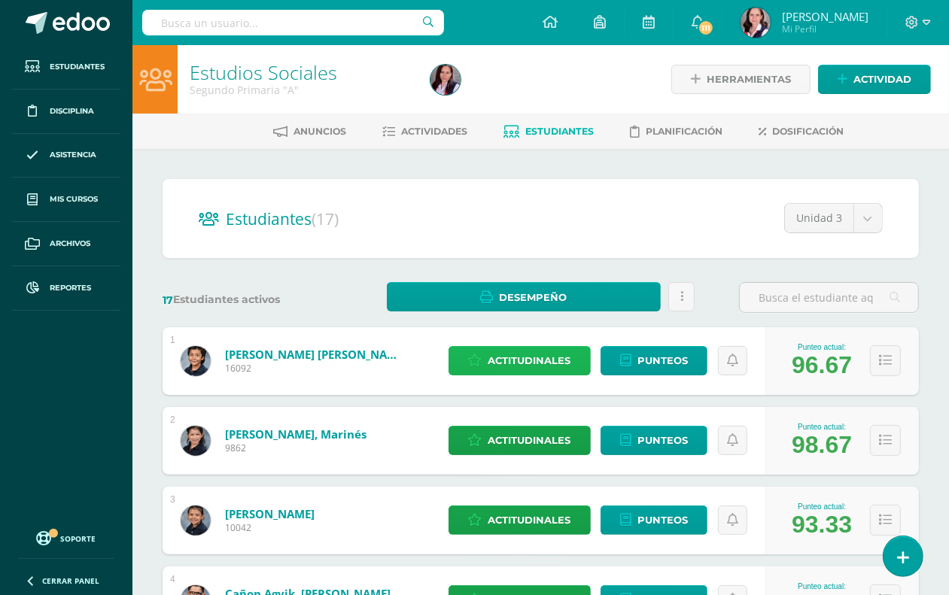
click at [510, 363] on span "Actitudinales" at bounding box center [530, 361] width 83 height 28
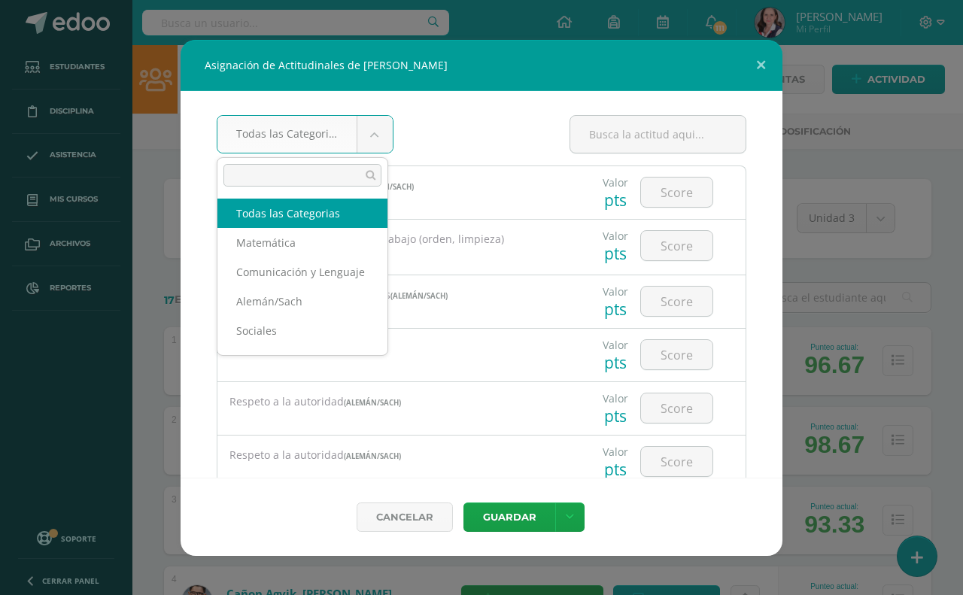
click at [367, 130] on body "Asignación de Actitudinales de [PERSON_NAME] Todas las Categorias Todas las Cat…" at bounding box center [481, 604] width 963 height 1208
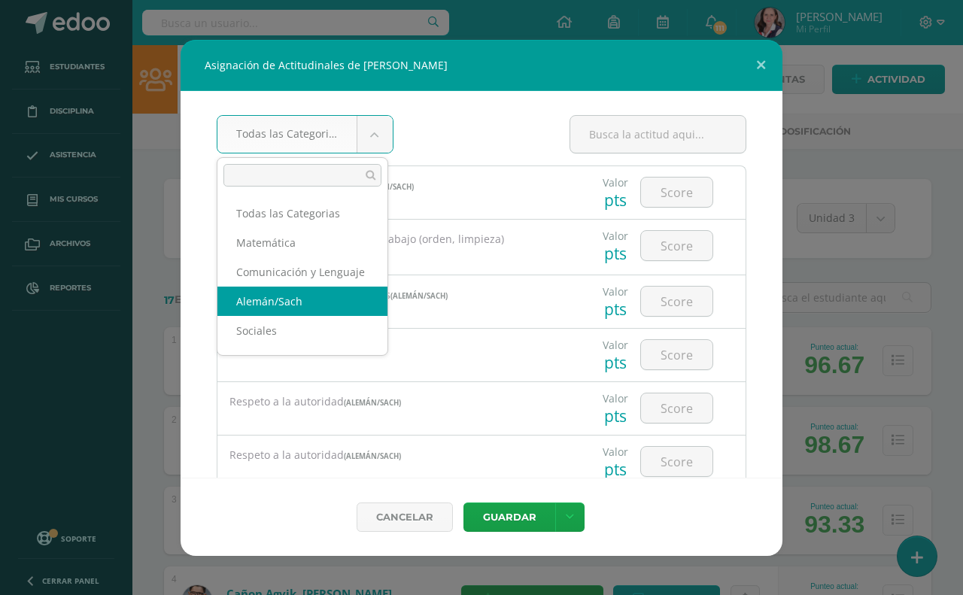
scroll to position [2, 0]
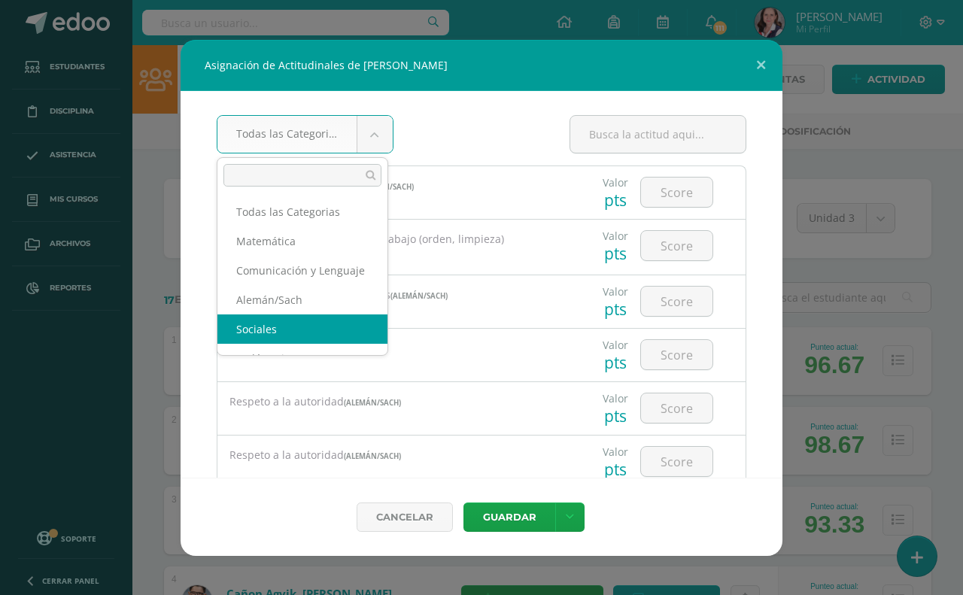
select select "26"
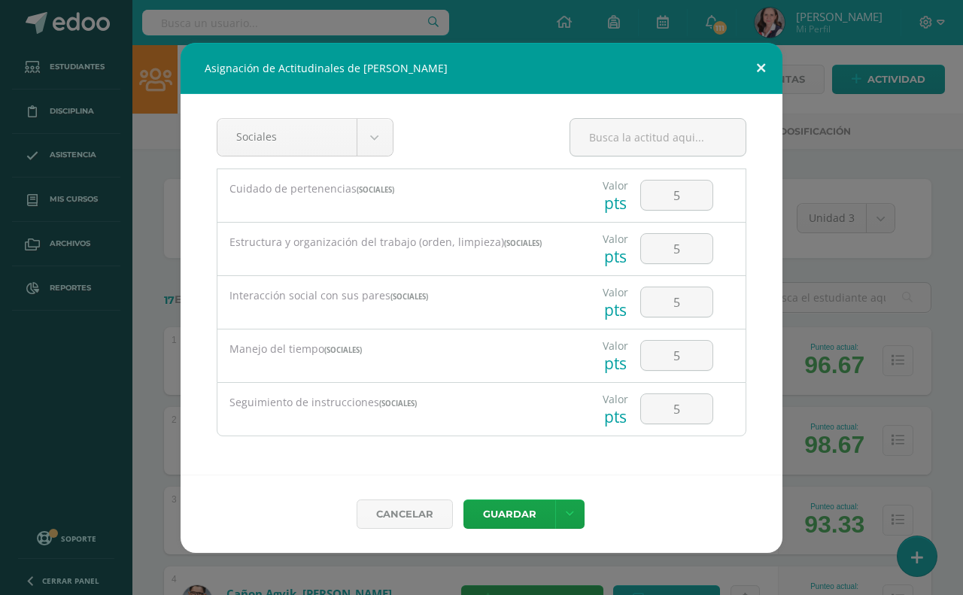
click at [762, 66] on button at bounding box center [761, 68] width 43 height 51
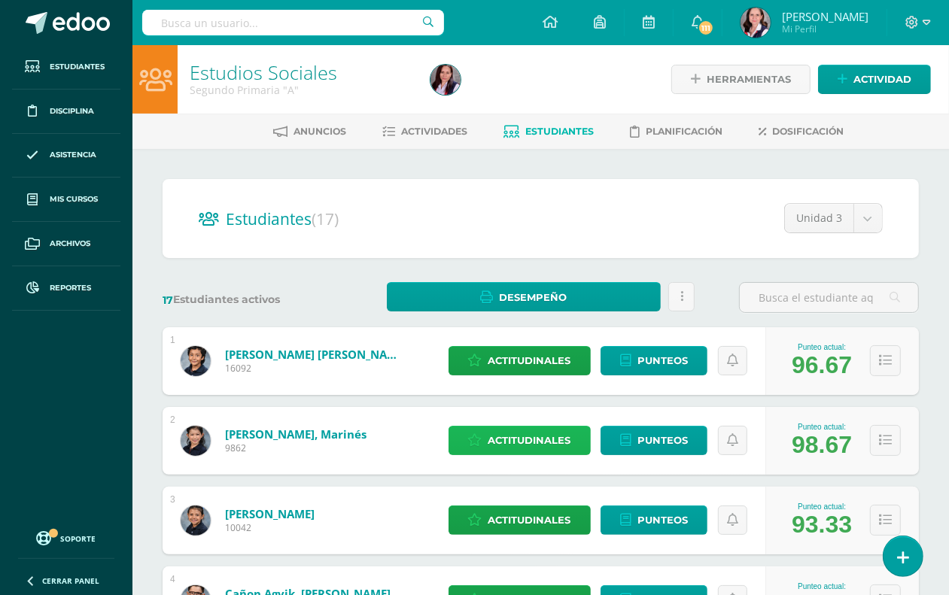
click at [543, 437] on span "Actitudinales" at bounding box center [530, 441] width 83 height 28
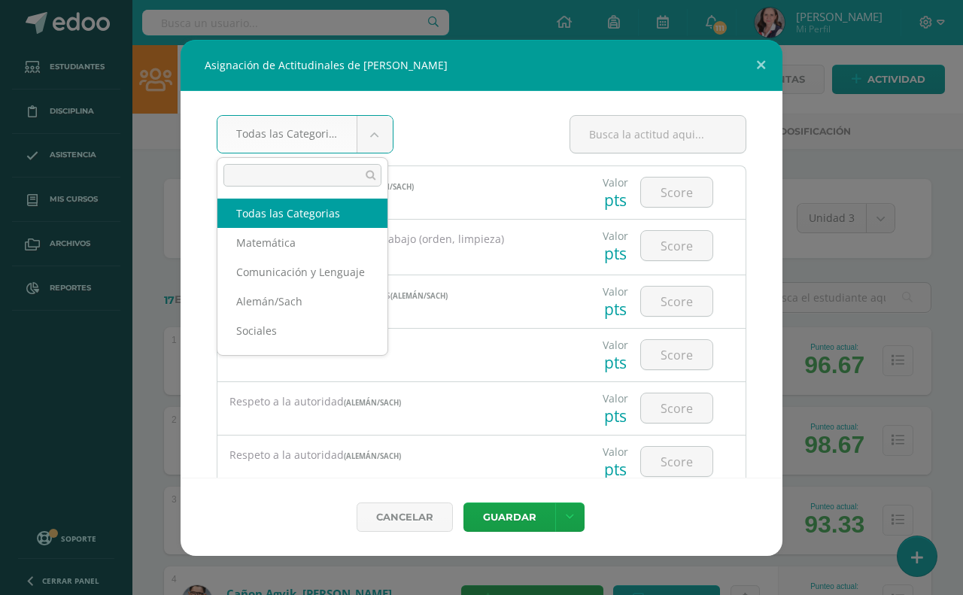
click at [369, 129] on body "Asignación de Actitudinales de [PERSON_NAME] Todas las Categorias Todas las Cat…" at bounding box center [481, 604] width 963 height 1208
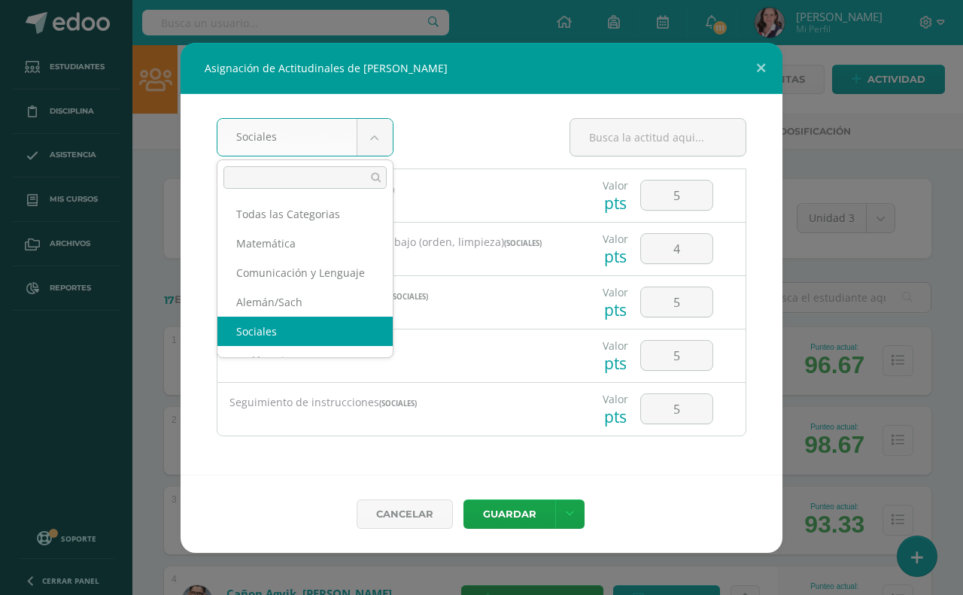
click at [386, 132] on body "Asignación de Actitudinales de [PERSON_NAME] Sociales Todas las Categorias Mate…" at bounding box center [481, 604] width 963 height 1208
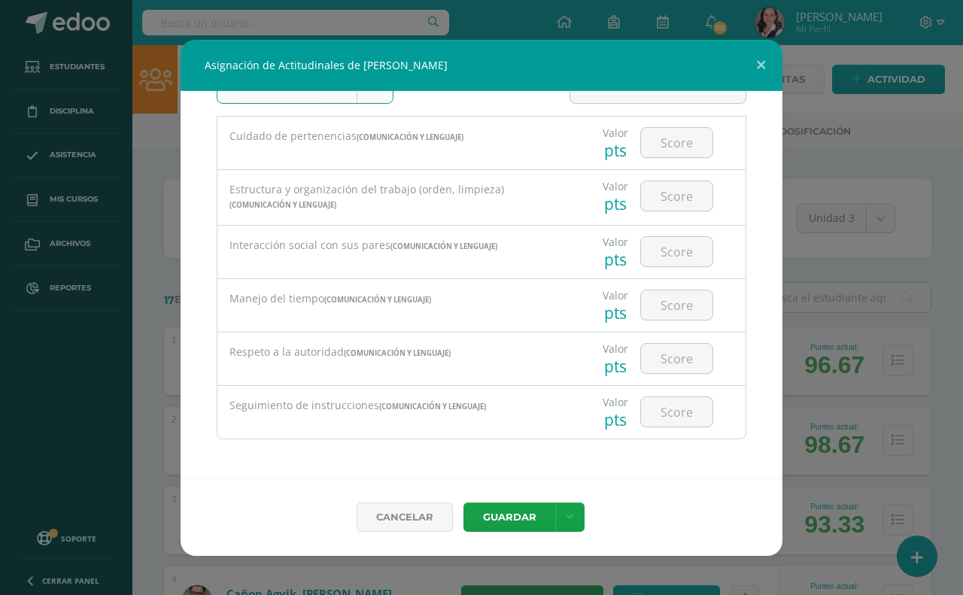
scroll to position [0, 0]
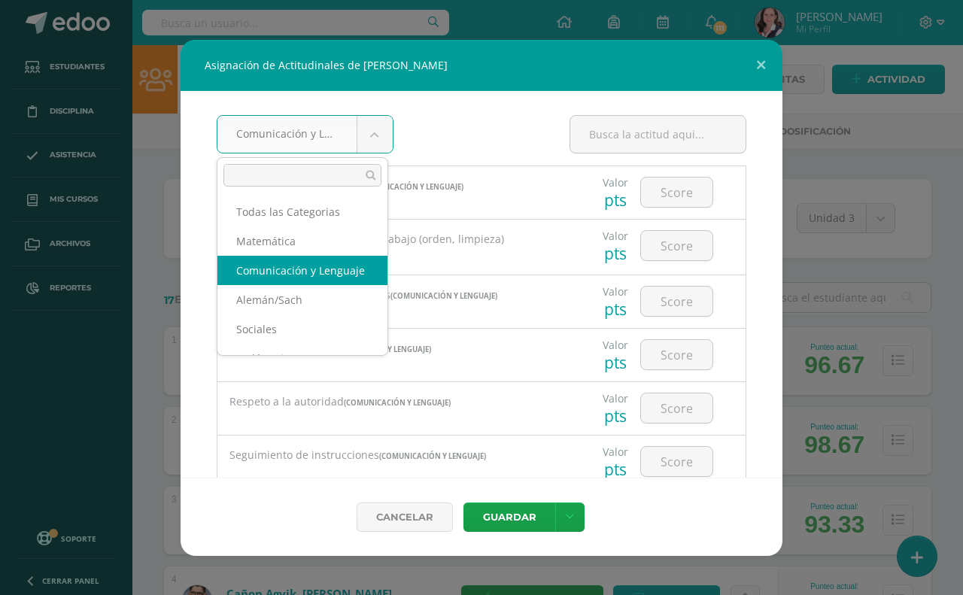
click at [376, 130] on body "Asignación de Actitudinales de [PERSON_NAME] Comunicación y Lenguaje Todas las …" at bounding box center [481, 604] width 963 height 1208
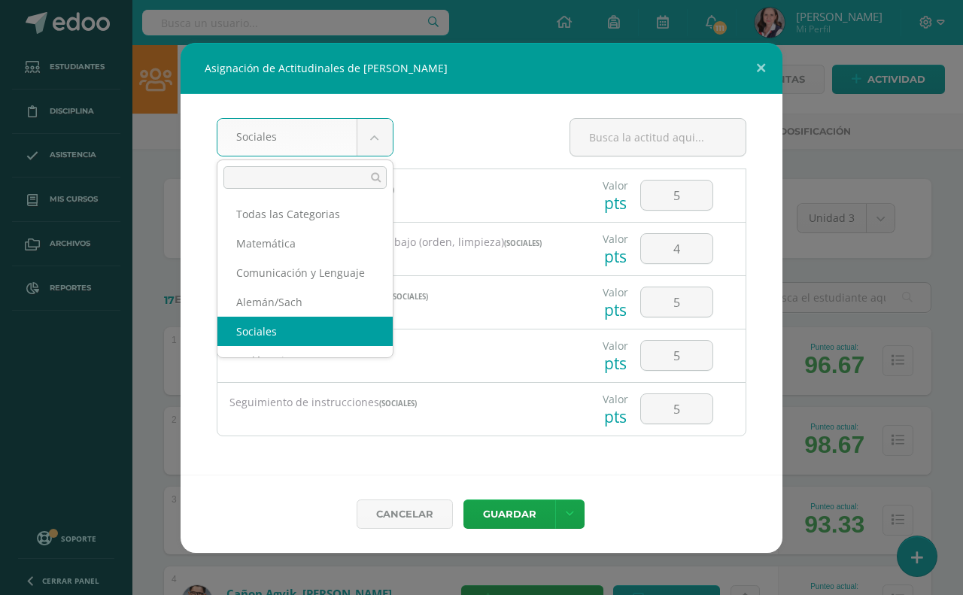
scroll to position [2, 0]
click at [371, 137] on body "Asignación de Actitudinales de [PERSON_NAME] Sociales Todas las Categorias Mate…" at bounding box center [481, 604] width 963 height 1208
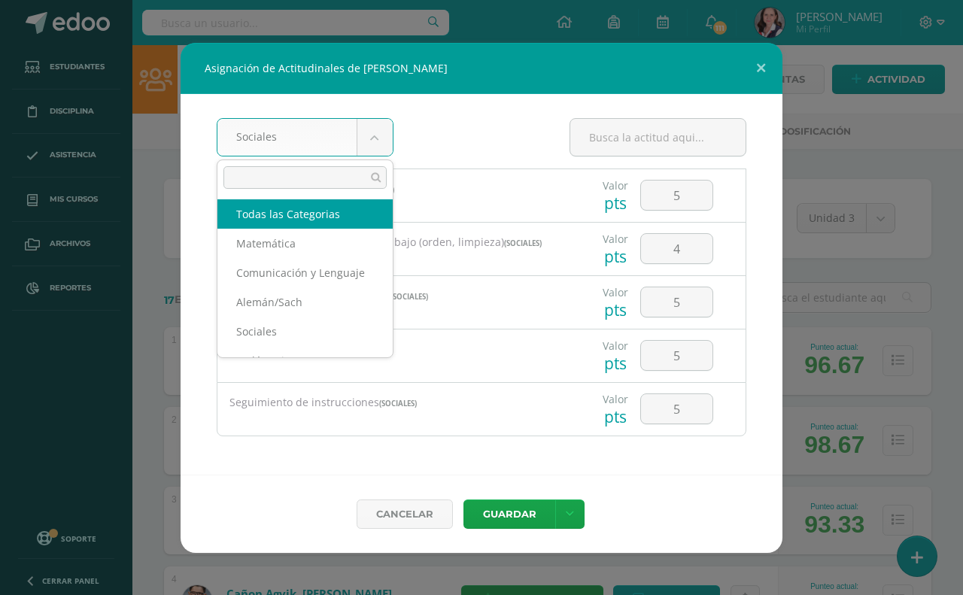
scroll to position [0, 0]
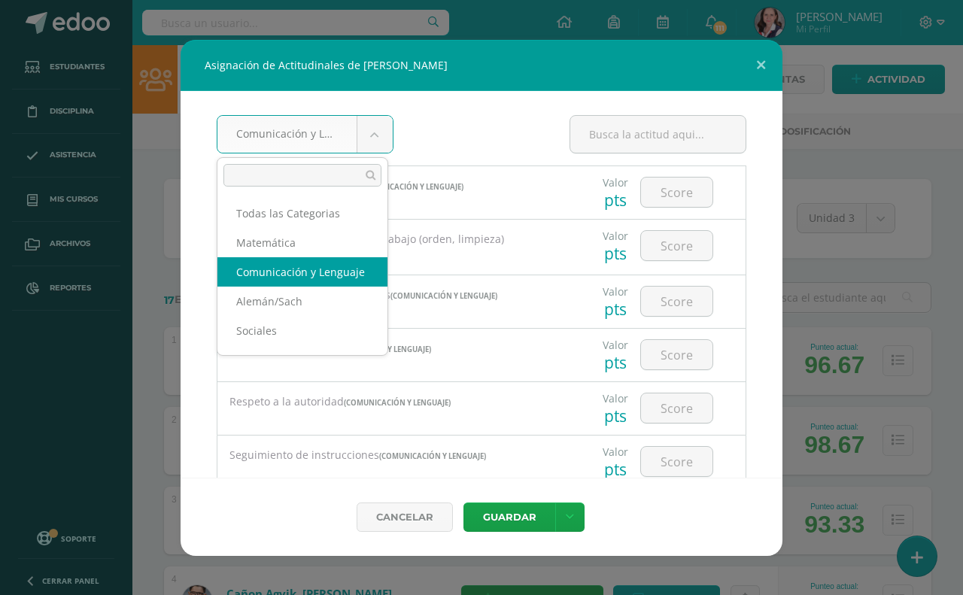
click at [373, 126] on body "Asignación de Actitudinales de [PERSON_NAME] Comunicación y Lenguaje Todas las …" at bounding box center [481, 604] width 963 height 1208
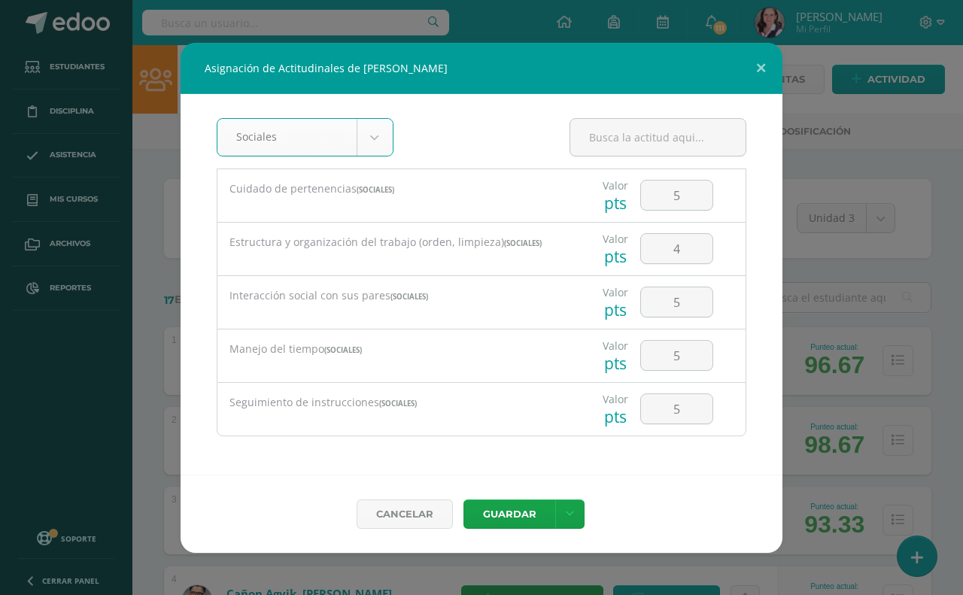
scroll to position [2, 0]
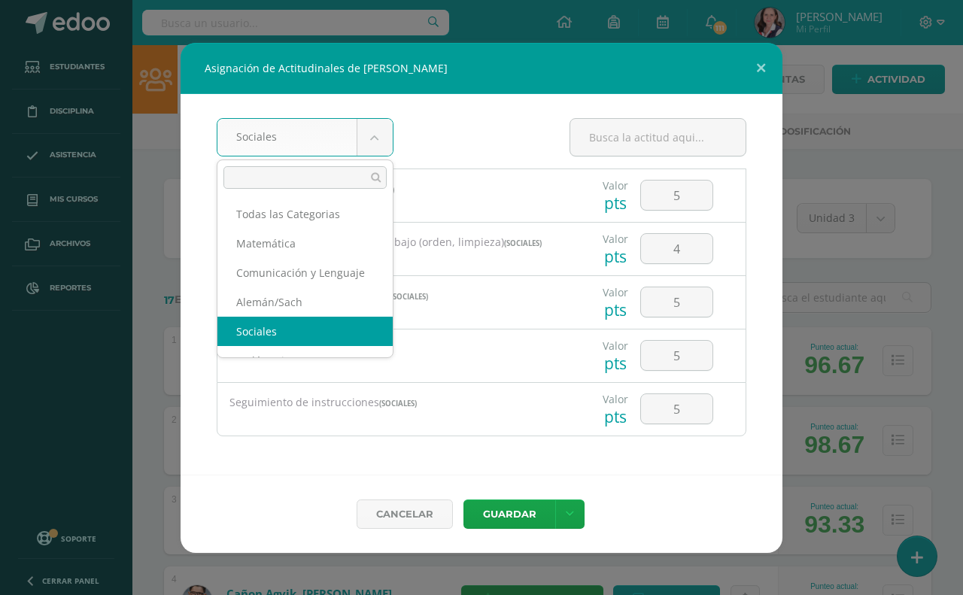
click at [375, 133] on body "Asignación de Actitudinales de [PERSON_NAME] Sociales Todas las Categorias Mate…" at bounding box center [481, 604] width 963 height 1208
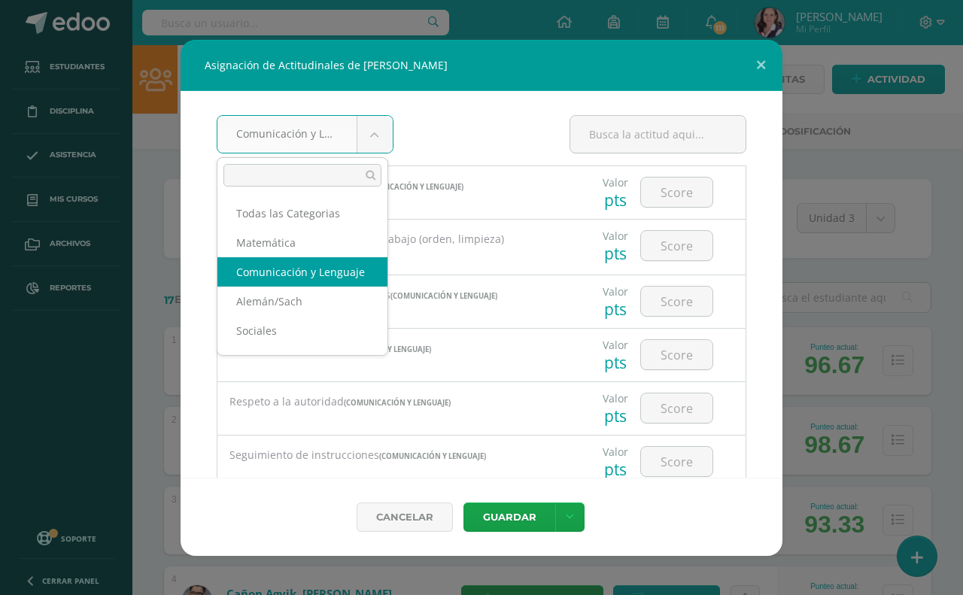
click at [377, 134] on body "Asignación de Actitudinales de [PERSON_NAME] Comunicación y Lenguaje Todas las …" at bounding box center [481, 604] width 963 height 1208
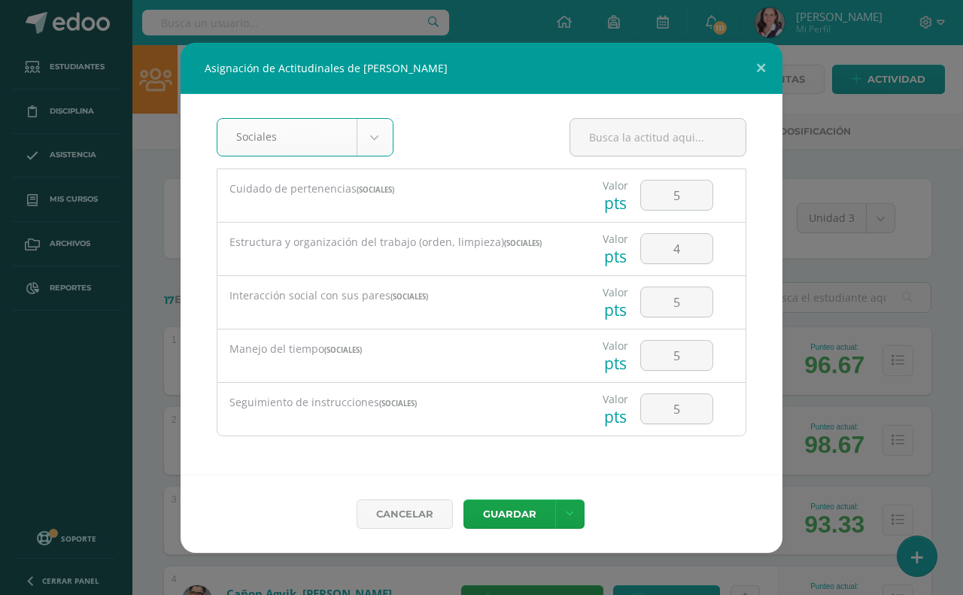
scroll to position [2, 0]
click at [382, 139] on body "Asignación de Actitudinales de [PERSON_NAME] Sociales Todas las Categorias Mate…" at bounding box center [481, 604] width 963 height 1208
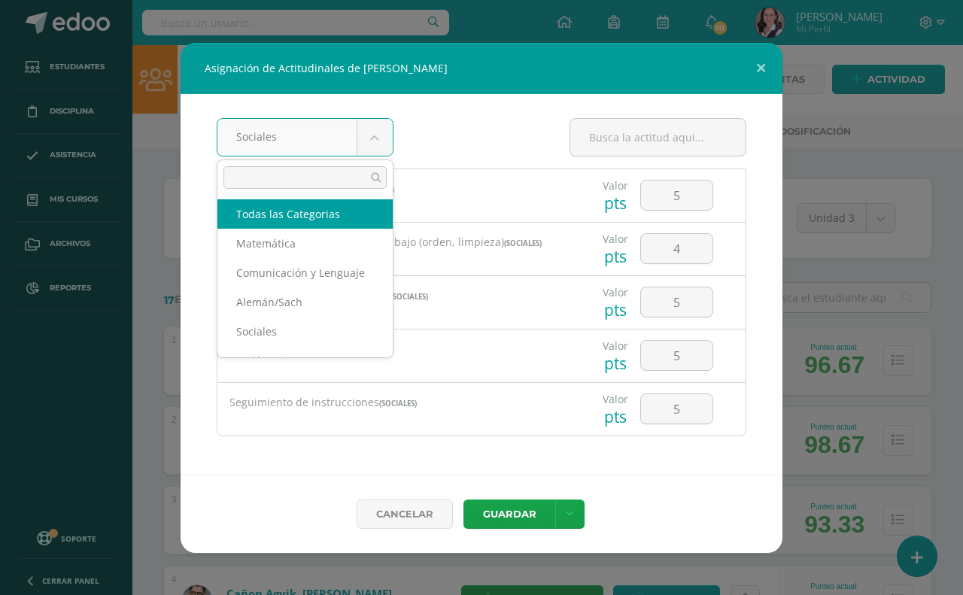
scroll to position [0, 0]
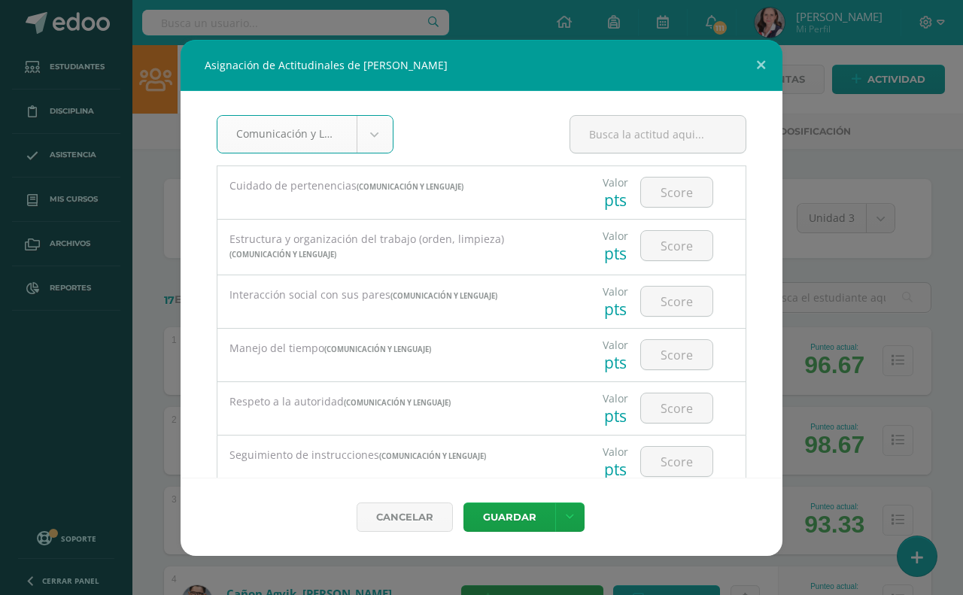
click at [373, 132] on body "Asignación de Actitudinales de [PERSON_NAME] Comunicación y Lenguaje Todas las …" at bounding box center [481, 604] width 963 height 1208
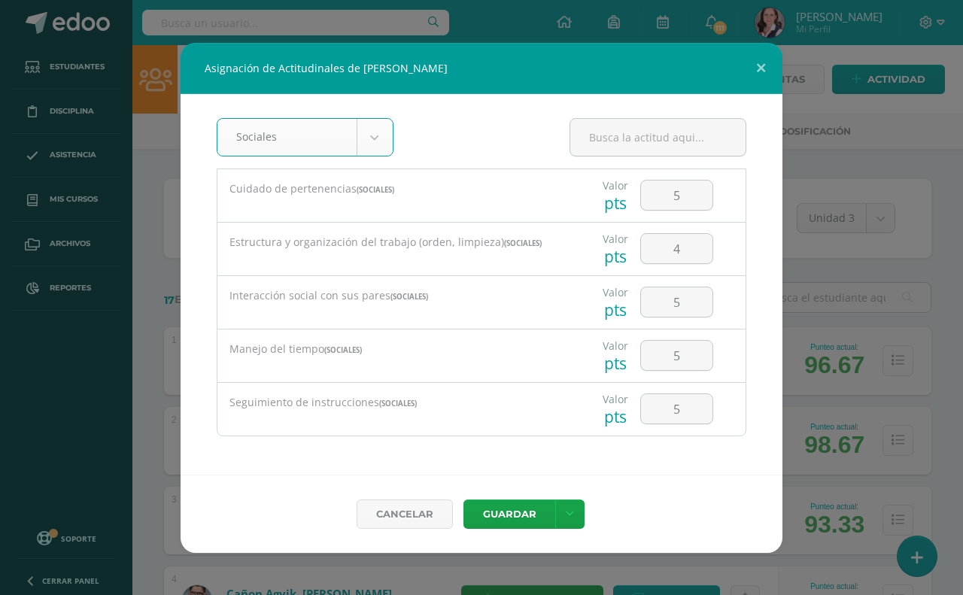
scroll to position [2, 0]
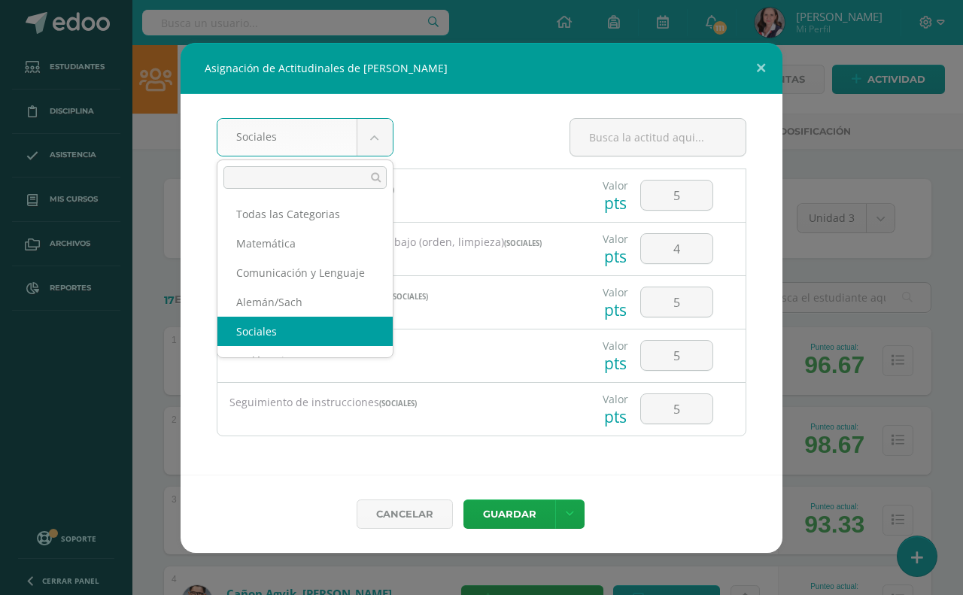
click at [376, 137] on body "Asignación de Actitudinales de [PERSON_NAME] Sociales Todas las Categorias Mate…" at bounding box center [481, 604] width 963 height 1208
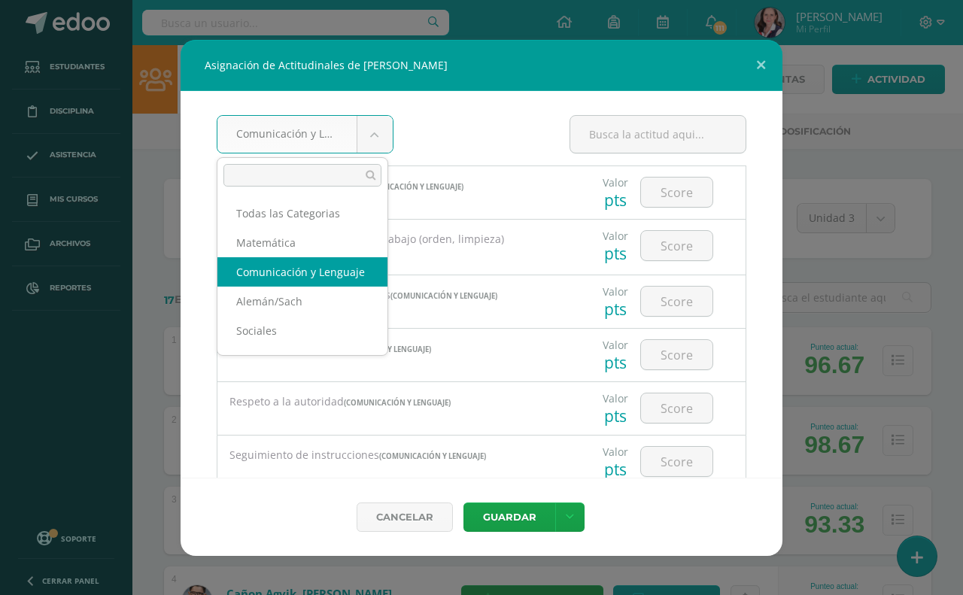
click at [376, 129] on body "Asignación de Actitudinales de [PERSON_NAME] Comunicación y Lenguaje Todas las …" at bounding box center [481, 604] width 963 height 1208
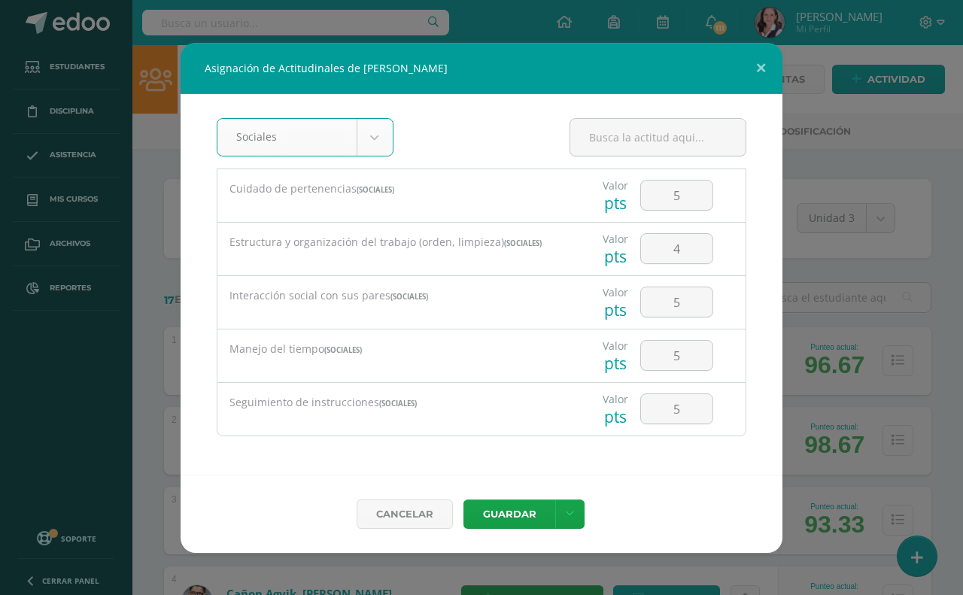
scroll to position [2, 0]
click at [382, 134] on body "Asignación de Actitudinales de [PERSON_NAME] Sociales Todas las Categorias Mate…" at bounding box center [481, 604] width 963 height 1208
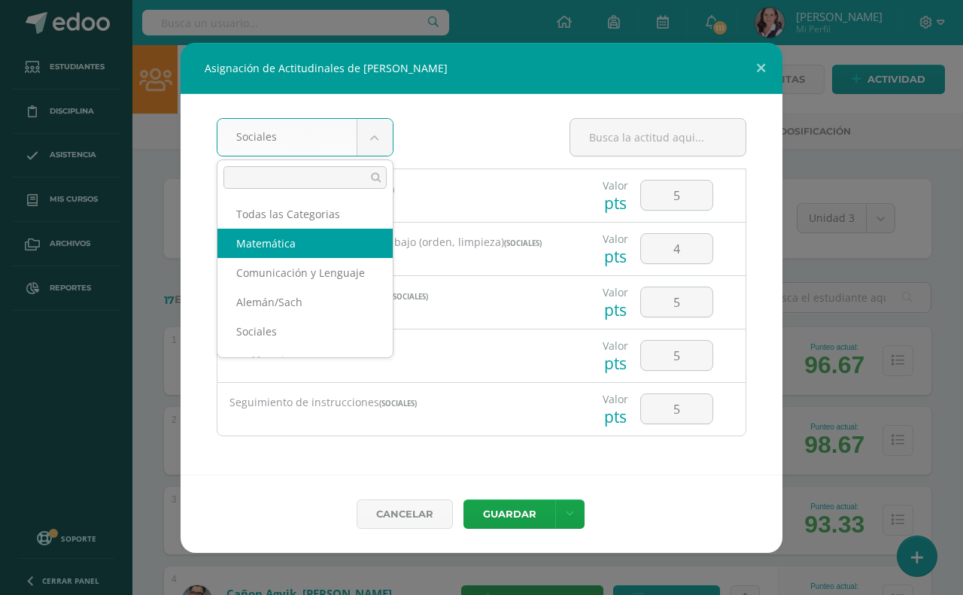
scroll to position [0, 0]
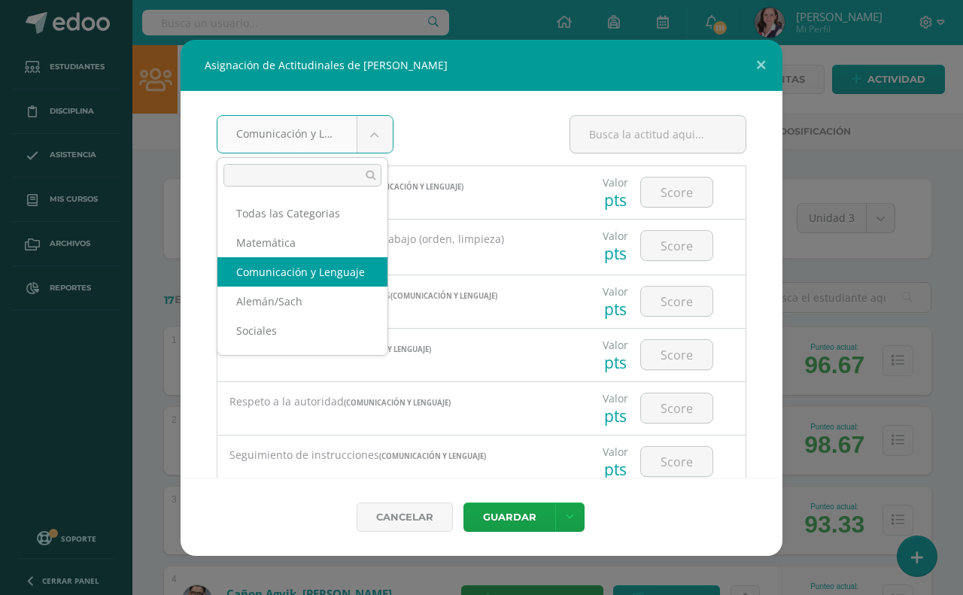
click at [370, 126] on body "Asignación de Actitudinales de [PERSON_NAME] Comunicación y Lenguaje Todas las …" at bounding box center [481, 604] width 963 height 1208
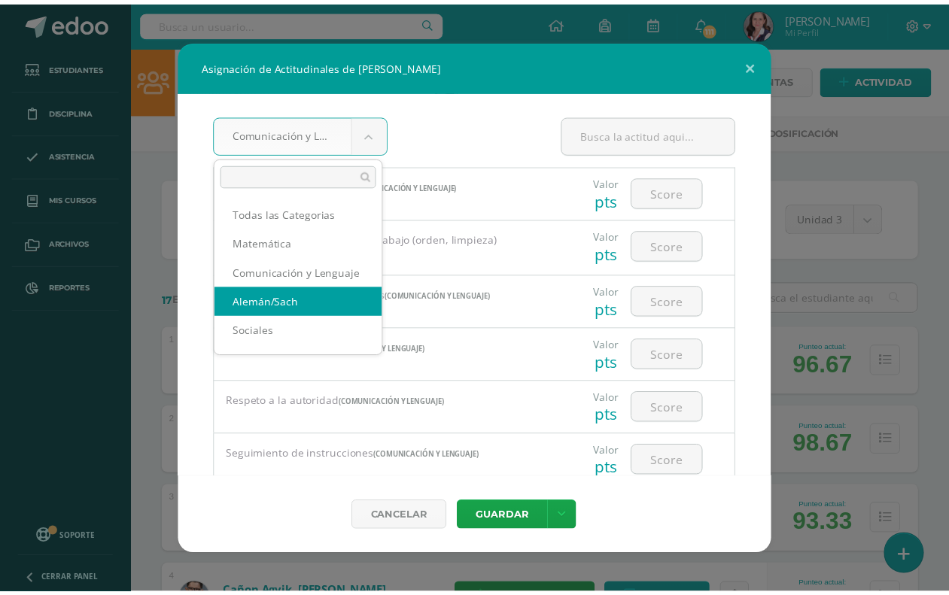
scroll to position [2, 0]
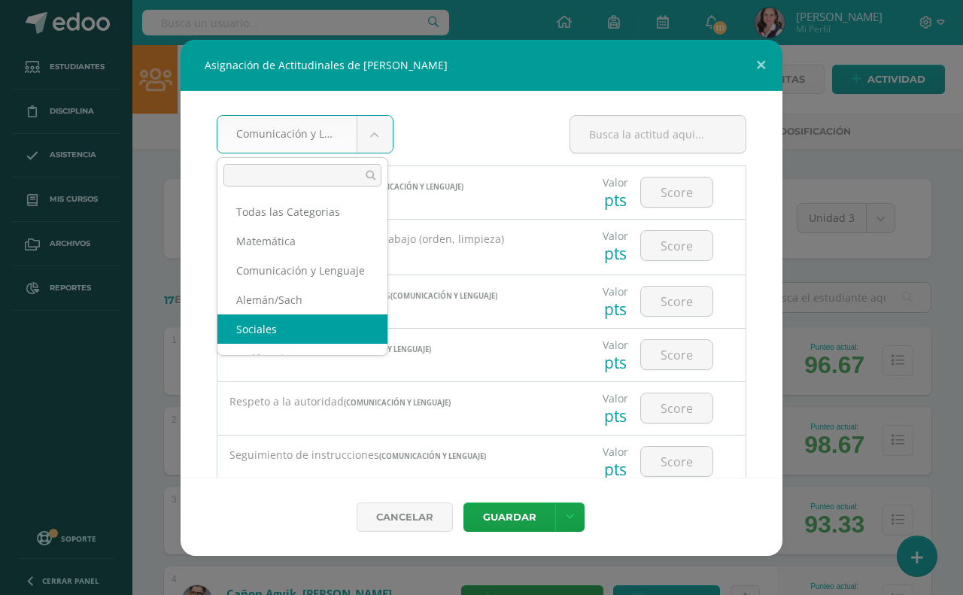
select select "26"
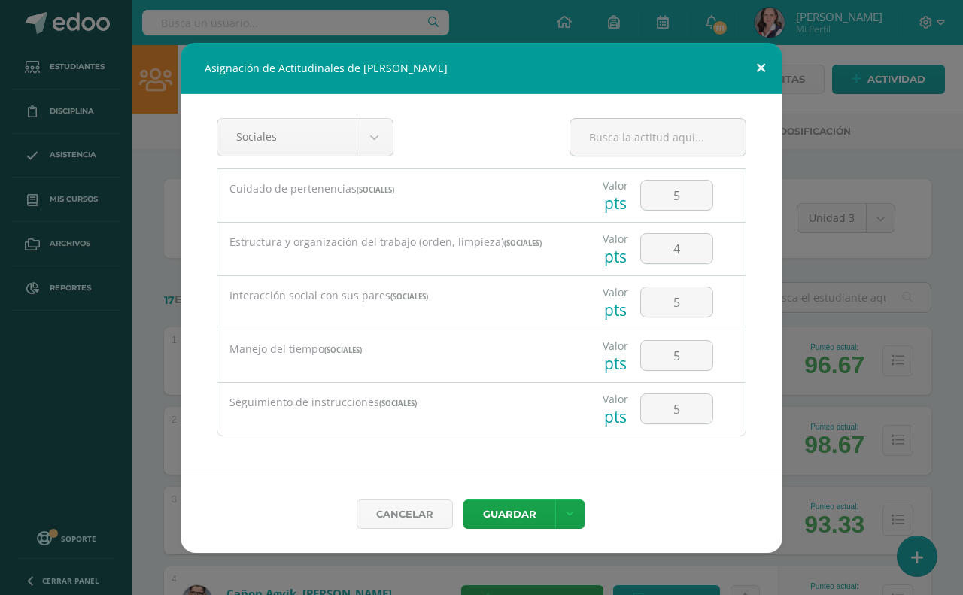
click at [764, 65] on button at bounding box center [761, 68] width 43 height 51
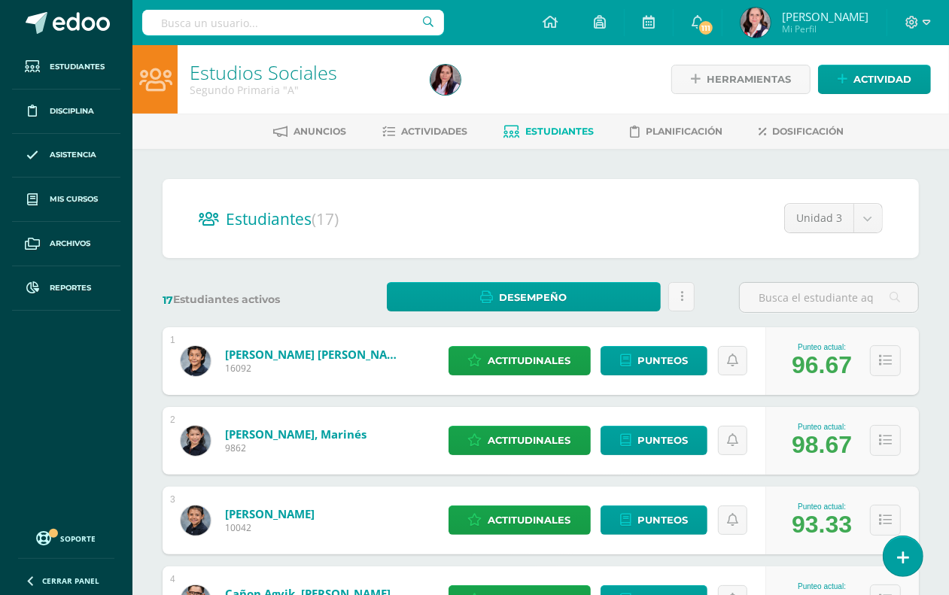
click at [147, 27] on input "text" at bounding box center [293, 23] width 302 height 26
type input "estudios sociales"
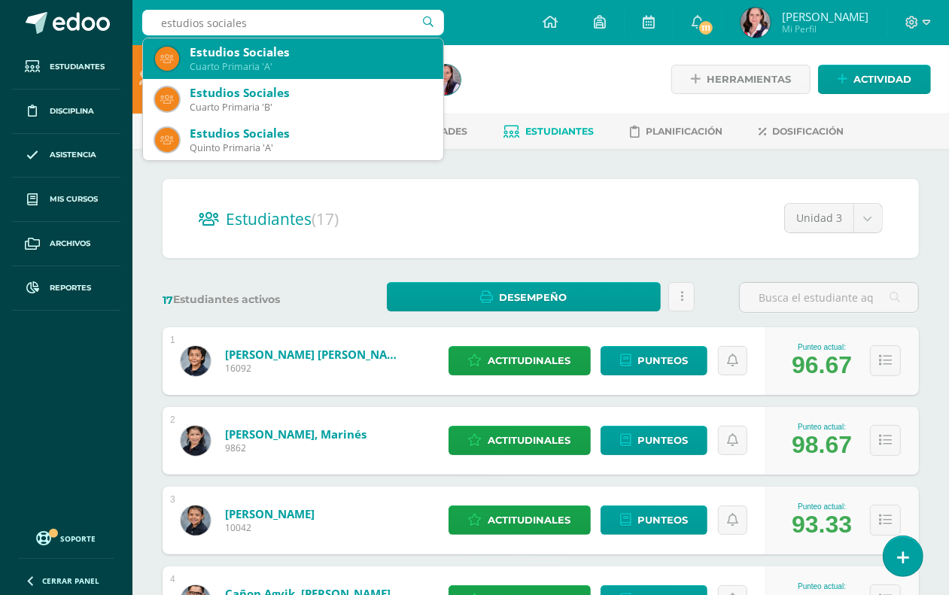
click at [222, 68] on div "Cuarto Primaria 'A'" at bounding box center [311, 66] width 242 height 13
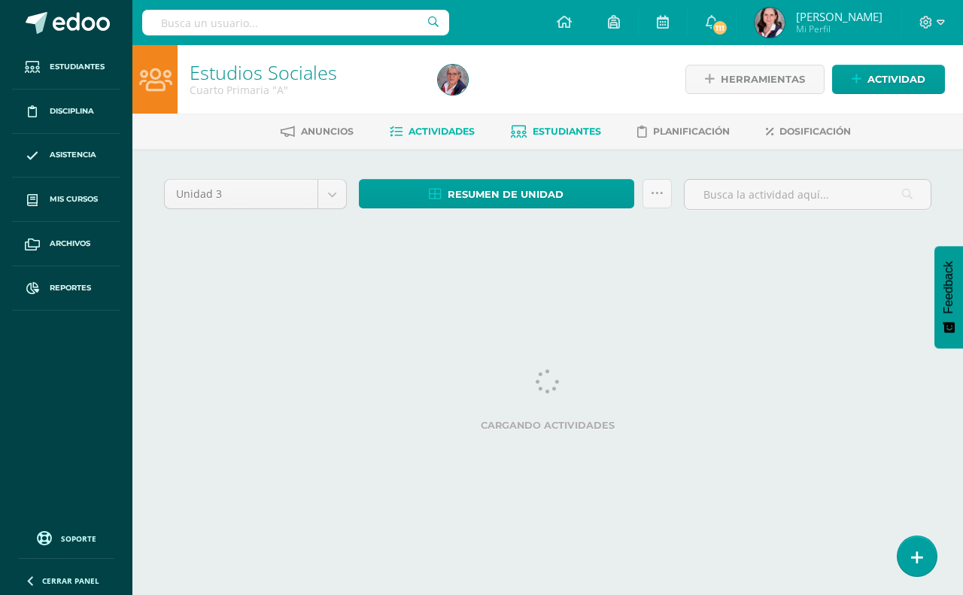
click at [570, 126] on span "Estudiantes" at bounding box center [567, 131] width 68 height 11
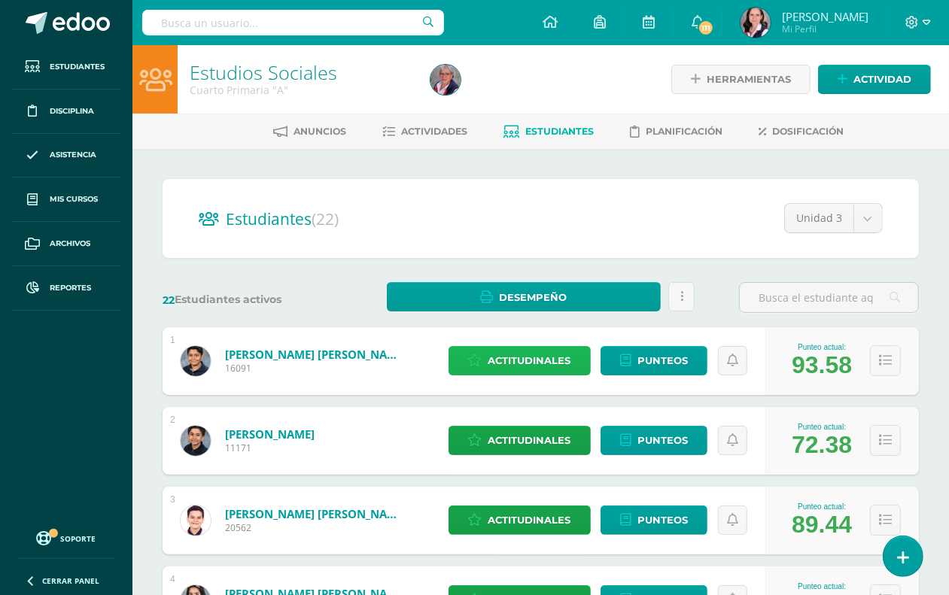
click at [543, 359] on span "Actitudinales" at bounding box center [530, 361] width 83 height 28
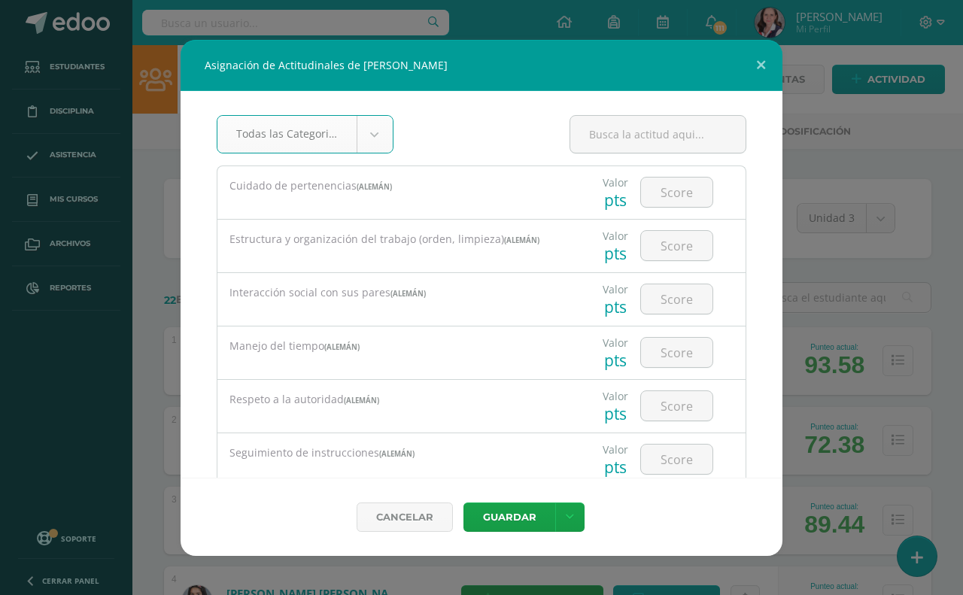
click at [371, 136] on body "Asignación de Actitudinales de [PERSON_NAME] Todas las Categorias Todas las Cat…" at bounding box center [481, 604] width 963 height 1208
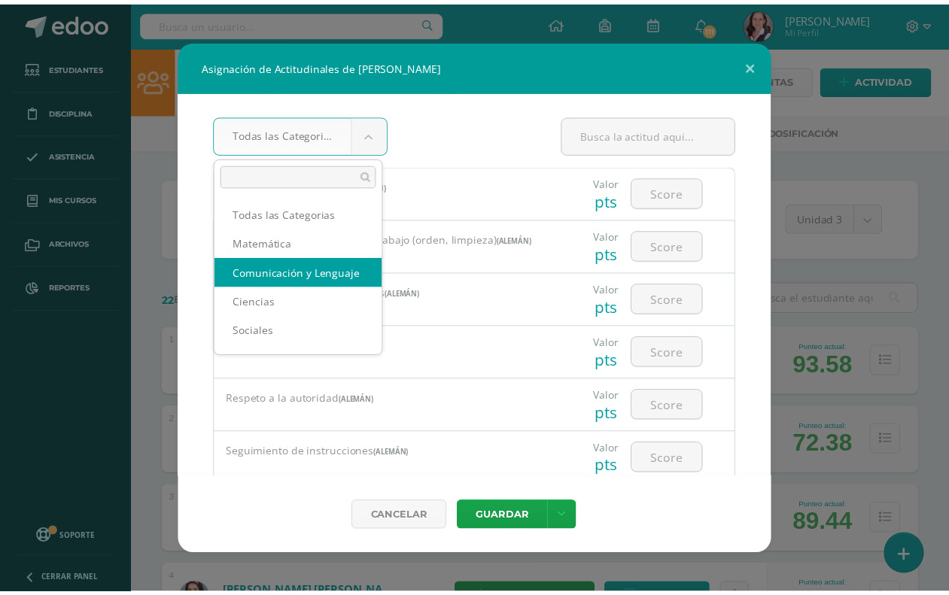
scroll to position [2, 0]
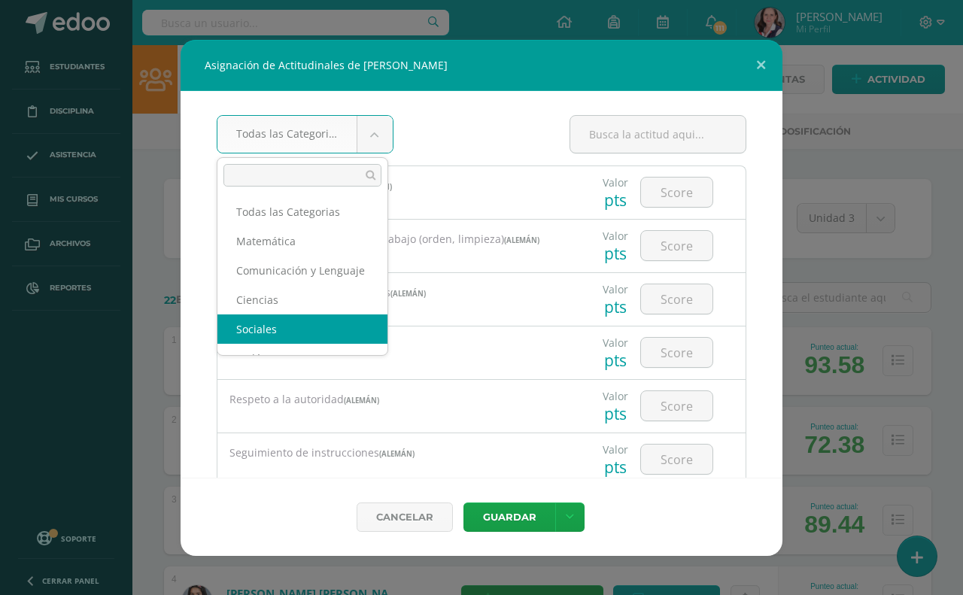
select select "37"
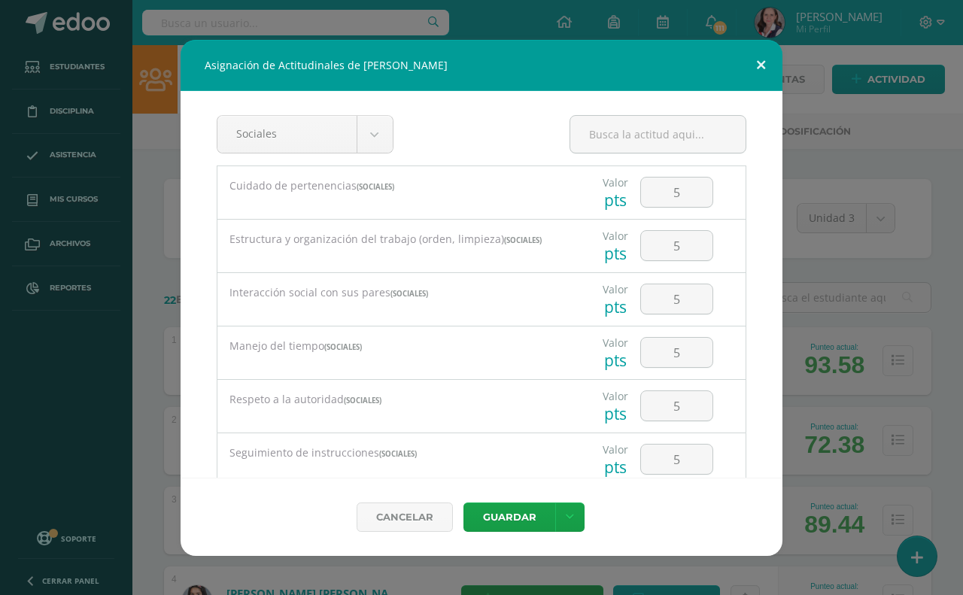
click at [762, 65] on button at bounding box center [761, 65] width 43 height 51
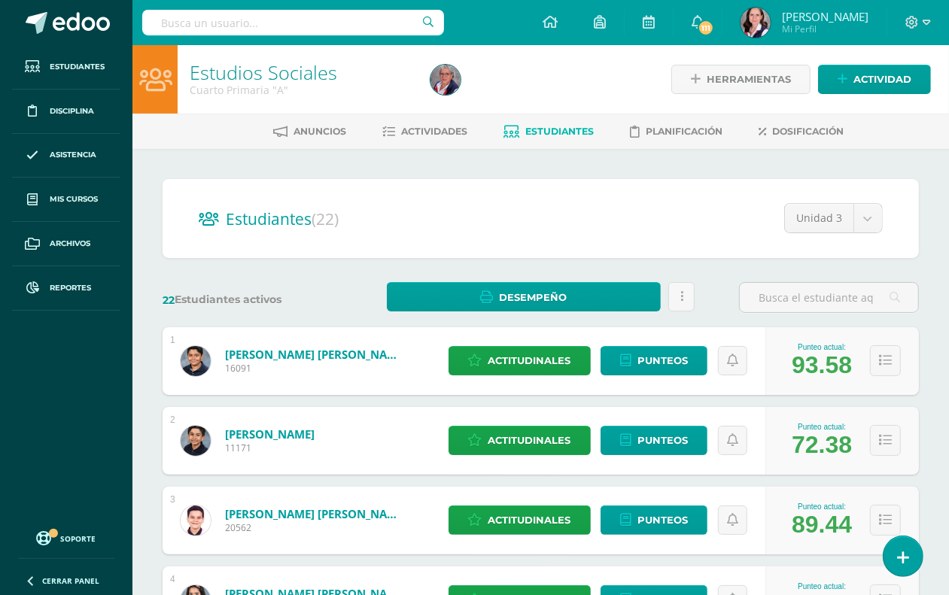
click at [212, 32] on input "text" at bounding box center [293, 23] width 302 height 26
type input "estudios sociales"
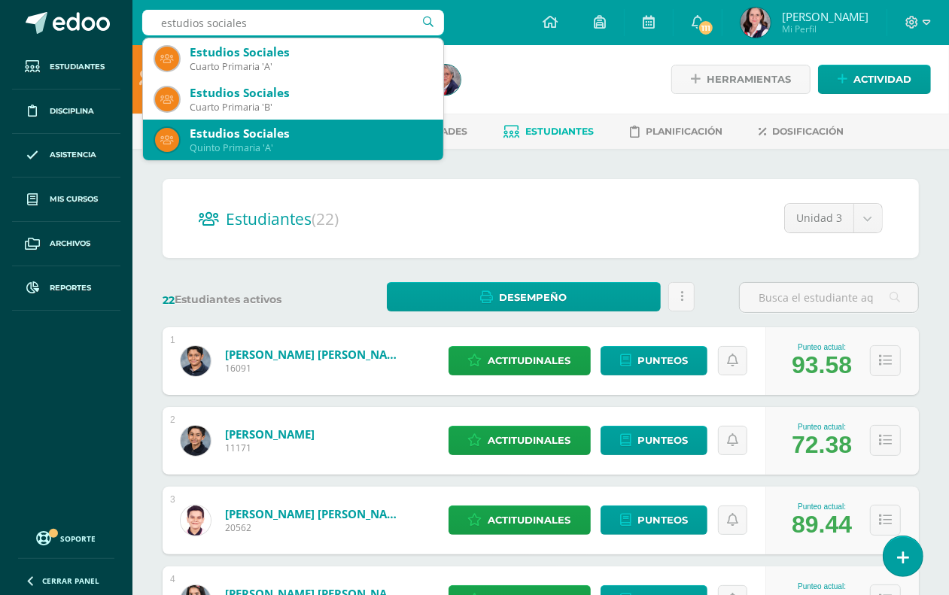
click at [294, 140] on div "Estudios Sociales" at bounding box center [311, 134] width 242 height 16
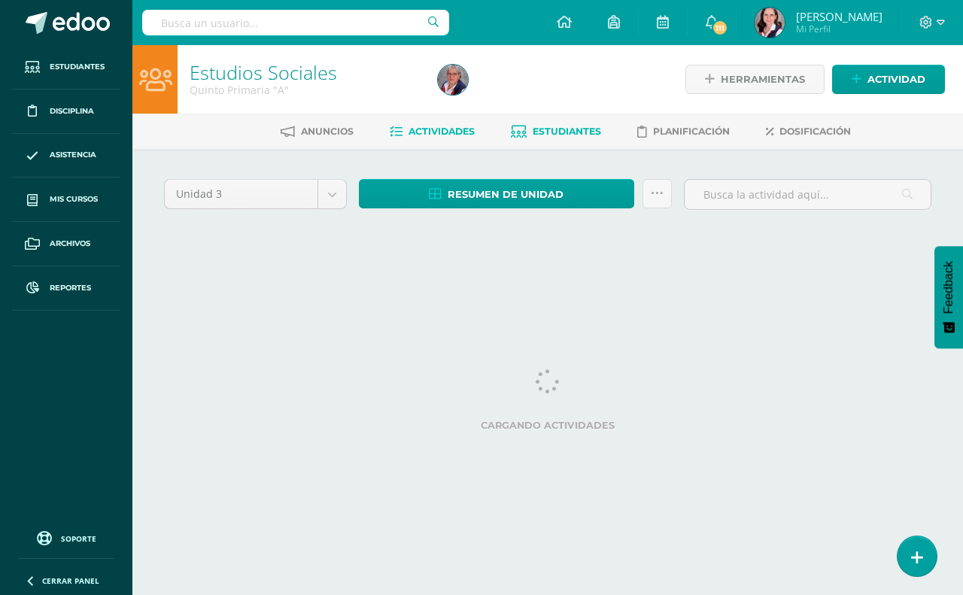
click at [551, 128] on span "Estudiantes" at bounding box center [567, 131] width 68 height 11
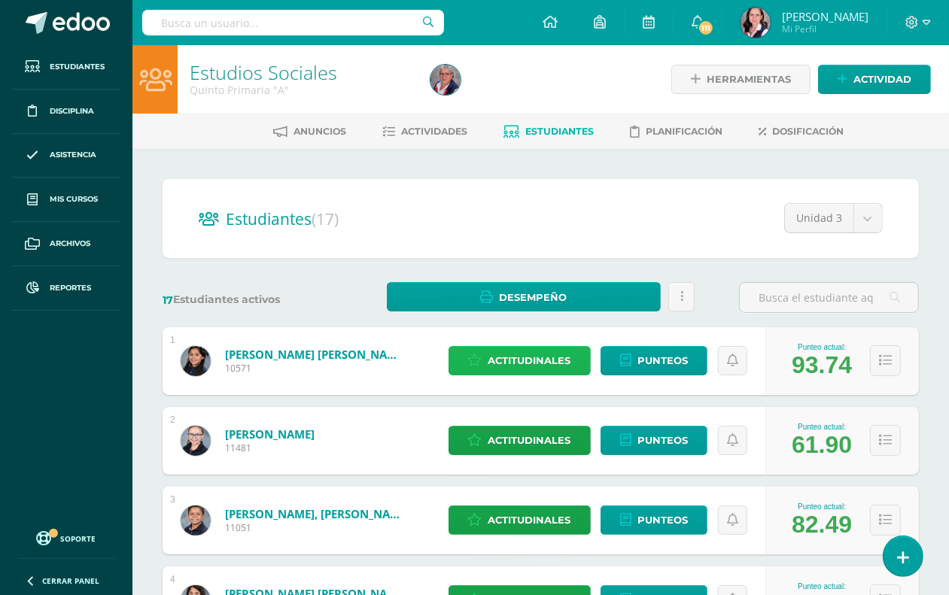
click at [510, 360] on span "Actitudinales" at bounding box center [530, 361] width 83 height 28
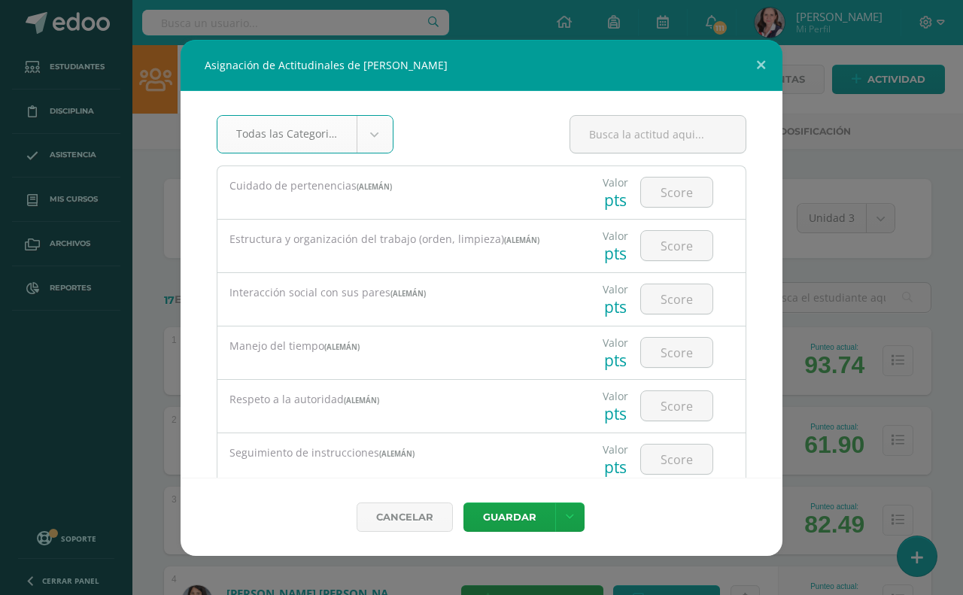
click at [388, 128] on div "Todas las Categorias" at bounding box center [305, 134] width 177 height 38
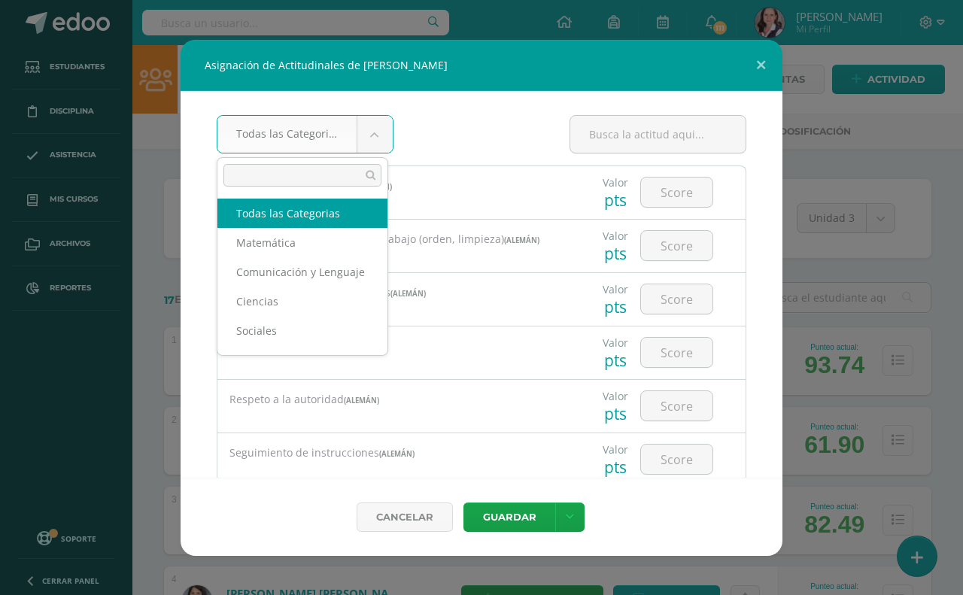
click at [381, 133] on body "Asignación de Actitudinales de [PERSON_NAME] Todas las Categorias Todas las Cat…" at bounding box center [481, 604] width 963 height 1208
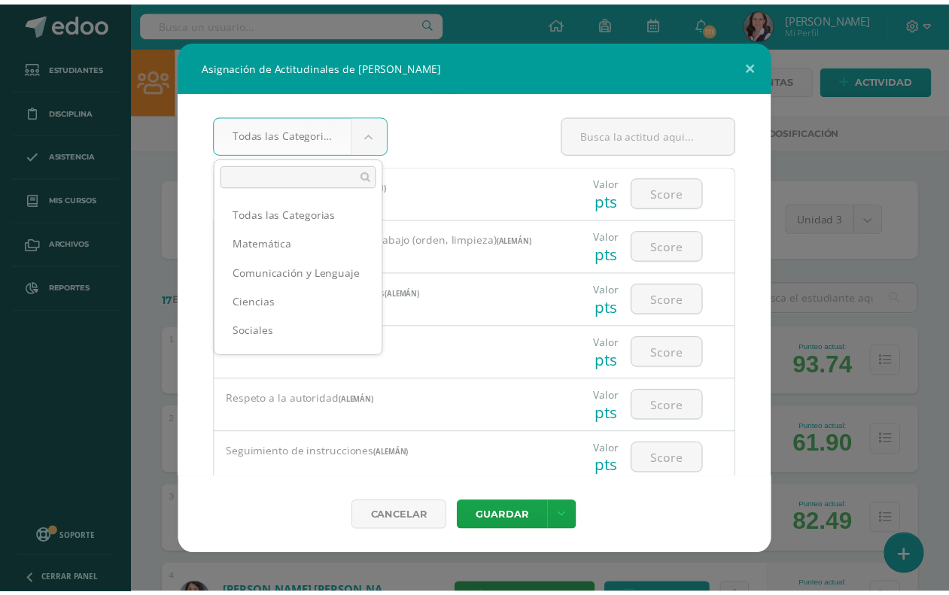
scroll to position [2, 0]
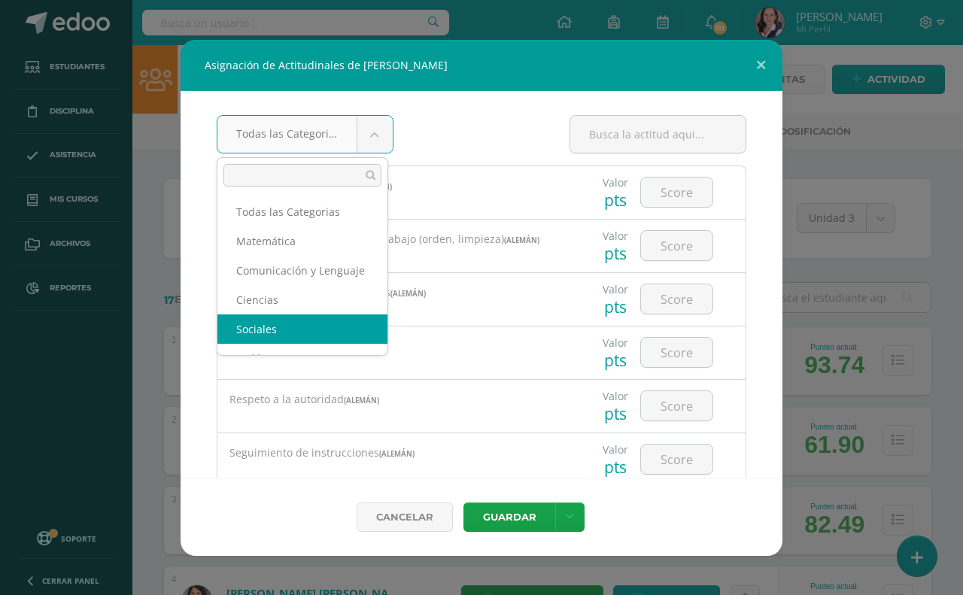
select select "43"
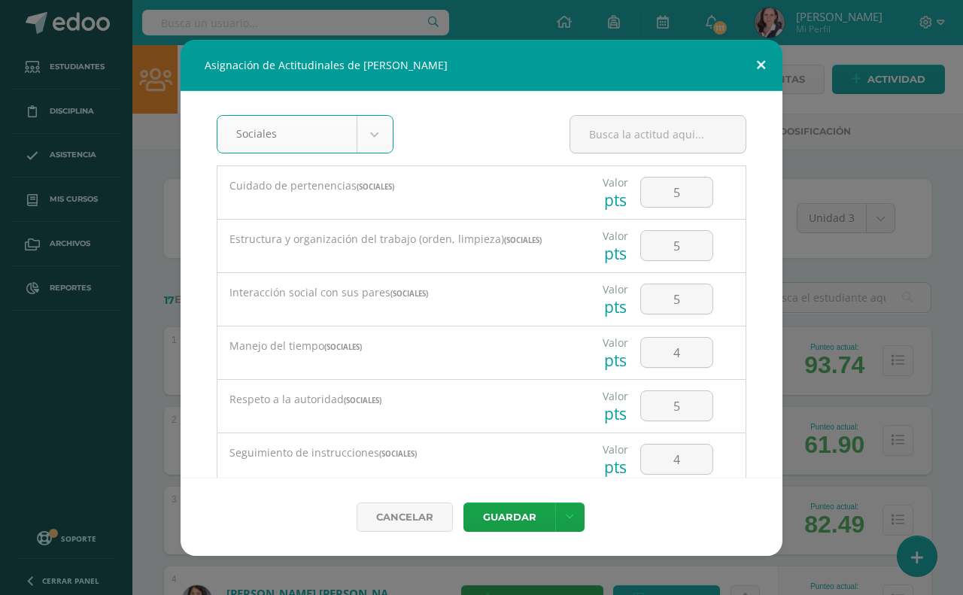
click at [765, 65] on button at bounding box center [761, 65] width 43 height 51
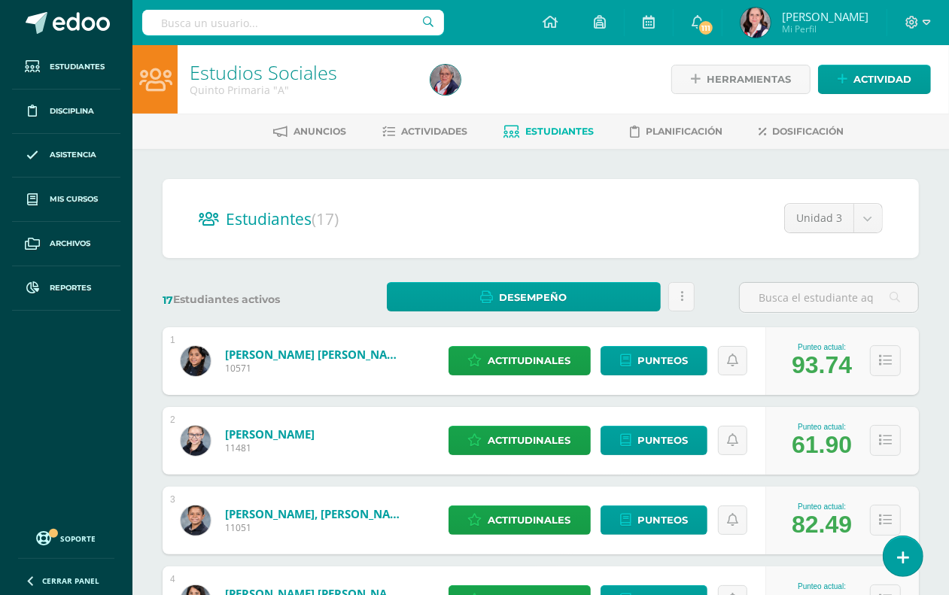
click at [157, 19] on input "text" at bounding box center [293, 23] width 302 height 26
type input "estudios sociales"
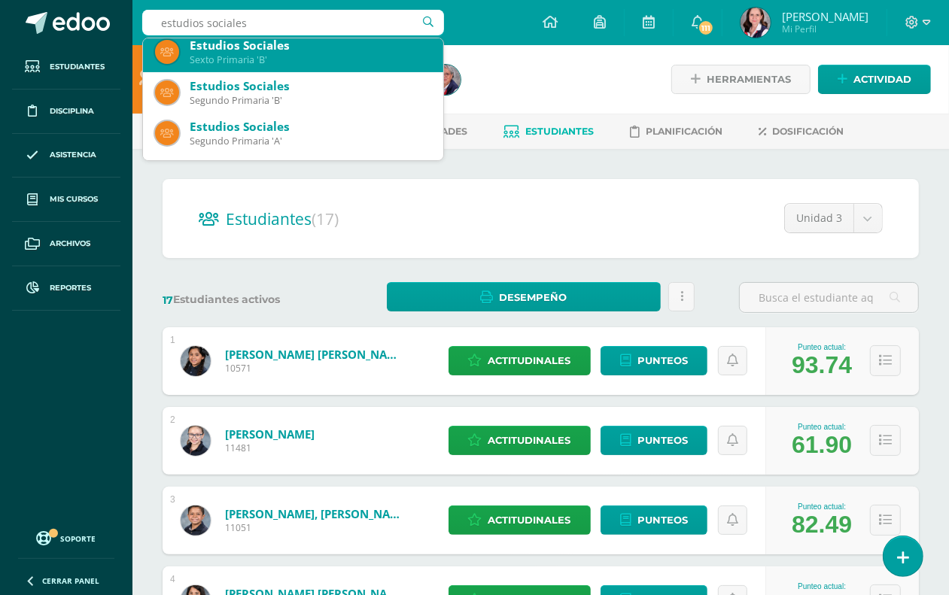
scroll to position [282, 0]
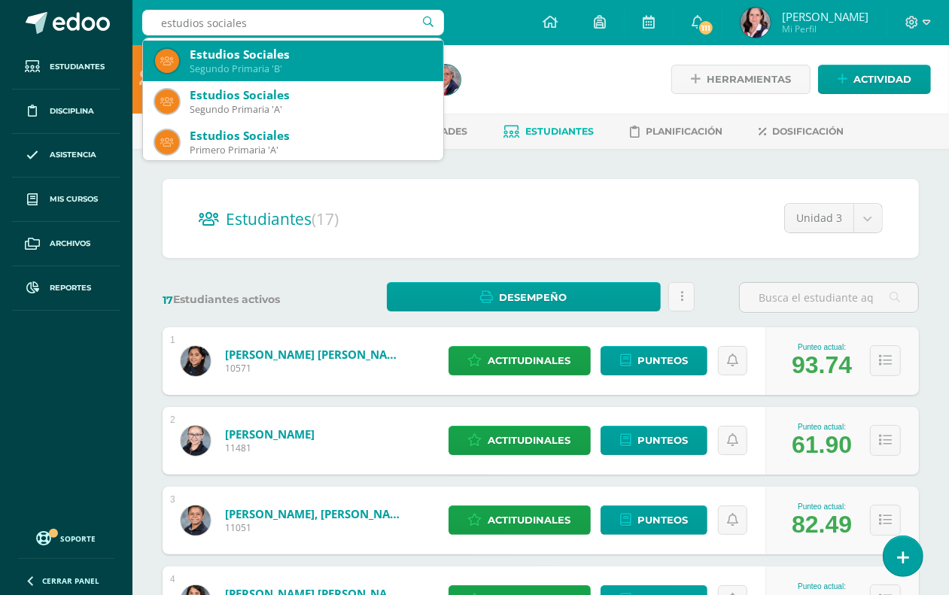
click at [227, 62] on div "Segundo Primaria 'B'" at bounding box center [311, 68] width 242 height 13
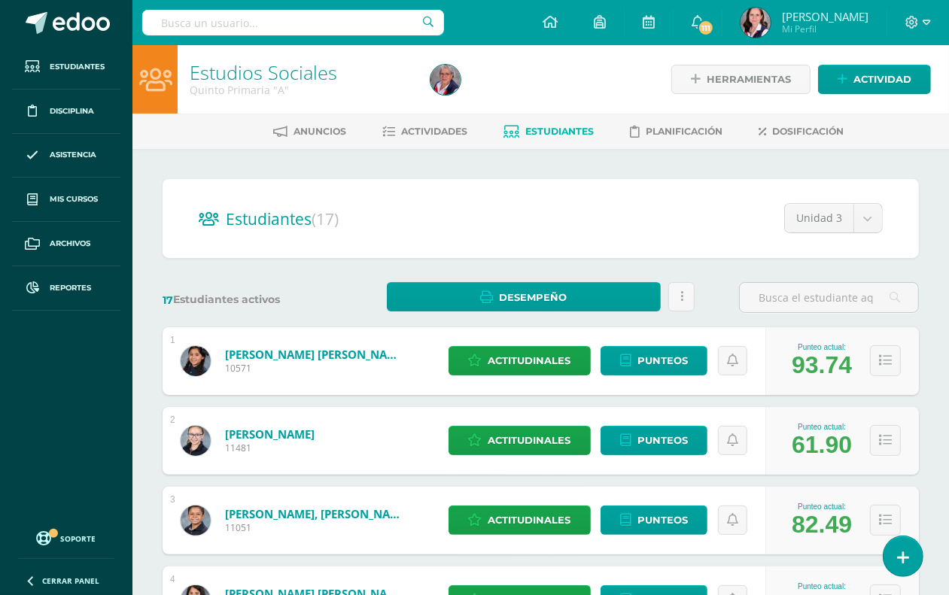
click at [227, 64] on link "Estudios Sociales" at bounding box center [264, 72] width 148 height 26
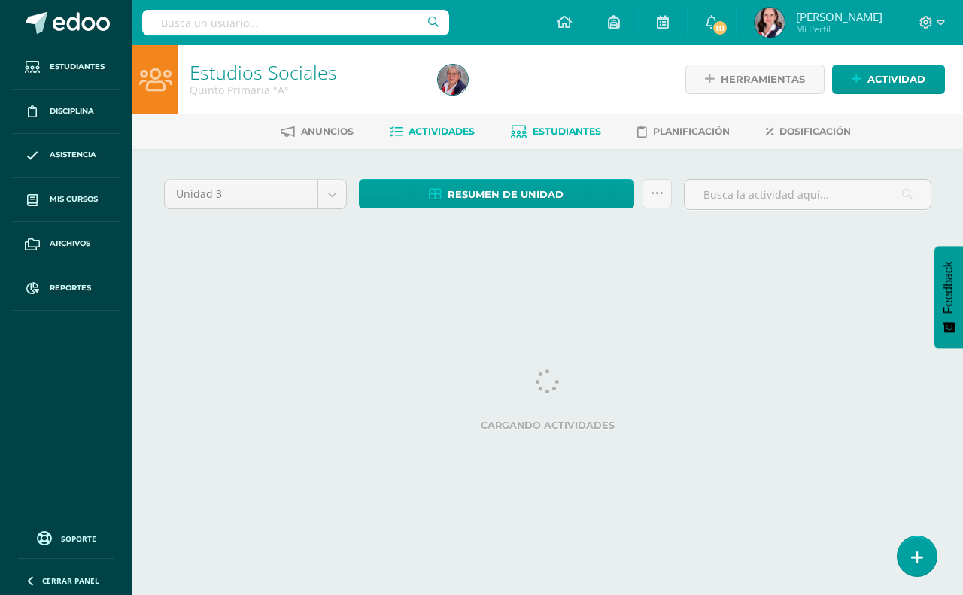
click at [565, 129] on span "Estudiantes" at bounding box center [567, 131] width 68 height 11
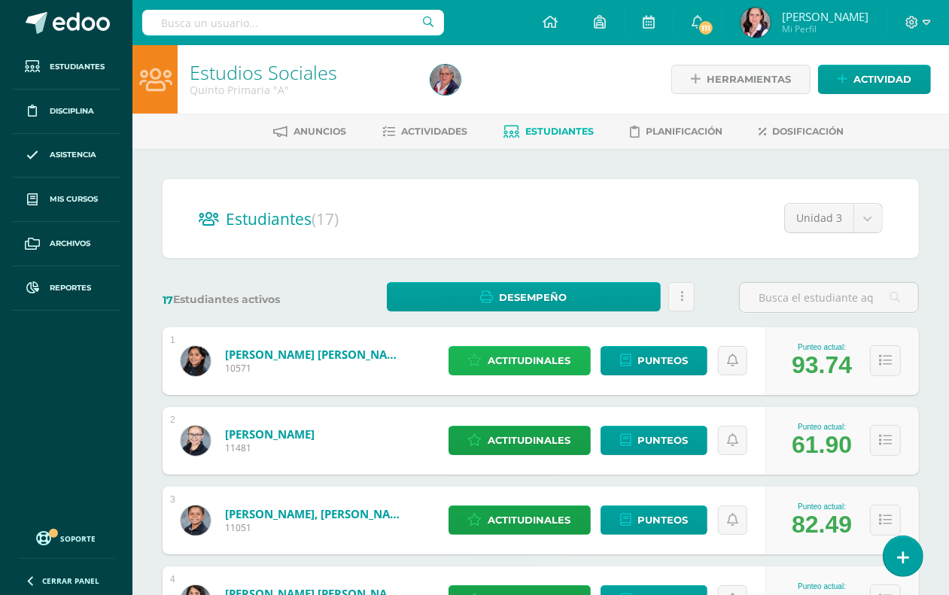
click at [503, 363] on span "Actitudinales" at bounding box center [530, 361] width 83 height 28
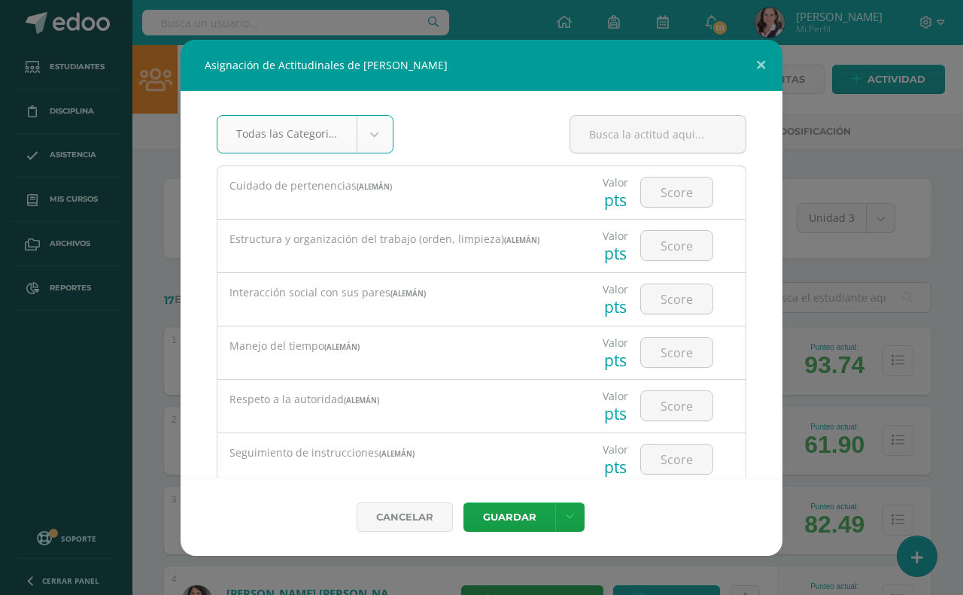
click at [371, 132] on body "Asignación de Actitudinales de [PERSON_NAME] Todas las Categorias Todas las Cat…" at bounding box center [481, 604] width 963 height 1208
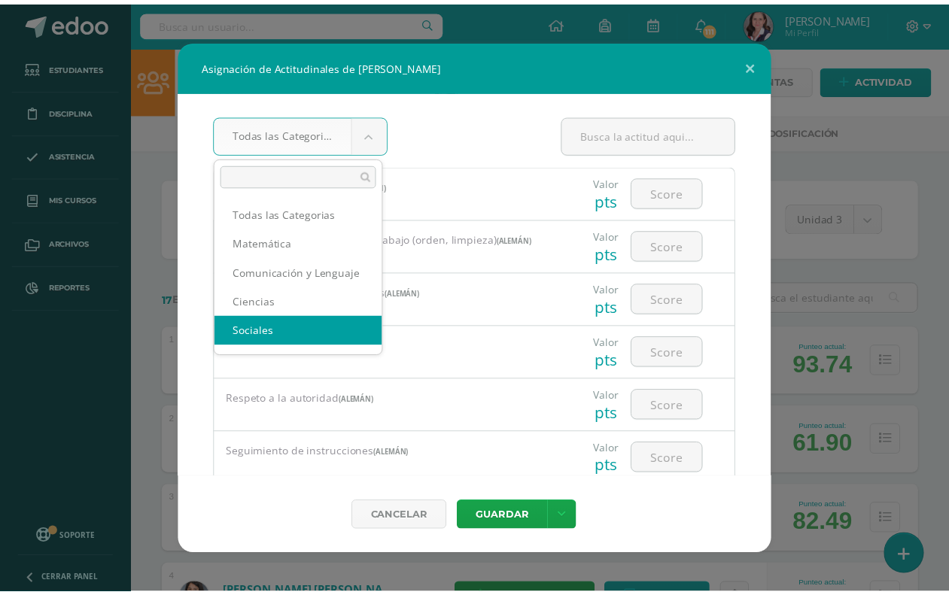
scroll to position [2, 0]
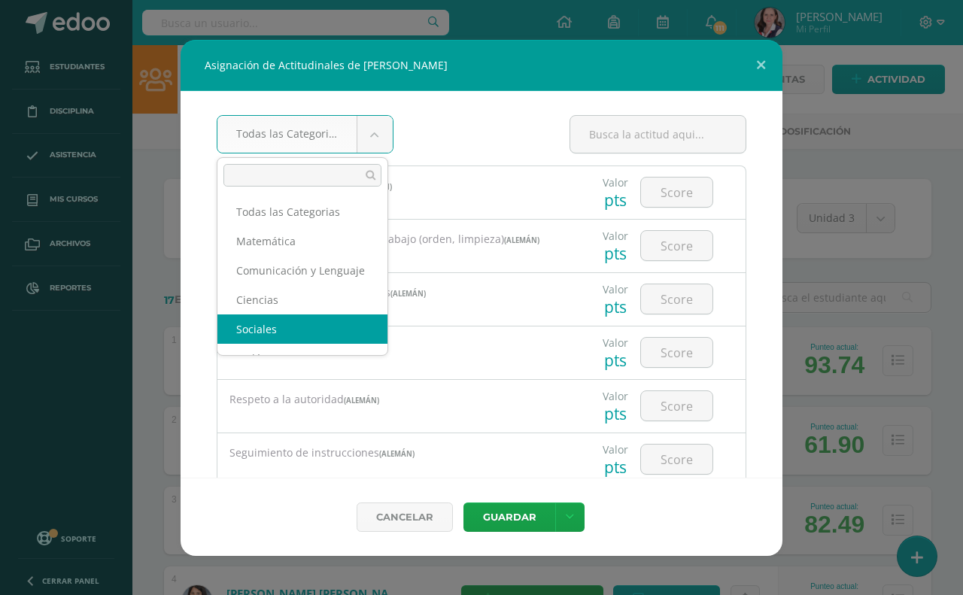
select select "43"
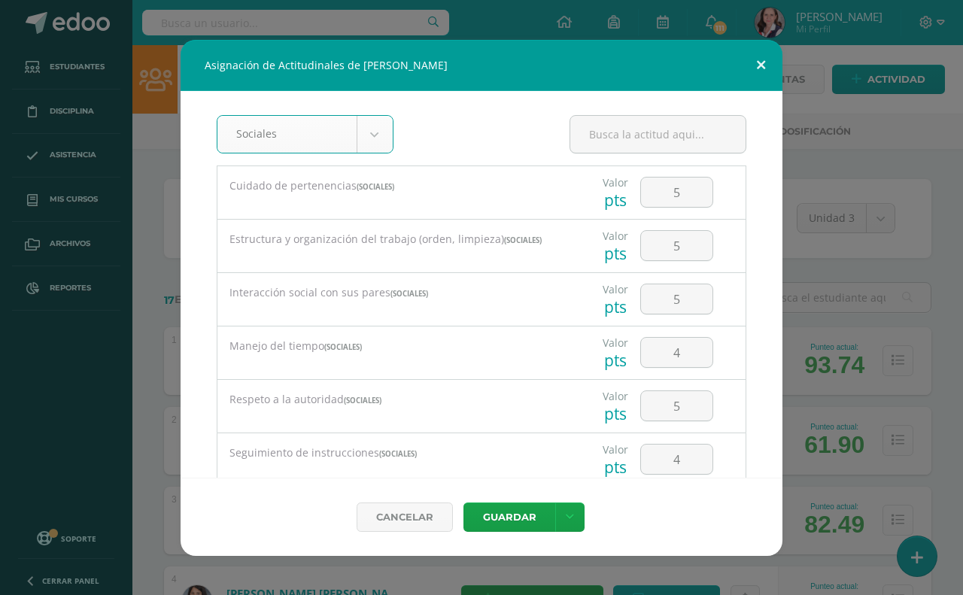
click at [758, 64] on button at bounding box center [761, 65] width 43 height 51
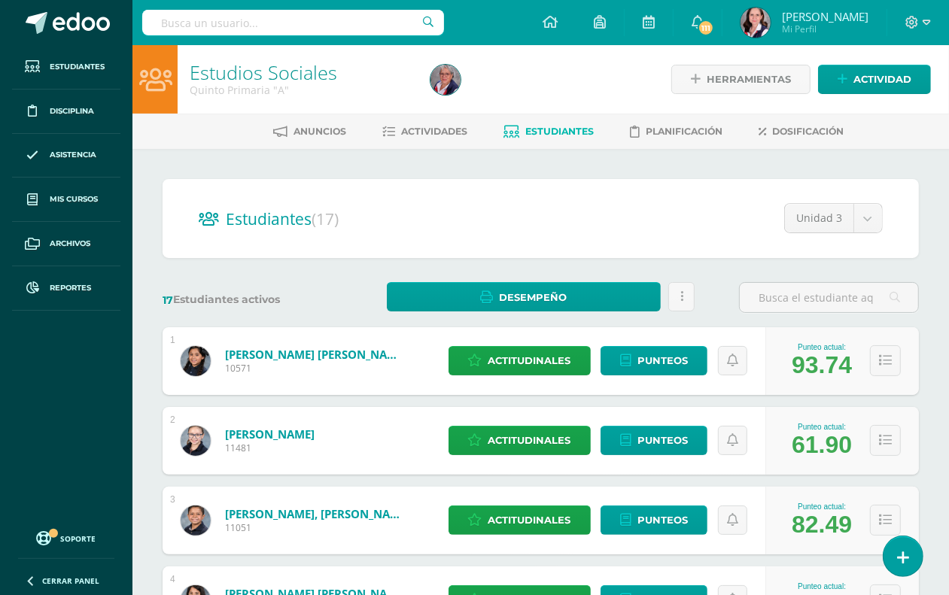
click at [294, 19] on input "text" at bounding box center [293, 23] width 302 height 26
type input "estudios sociales"
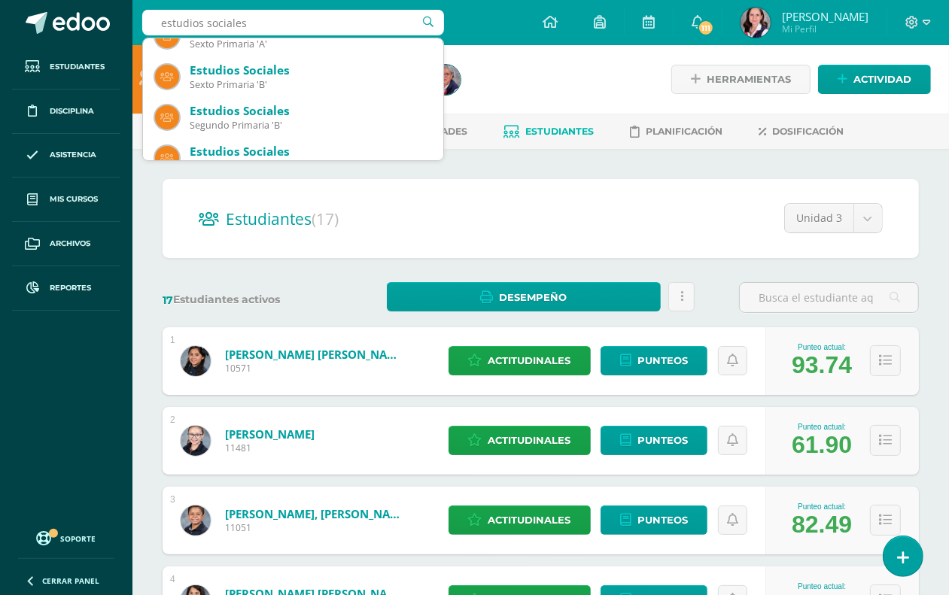
scroll to position [263, 0]
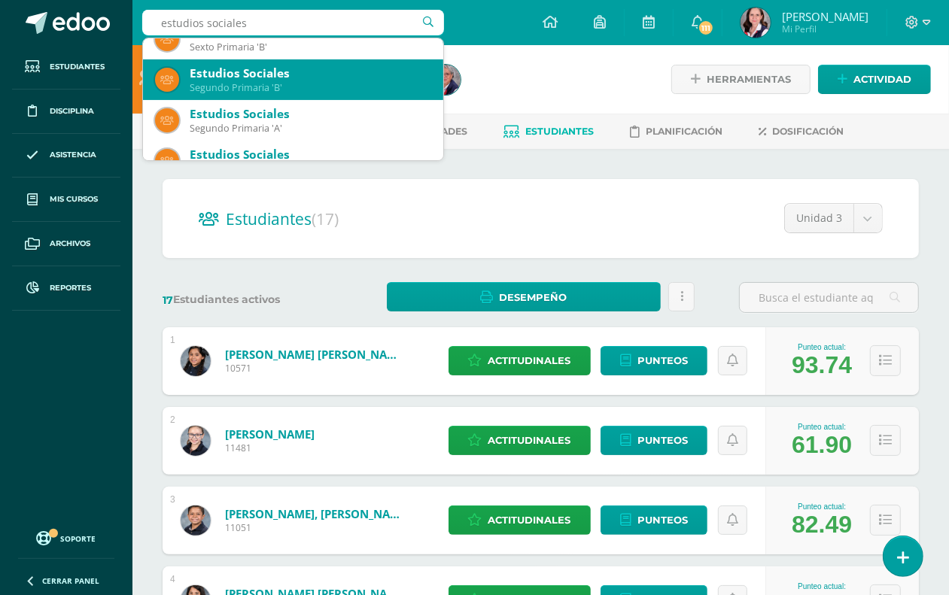
click at [333, 79] on div "Estudios Sociales" at bounding box center [311, 73] width 242 height 16
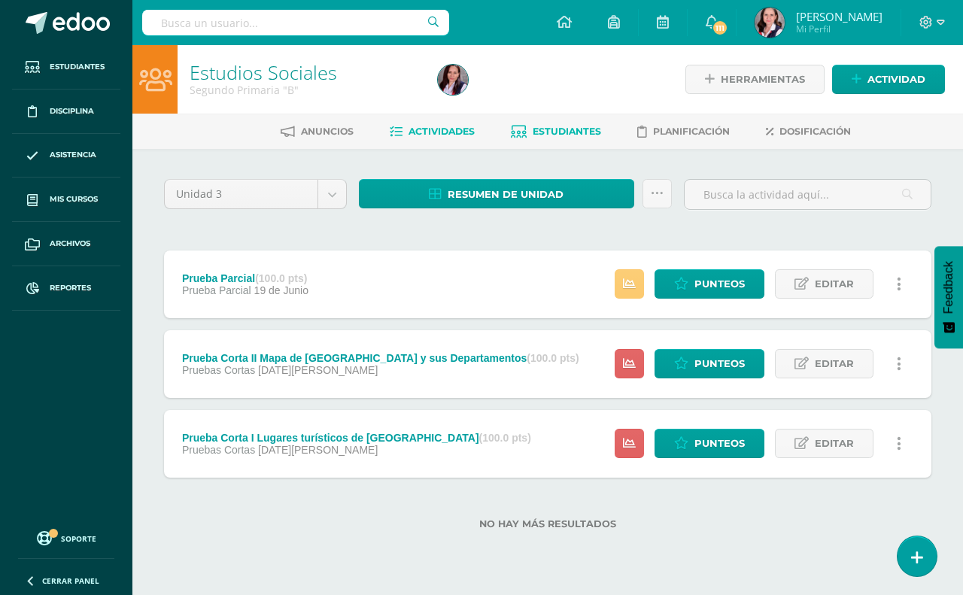
click at [566, 133] on span "Estudiantes" at bounding box center [567, 131] width 68 height 11
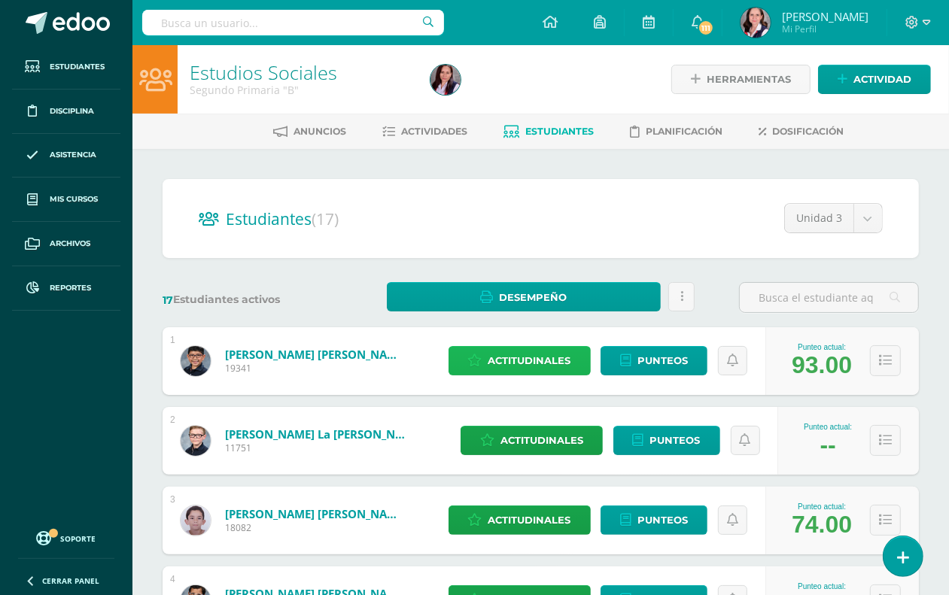
click at [555, 359] on span "Actitudinales" at bounding box center [530, 361] width 83 height 28
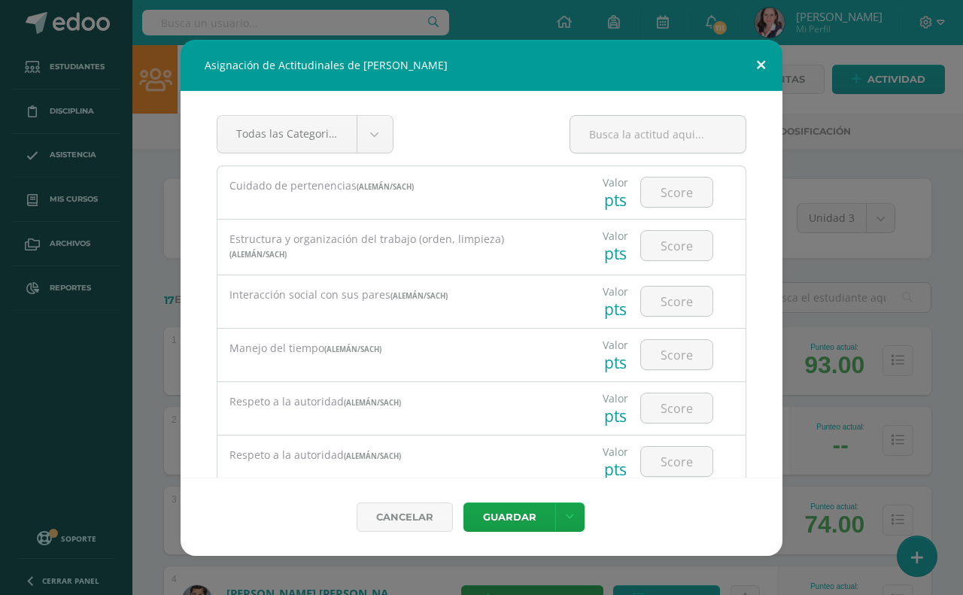
click at [764, 57] on button at bounding box center [761, 65] width 43 height 51
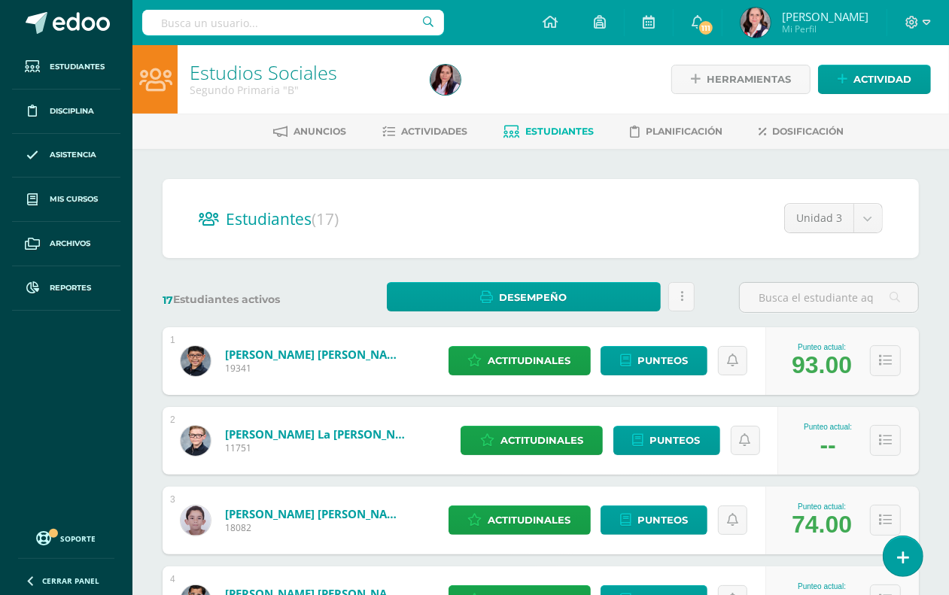
click at [241, 12] on input "text" at bounding box center [293, 23] width 302 height 26
type input "estudios sociales"
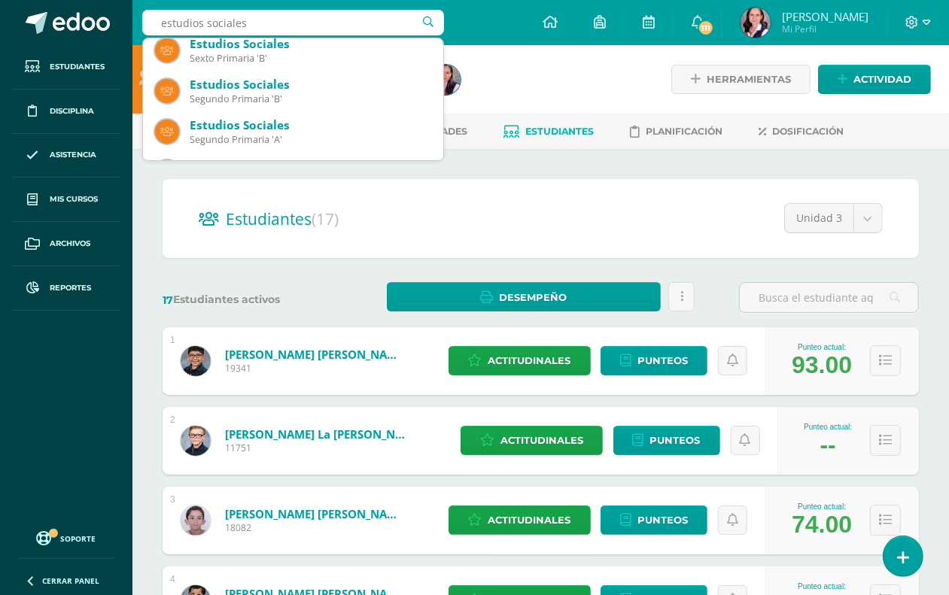
scroll to position [282, 0]
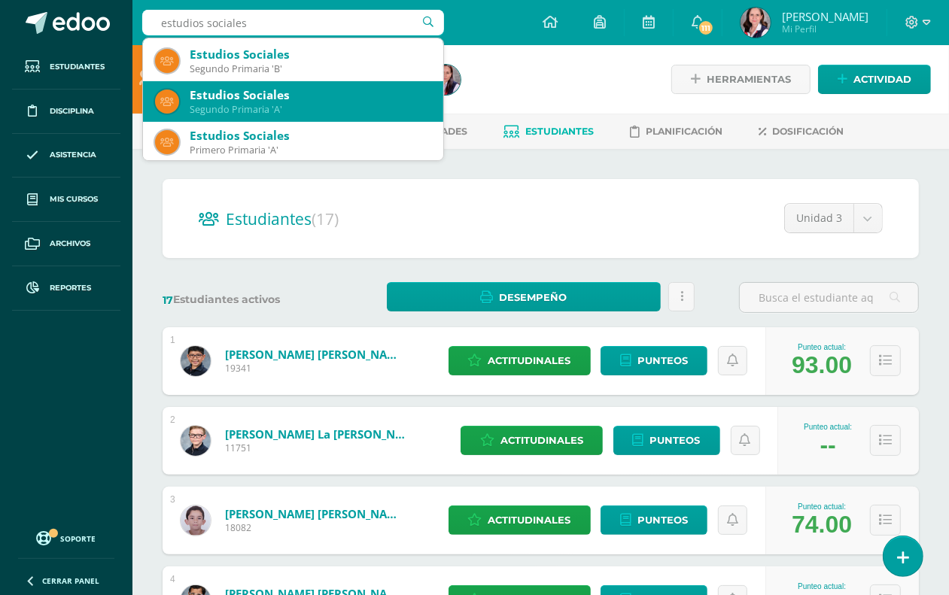
click at [266, 106] on div "Segundo Primaria 'A'" at bounding box center [311, 109] width 242 height 13
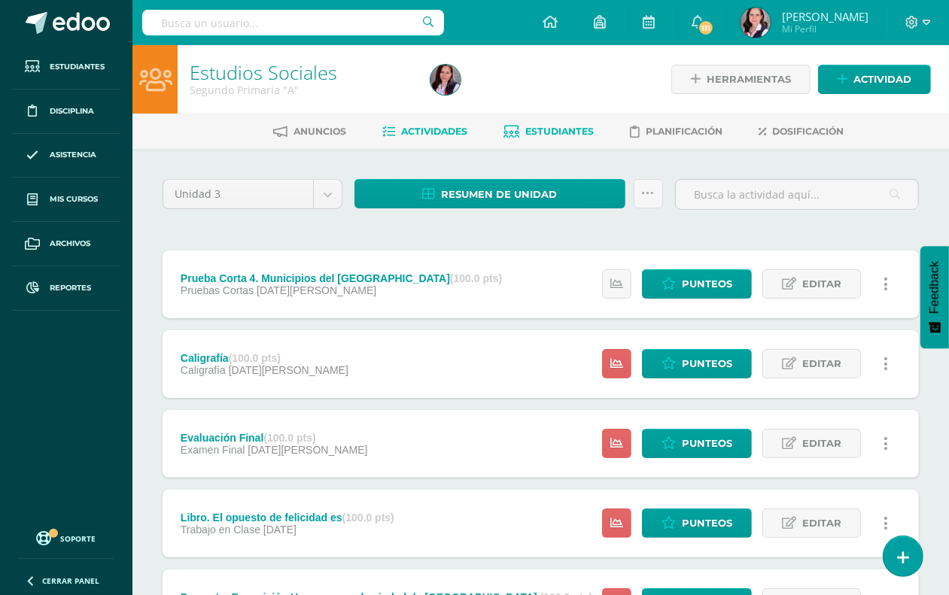
click at [555, 134] on span "Estudiantes" at bounding box center [560, 131] width 68 height 11
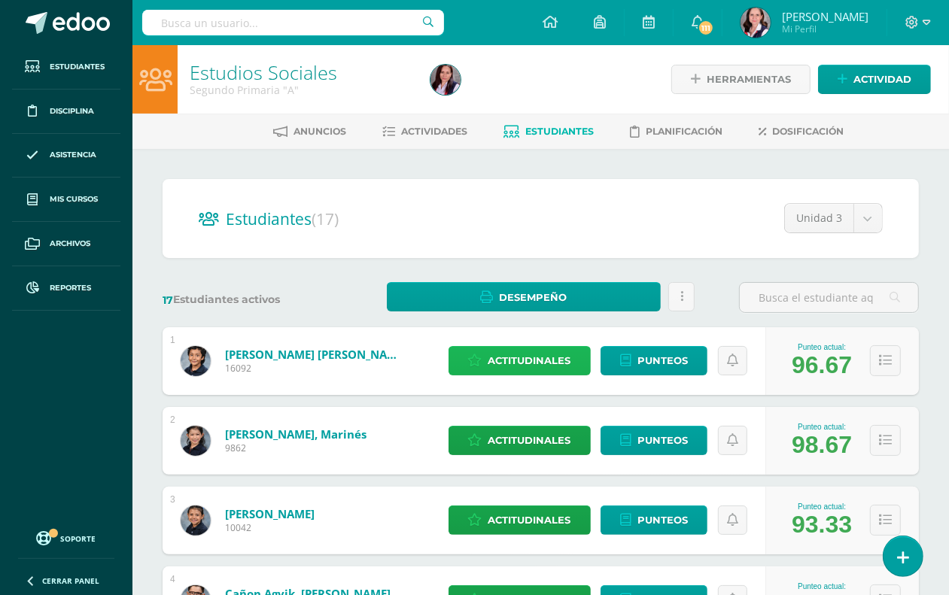
click at [544, 359] on span "Actitudinales" at bounding box center [530, 361] width 83 height 28
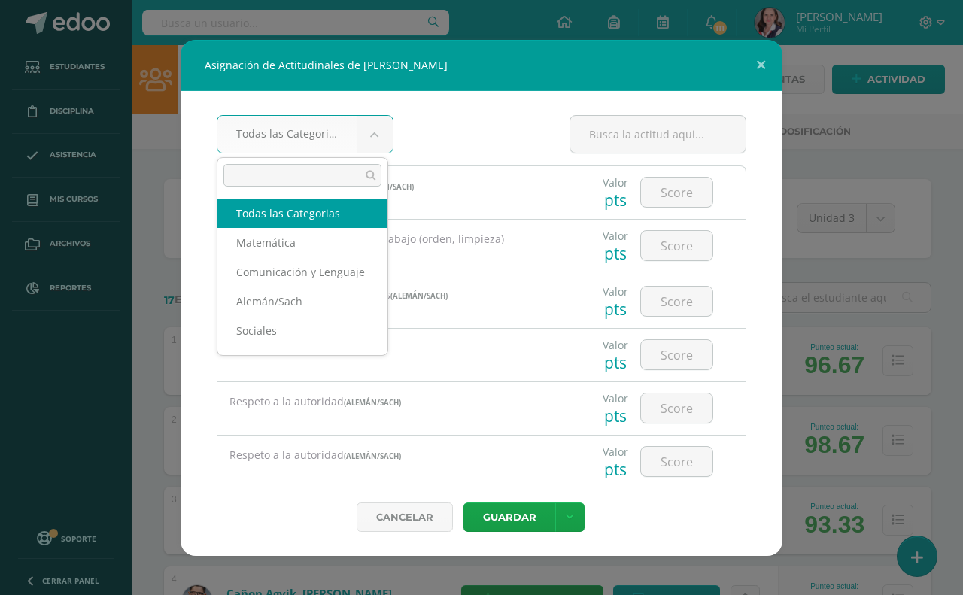
click at [367, 133] on body "Asignación de Actitudinales de [PERSON_NAME] Todas las Categorias Todas las Cat…" at bounding box center [481, 604] width 963 height 1208
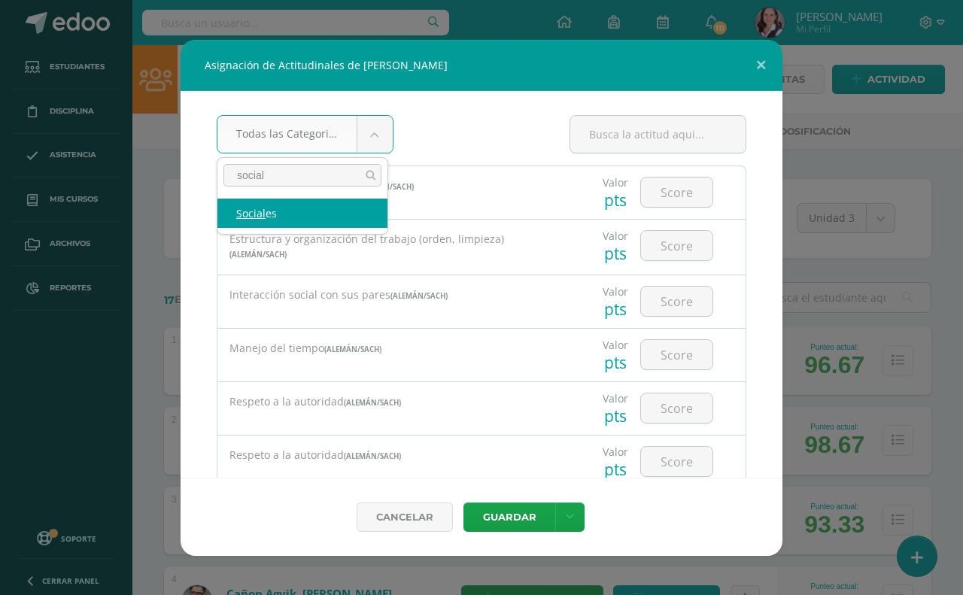
type input "social"
select select "26"
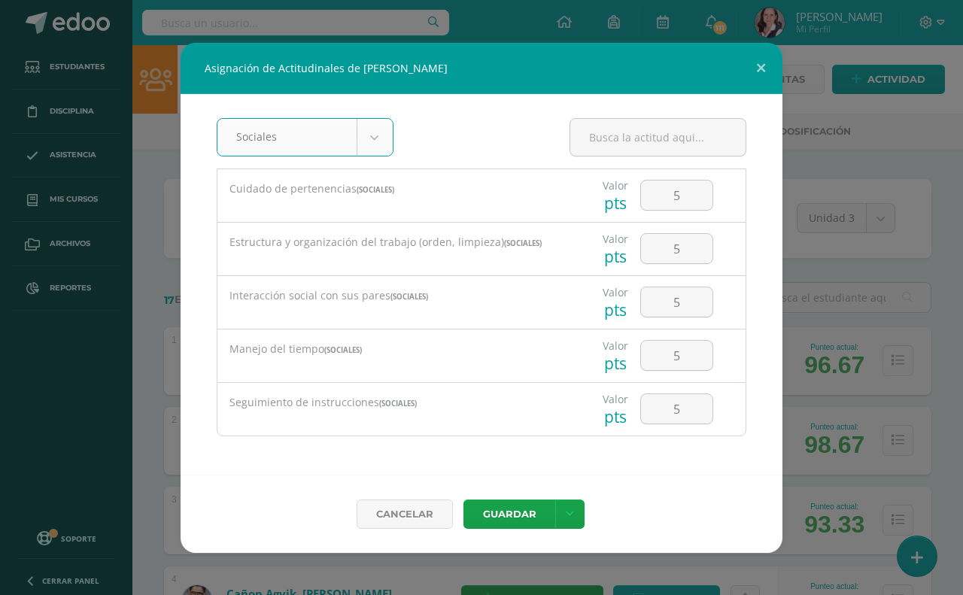
scroll to position [2, 0]
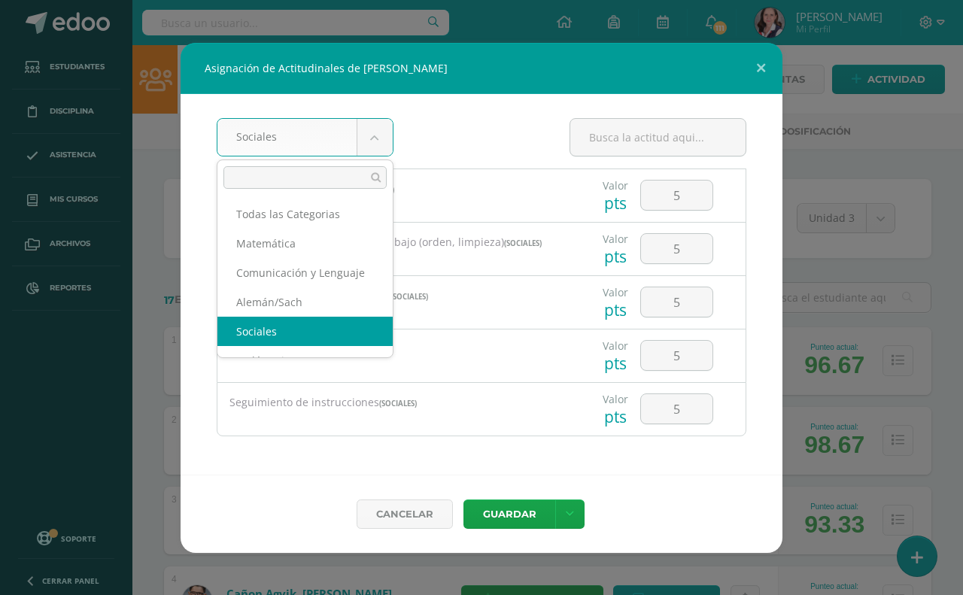
click at [384, 136] on body "Asignación de Actitudinales de [PERSON_NAME] Sociales Todas las Categorias Mate…" at bounding box center [481, 604] width 963 height 1208
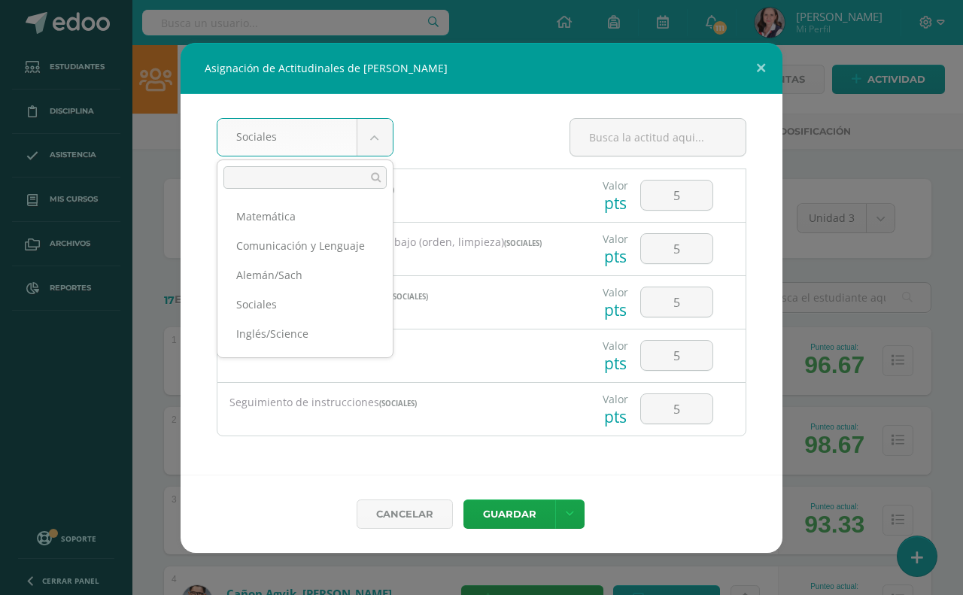
scroll to position [0, 0]
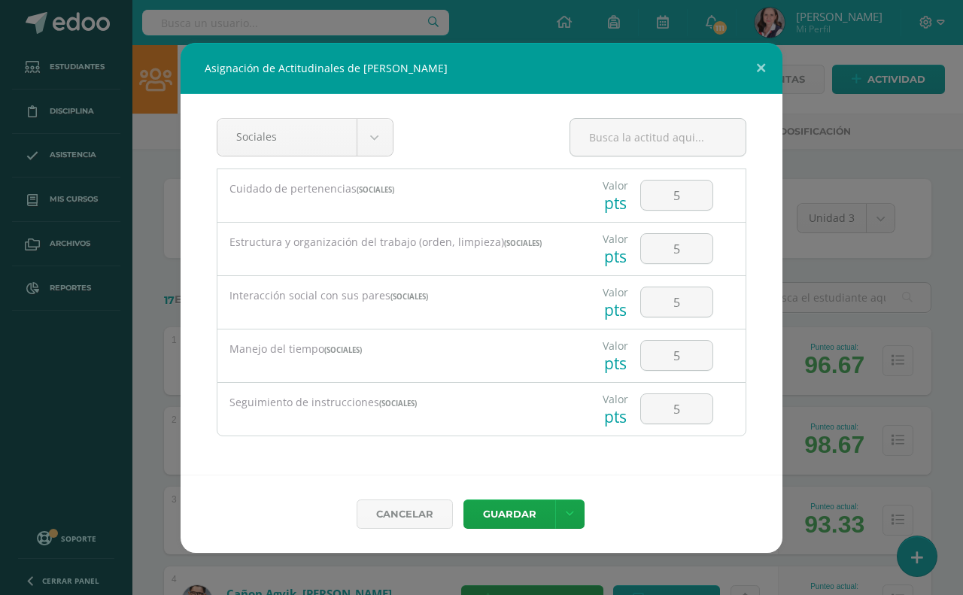
click at [468, 181] on body "Asignación de Actitudinales de [PERSON_NAME] Sociales Todas las Categorias Mate…" at bounding box center [481, 604] width 963 height 1208
